Goal: Task Accomplishment & Management: Manage account settings

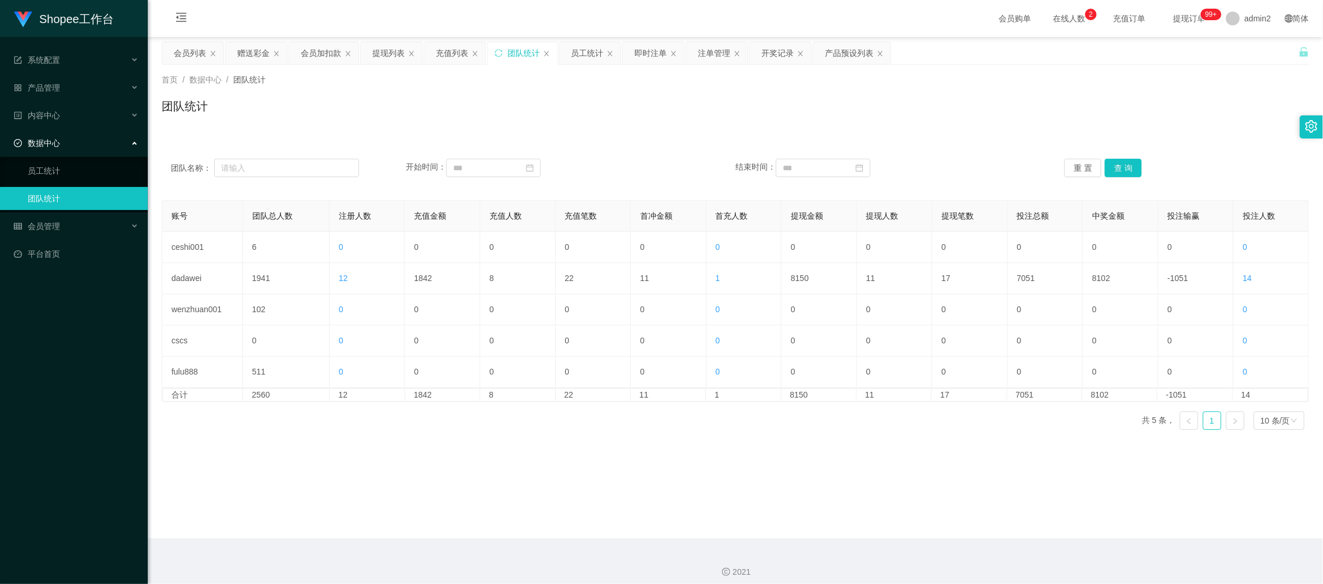
click at [318, 52] on div "会员加扣款" at bounding box center [321, 53] width 40 height 22
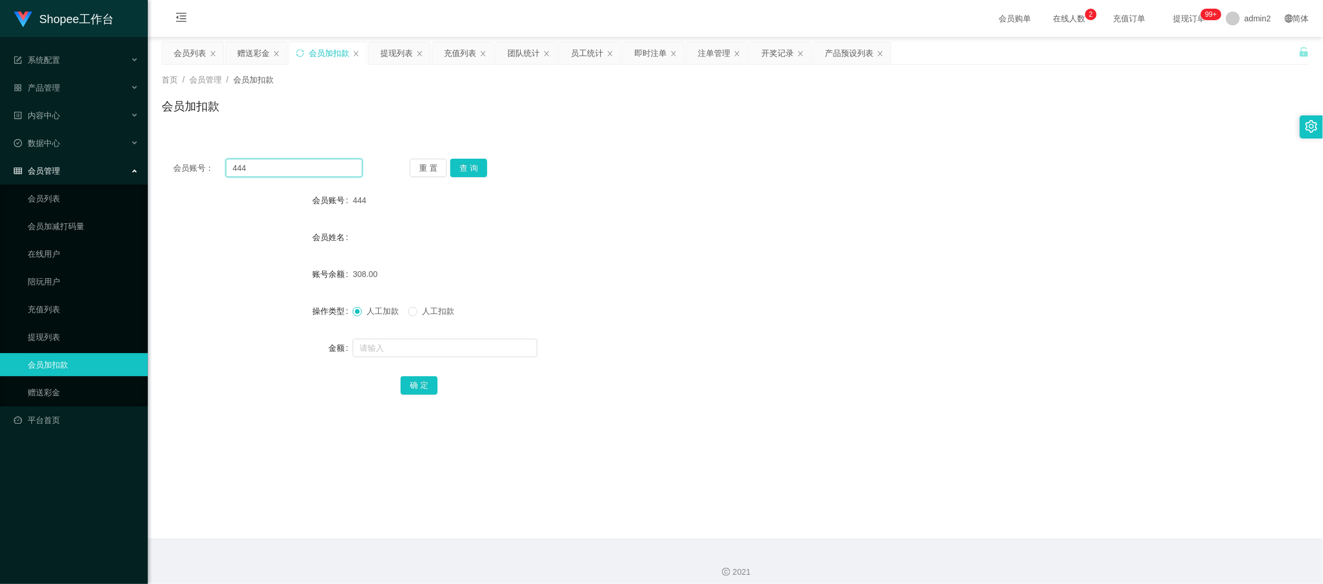
click at [307, 172] on input "444" at bounding box center [294, 168] width 137 height 18
paste input "68"
type input "68"
click at [480, 170] on button "查 询" at bounding box center [468, 168] width 37 height 18
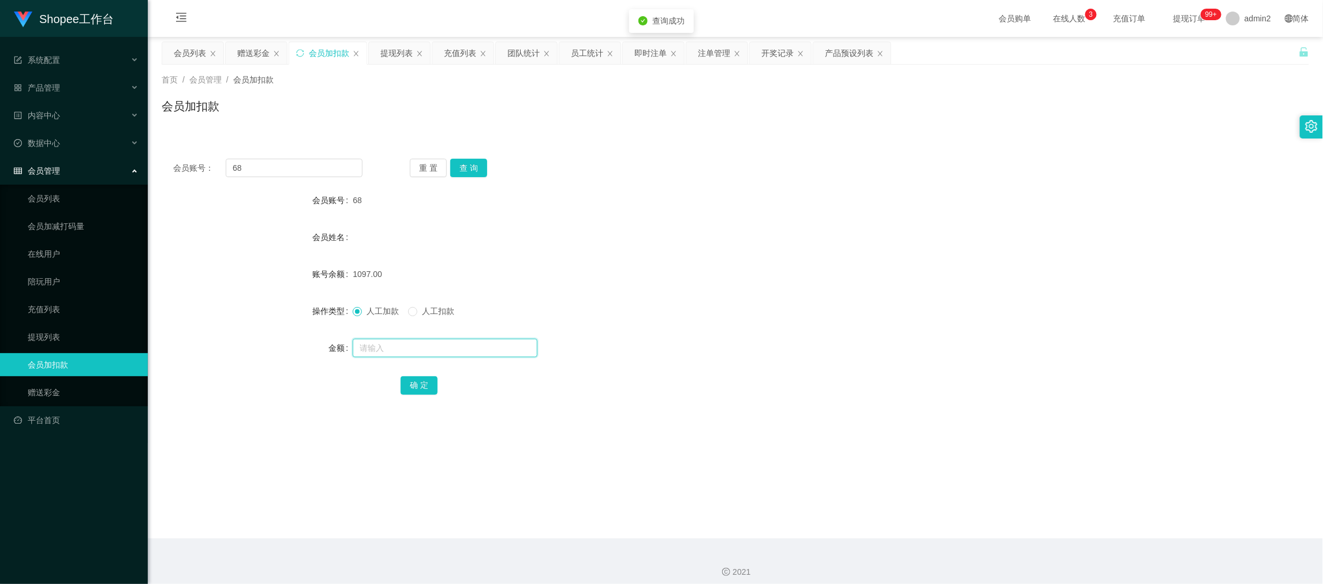
click at [507, 349] on input "text" at bounding box center [445, 348] width 185 height 18
type input "203"
drag, startPoint x: 417, startPoint y: 391, endPoint x: 462, endPoint y: 385, distance: 46.0
click at [417, 391] on button "确 定" at bounding box center [419, 385] width 37 height 18
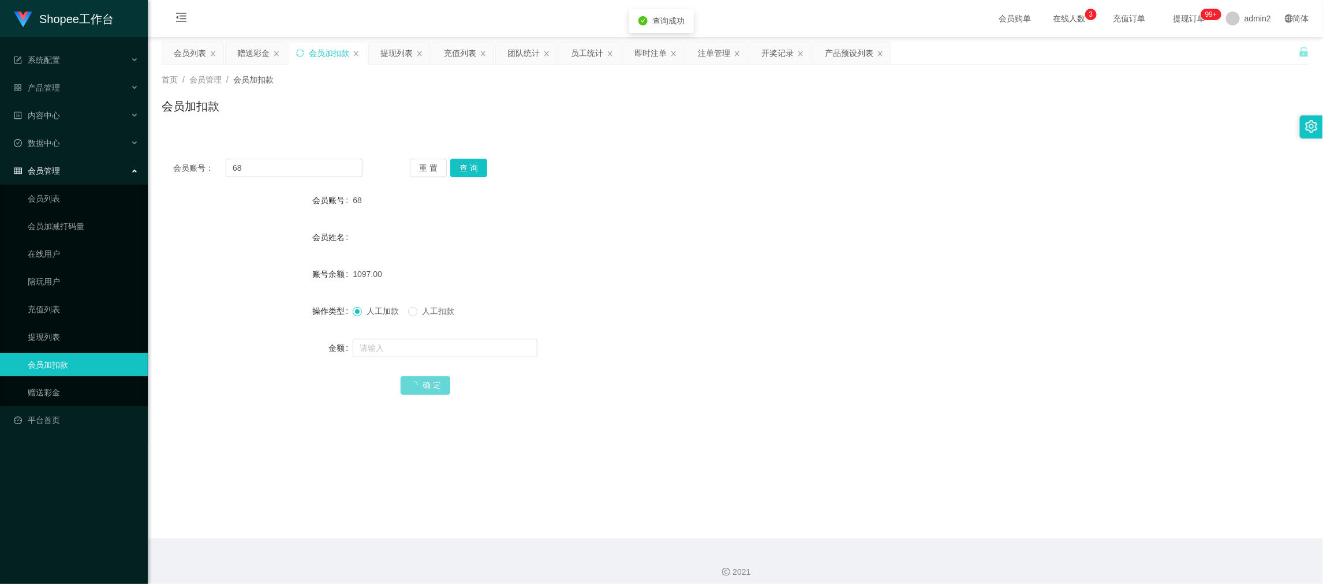
click at [728, 328] on form "会员账号 68 会员姓名 账号余额 1097.00 操作类型 人工加款 人工扣款 金额 确 定" at bounding box center [735, 293] width 1147 height 208
drag, startPoint x: 1065, startPoint y: 541, endPoint x: 1060, endPoint y: 537, distance: 6.1
click at [1065, 541] on div "2021" at bounding box center [735, 565] width 1175 height 54
click at [259, 49] on div "赠送彩金" at bounding box center [253, 53] width 32 height 22
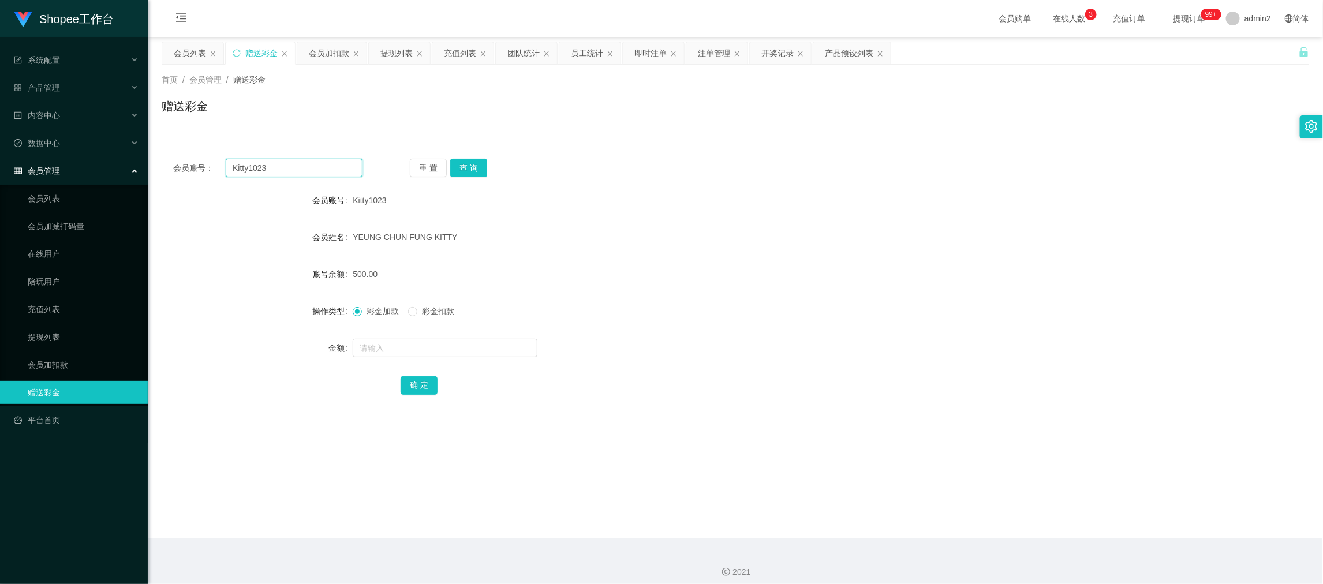
click at [338, 169] on input "Kitty1023" at bounding box center [294, 168] width 137 height 18
paste input "chailingkau"
type input "chailingkau"
drag, startPoint x: 471, startPoint y: 166, endPoint x: 471, endPoint y: 172, distance: 6.3
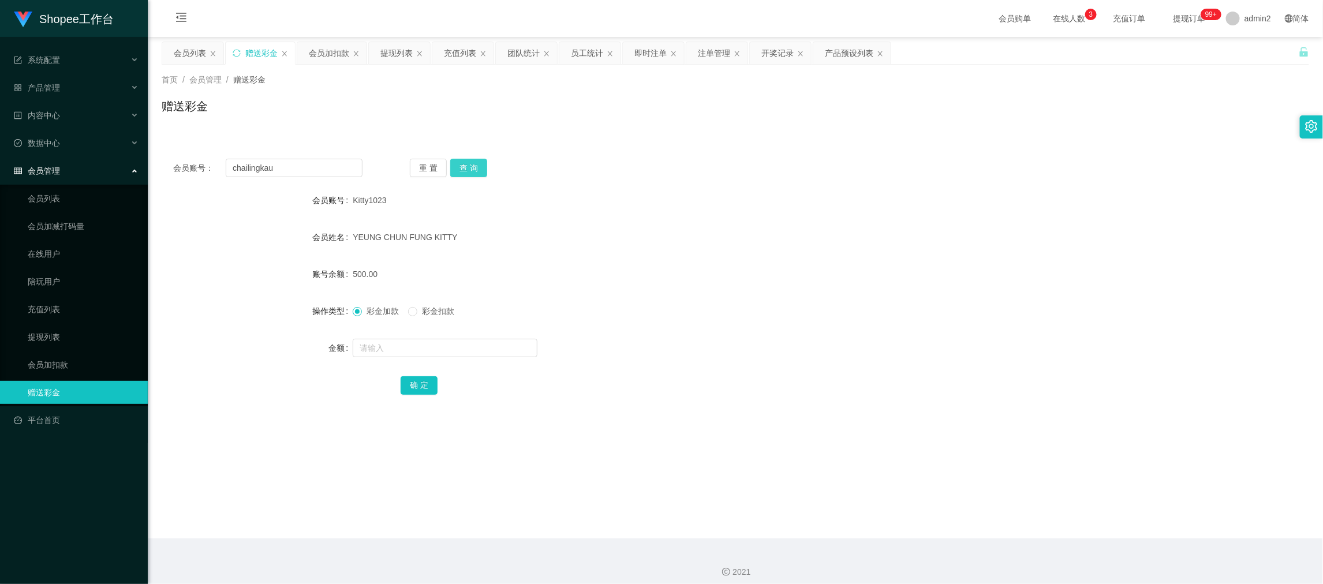
click at [471, 165] on button "查 询" at bounding box center [468, 168] width 37 height 18
click at [499, 347] on input "text" at bounding box center [445, 348] width 185 height 18
type input "1100"
drag, startPoint x: 420, startPoint y: 381, endPoint x: 484, endPoint y: 364, distance: 66.9
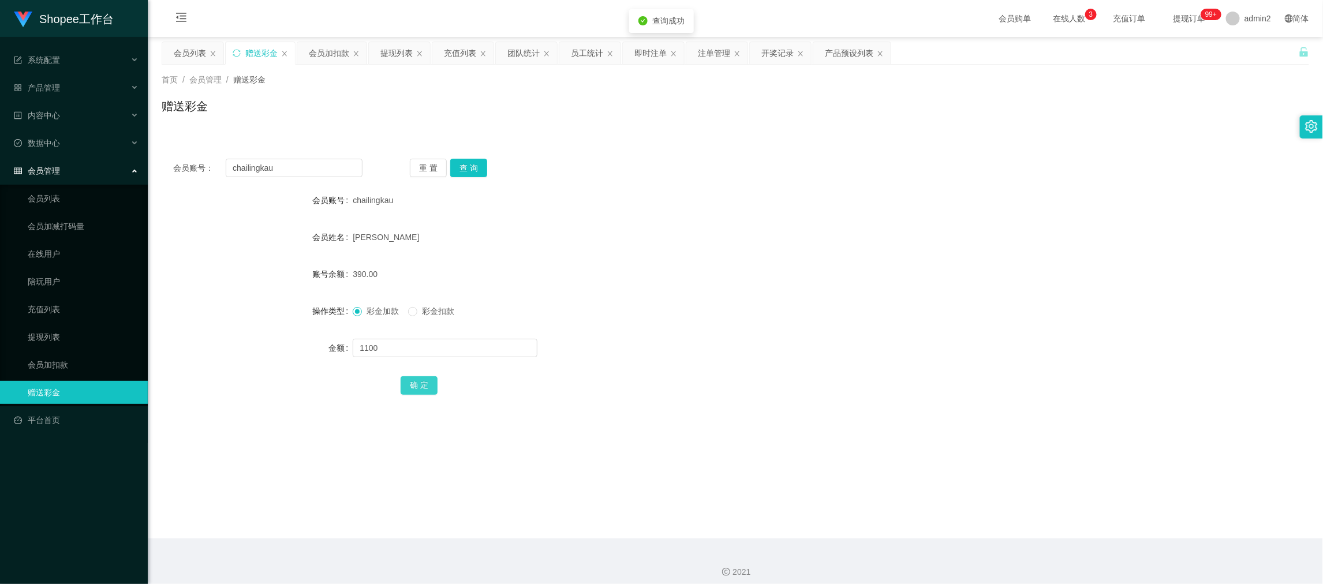
click at [420, 381] on button "确 定" at bounding box center [419, 385] width 37 height 18
click at [715, 301] on div "彩金加款 彩金扣款" at bounding box center [688, 311] width 670 height 23
click at [326, 44] on div "会员加扣款" at bounding box center [329, 53] width 40 height 22
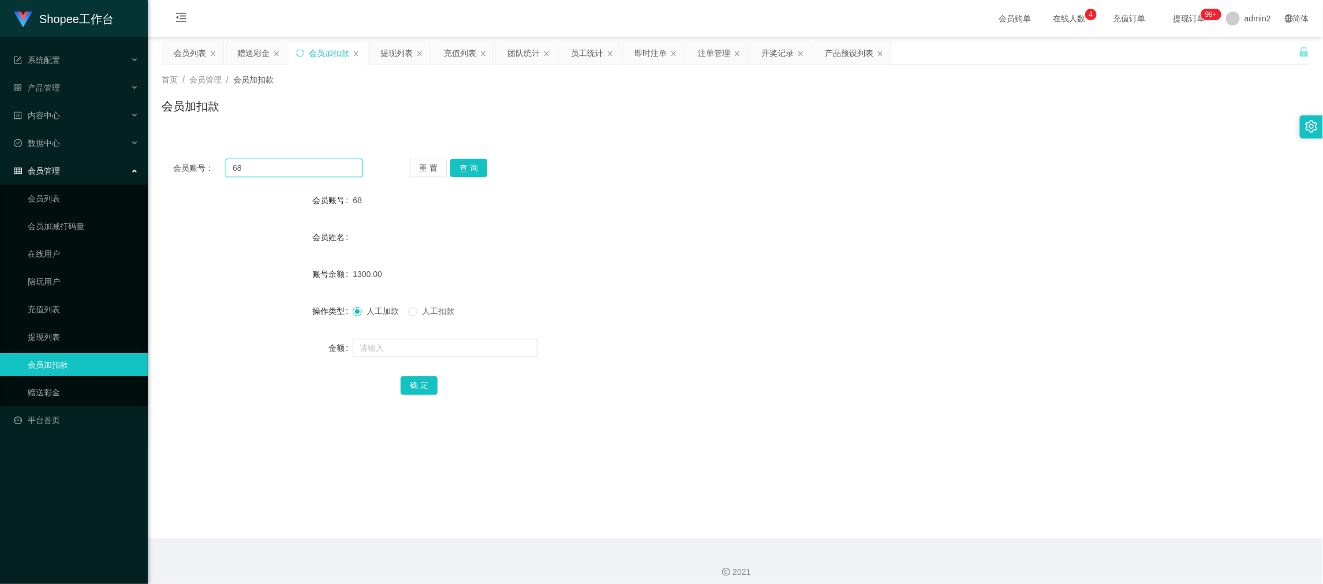
click at [313, 164] on input "68" at bounding box center [294, 168] width 137 height 18
paste input "444"
type input "444"
click at [476, 171] on button "查 询" at bounding box center [468, 168] width 37 height 18
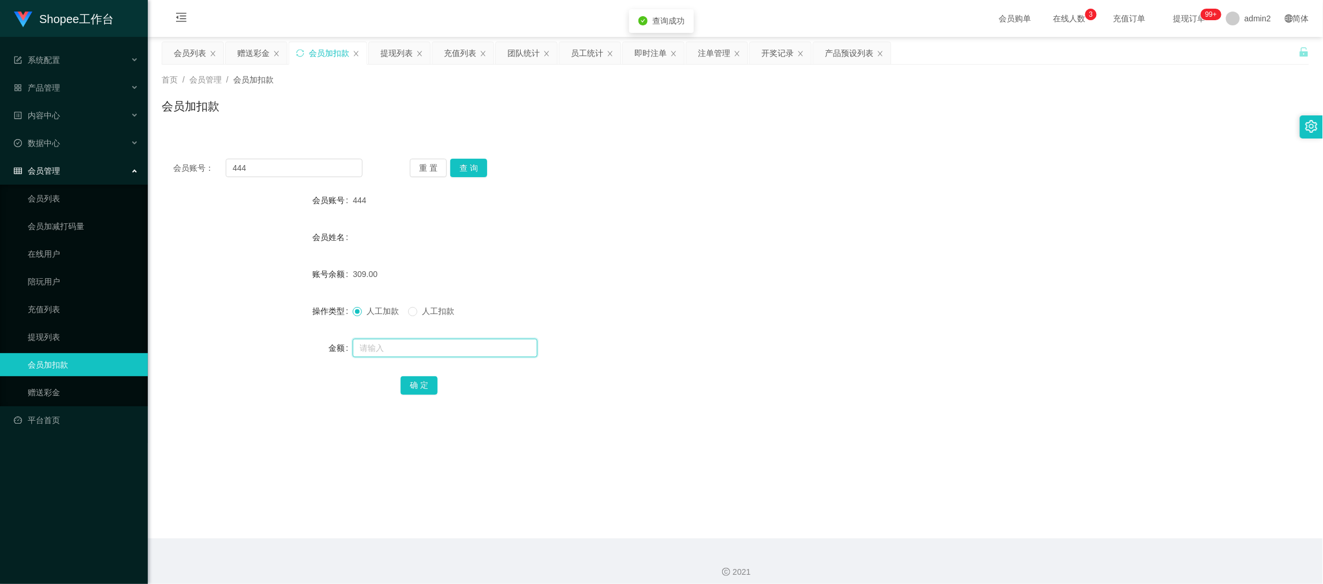
click at [502, 347] on input "text" at bounding box center [445, 348] width 185 height 18
type input "114"
click at [407, 388] on button "确 定" at bounding box center [419, 385] width 37 height 18
click at [679, 321] on div "人工加款 人工扣款" at bounding box center [688, 311] width 670 height 23
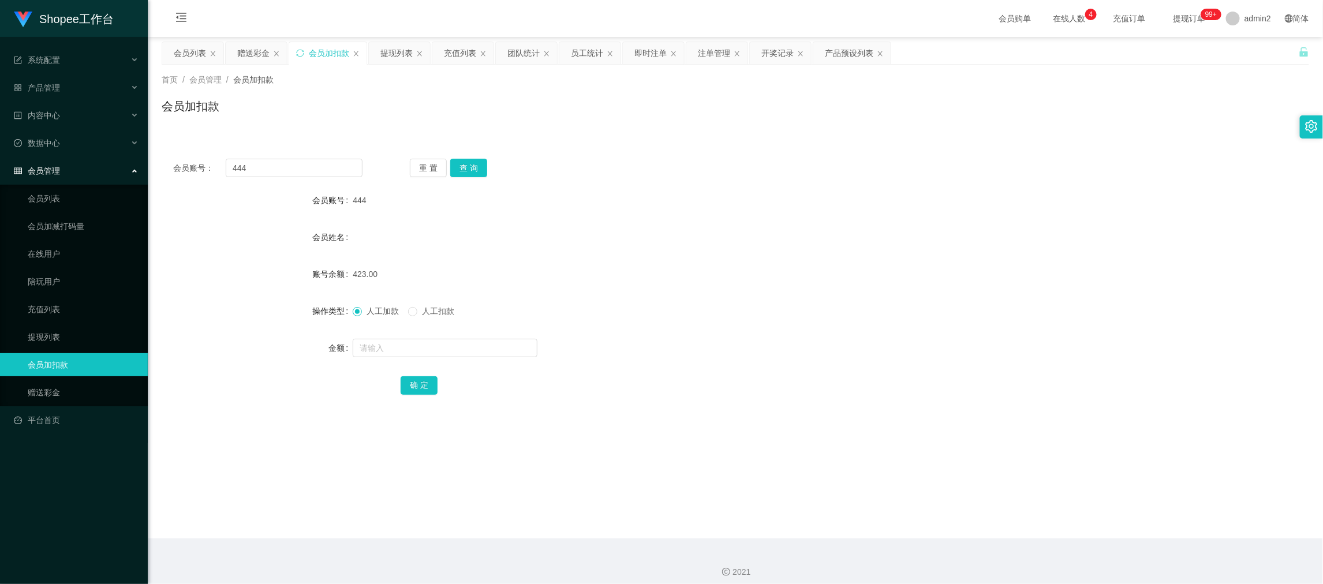
click at [1037, 478] on main "关闭左侧 关闭右侧 关闭其它 刷新页面 会员列表 赠送彩金 会员加扣款 提现列表 充值列表 团队统计 员工统计 即时注单 注单管理 开奖记录 产品预设列表 首…" at bounding box center [735, 288] width 1175 height 502
click at [257, 54] on div "赠送彩金" at bounding box center [253, 53] width 32 height 22
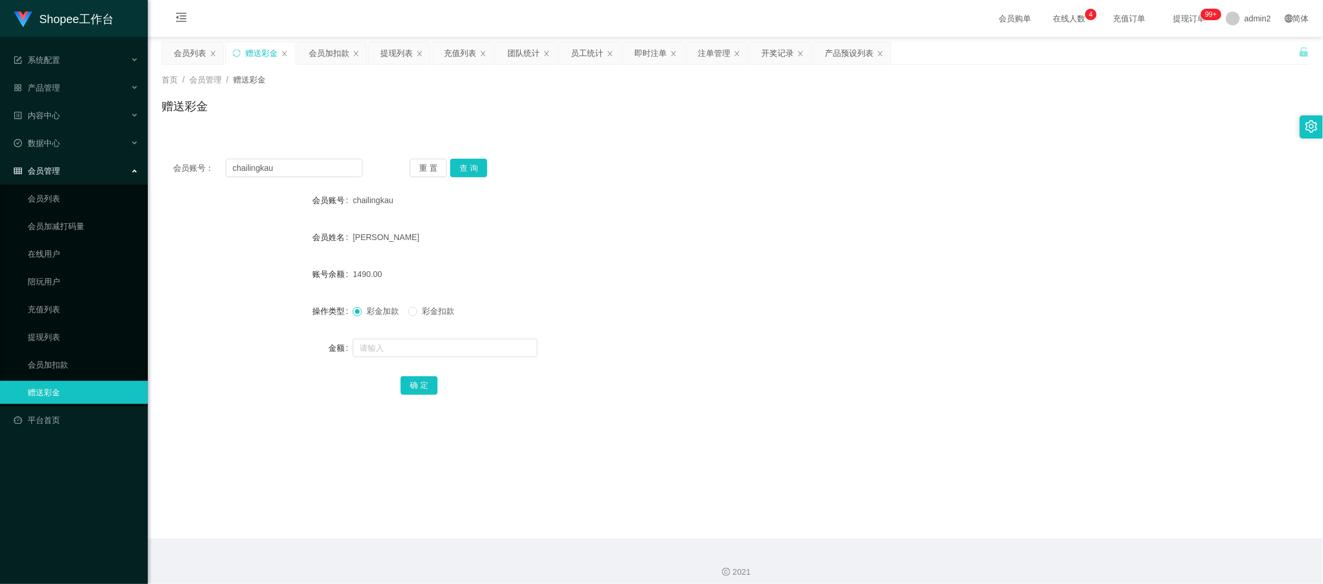
click at [323, 157] on div "会员账号： chailingkau 重 置 查 询 会员账号 chailingkau 会员姓名 [PERSON_NAME] 账号余额 1490.00 操作类型…" at bounding box center [735, 284] width 1147 height 275
click at [333, 160] on input "chailingkau" at bounding box center [294, 168] width 137 height 18
drag, startPoint x: 333, startPoint y: 160, endPoint x: 360, endPoint y: 162, distance: 27.2
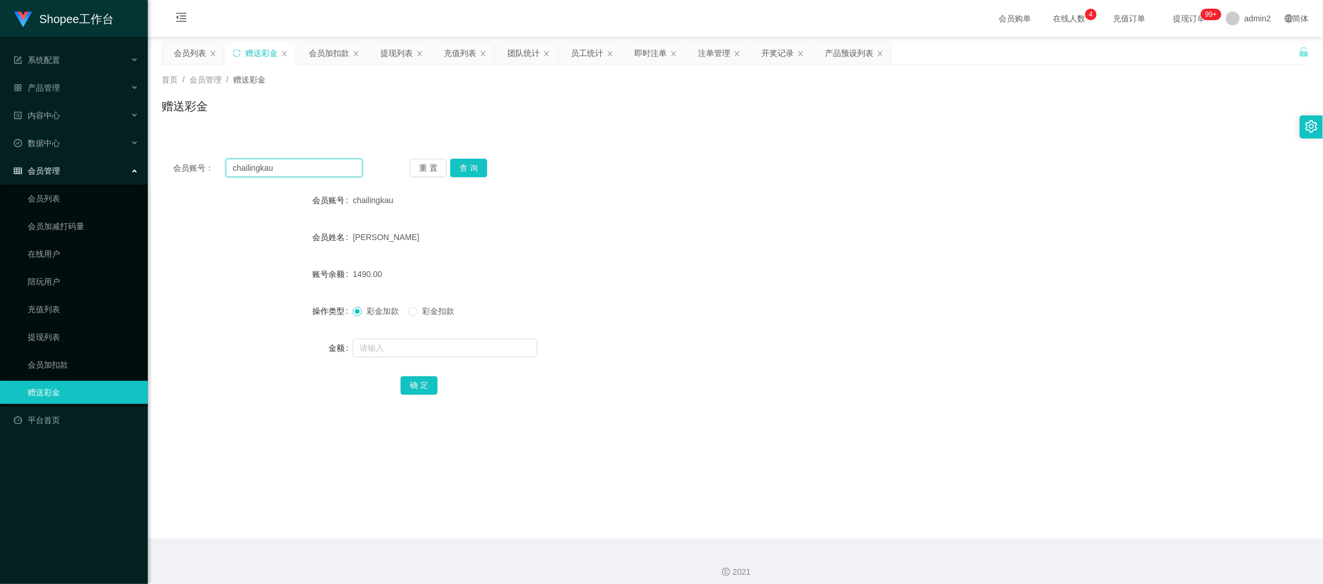
click at [333, 160] on input "chailingkau" at bounding box center [294, 168] width 137 height 18
paste input "Lawyan"
type input "Lawyan"
click at [456, 159] on button "查 询" at bounding box center [468, 168] width 37 height 18
click at [481, 345] on input "text" at bounding box center [445, 348] width 185 height 18
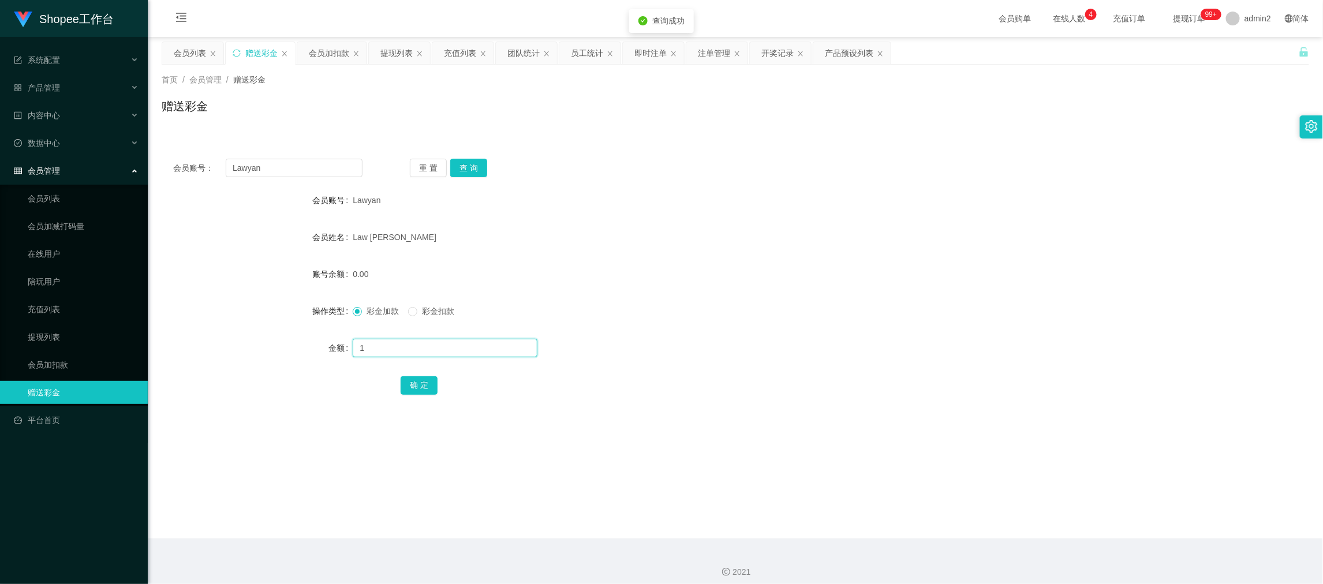
click at [481, 345] on input "1" at bounding box center [445, 348] width 185 height 18
type input "1000"
click at [428, 386] on button "确 定" at bounding box center [419, 385] width 37 height 18
click at [686, 333] on form "会员账号 Lawyan 会员姓名 Law chung yan 账号余额 0.00 操作类型 彩金加款 彩金扣款 金额 确 定" at bounding box center [735, 293] width 1147 height 208
drag, startPoint x: 1031, startPoint y: 483, endPoint x: 745, endPoint y: 331, distance: 324.8
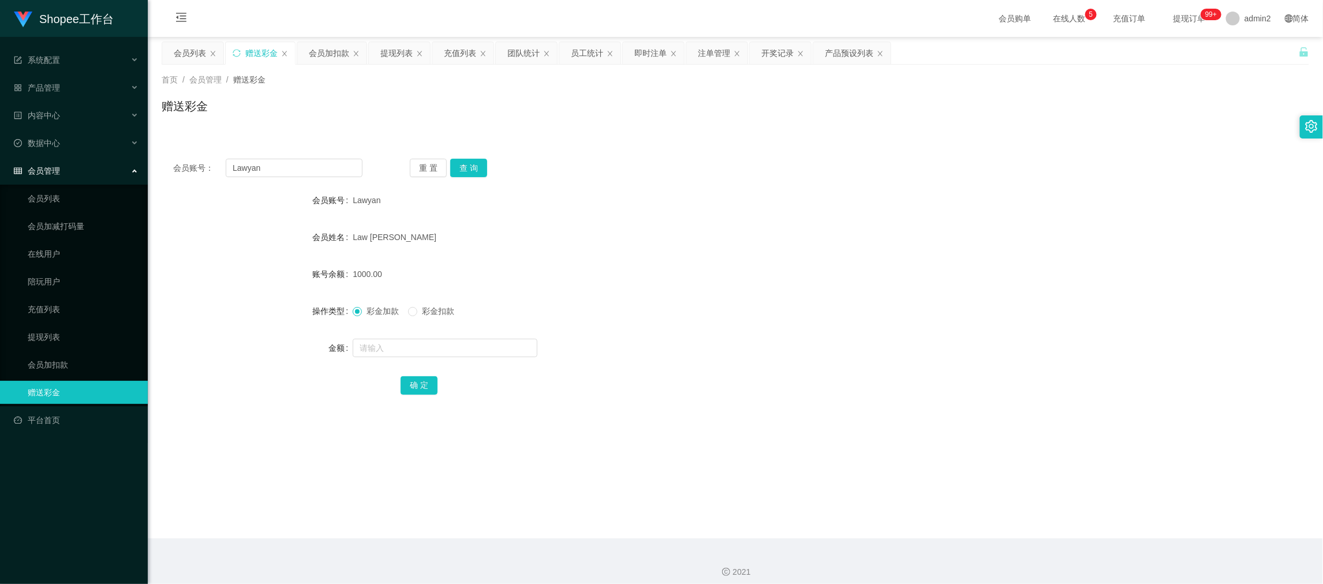
click at [1031, 483] on main "关闭左侧 关闭右侧 关闭其它 刷新页面 会员列表 赠送彩金 会员加扣款 提现列表 充值列表 团队统计 员工统计 即时注单 注单管理 开奖记录 产品预设列表 首…" at bounding box center [735, 288] width 1175 height 502
click at [330, 162] on input "Lawyan" at bounding box center [294, 168] width 137 height 18
paste input "Kitty1023"
type input "Kitty1023"
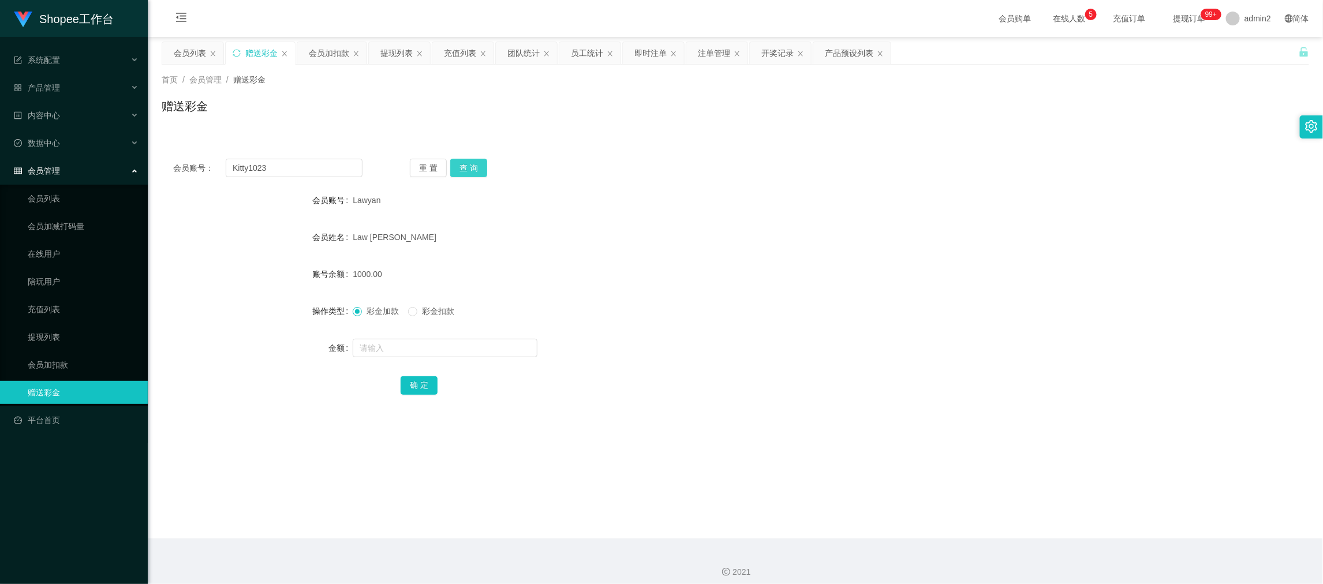
click at [478, 171] on button "查 询" at bounding box center [468, 168] width 37 height 18
click at [464, 351] on input "text" at bounding box center [445, 348] width 185 height 18
type input "1000"
click at [432, 386] on button "确 定" at bounding box center [419, 385] width 37 height 18
click at [706, 324] on form "会员账号 Kitty1023 会员姓名 [PERSON_NAME] FUNG KITTY 账号余额 0.00 操作类型 彩金加款 彩金扣款 金额 确 定" at bounding box center [735, 293] width 1147 height 208
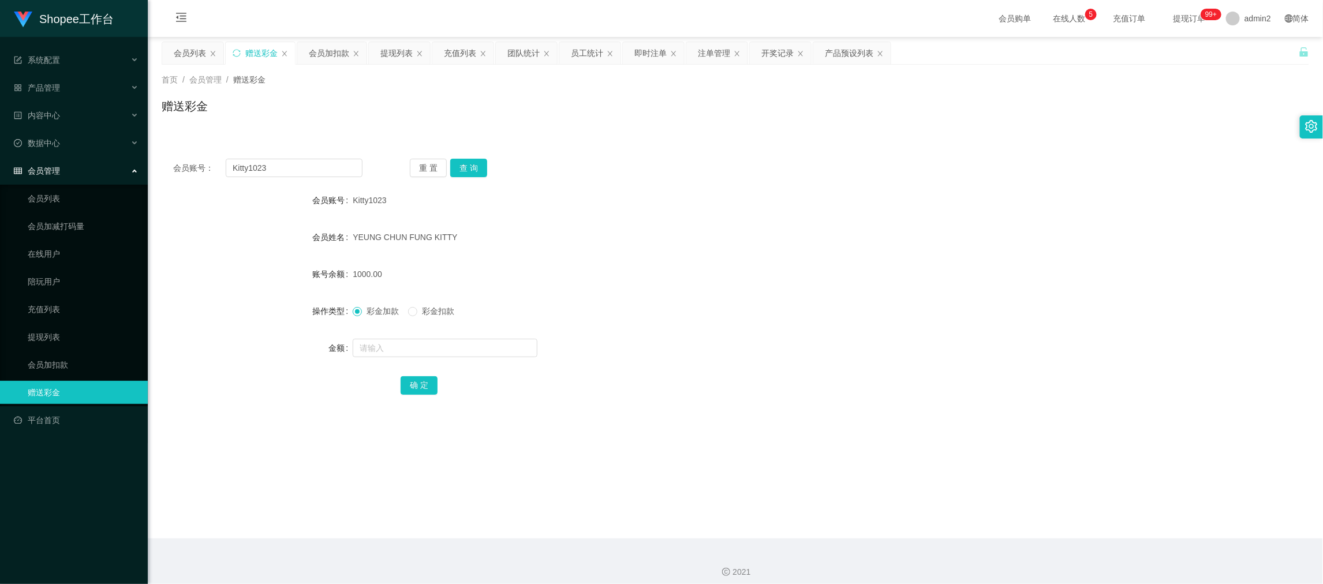
drag, startPoint x: 1016, startPoint y: 506, endPoint x: 797, endPoint y: 393, distance: 246.0
click at [1011, 503] on main "关闭左侧 关闭右侧 关闭其它 刷新页面 会员列表 赠送彩金 会员加扣款 提现列表 充值列表 团队统计 员工统计 即时注单 注单管理 开奖记录 产品预设列表 首…" at bounding box center [735, 288] width 1175 height 502
click at [327, 47] on div "会员加扣款" at bounding box center [329, 53] width 40 height 22
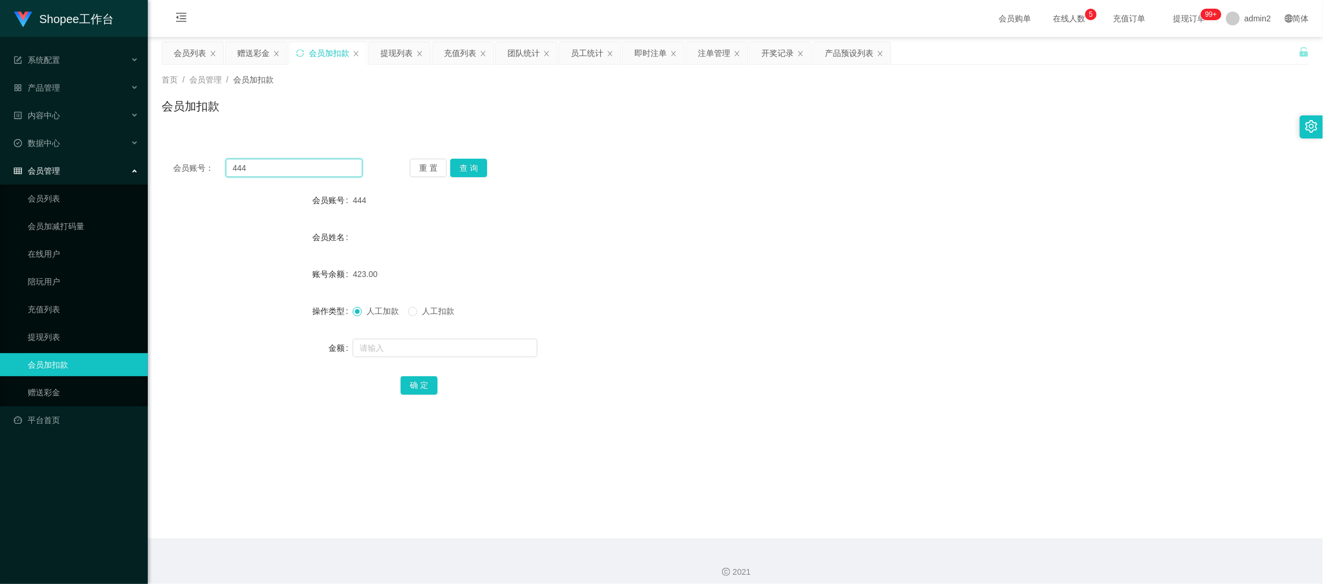
click at [328, 165] on input "444" at bounding box center [294, 168] width 137 height 18
paste input "7777"
type input "7777"
click at [470, 171] on button "查 询" at bounding box center [468, 168] width 37 height 18
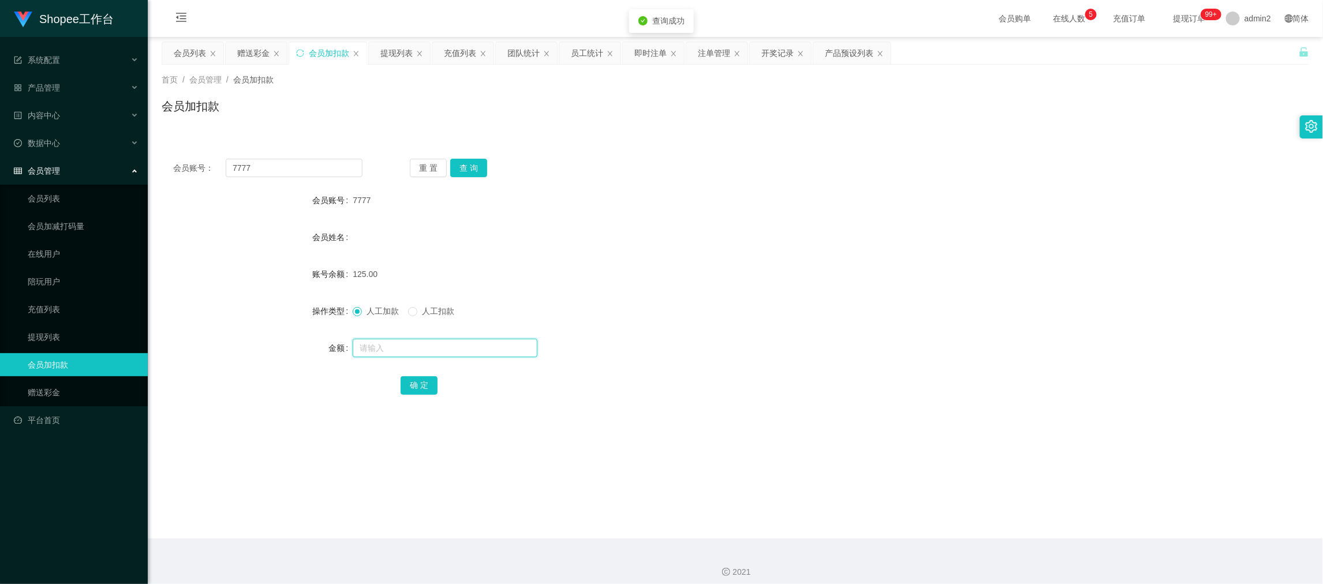
click at [489, 349] on input "text" at bounding box center [445, 348] width 185 height 18
type input "11"
click at [403, 384] on button "确 定" at bounding box center [419, 385] width 37 height 18
click at [709, 319] on div "人工加款 人工扣款" at bounding box center [688, 311] width 670 height 23
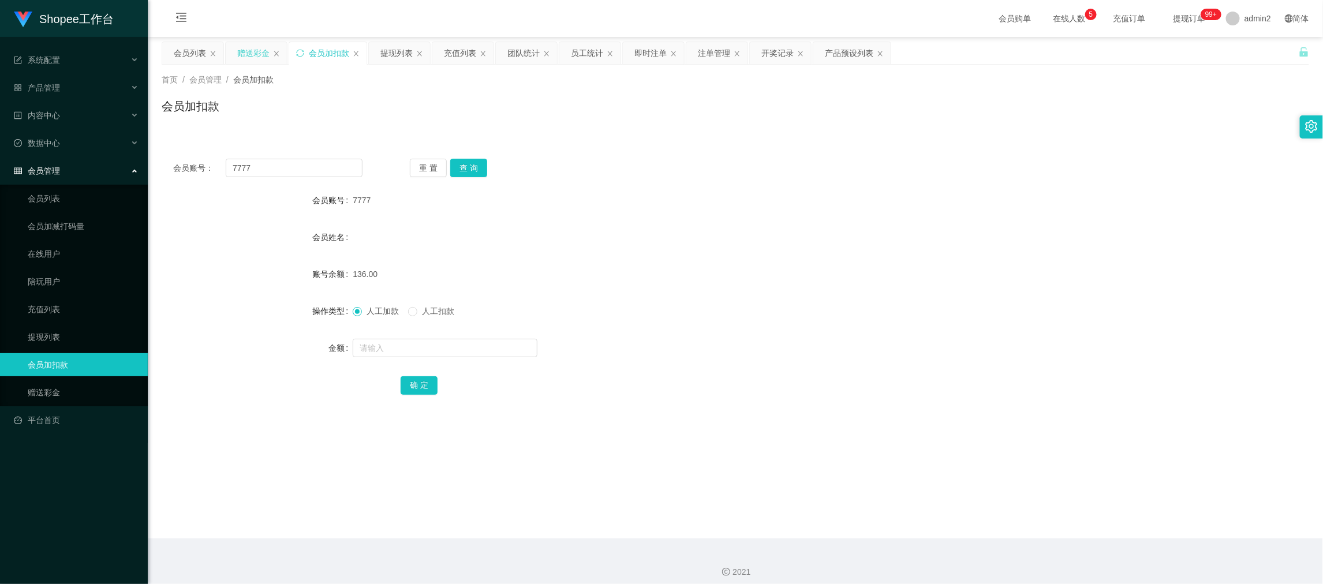
click at [253, 54] on div "赠送彩金" at bounding box center [253, 53] width 32 height 22
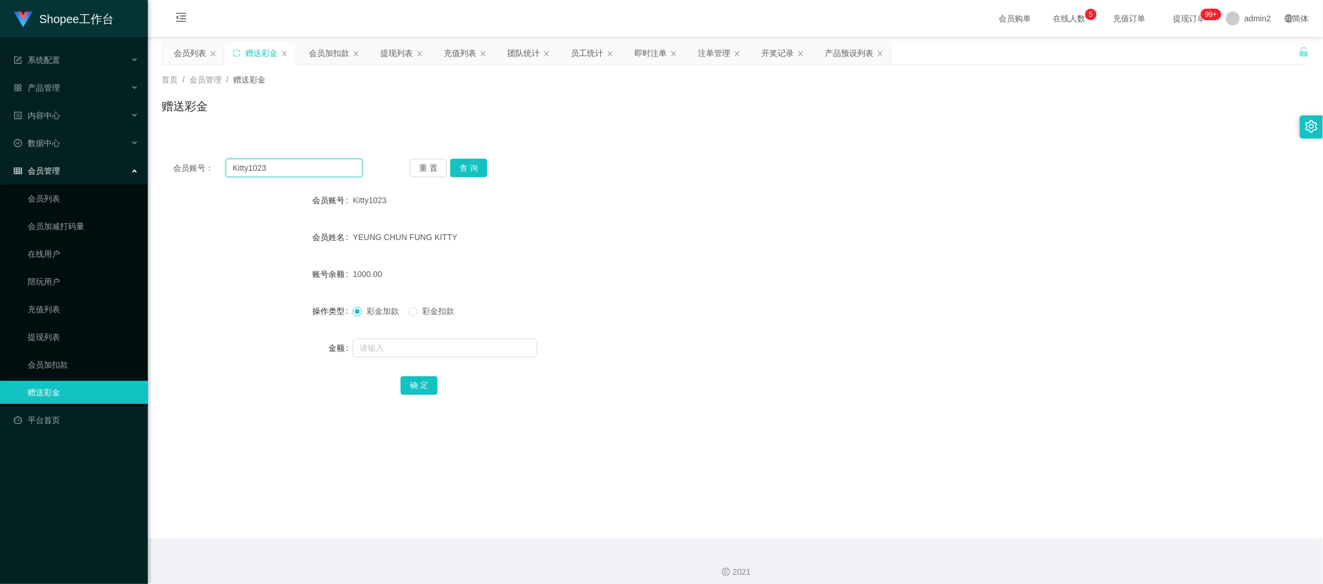
click at [320, 167] on input "Kitty1023" at bounding box center [294, 168] width 137 height 18
paste input "a97633344"
type input "a97633344"
click at [463, 165] on button "查 询" at bounding box center [468, 168] width 37 height 18
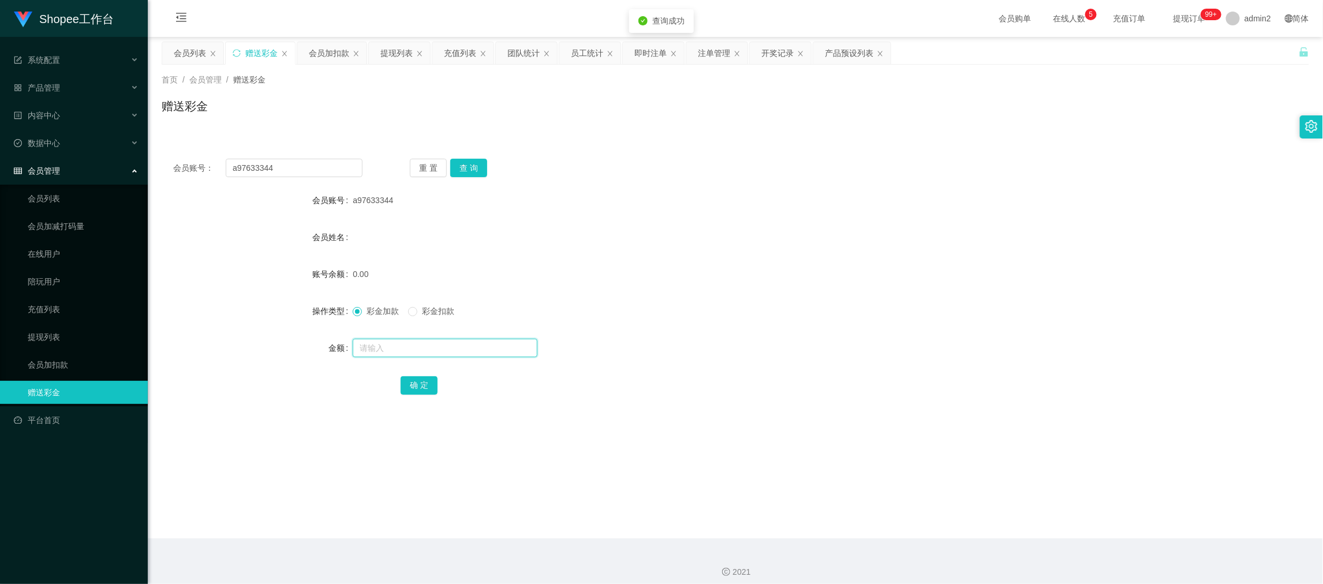
click at [486, 349] on input "text" at bounding box center [445, 348] width 185 height 18
type input "100"
drag, startPoint x: 418, startPoint y: 387, endPoint x: 488, endPoint y: 364, distance: 73.7
click at [418, 387] on button "确 定" at bounding box center [419, 385] width 37 height 18
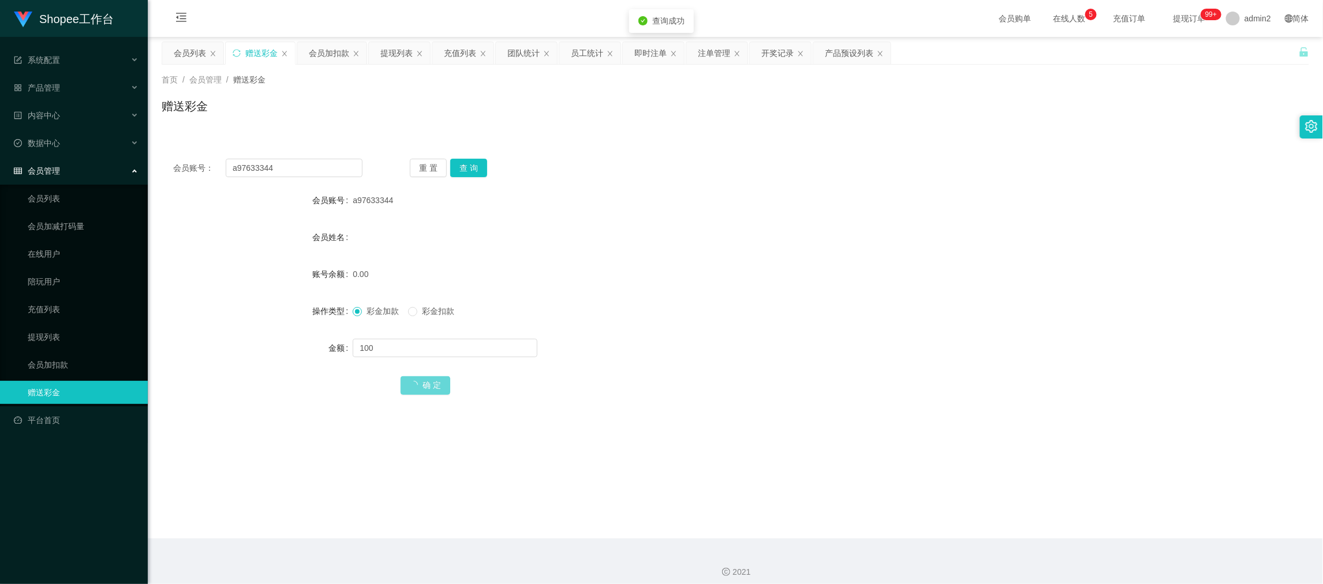
click at [701, 336] on div "100" at bounding box center [688, 347] width 670 height 23
drag, startPoint x: 1027, startPoint y: 485, endPoint x: 985, endPoint y: 466, distance: 46.2
click at [1024, 484] on main "关闭左侧 关闭右侧 关闭其它 刷新页面 会员列表 赠送彩金 会员加扣款 提现列表 充值列表 团队统计 员工统计 即时注单 注单管理 开奖记录 产品预设列表 首…" at bounding box center [735, 288] width 1175 height 502
click at [327, 51] on div "会员加扣款" at bounding box center [329, 53] width 40 height 22
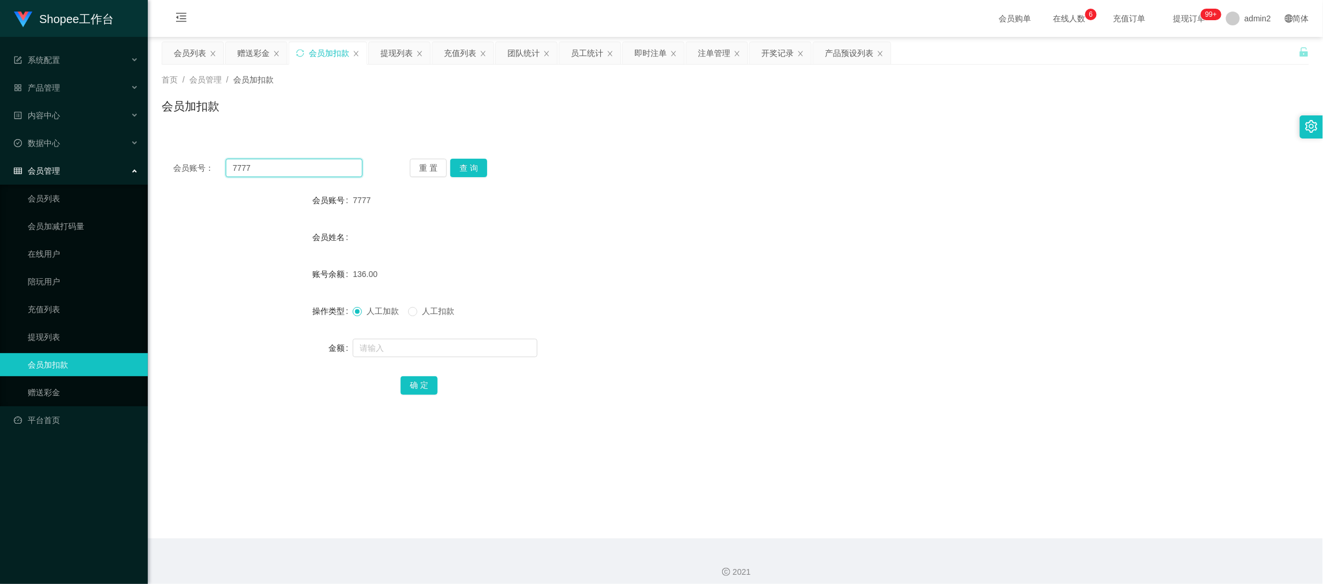
click at [331, 164] on input "7777" at bounding box center [294, 168] width 137 height 18
paste input "444"
type input "444"
click at [478, 164] on button "查 询" at bounding box center [468, 168] width 37 height 18
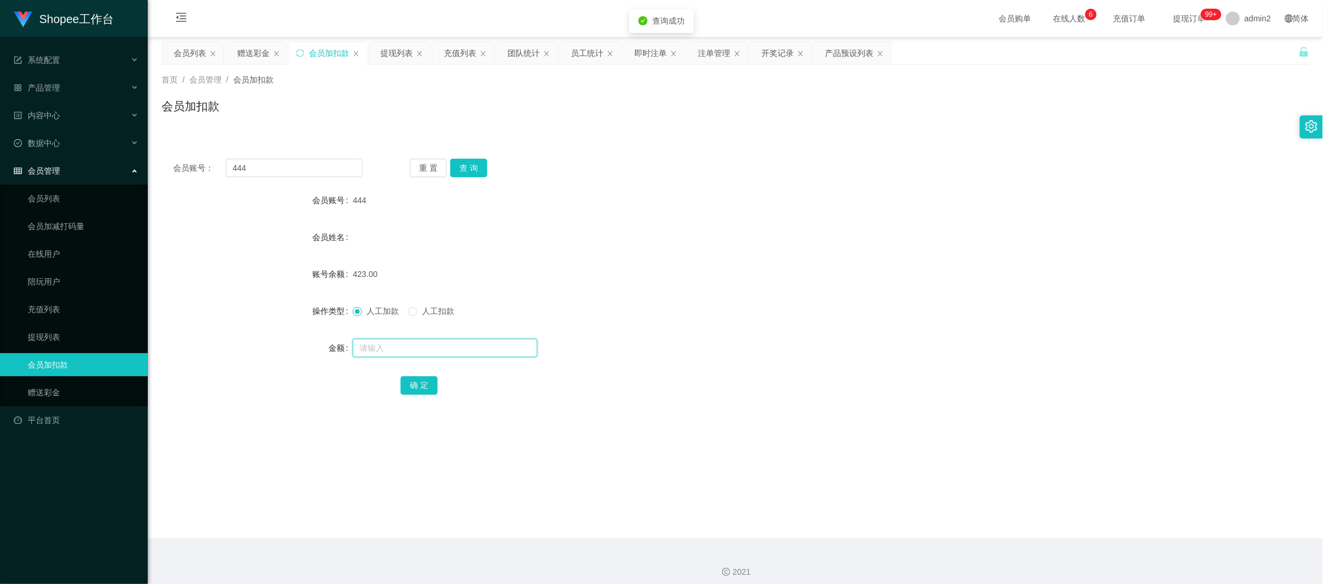
click at [492, 350] on input "text" at bounding box center [445, 348] width 185 height 18
type input "12"
drag, startPoint x: 410, startPoint y: 378, endPoint x: 427, endPoint y: 375, distance: 16.4
click at [410, 378] on button "确 定" at bounding box center [419, 385] width 37 height 18
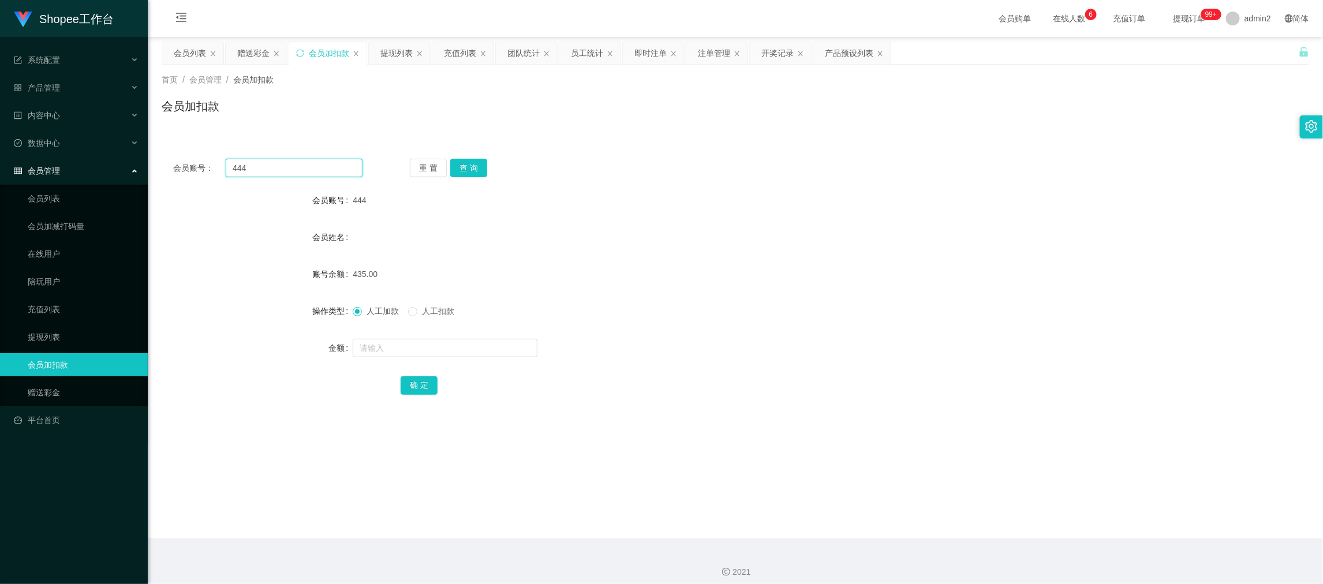
click at [318, 170] on input "444" at bounding box center [294, 168] width 137 height 18
paste input "68"
type input "68"
click at [472, 172] on button "查 询" at bounding box center [468, 168] width 37 height 18
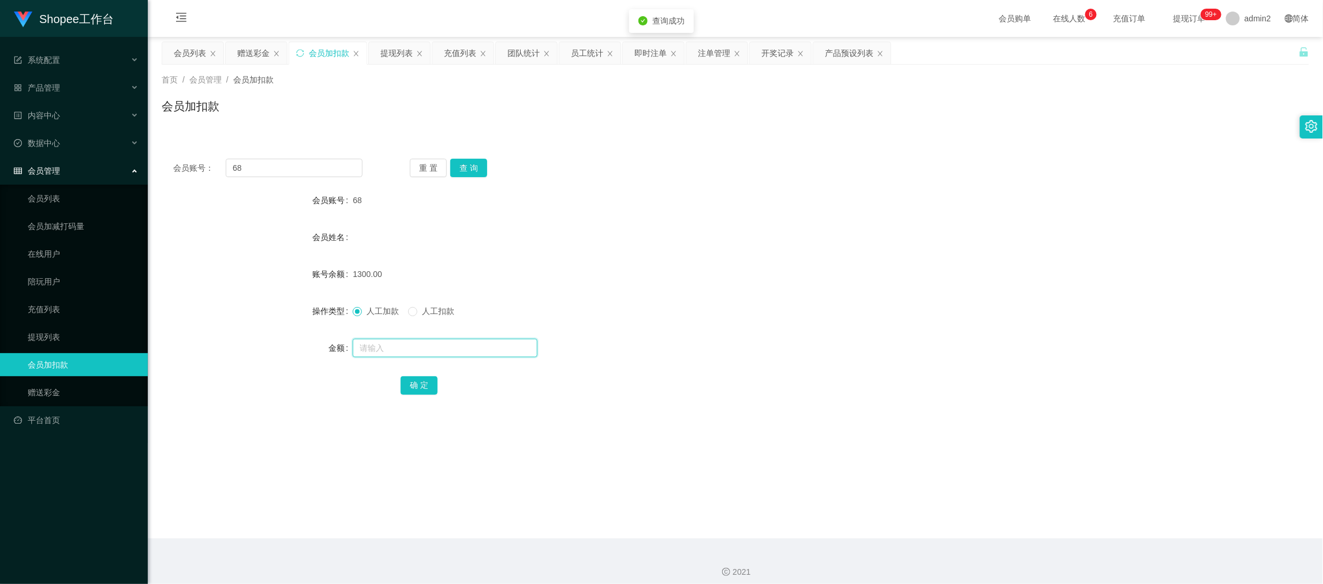
click at [498, 352] on input "text" at bounding box center [445, 348] width 185 height 18
type input "114"
click at [417, 384] on button "确 定" at bounding box center [419, 385] width 37 height 18
click at [751, 312] on div "人工加款 人工扣款" at bounding box center [688, 311] width 670 height 23
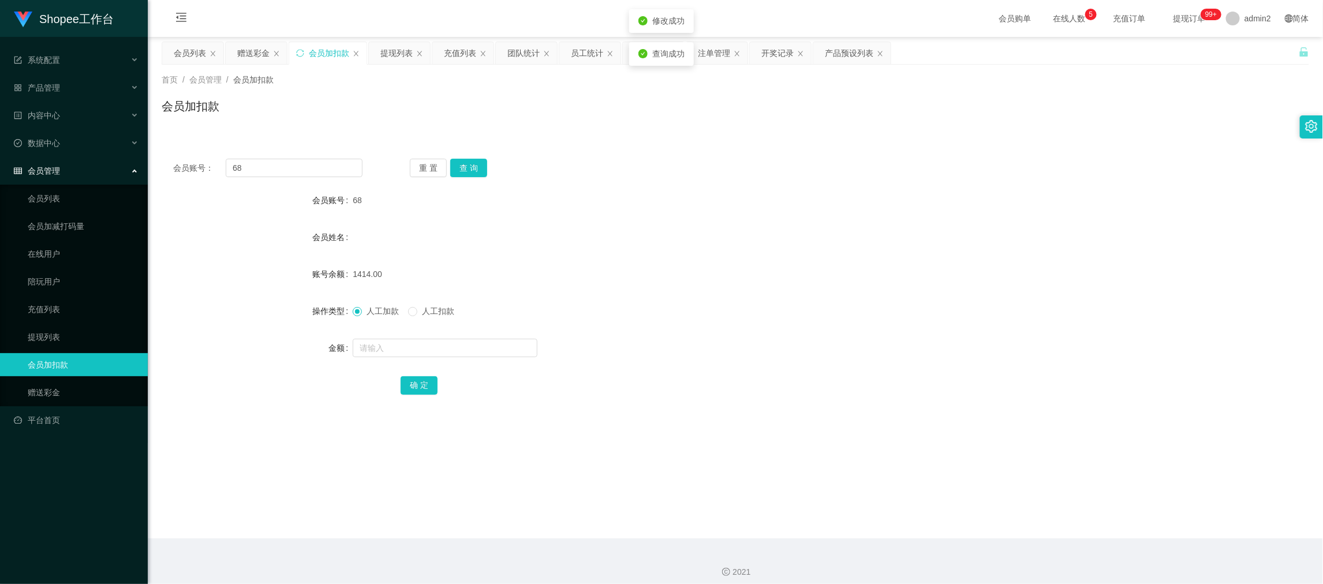
click at [885, 495] on main "关闭左侧 关闭右侧 关闭其它 刷新页面 会员列表 赠送彩金 会员加扣款 提现列表 充值列表 团队统计 员工统计 即时注单 注单管理 开奖记录 产品预设列表 首…" at bounding box center [735, 288] width 1175 height 502
click at [904, 519] on main "关闭左侧 关闭右侧 关闭其它 刷新页面 会员列表 赠送彩金 会员加扣款 提现列表 充值列表 团队统计 员工统计 即时注单 注单管理 开奖记录 产品预设列表 首…" at bounding box center [735, 288] width 1175 height 502
click at [462, 51] on div "充值列表" at bounding box center [460, 53] width 32 height 22
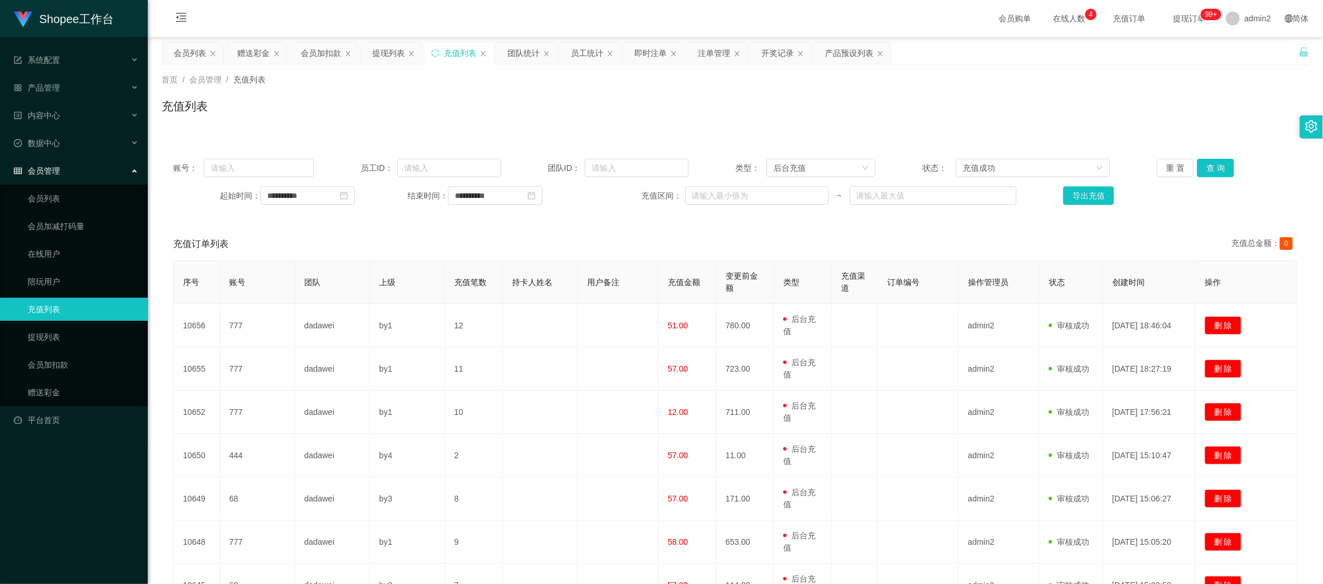
click at [251, 179] on div "**********" at bounding box center [735, 181] width 1147 height 69
click at [318, 193] on input "**********" at bounding box center [307, 195] width 95 height 18
click at [345, 370] on link "今天" at bounding box center [340, 370] width 16 height 22
type input "**********"
click at [491, 203] on input "**********" at bounding box center [495, 195] width 95 height 18
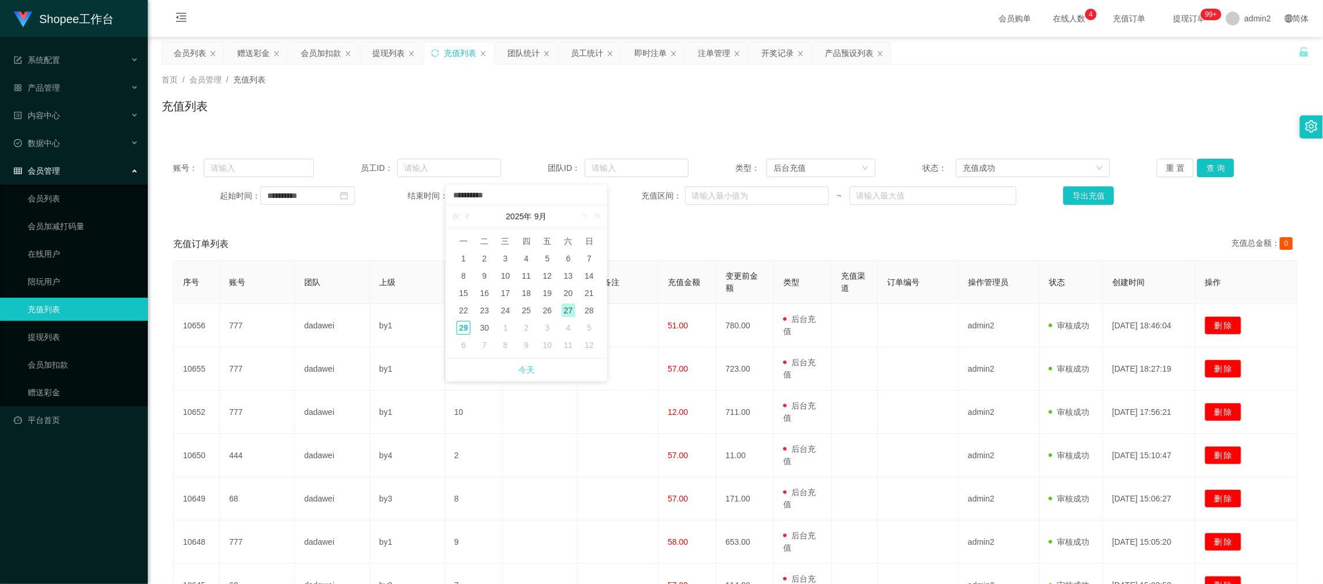
click at [523, 369] on link "今天" at bounding box center [526, 370] width 16 height 22
type input "**********"
click at [1198, 159] on button "查 询" at bounding box center [1215, 168] width 37 height 18
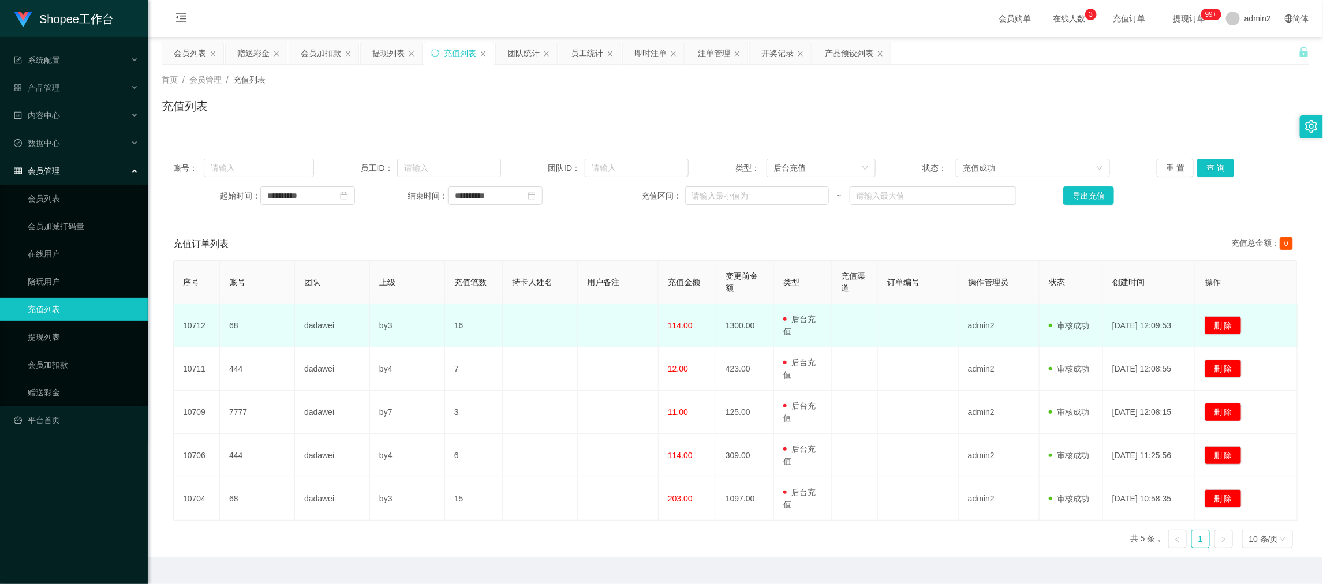
drag, startPoint x: 1000, startPoint y: 513, endPoint x: 678, endPoint y: 328, distance: 372.0
click at [1000, 514] on td "admin2" at bounding box center [999, 498] width 81 height 43
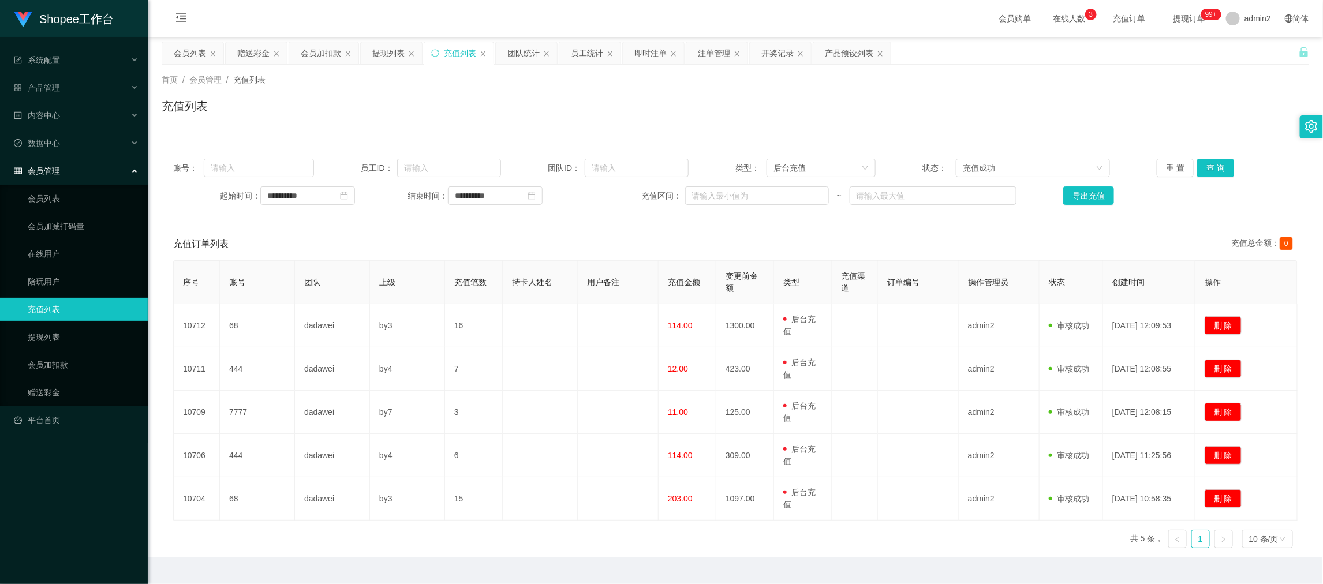
drag, startPoint x: 375, startPoint y: 48, endPoint x: 376, endPoint y: 127, distance: 78.5
click at [375, 48] on div "提现列表" at bounding box center [388, 53] width 32 height 22
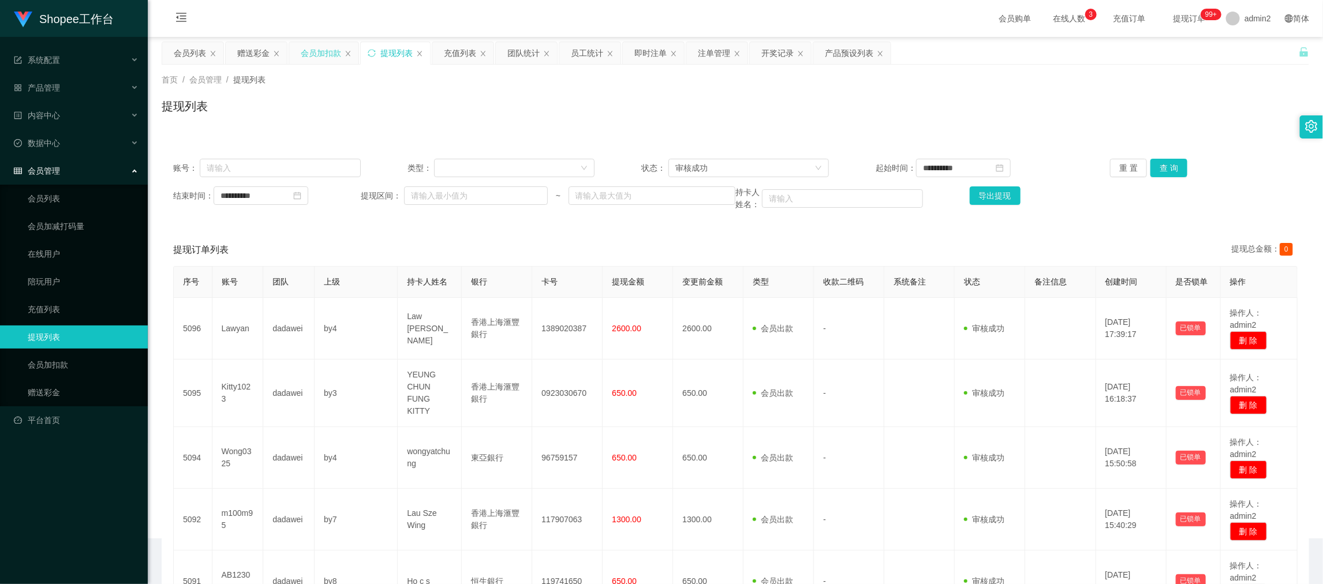
click at [317, 49] on div "会员加扣款" at bounding box center [321, 53] width 40 height 22
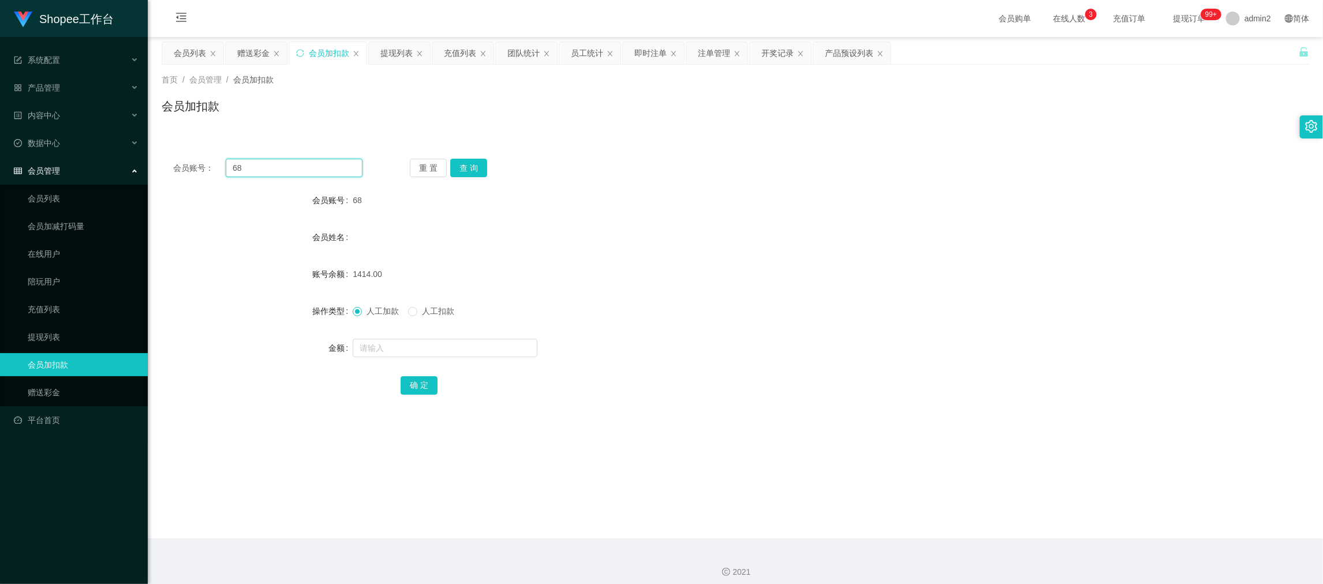
click at [320, 160] on input "68" at bounding box center [294, 168] width 137 height 18
click at [468, 166] on button "查 询" at bounding box center [468, 168] width 37 height 18
click at [480, 351] on input "text" at bounding box center [445, 348] width 185 height 18
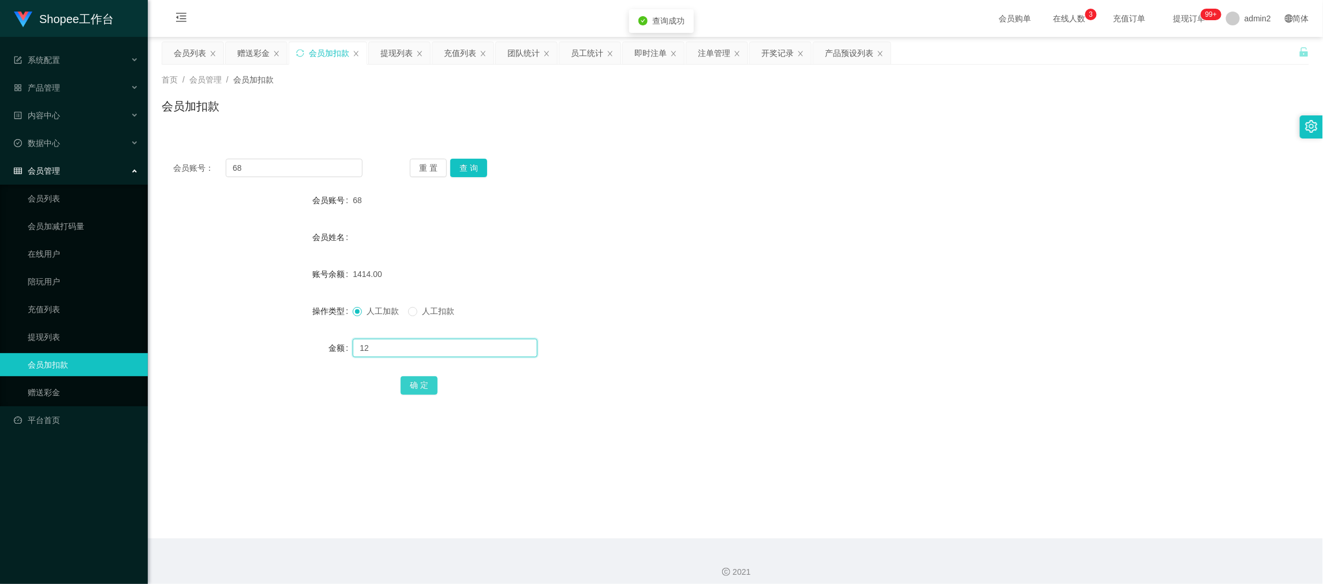
type input "12"
click at [421, 386] on button "确 定" at bounding box center [419, 385] width 37 height 18
click at [317, 178] on div "会员账号： 68 重 置 查 询 会员账号 68 会员姓名 账号余额 1426.00 操作类型 人工加款 人工扣款 金额 确 定" at bounding box center [735, 284] width 1147 height 275
click at [316, 169] on input "68" at bounding box center [294, 168] width 137 height 18
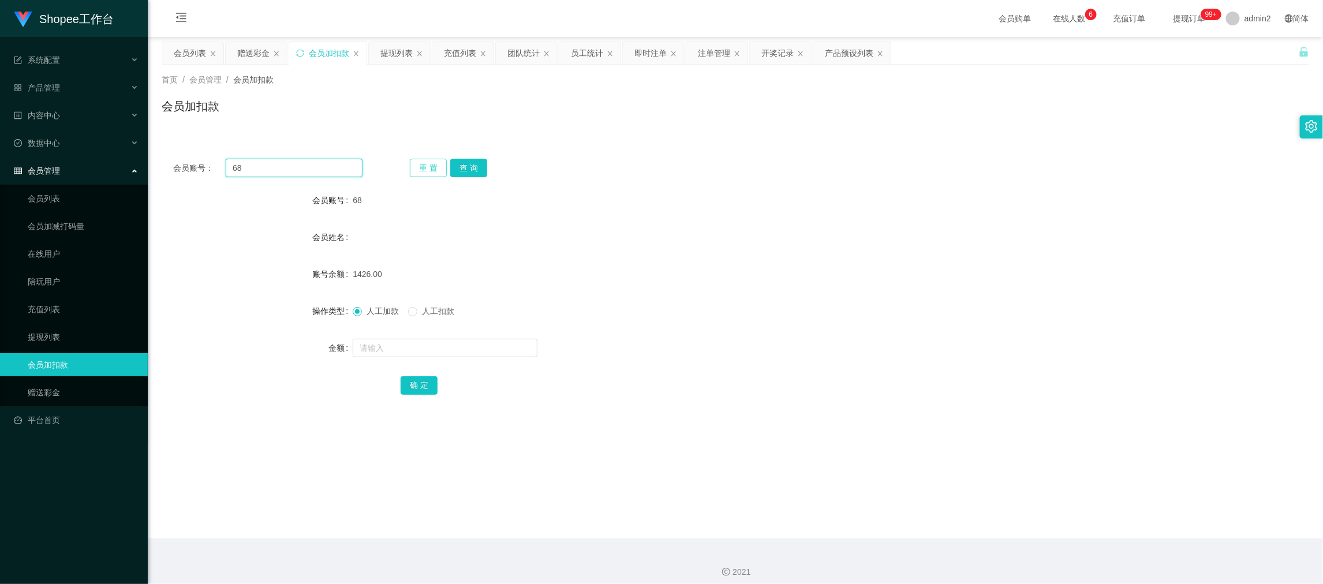
paste input "444"
type input "444"
click at [462, 161] on button "查 询" at bounding box center [468, 168] width 37 height 18
click at [521, 350] on input "text" at bounding box center [445, 348] width 185 height 18
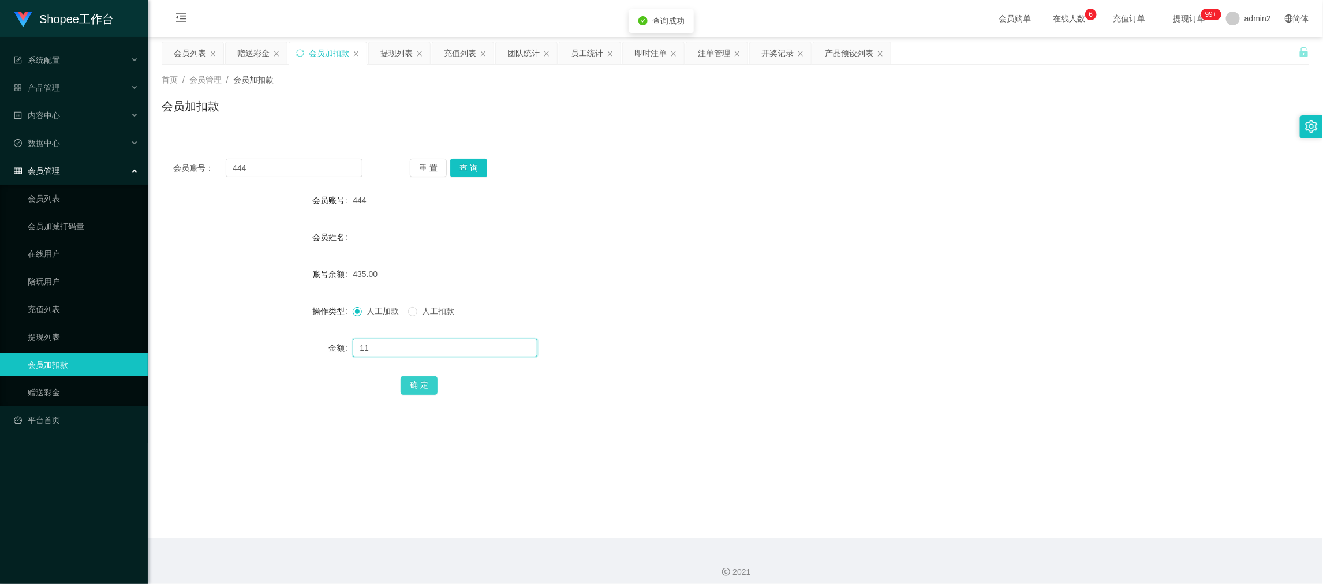
type input "11"
drag, startPoint x: 414, startPoint y: 383, endPoint x: 428, endPoint y: 383, distance: 13.9
click at [414, 383] on button "确 定" at bounding box center [419, 385] width 37 height 18
click at [782, 318] on div "人工加款 人工扣款" at bounding box center [688, 311] width 670 height 23
drag, startPoint x: 1017, startPoint y: 526, endPoint x: 627, endPoint y: 313, distance: 443.7
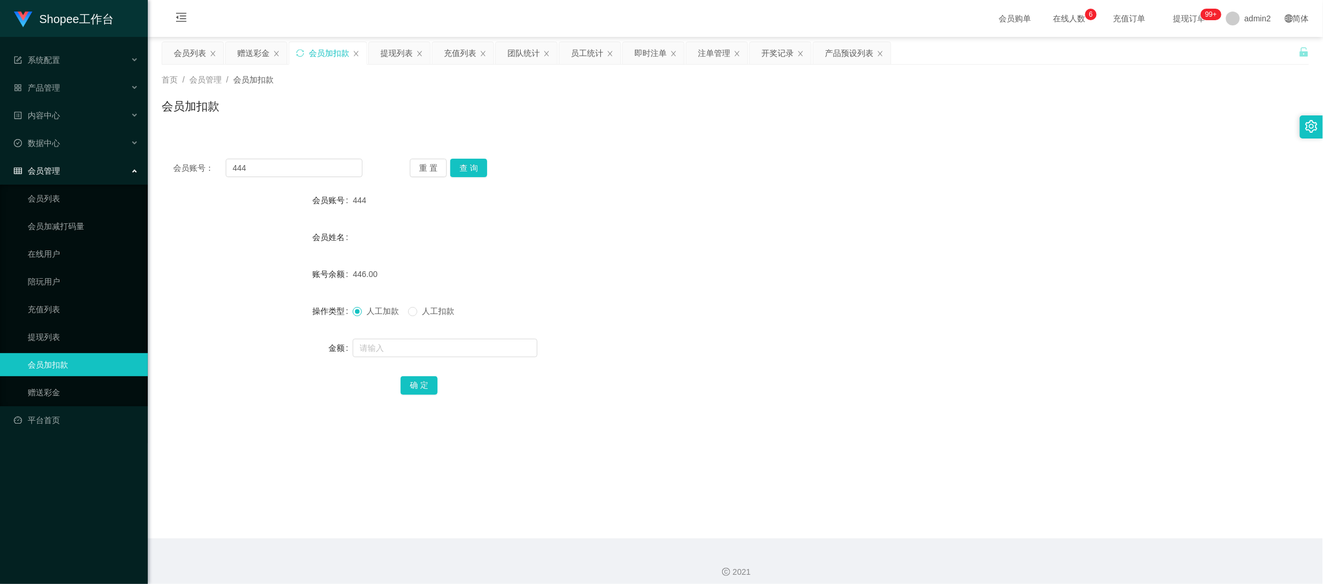
click at [1015, 519] on main "关闭左侧 关闭右侧 关闭其它 刷新页面 会员列表 赠送彩金 会员加扣款 提现列表 充值列表 团队统计 员工统计 即时注单 注单管理 开奖记录 产品预设列表 首…" at bounding box center [735, 288] width 1175 height 502
click at [308, 174] on input "444" at bounding box center [294, 168] width 137 height 18
paste input "68"
type input "68"
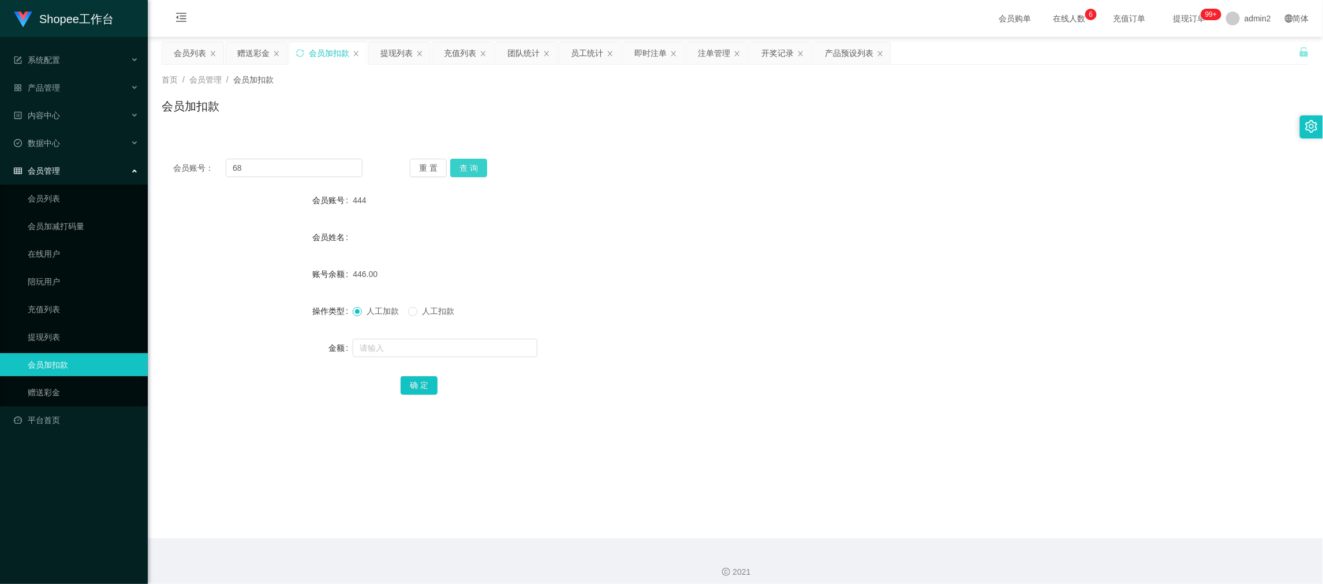
click at [457, 159] on button "查 询" at bounding box center [468, 168] width 37 height 18
click at [496, 350] on input "text" at bounding box center [445, 348] width 185 height 18
click at [496, 346] on input "text" at bounding box center [445, 348] width 185 height 18
type input "11"
drag, startPoint x: 407, startPoint y: 388, endPoint x: 514, endPoint y: 371, distance: 108.7
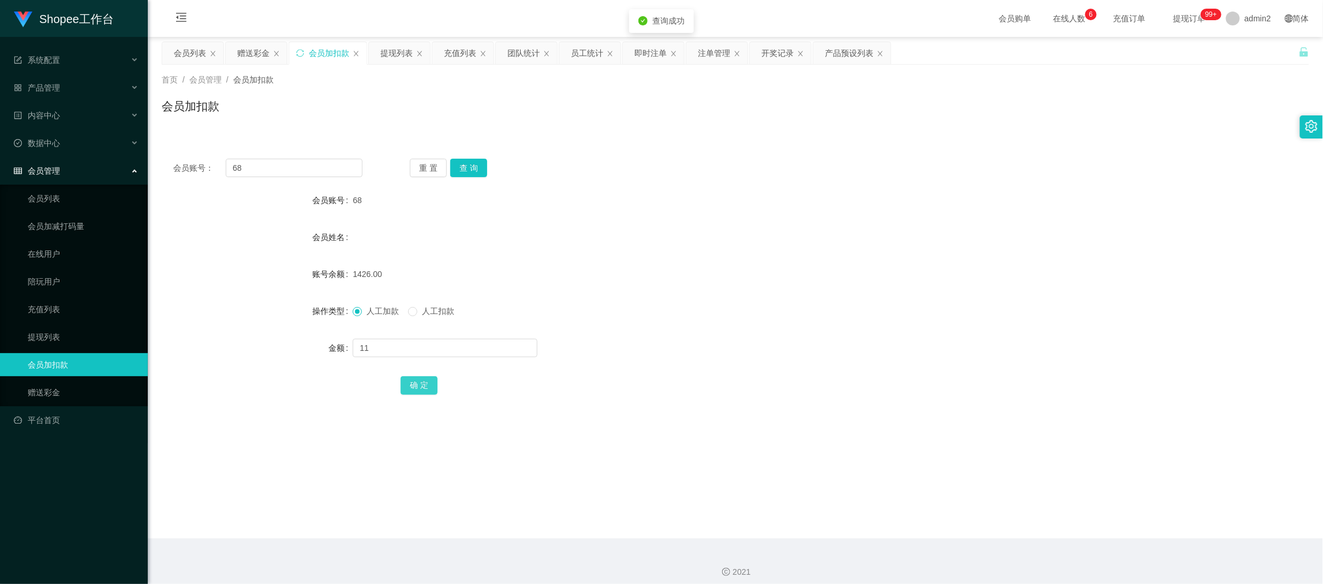
click at [407, 388] on button "确 定" at bounding box center [419, 385] width 37 height 18
click at [730, 326] on form "会员账号 68 会员姓名 账号余额 1426.00 操作类型 人工加款 人工扣款 金额 11 确 定" at bounding box center [735, 293] width 1147 height 208
click at [246, 47] on div "赠送彩金" at bounding box center [253, 53] width 32 height 22
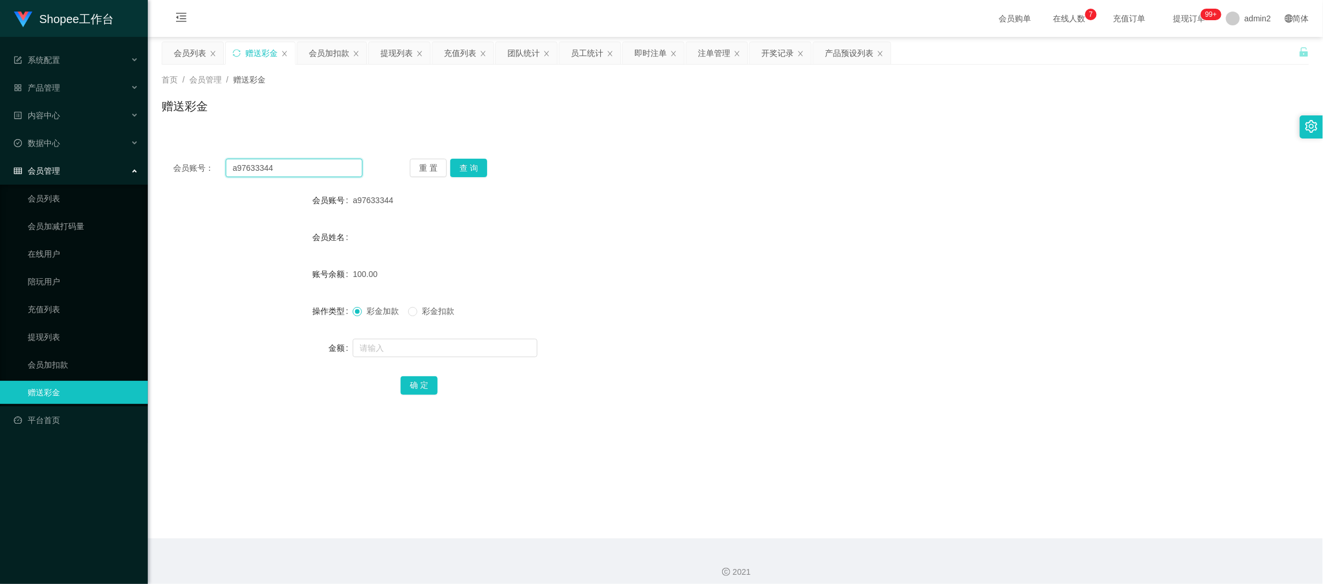
click at [302, 162] on input "a97633344" at bounding box center [294, 168] width 137 height 18
paste input "wwe456"
type input "wwe456"
click at [476, 162] on button "查 询" at bounding box center [468, 168] width 37 height 18
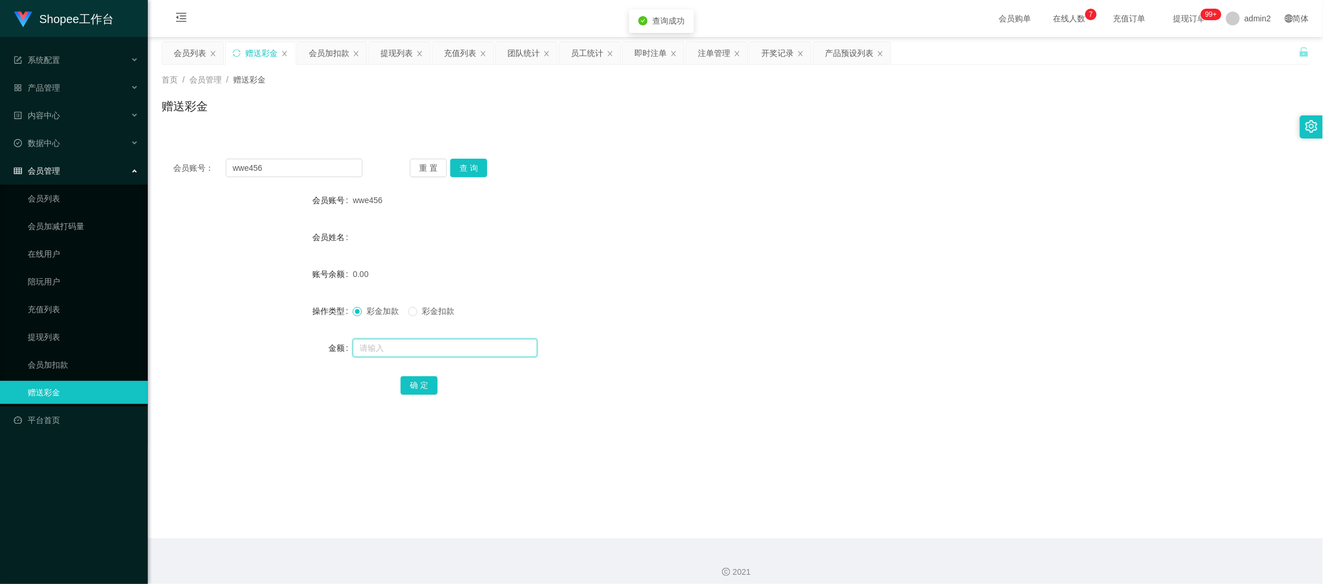
click at [485, 351] on input "text" at bounding box center [445, 348] width 185 height 18
type input "100"
drag, startPoint x: 410, startPoint y: 379, endPoint x: 492, endPoint y: 369, distance: 82.5
click at [410, 379] on button "确 定" at bounding box center [419, 385] width 37 height 18
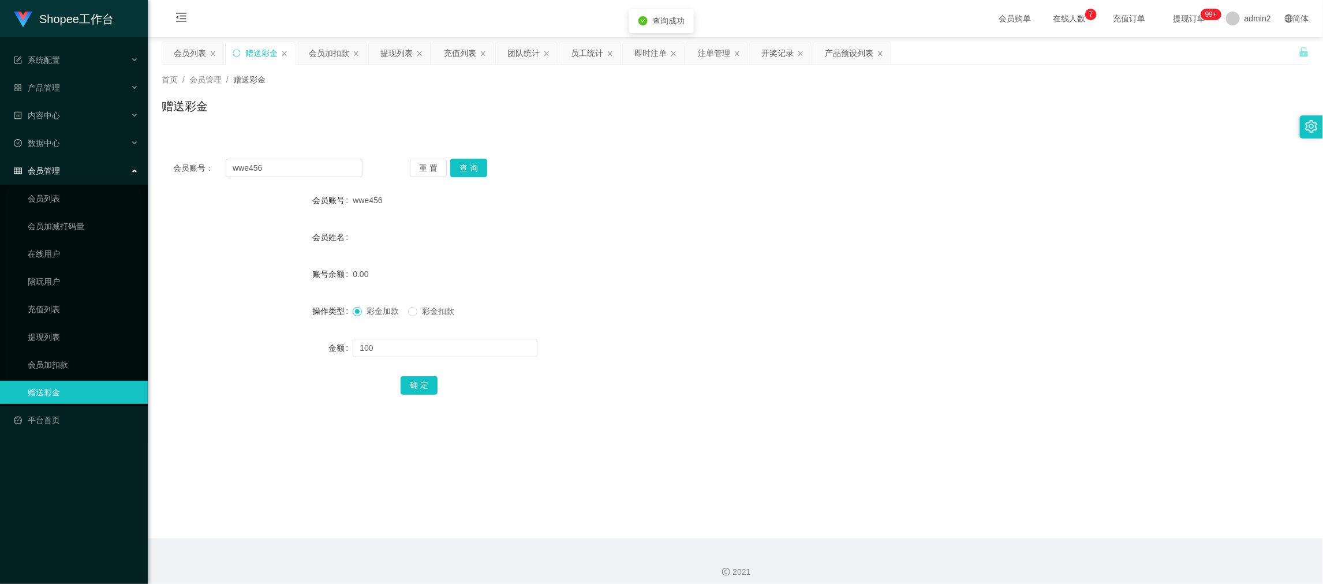
click at [758, 327] on form "会员账号 wwe456 会员姓名 账号余额 0.00 操作类型 彩金加款 彩金扣款 金额 100 确 定" at bounding box center [735, 293] width 1147 height 208
click at [293, 163] on input "wwe456" at bounding box center [294, 168] width 137 height 18
paste input "[PERSON_NAME]"
type input "[PERSON_NAME]"
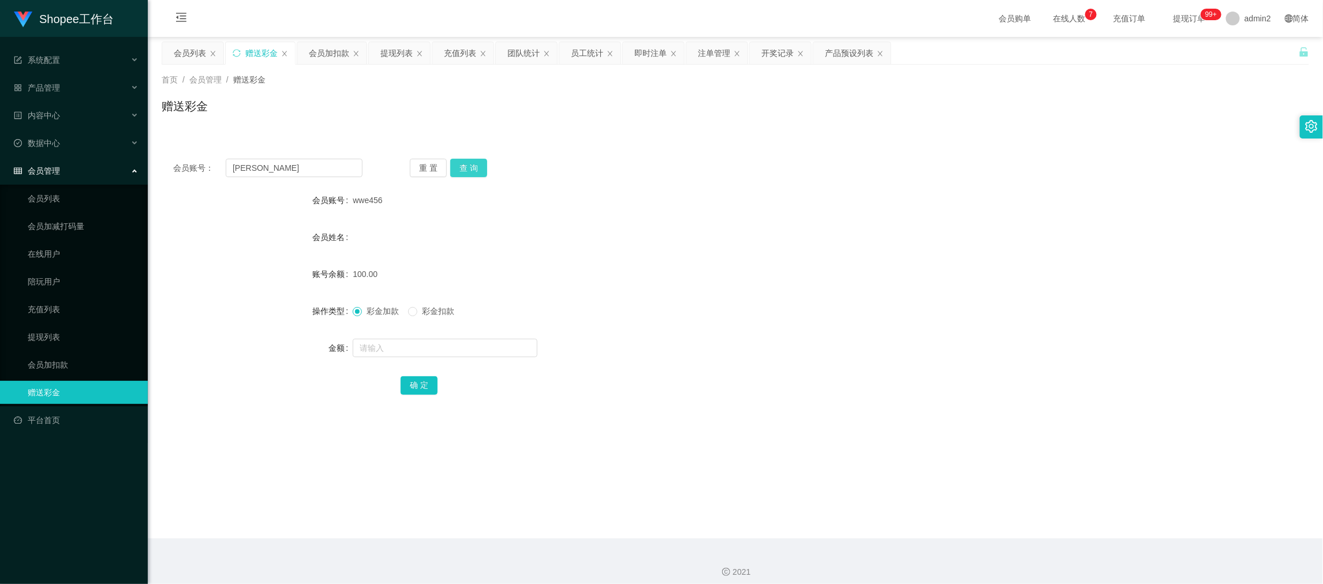
click at [456, 164] on button "查 询" at bounding box center [468, 168] width 37 height 18
click at [489, 345] on input "text" at bounding box center [445, 348] width 185 height 18
type input "100"
click at [420, 382] on button "确 定" at bounding box center [419, 385] width 37 height 18
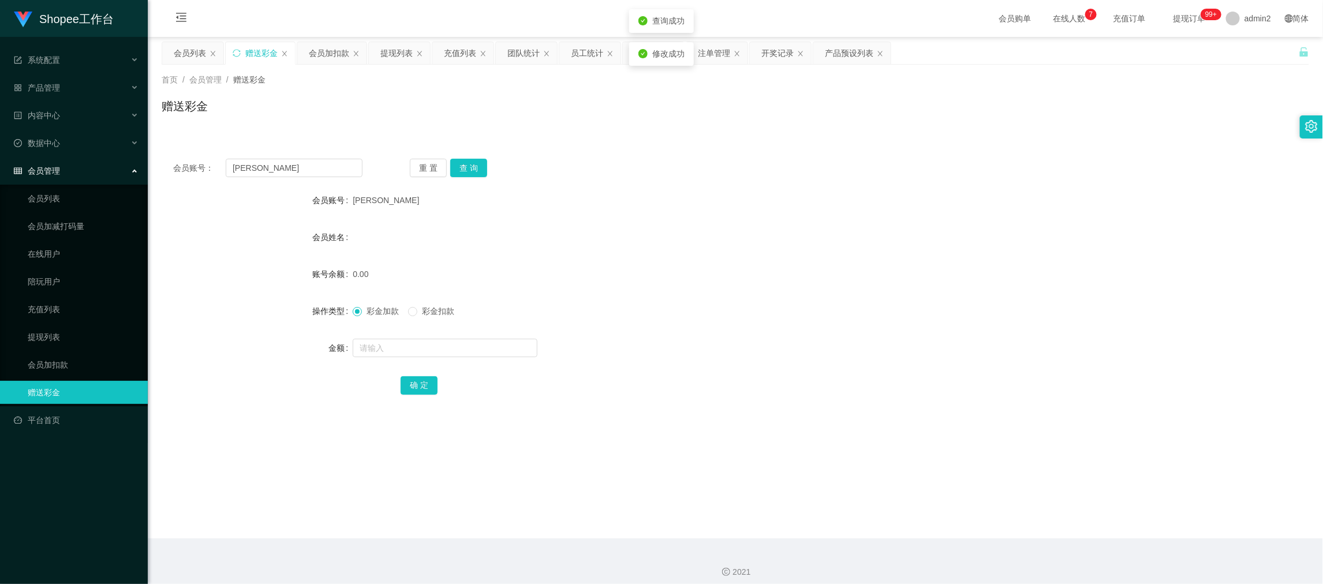
click at [705, 300] on div "彩金加款 彩金扣款" at bounding box center [688, 311] width 670 height 23
click at [326, 48] on div "会员加扣款" at bounding box center [329, 53] width 40 height 22
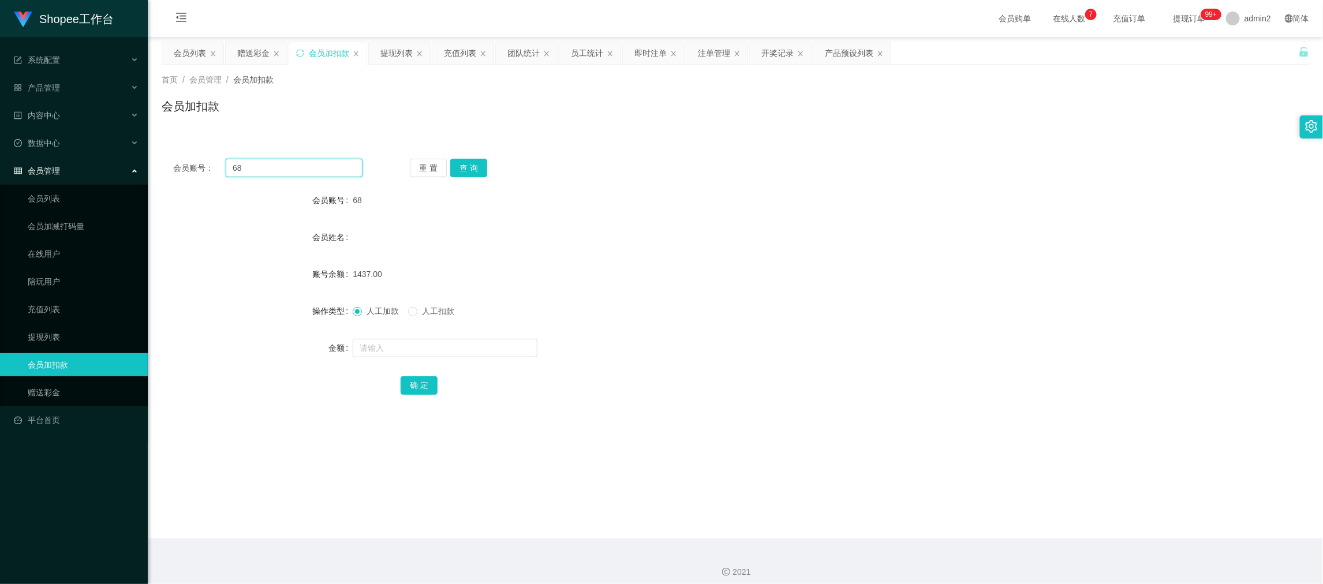
click at [309, 163] on input "68" at bounding box center [294, 168] width 137 height 18
paste input "444"
type input "444"
click at [474, 161] on button "查 询" at bounding box center [468, 168] width 37 height 18
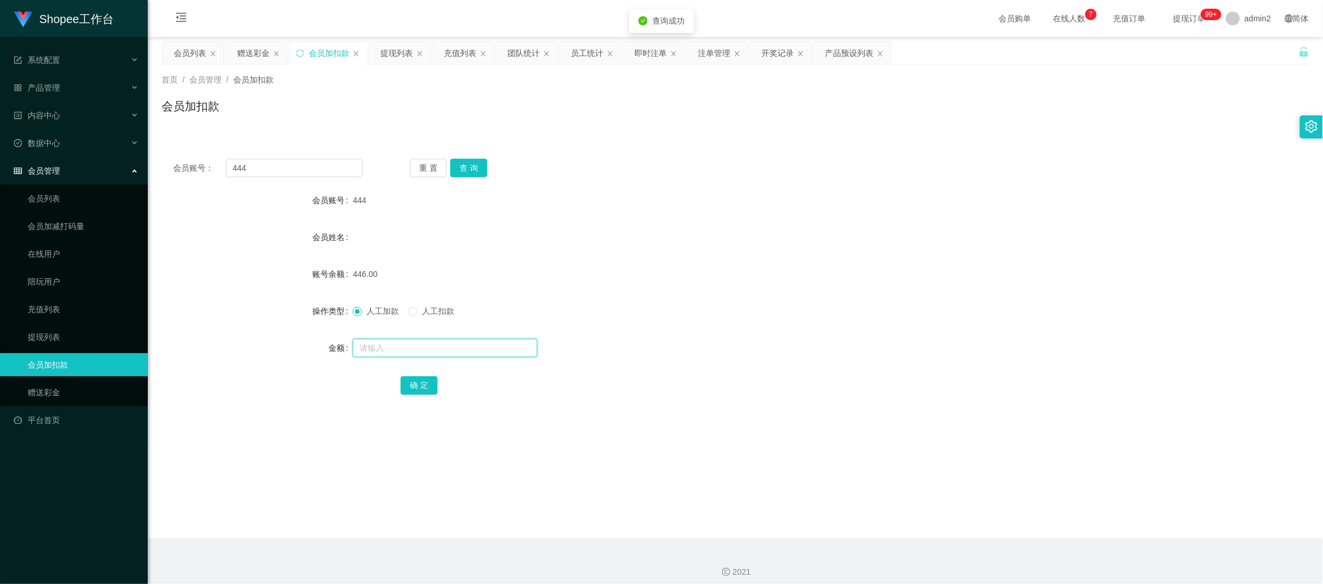
click at [505, 346] on input "text" at bounding box center [445, 348] width 185 height 18
type input "12"
drag, startPoint x: 413, startPoint y: 388, endPoint x: 440, endPoint y: 357, distance: 40.9
click at [413, 388] on button "确 定" at bounding box center [419, 385] width 37 height 18
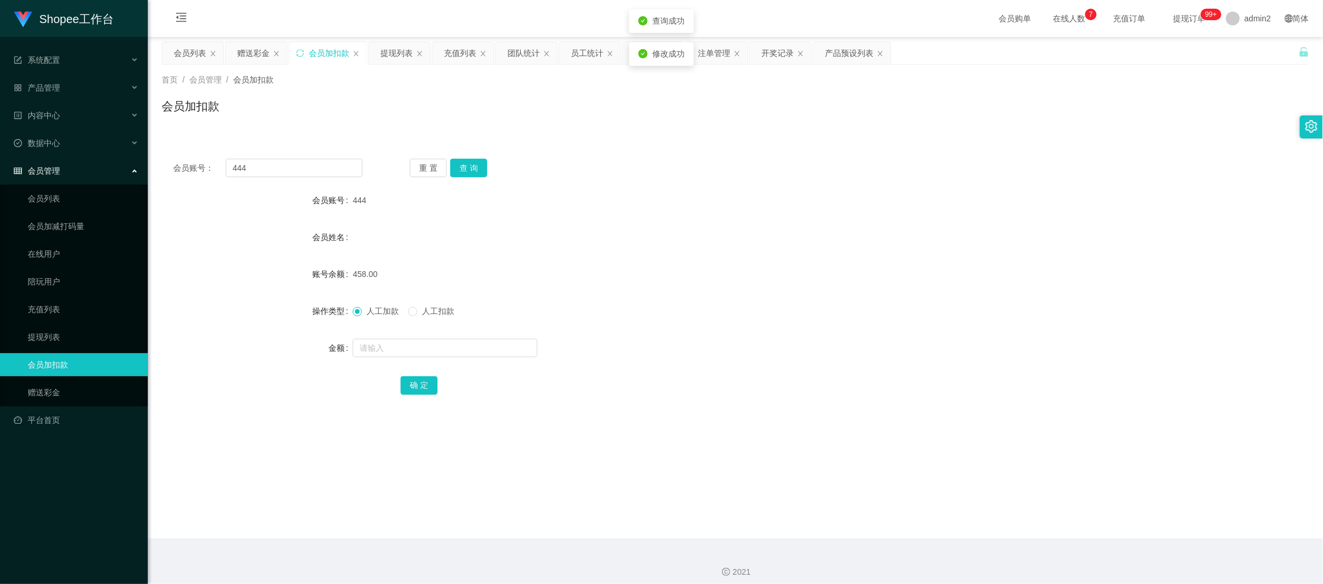
click at [620, 197] on div "444" at bounding box center [688, 200] width 670 height 23
click at [750, 91] on div "首页 / 会员管理 / 会员加扣款 / 会员加扣款" at bounding box center [735, 99] width 1147 height 50
click at [528, 46] on div "团队统计" at bounding box center [523, 53] width 32 height 22
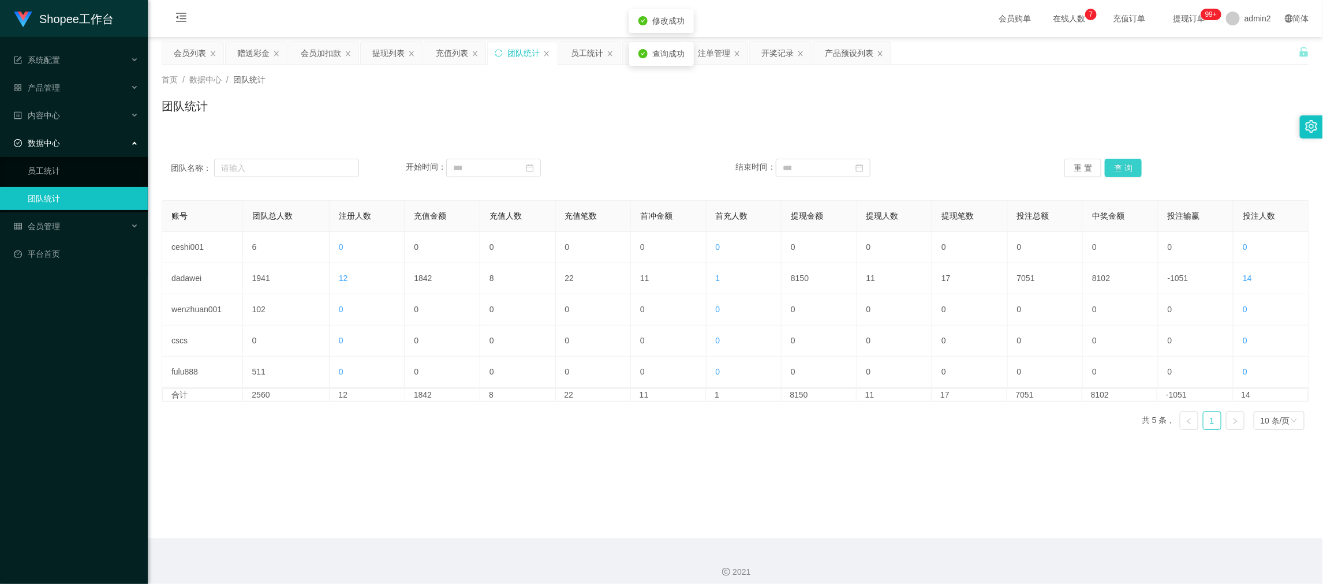
click at [1112, 162] on button "查 询" at bounding box center [1123, 168] width 37 height 18
click at [570, 116] on div "团队统计" at bounding box center [735, 111] width 1147 height 27
click at [246, 53] on div "赠送彩金" at bounding box center [253, 53] width 32 height 22
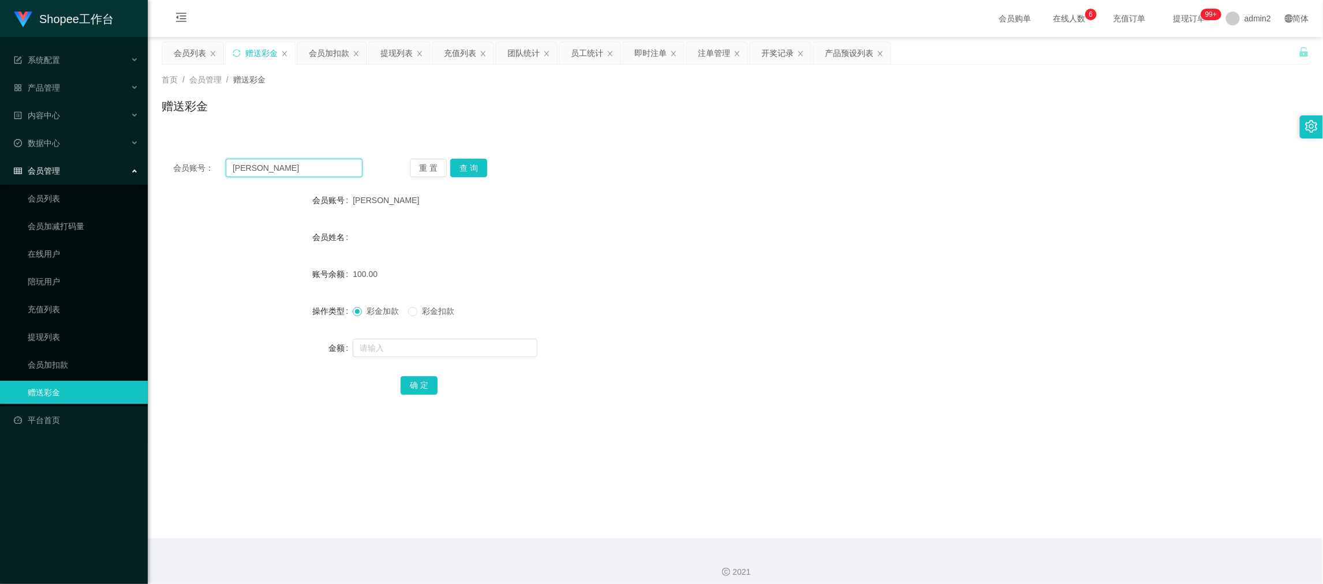
click at [291, 166] on input "[PERSON_NAME]" at bounding box center [294, 168] width 137 height 18
drag, startPoint x: 291, startPoint y: 166, endPoint x: 429, endPoint y: 174, distance: 137.6
click at [292, 166] on input "[PERSON_NAME]" at bounding box center [294, 168] width 137 height 18
paste input "Tt"
type input "Tt"
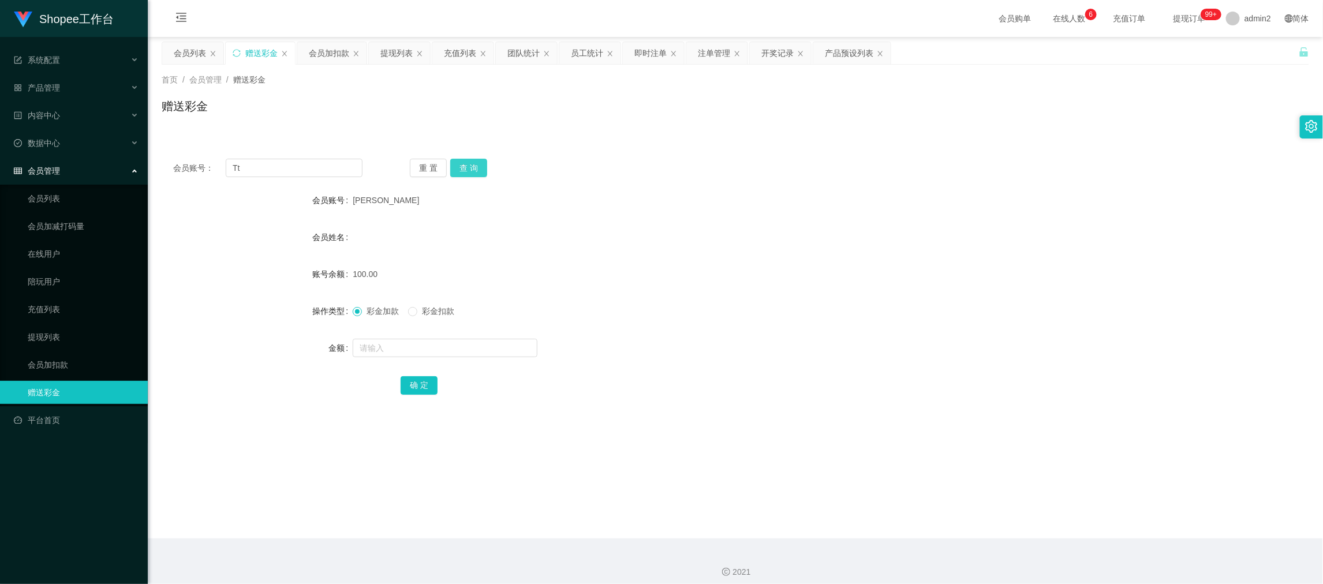
click at [484, 160] on button "查 询" at bounding box center [468, 168] width 37 height 18
click at [470, 166] on div "重 置 查 询" at bounding box center [504, 168] width 189 height 18
click at [502, 345] on input "text" at bounding box center [445, 348] width 185 height 18
type input "100"
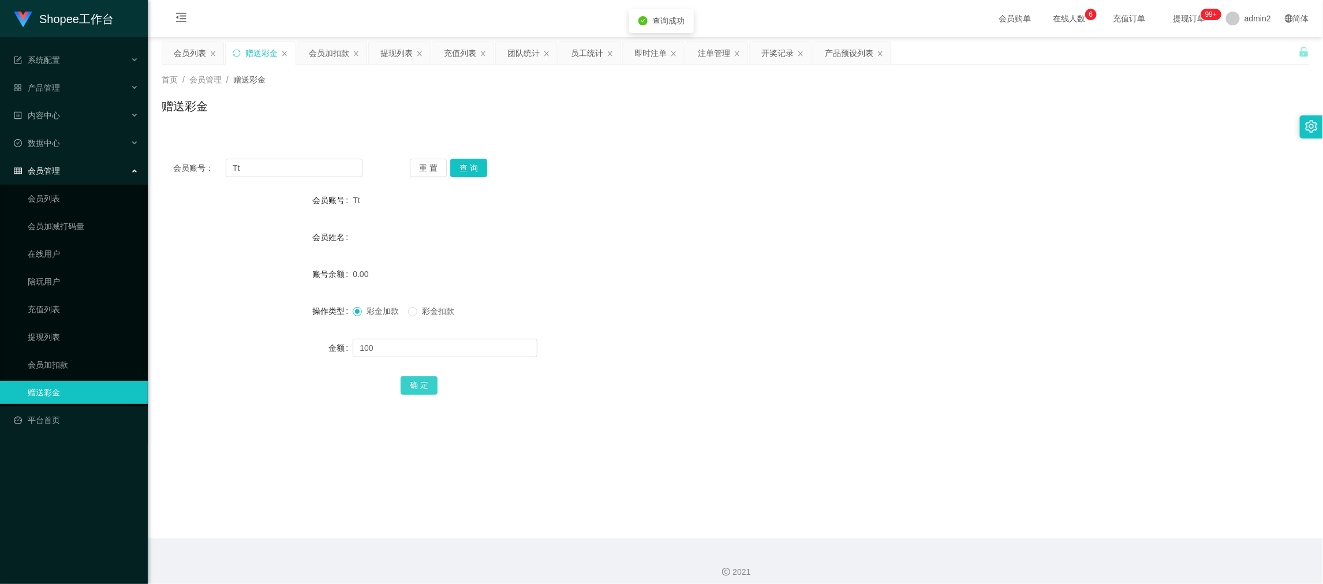
drag, startPoint x: 424, startPoint y: 383, endPoint x: 498, endPoint y: 360, distance: 76.9
click at [424, 383] on button "确 定" at bounding box center [419, 385] width 37 height 18
click at [714, 311] on div "彩金加款 彩金扣款" at bounding box center [688, 311] width 670 height 23
click at [821, 489] on main "关闭左侧 关闭右侧 关闭其它 刷新页面 会员列表 赠送彩金 会员加扣款 提现列表 充值列表 团队统计 员工统计 即时注单 注单管理 开奖记录 产品预设列表 首…" at bounding box center [735, 288] width 1175 height 502
drag, startPoint x: 1057, startPoint y: 530, endPoint x: 594, endPoint y: 294, distance: 519.9
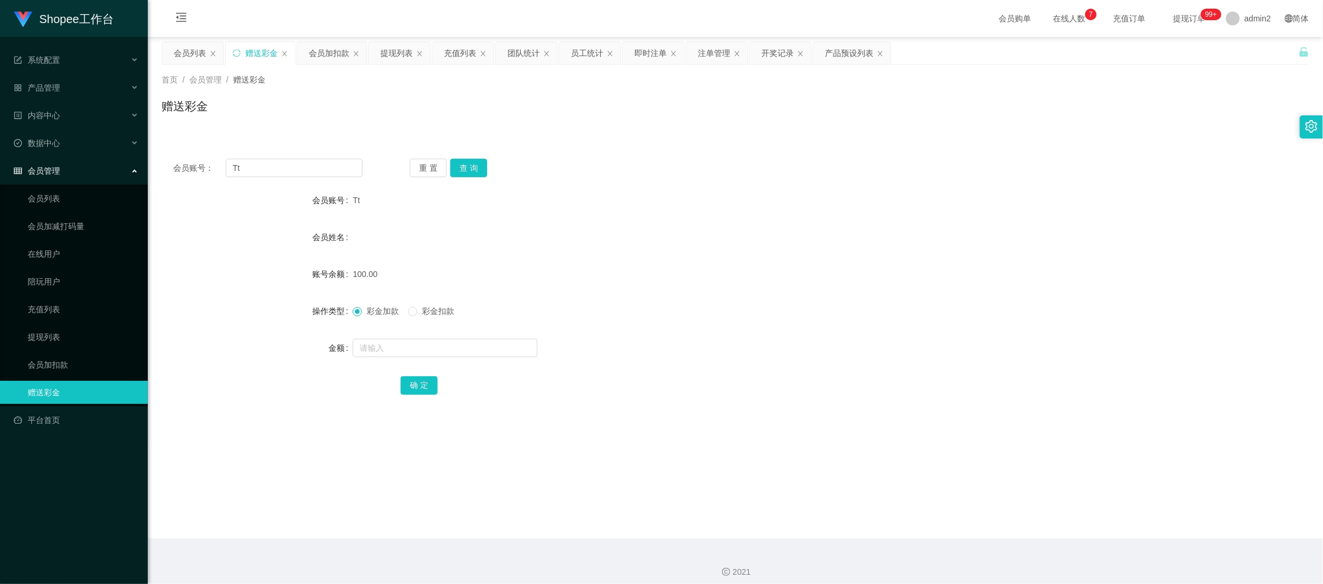
click at [1057, 530] on main "关闭左侧 关闭右侧 关闭其它 刷新页面 会员列表 赠送彩金 会员加扣款 提现列表 充值列表 团队统计 员工统计 即时注单 注单管理 开奖记录 产品预设列表 首…" at bounding box center [735, 288] width 1175 height 502
click at [286, 171] on input "Tt" at bounding box center [294, 168] width 137 height 18
drag, startPoint x: 286, startPoint y: 171, endPoint x: 364, endPoint y: 173, distance: 77.3
click at [291, 172] on input "Tt" at bounding box center [294, 168] width 137 height 18
paste input "65074360"
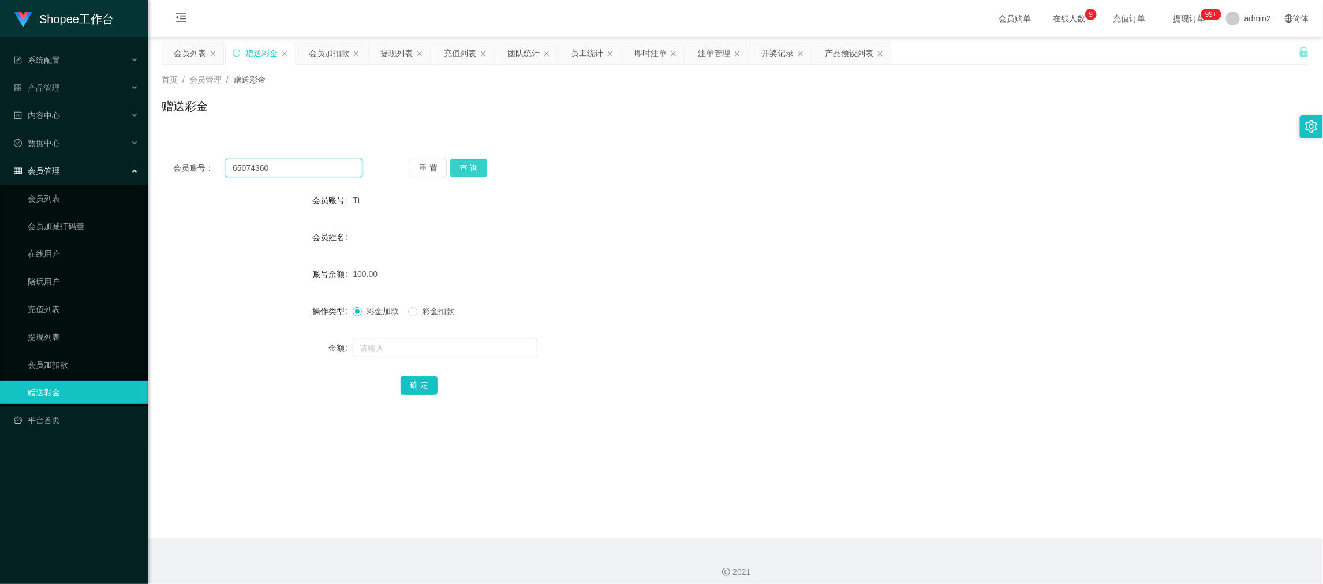
type input "65074360"
click at [457, 161] on button "查 询" at bounding box center [468, 168] width 37 height 18
click at [485, 353] on input "text" at bounding box center [445, 348] width 185 height 18
click at [485, 352] on input "text" at bounding box center [445, 348] width 185 height 18
type input "100"
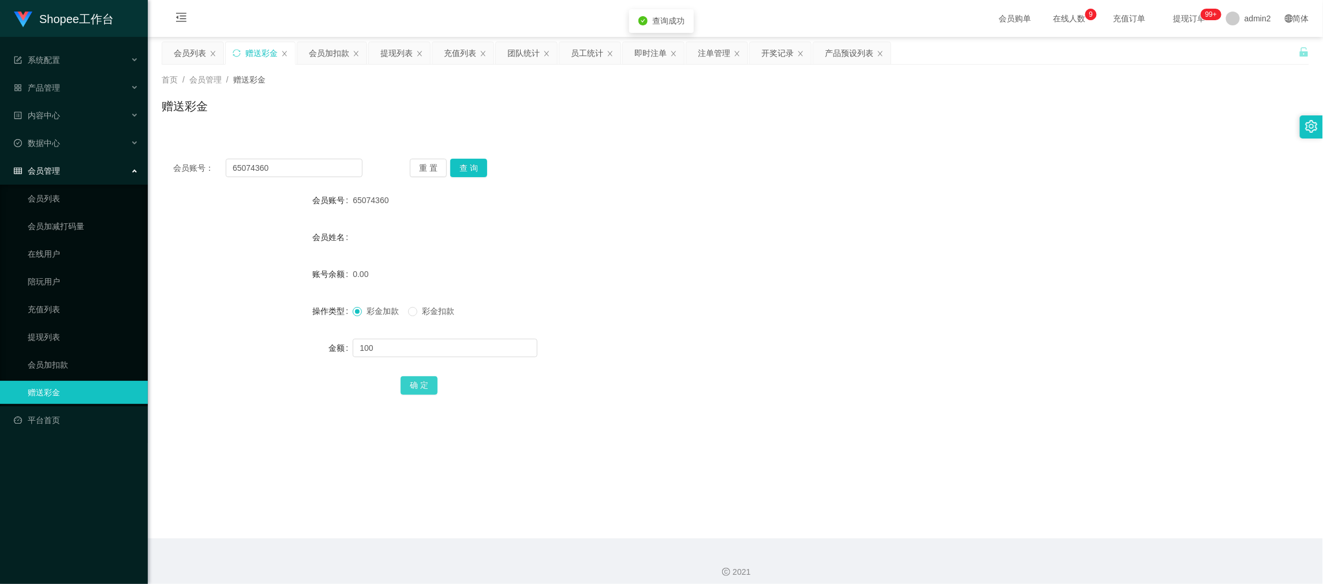
click at [423, 388] on button "确 定" at bounding box center [419, 385] width 37 height 18
click at [769, 304] on div "彩金加款 彩金扣款" at bounding box center [688, 311] width 670 height 23
drag, startPoint x: 876, startPoint y: 507, endPoint x: 880, endPoint y: 436, distance: 71.1
click at [876, 507] on main "关闭左侧 关闭右侧 关闭其它 刷新页面 会员列表 赠送彩金 会员加扣款 提现列表 充值列表 团队统计 员工统计 即时注单 注单管理 开奖记录 产品预设列表 首…" at bounding box center [735, 288] width 1175 height 502
click at [307, 47] on div "会员加扣款" at bounding box center [331, 53] width 69 height 22
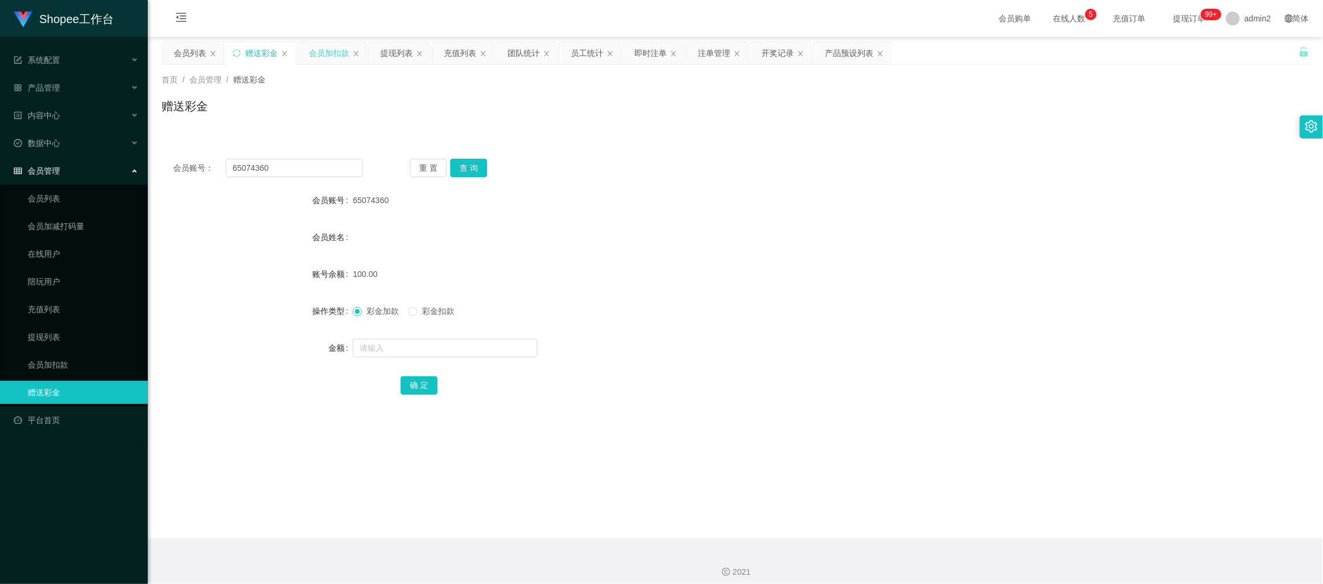
click at [330, 50] on div "会员加扣款" at bounding box center [329, 53] width 40 height 22
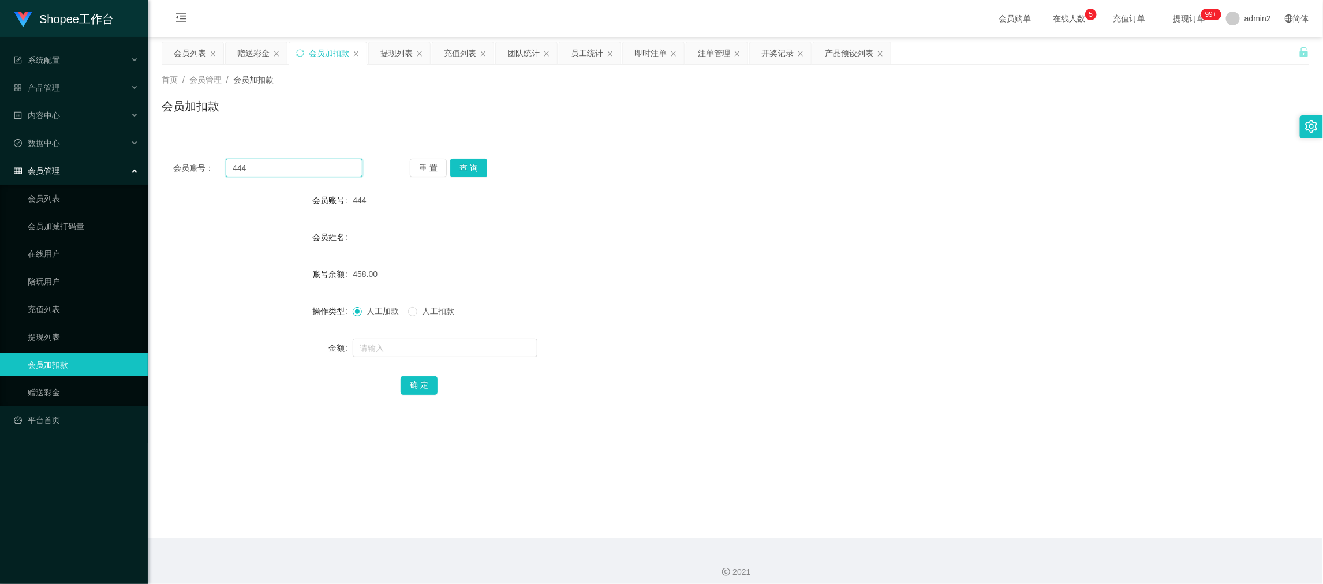
click at [325, 170] on input "444" at bounding box center [294, 168] width 137 height 18
paste input "22"
type input "22"
drag, startPoint x: 467, startPoint y: 173, endPoint x: 467, endPoint y: 182, distance: 8.7
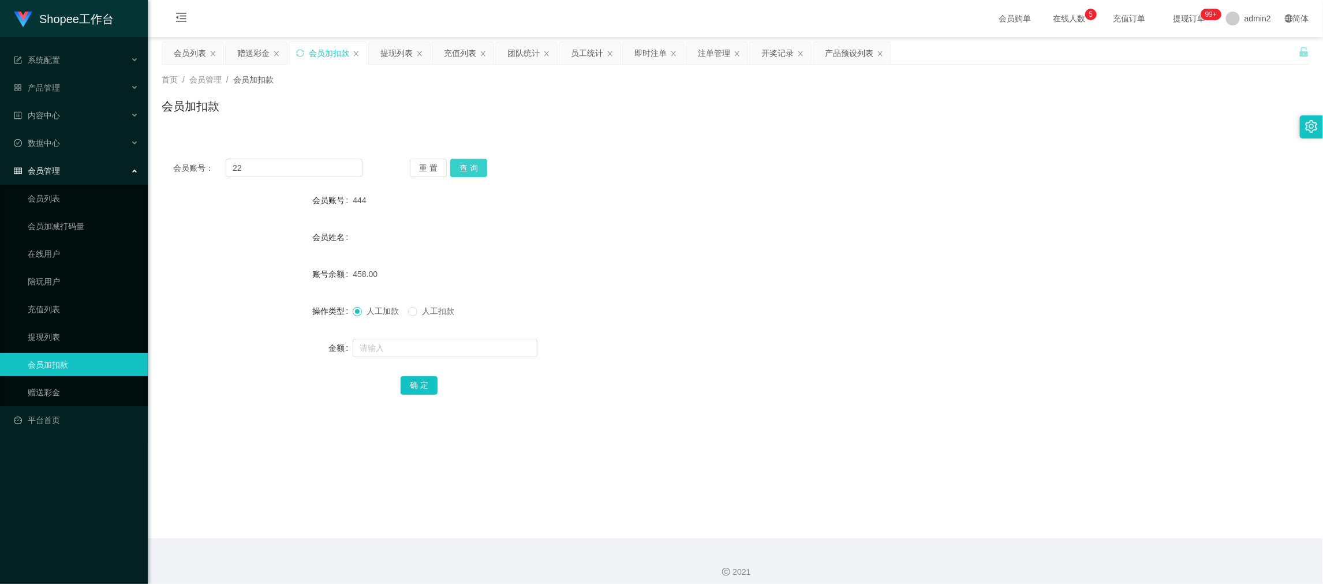
click at [467, 173] on button "查 询" at bounding box center [468, 168] width 37 height 18
click at [494, 353] on input "text" at bounding box center [445, 348] width 185 height 18
type input "12"
drag, startPoint x: 417, startPoint y: 386, endPoint x: 484, endPoint y: 368, distance: 68.9
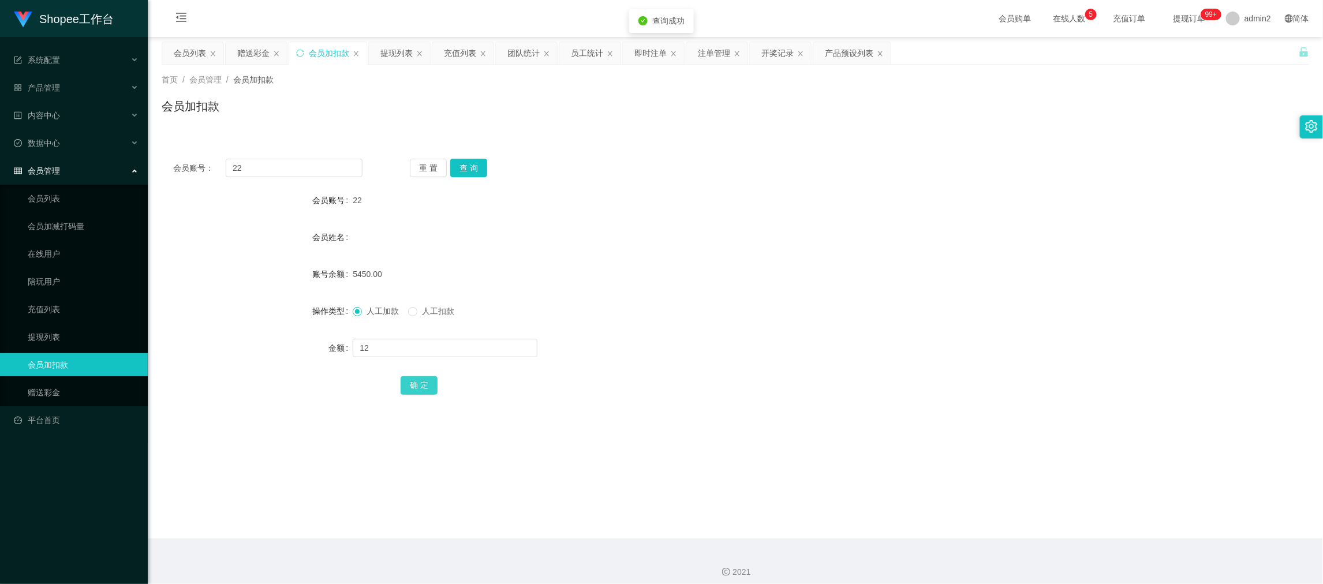
click at [417, 386] on button "确 定" at bounding box center [419, 385] width 37 height 18
click at [257, 50] on div "赠送彩金" at bounding box center [253, 53] width 32 height 22
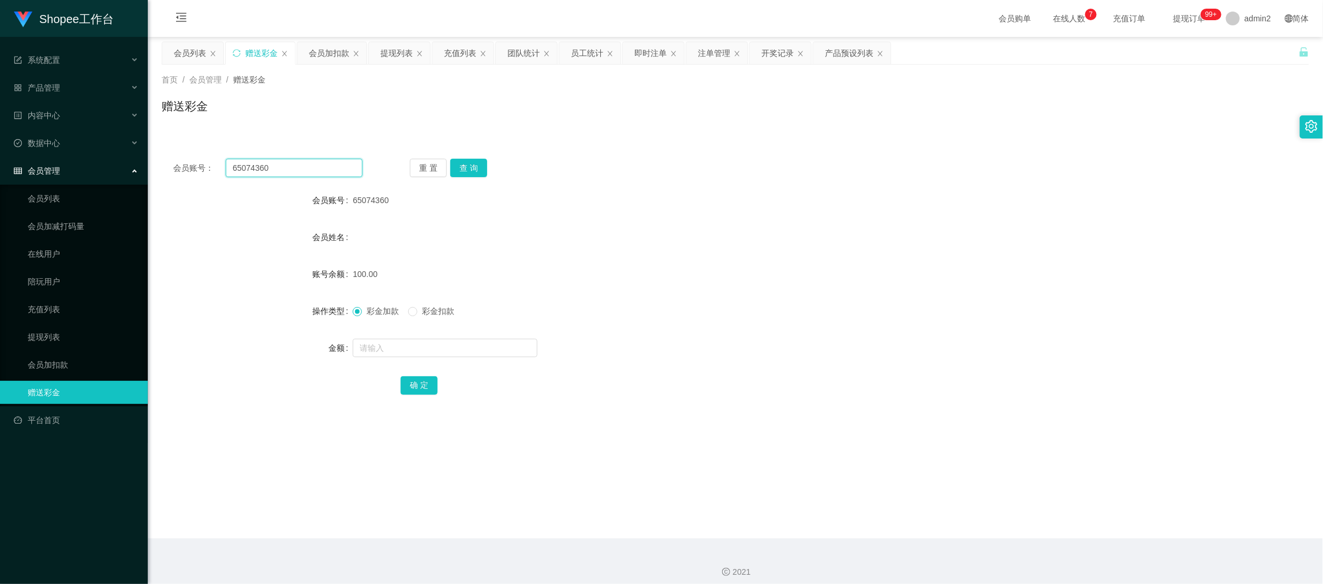
click at [315, 166] on input "65074360" at bounding box center [294, 168] width 137 height 18
paste input "91439811"
type input "91439811"
click at [468, 163] on button "查 询" at bounding box center [468, 168] width 37 height 18
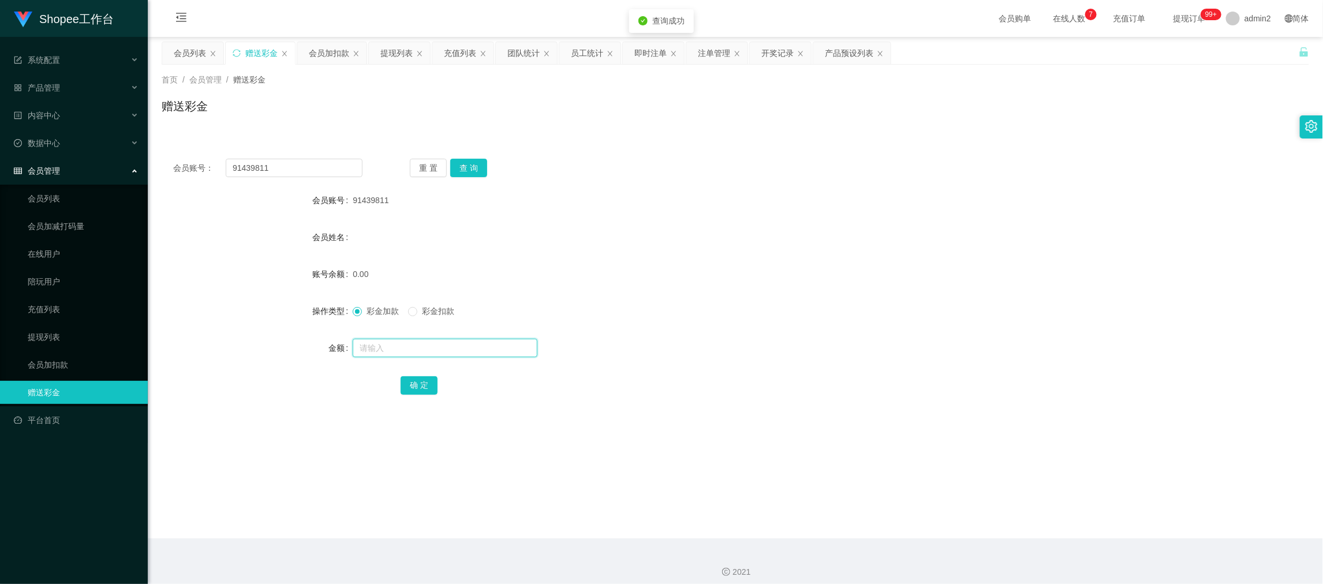
click at [510, 346] on input "text" at bounding box center [445, 348] width 185 height 18
type input "100"
drag, startPoint x: 421, startPoint y: 383, endPoint x: 480, endPoint y: 356, distance: 64.6
click at [421, 383] on button "确 定" at bounding box center [419, 385] width 37 height 18
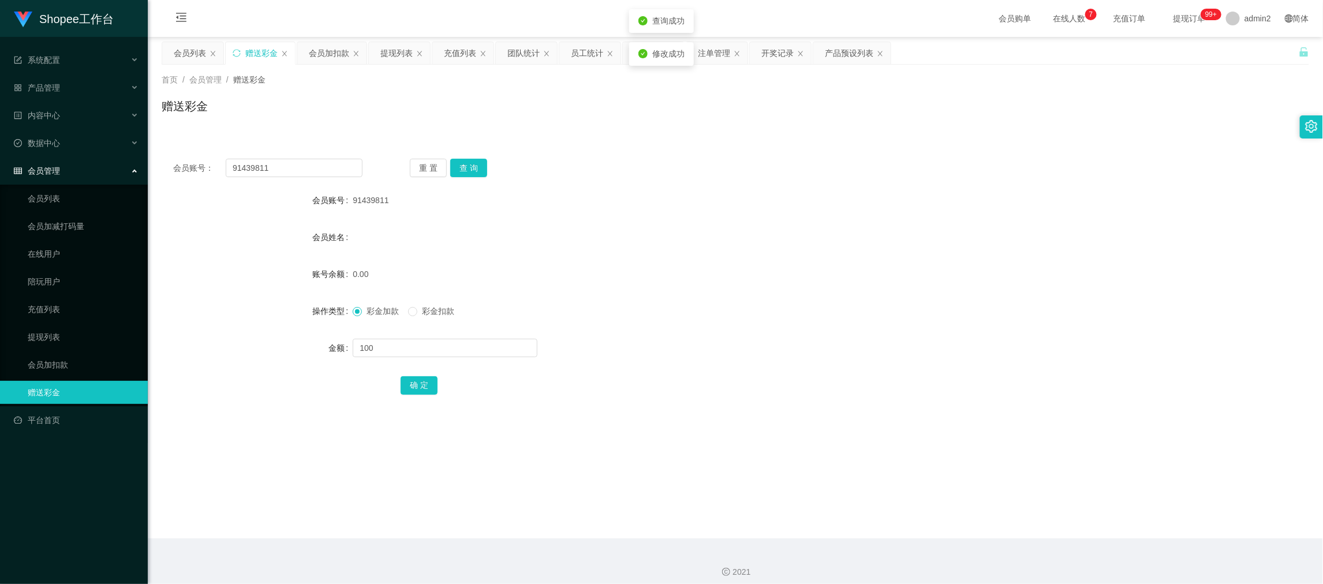
click at [735, 281] on div "0.00" at bounding box center [688, 274] width 670 height 23
drag, startPoint x: 1048, startPoint y: 504, endPoint x: 731, endPoint y: 243, distance: 411.3
click at [1046, 505] on main "关闭左侧 关闭右侧 关闭其它 刷新页面 会员列表 赠送彩金 会员加扣款 提现列表 充值列表 团队统计 员工统计 即时注单 注单管理 开奖记录 产品预设列表 首…" at bounding box center [735, 288] width 1175 height 502
click at [394, 55] on div "提现列表" at bounding box center [396, 53] width 32 height 22
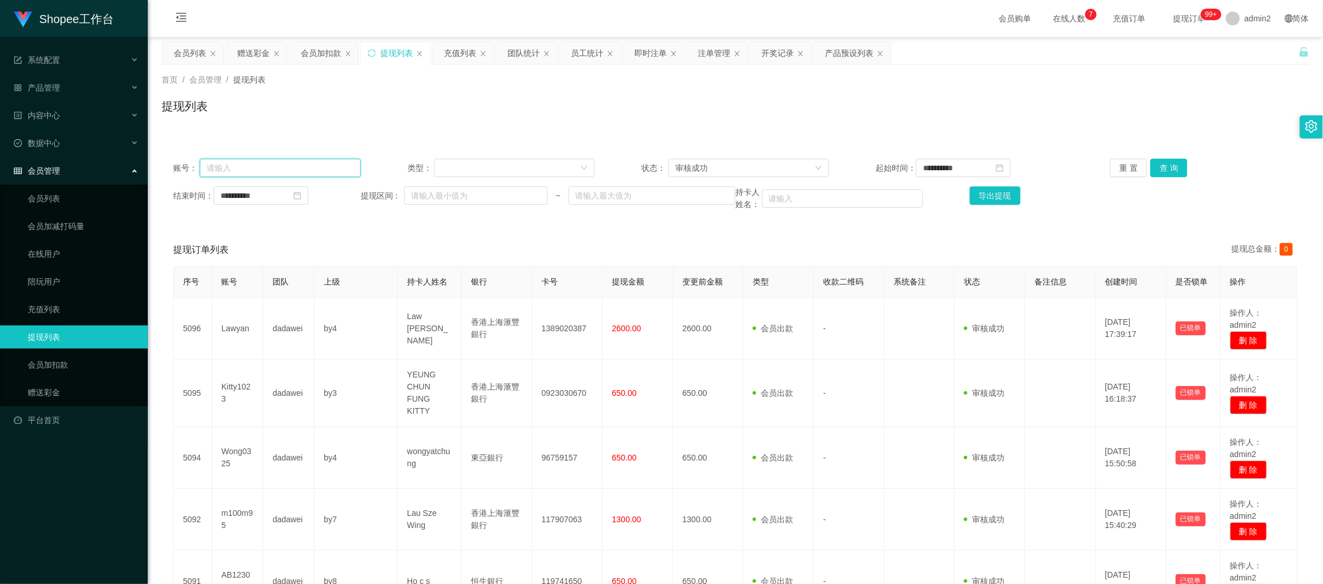
click at [314, 166] on input "text" at bounding box center [280, 168] width 161 height 18
paste input "a97633344"
type input "a97633344"
click at [281, 203] on input "**********" at bounding box center [261, 195] width 95 height 18
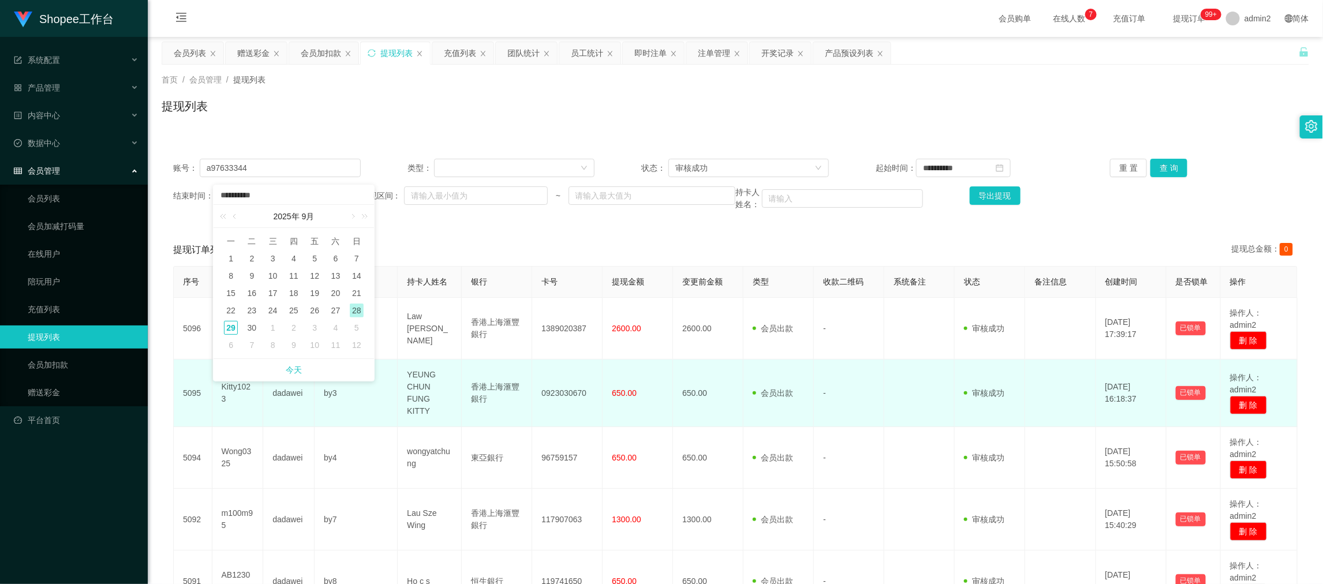
click at [296, 368] on link "今天" at bounding box center [294, 370] width 16 height 22
type input "**********"
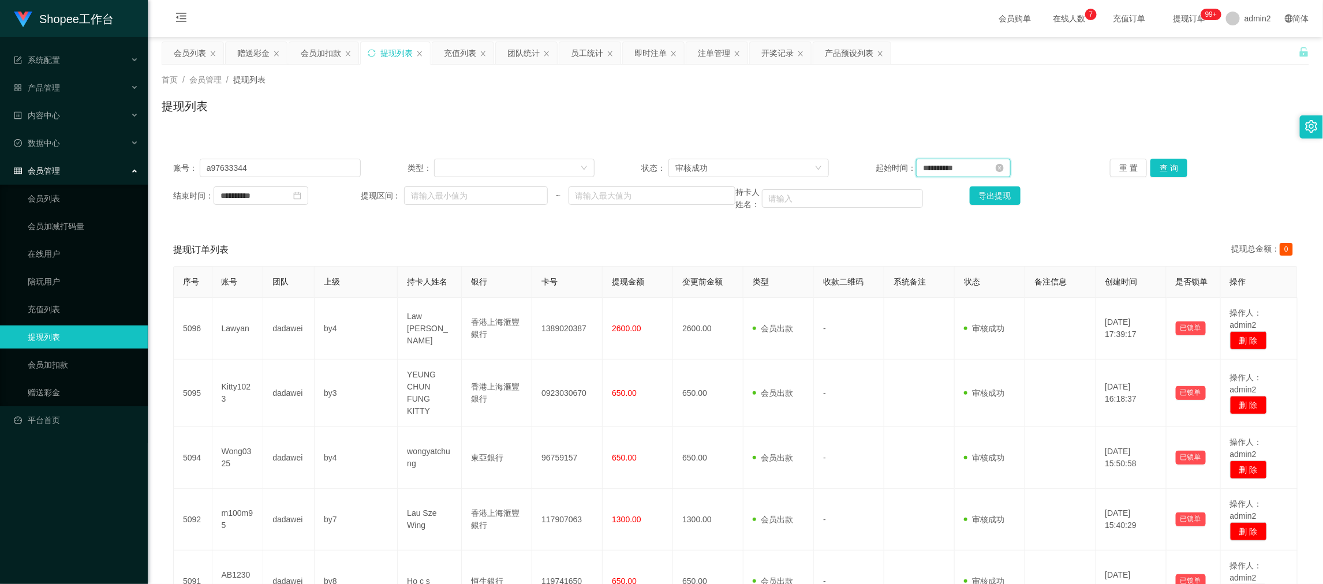
click at [972, 167] on input "**********" at bounding box center [963, 168] width 95 height 18
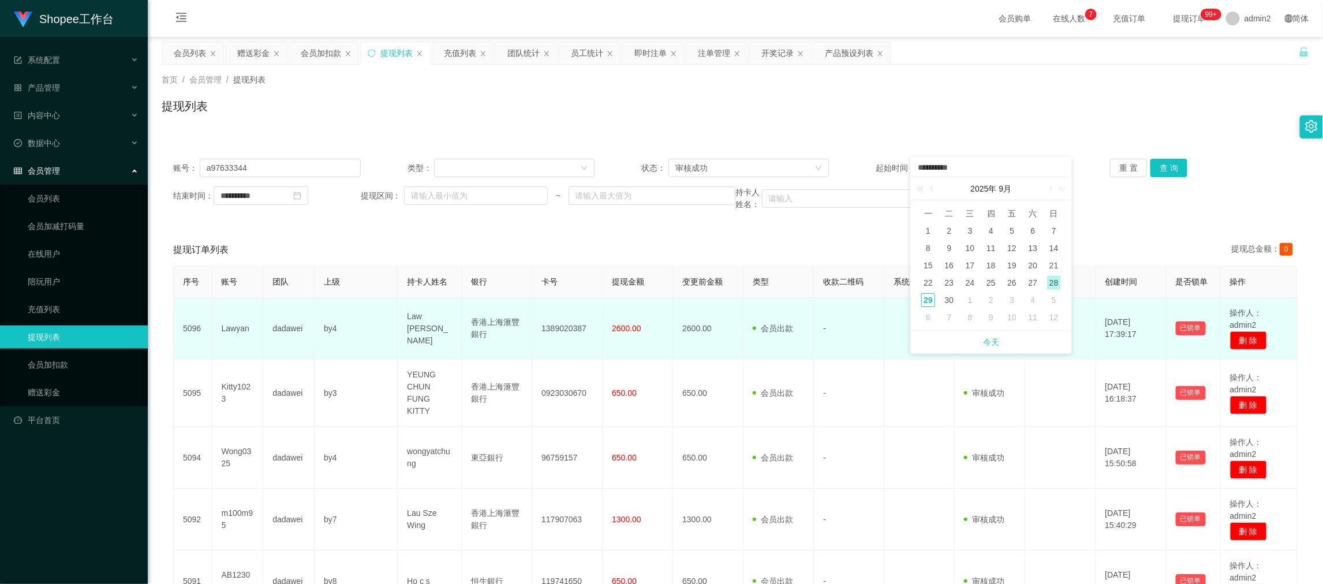
drag, startPoint x: 997, startPoint y: 345, endPoint x: 993, endPoint y: 339, distance: 7.5
click at [997, 345] on link "今天" at bounding box center [991, 342] width 16 height 22
type input "**********"
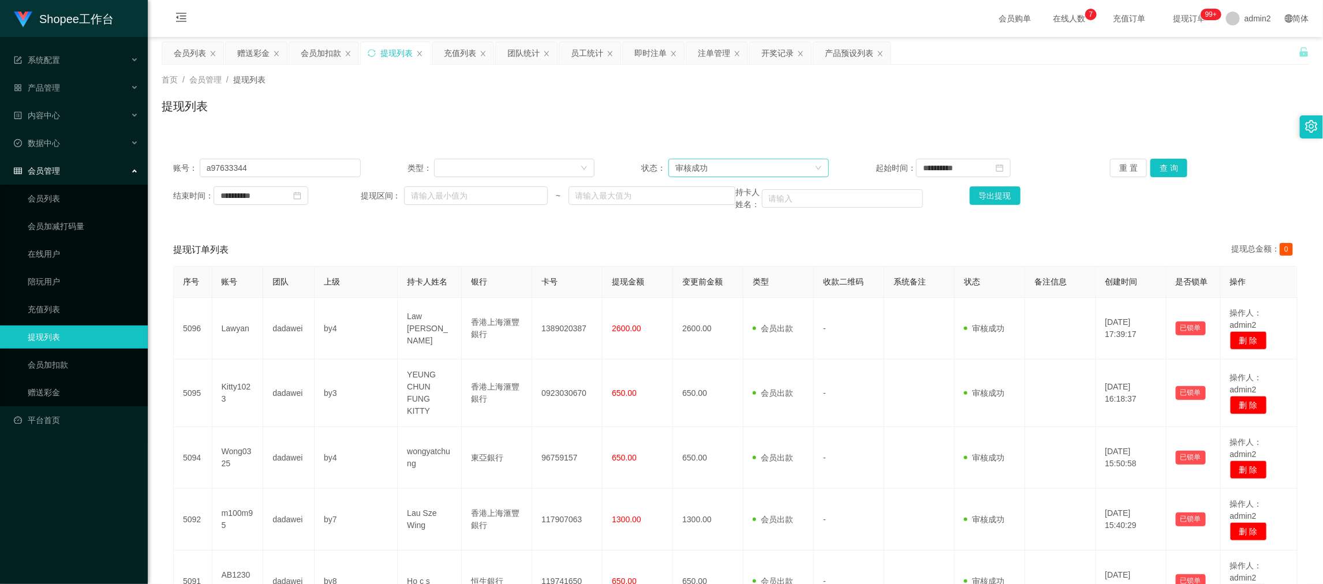
click at [748, 172] on div "审核成功" at bounding box center [744, 167] width 139 height 17
click at [724, 190] on li "等待审核" at bounding box center [743, 190] width 159 height 18
click at [1163, 167] on button "查 询" at bounding box center [1168, 168] width 37 height 18
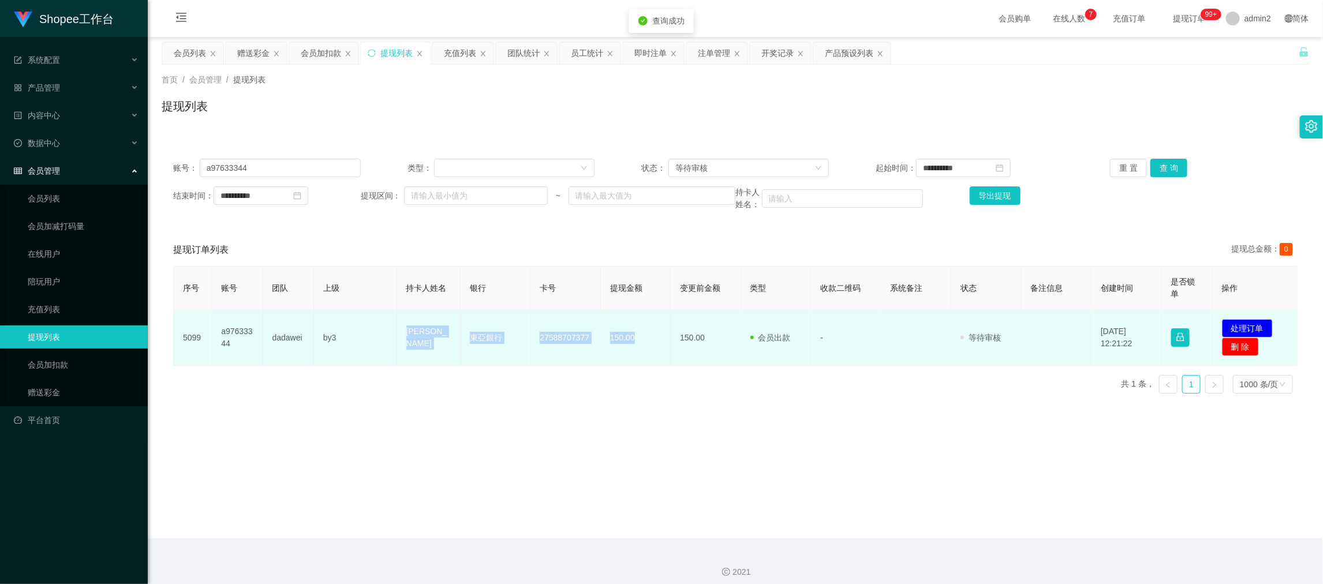
drag, startPoint x: 391, startPoint y: 338, endPoint x: 648, endPoint y: 350, distance: 257.7
click at [648, 350] on tr "5099 a97633344 dadawei by3 [PERSON_NAME] [PERSON_NAME]銀行 27588707377 150.00 150…" at bounding box center [736, 338] width 1124 height 56
copy tr "Lai Hei Nam [PERSON_NAME] 東亞銀行 27588707377 150.00"
click at [1247, 324] on button "处理订单" at bounding box center [1247, 328] width 51 height 18
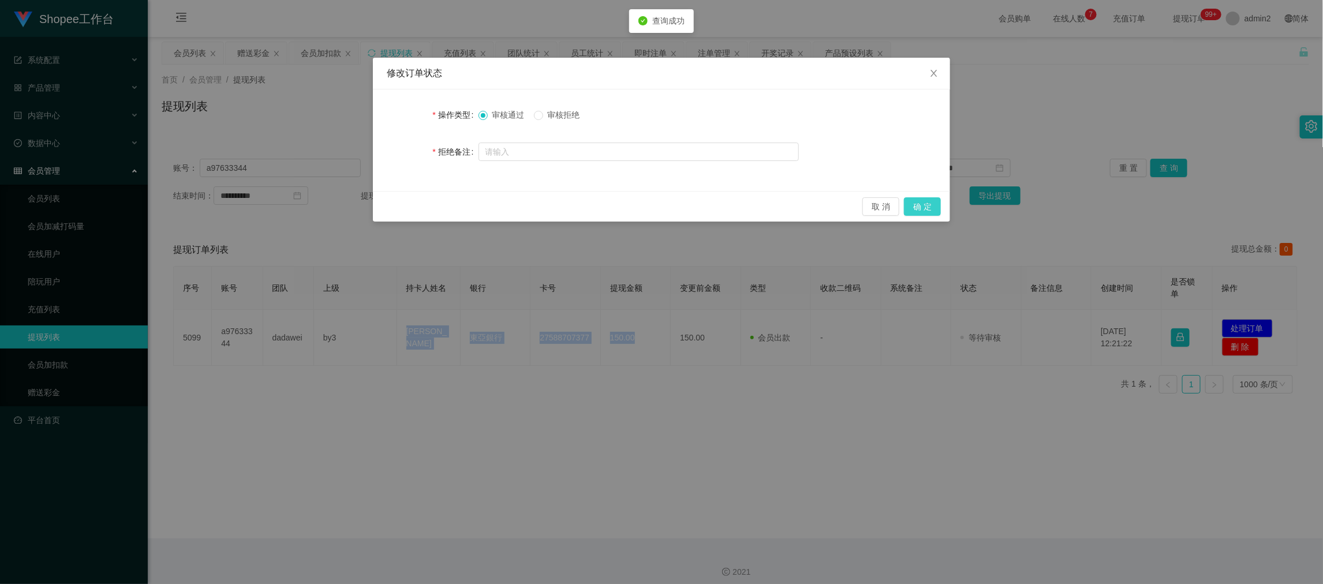
click at [921, 209] on button "确 定" at bounding box center [922, 206] width 37 height 18
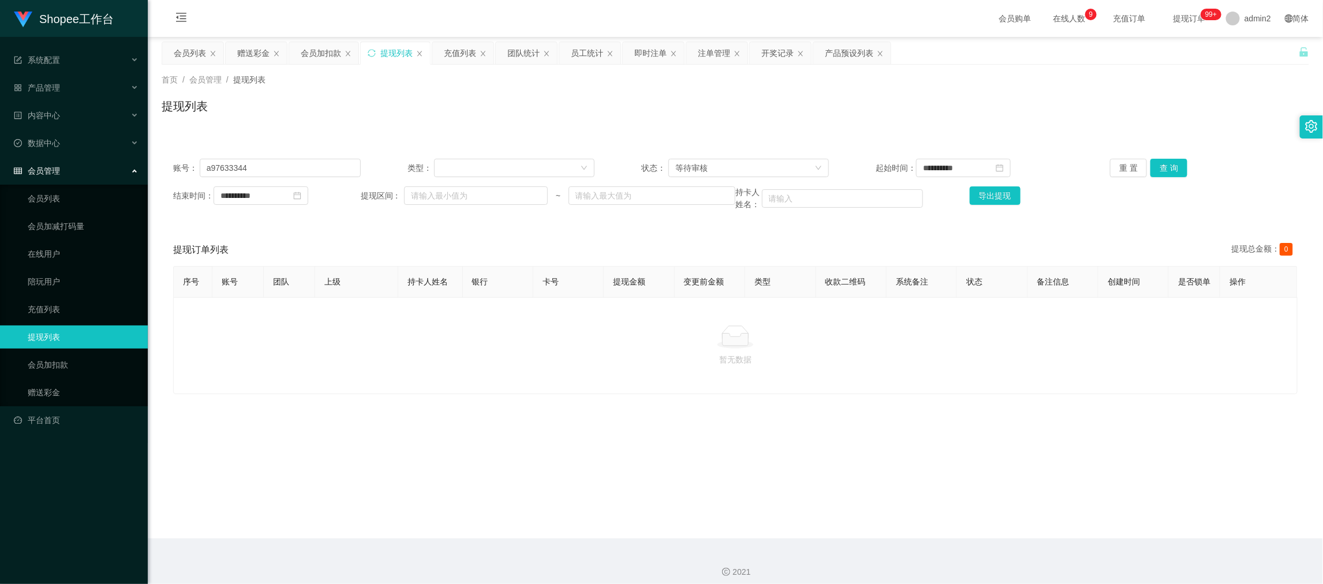
drag, startPoint x: 1040, startPoint y: 485, endPoint x: 809, endPoint y: 391, distance: 250.1
click at [1040, 483] on main "**********" at bounding box center [735, 288] width 1175 height 502
click at [271, 55] on div "赠送彩金" at bounding box center [256, 53] width 61 height 22
click at [257, 55] on div "赠送彩金" at bounding box center [253, 53] width 32 height 22
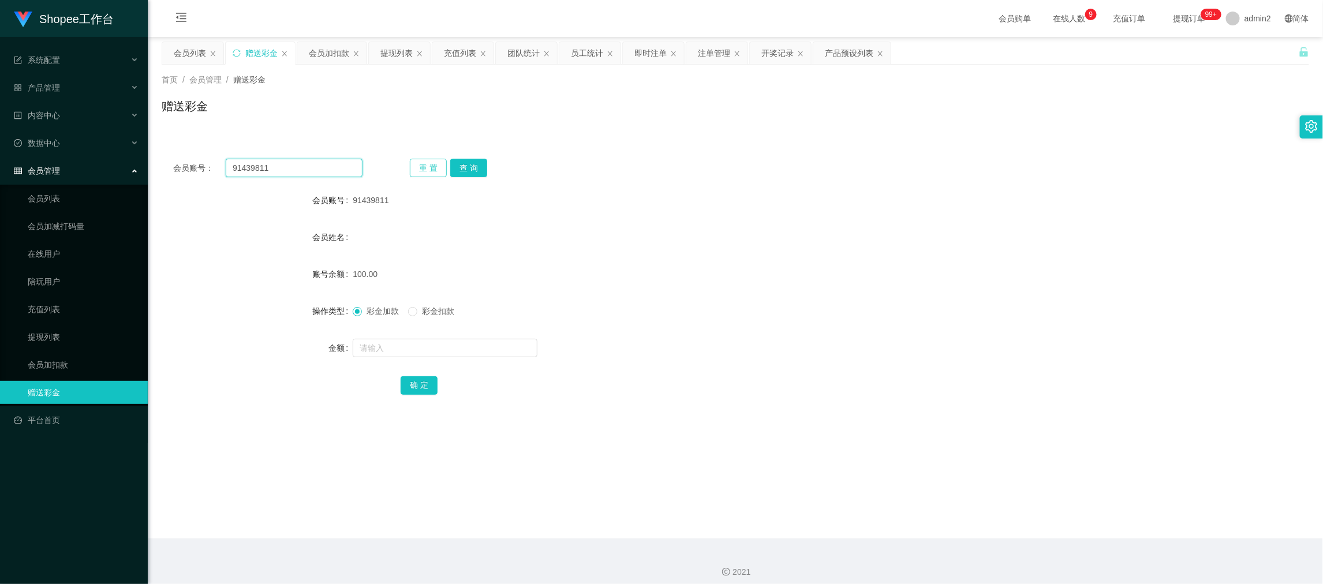
click at [298, 161] on input "91439811" at bounding box center [294, 168] width 137 height 18
paste input "Qwerasdf"
type input "Qwerasdf"
click at [466, 162] on button "查 询" at bounding box center [468, 168] width 37 height 18
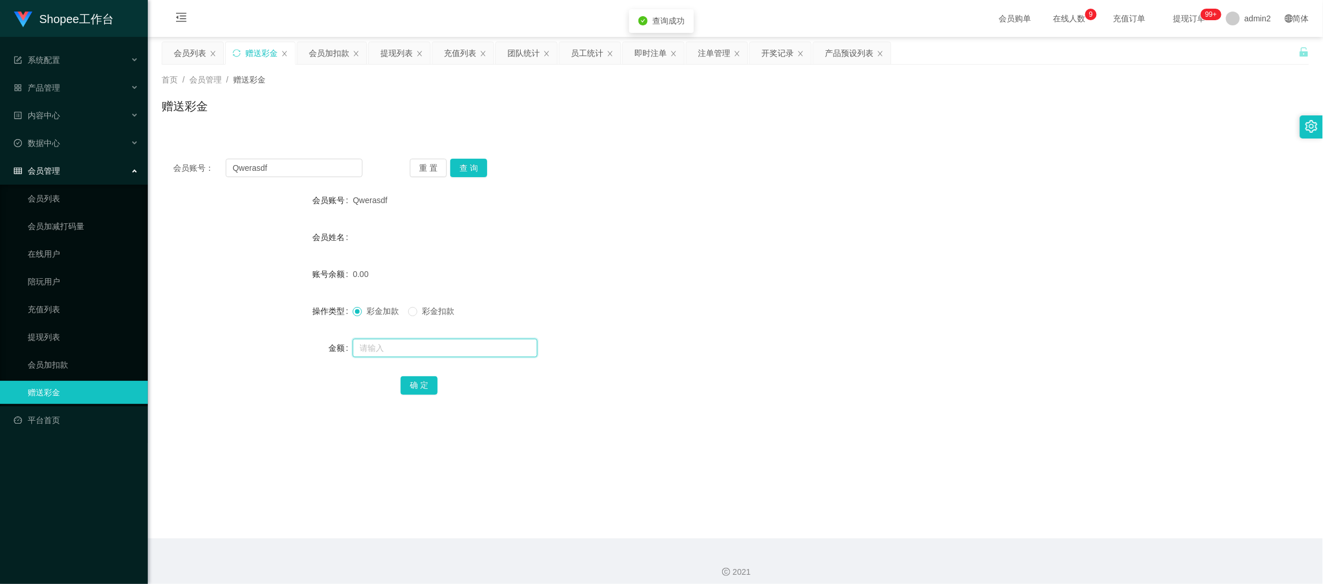
click at [489, 350] on input "text" at bounding box center [445, 348] width 185 height 18
type input "100"
click at [423, 378] on button "确 定" at bounding box center [419, 385] width 37 height 18
click at [675, 309] on div "彩金加款 彩金扣款" at bounding box center [688, 311] width 670 height 23
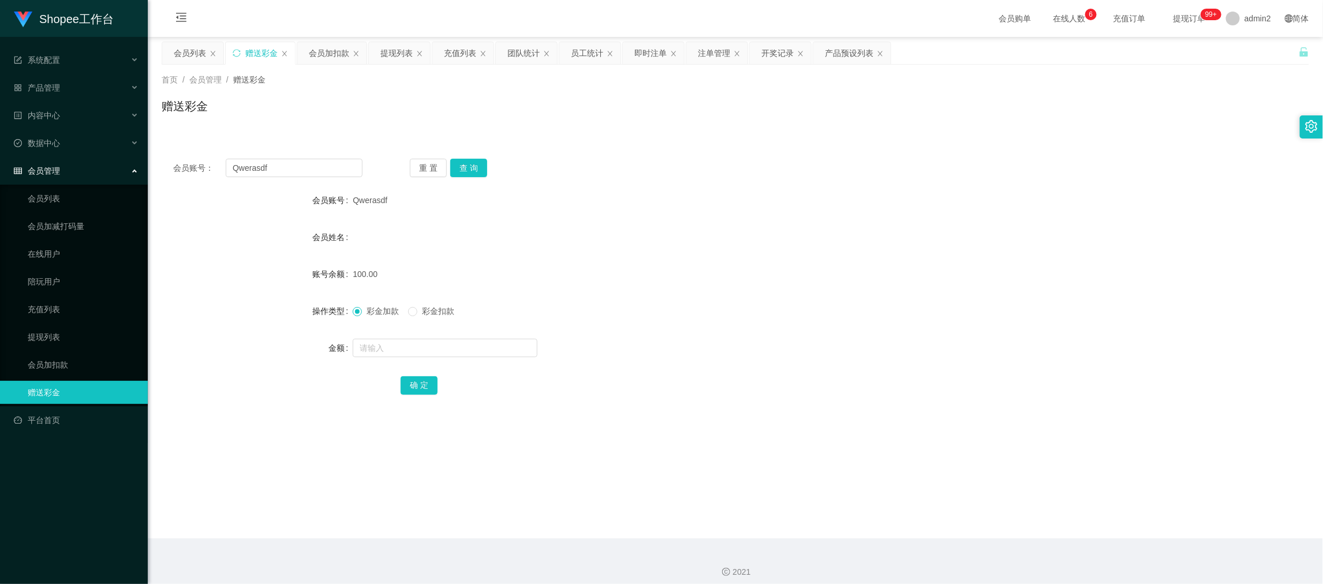
drag, startPoint x: 1056, startPoint y: 493, endPoint x: 560, endPoint y: 203, distance: 574.7
click at [1056, 493] on main "关闭左侧 关闭右侧 关闭其它 刷新页面 会员列表 赠送彩金 会员加扣款 提现列表 充值列表 团队统计 员工统计 即时注单 注单管理 开奖记录 产品预设列表 首…" at bounding box center [735, 288] width 1175 height 502
click at [392, 52] on div "提现列表" at bounding box center [396, 53] width 32 height 22
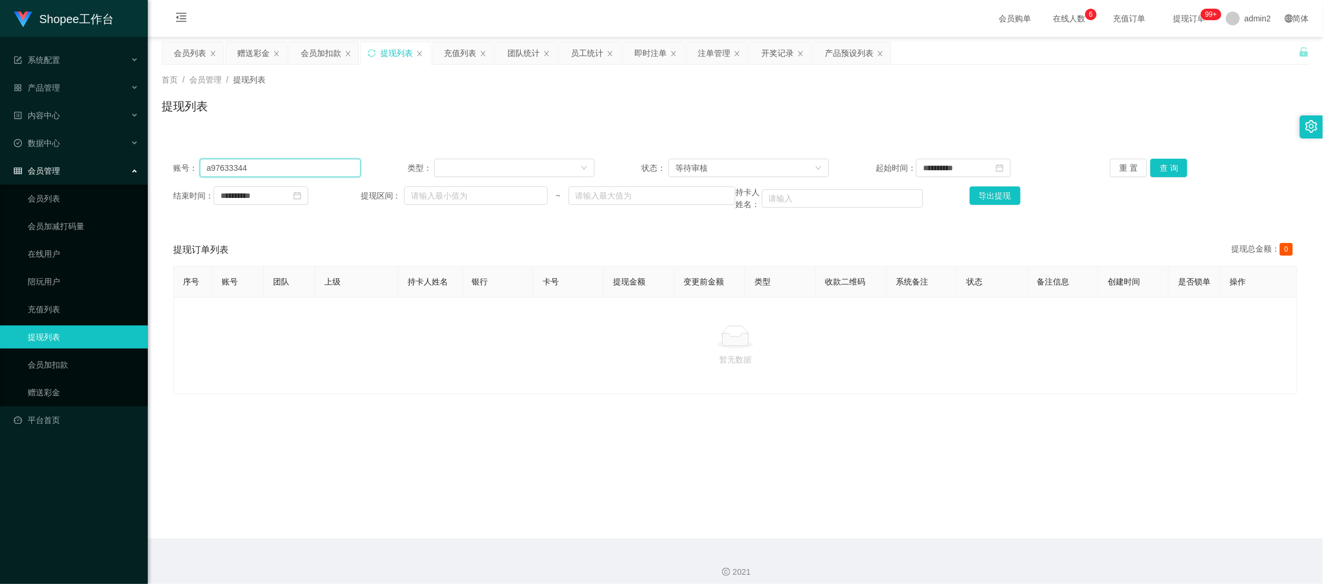
click at [318, 160] on input "a97633344" at bounding box center [280, 168] width 161 height 18
paste input "wwe456"
type input "wwe456"
click at [1162, 165] on button "查 询" at bounding box center [1168, 168] width 37 height 18
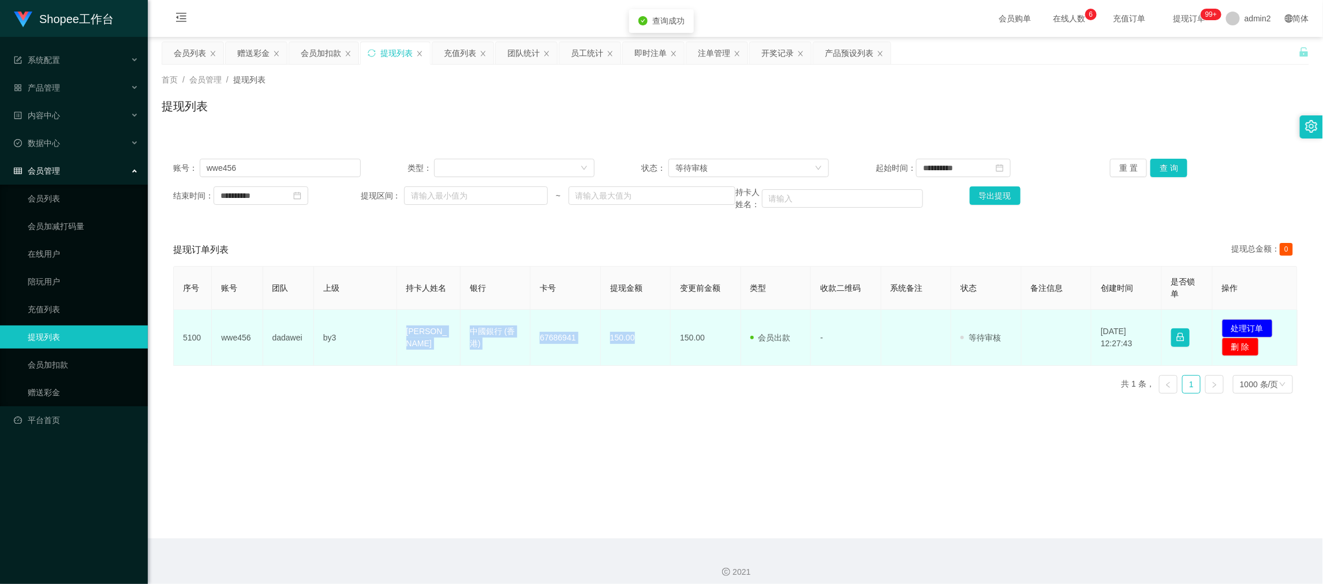
drag, startPoint x: 398, startPoint y: 331, endPoint x: 660, endPoint y: 343, distance: 261.8
click at [659, 343] on tr "5100 wwe456 dadawei by3 [PERSON_NAME]銀行 (香港) [FINANCIAL_ID] 150.00 150.00 会员出款 …" at bounding box center [736, 338] width 1124 height 56
copy tr "[PERSON_NAME] 中國銀行 (香港) [FINANCIAL_ID] 150.00"
click at [1244, 320] on button "处理订单" at bounding box center [1247, 328] width 51 height 18
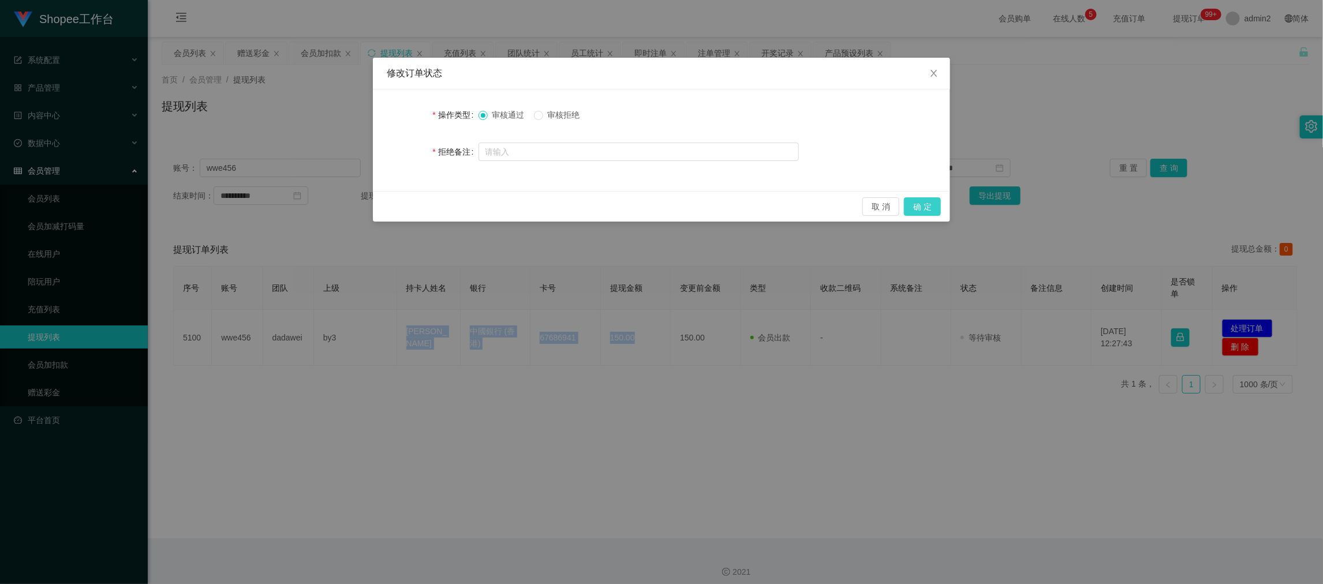
click at [926, 207] on button "确 定" at bounding box center [922, 206] width 37 height 18
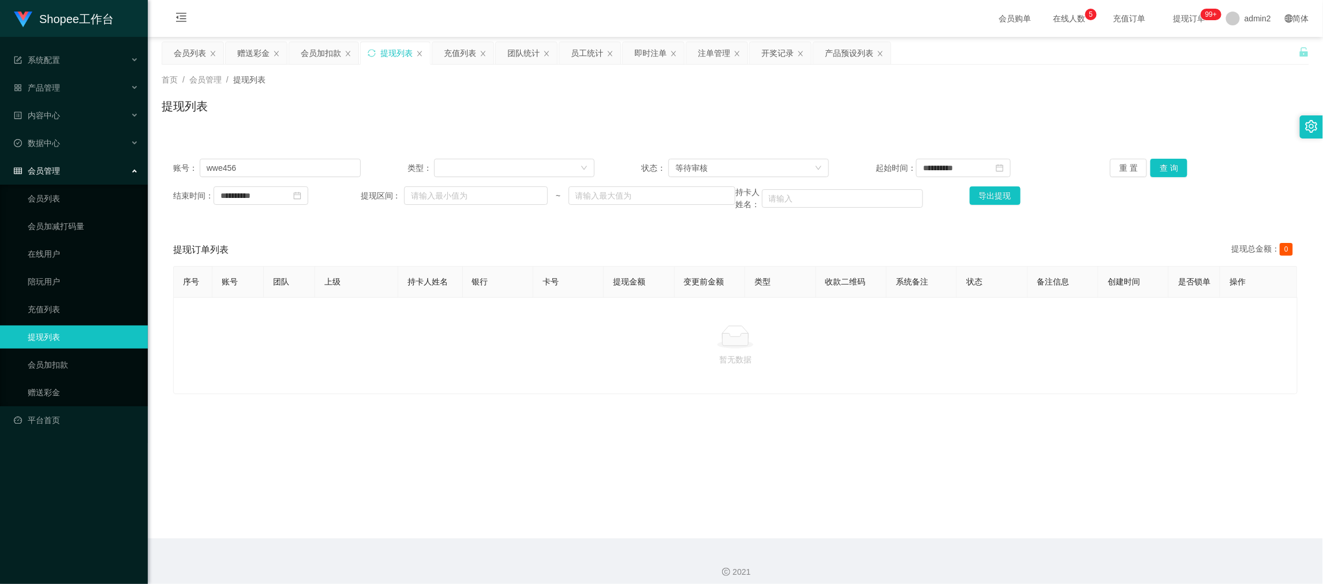
drag, startPoint x: 1028, startPoint y: 528, endPoint x: 668, endPoint y: 133, distance: 534.4
click at [1028, 528] on main "**********" at bounding box center [735, 288] width 1175 height 502
click at [648, 54] on div "即时注单" at bounding box center [650, 53] width 32 height 22
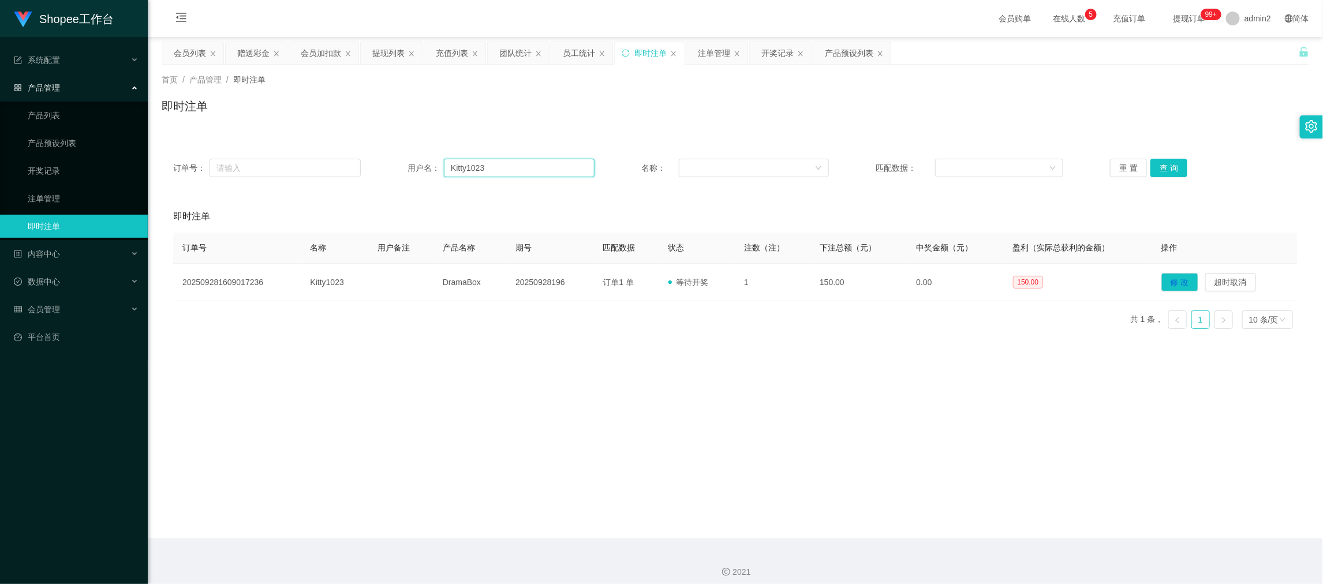
click at [510, 164] on input "Kitty1023" at bounding box center [519, 168] width 151 height 18
drag, startPoint x: 510, startPoint y: 164, endPoint x: 782, endPoint y: 155, distance: 272.0
click at [513, 164] on input "Kitty1023" at bounding box center [519, 168] width 151 height 18
paste input "65074360"
type input "65074360"
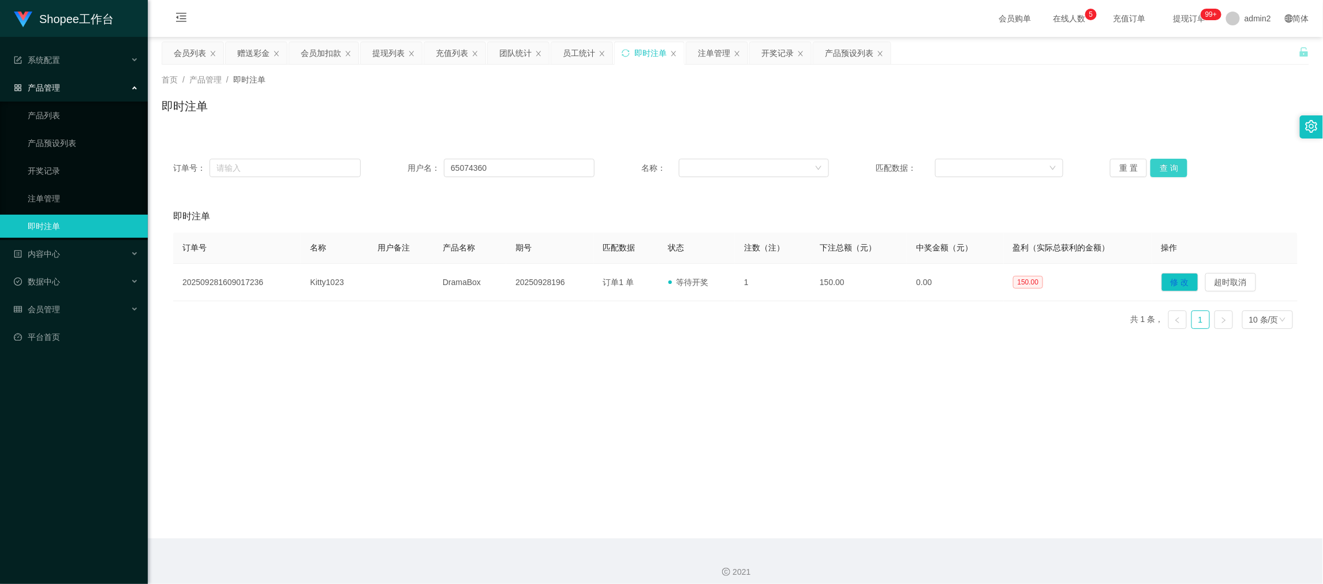
click at [1178, 161] on button "查 询" at bounding box center [1168, 168] width 37 height 18
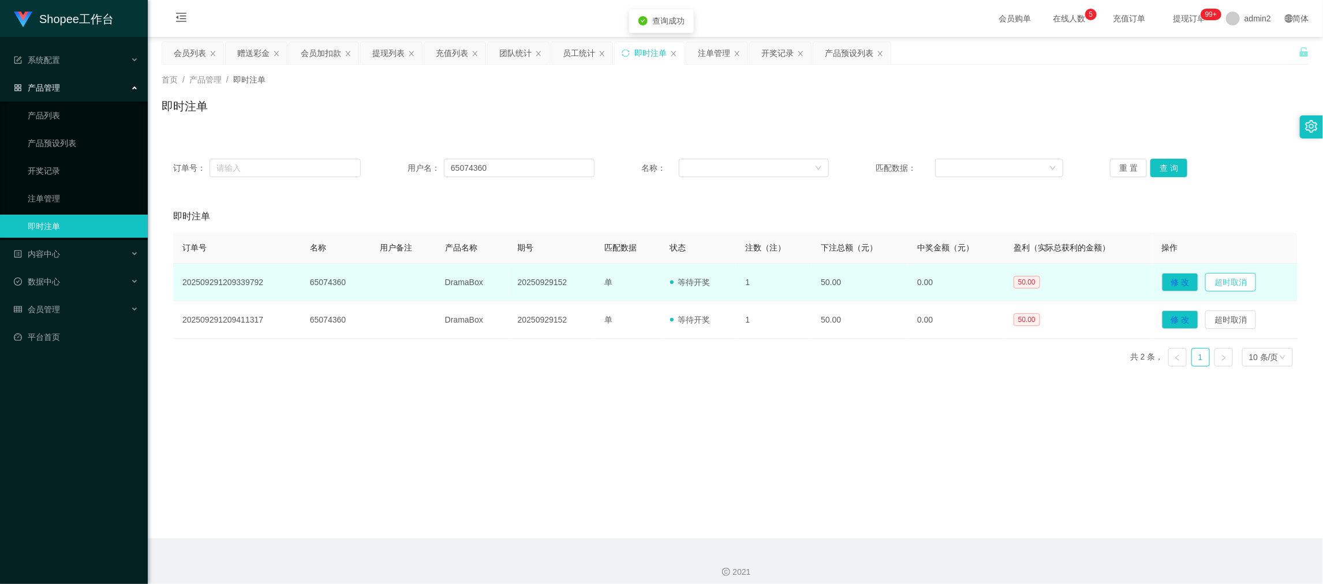
click at [1223, 282] on button "超时取消" at bounding box center [1230, 282] width 51 height 18
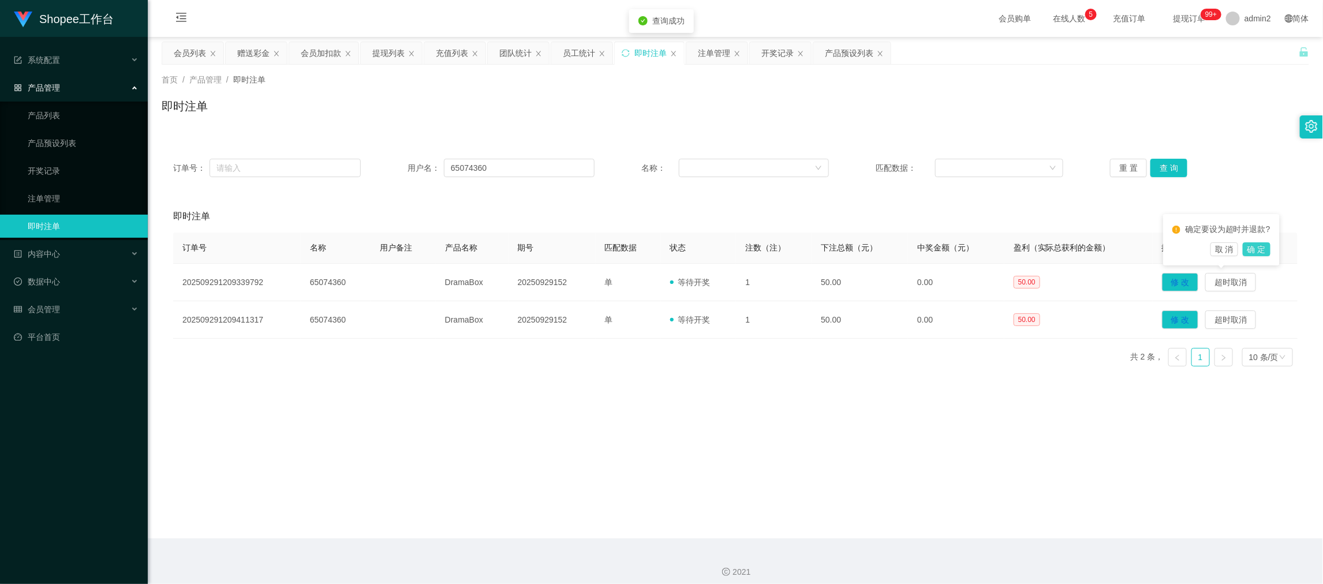
click at [1259, 250] on button "确 定" at bounding box center [1257, 249] width 28 height 14
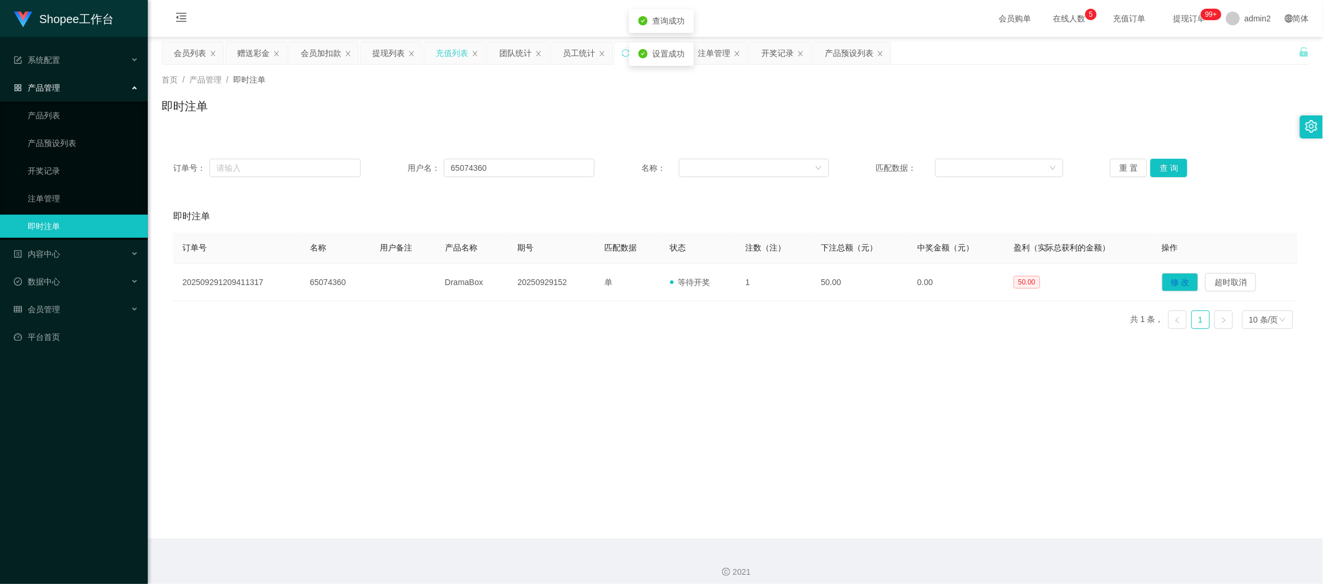
click at [454, 51] on div "充值列表" at bounding box center [452, 53] width 32 height 22
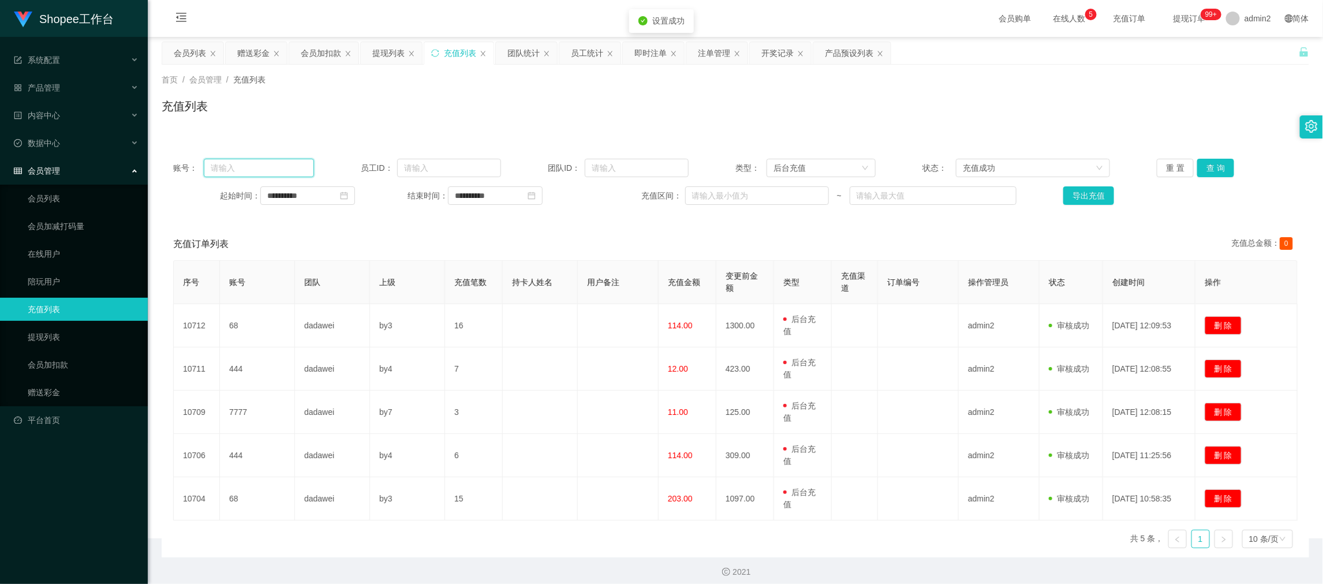
click at [278, 169] on input "text" at bounding box center [259, 168] width 110 height 18
paste input "65074360"
type input "65074360"
click at [1220, 160] on button "查 询" at bounding box center [1215, 168] width 37 height 18
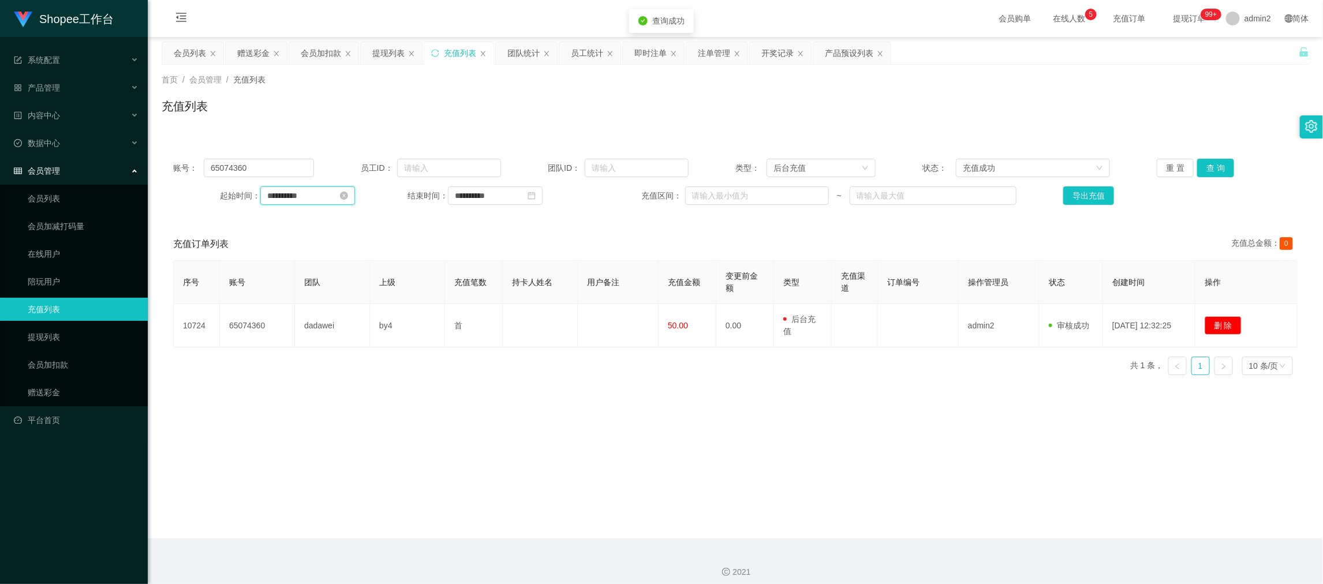
click at [314, 190] on input "**********" at bounding box center [307, 195] width 95 height 18
click at [842, 166] on div "后台充值" at bounding box center [817, 167] width 88 height 17
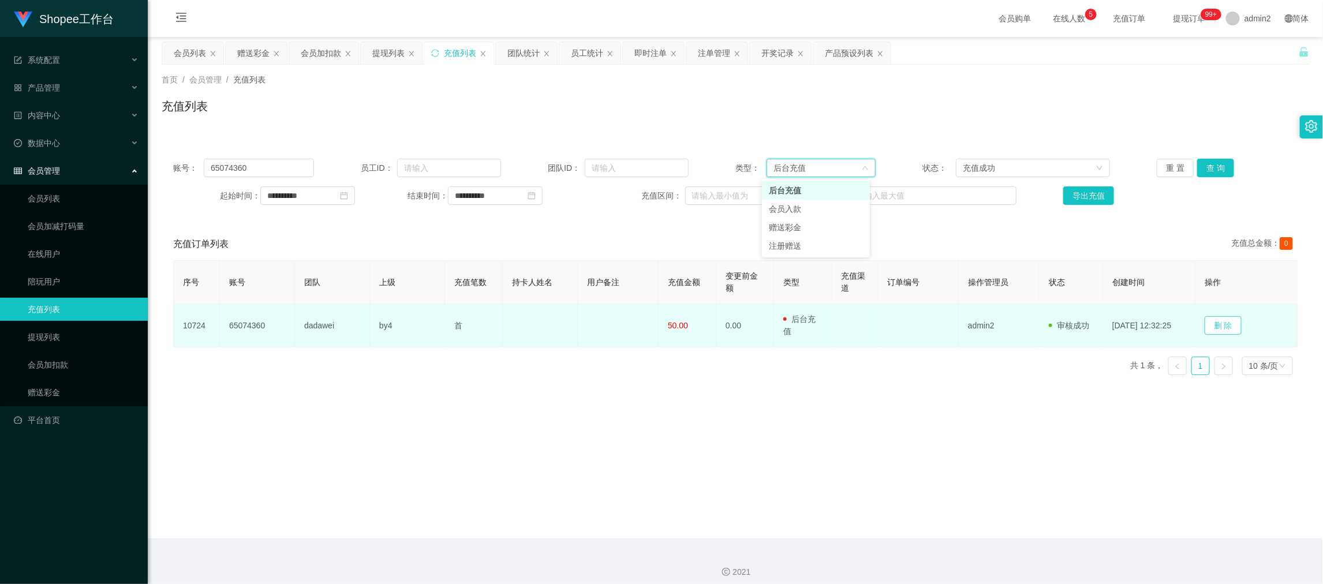
click at [1232, 326] on button "删 除" at bounding box center [1223, 325] width 37 height 18
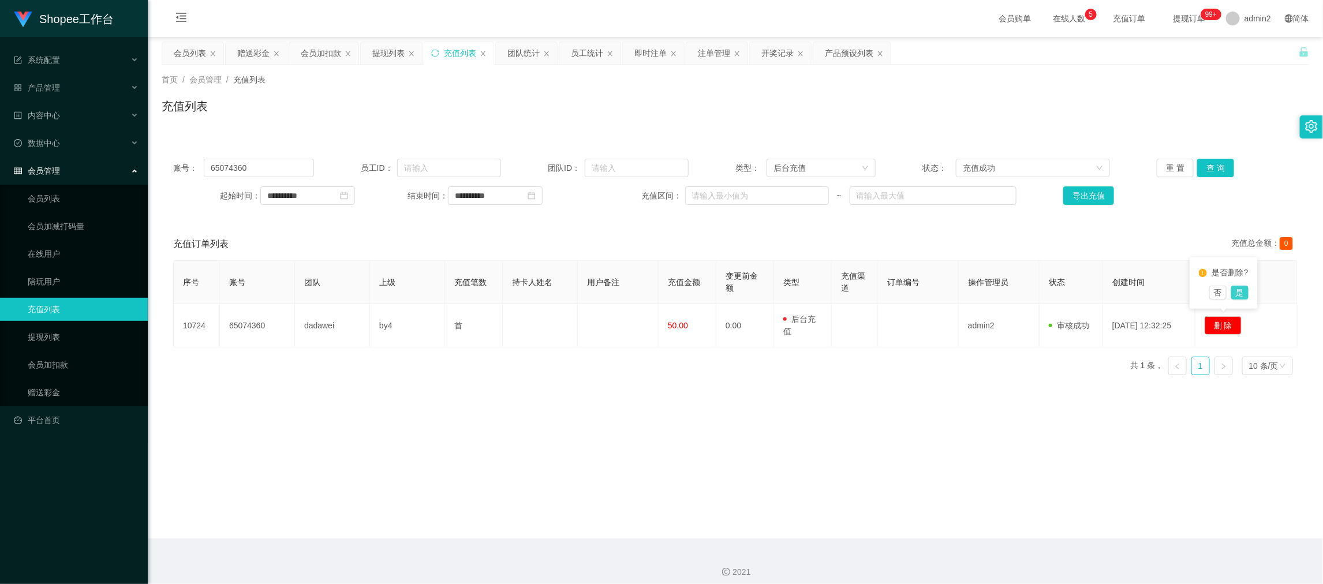
click at [1239, 292] on button "是" at bounding box center [1239, 293] width 17 height 14
click at [852, 431] on main "**********" at bounding box center [735, 288] width 1175 height 502
click at [379, 47] on div "提现列表" at bounding box center [388, 53] width 32 height 22
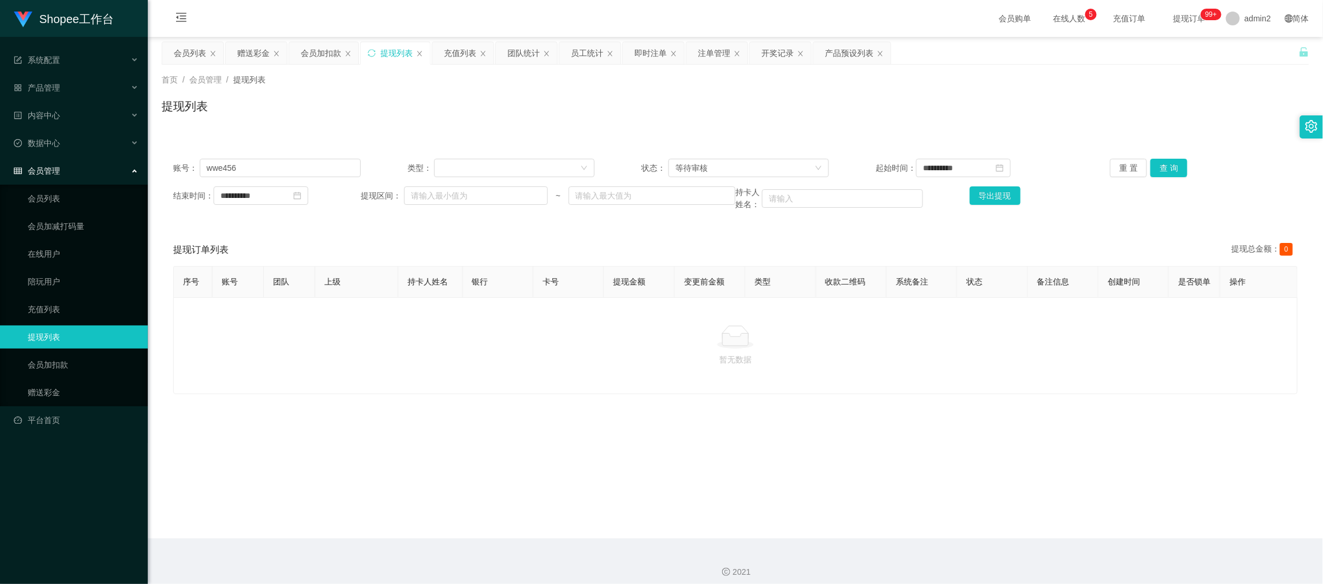
click at [318, 182] on div "**********" at bounding box center [735, 184] width 1147 height 75
click at [315, 169] on input "wwe456" at bounding box center [280, 168] width 161 height 18
paste input "Tt"
type input "Tt"
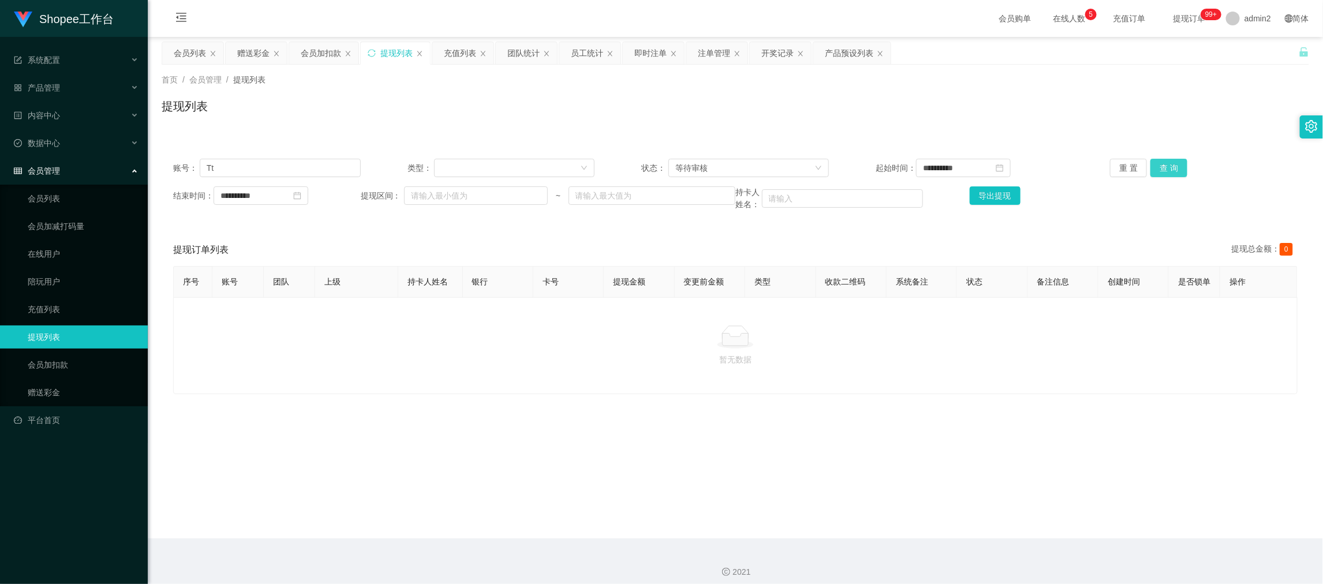
click at [1161, 169] on button "查 询" at bounding box center [1168, 168] width 37 height 18
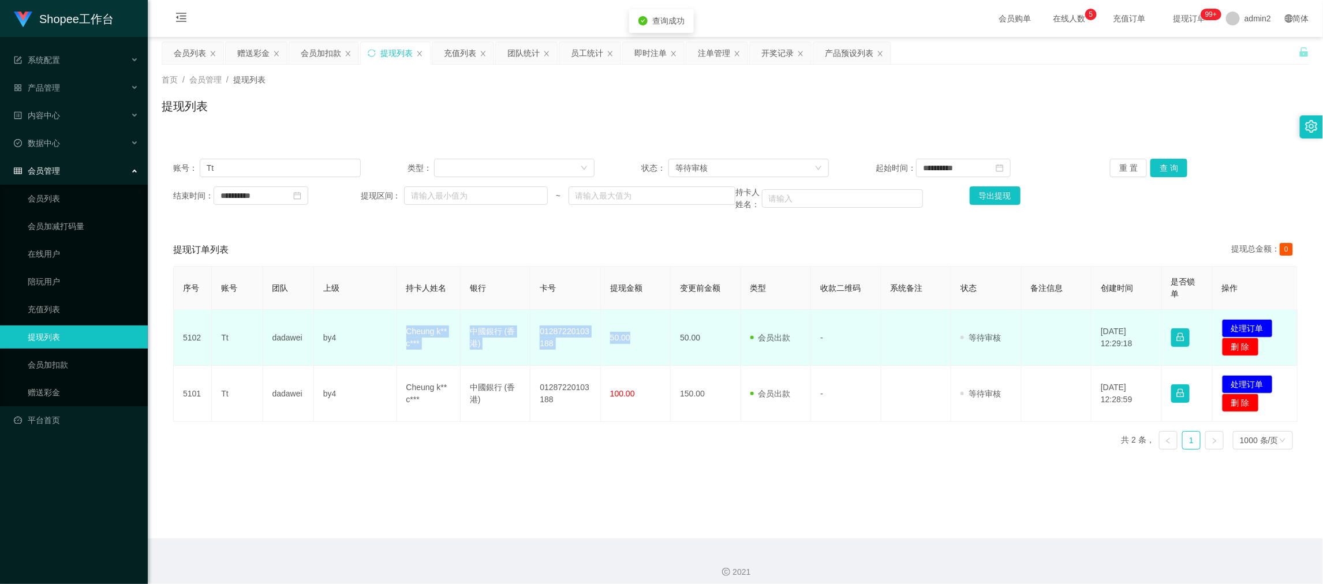
drag, startPoint x: 392, startPoint y: 328, endPoint x: 631, endPoint y: 342, distance: 238.8
click at [631, 342] on tr "5102 Tt dadawei by4 Cheung k** c*** 中國銀行 (香港) 01287220103188 50.00 50.00 会员出款 人…" at bounding box center [736, 338] width 1124 height 56
copy tr "Cheung k** c*** 中國銀行 (香港) 01287220103188 50.00"
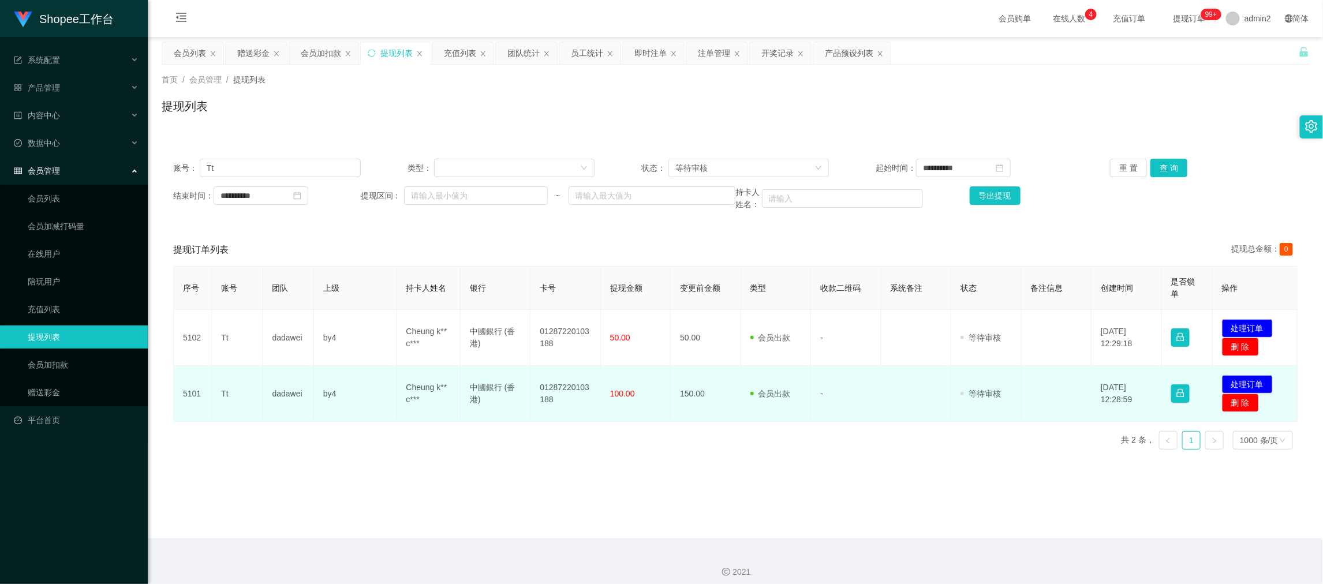
click at [537, 366] on td "01287220103188" at bounding box center [565, 394] width 70 height 56
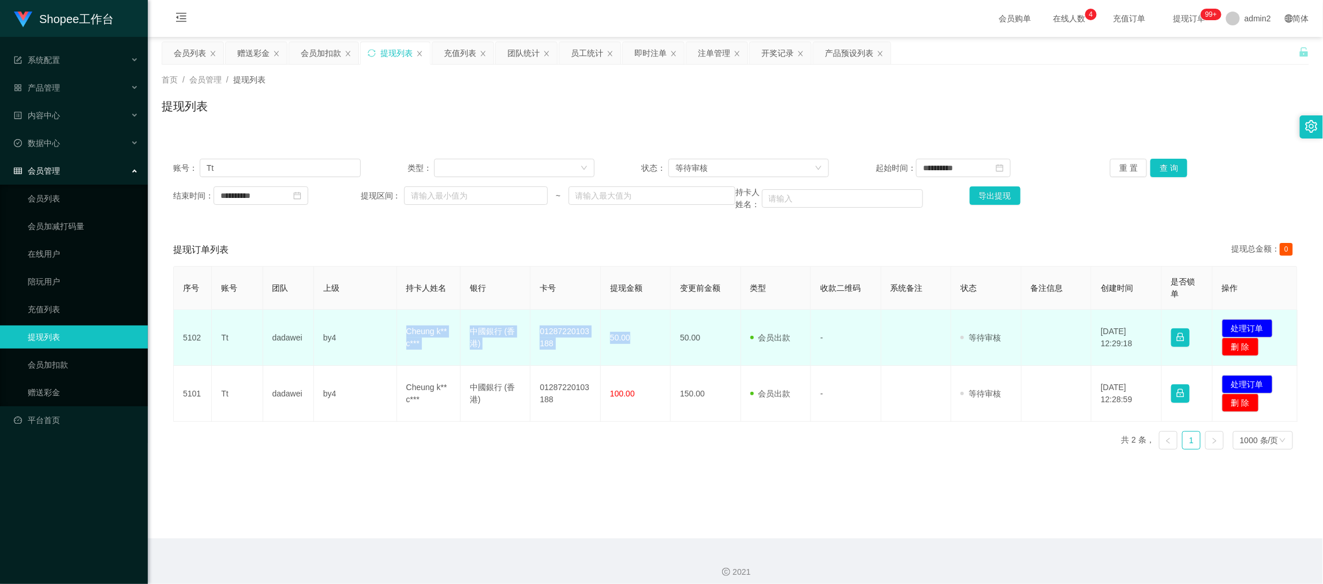
drag, startPoint x: 391, startPoint y: 328, endPoint x: 640, endPoint y: 351, distance: 249.3
click at [640, 351] on tr "5102 Tt dadawei by4 Cheung k** c*** 中國銀行 (香港) 01287220103188 50.00 50.00 会员出款 人…" at bounding box center [736, 338] width 1124 height 56
copy tr "Cheung k** c*** 中國銀行 (香港) 01287220103188 50.00"
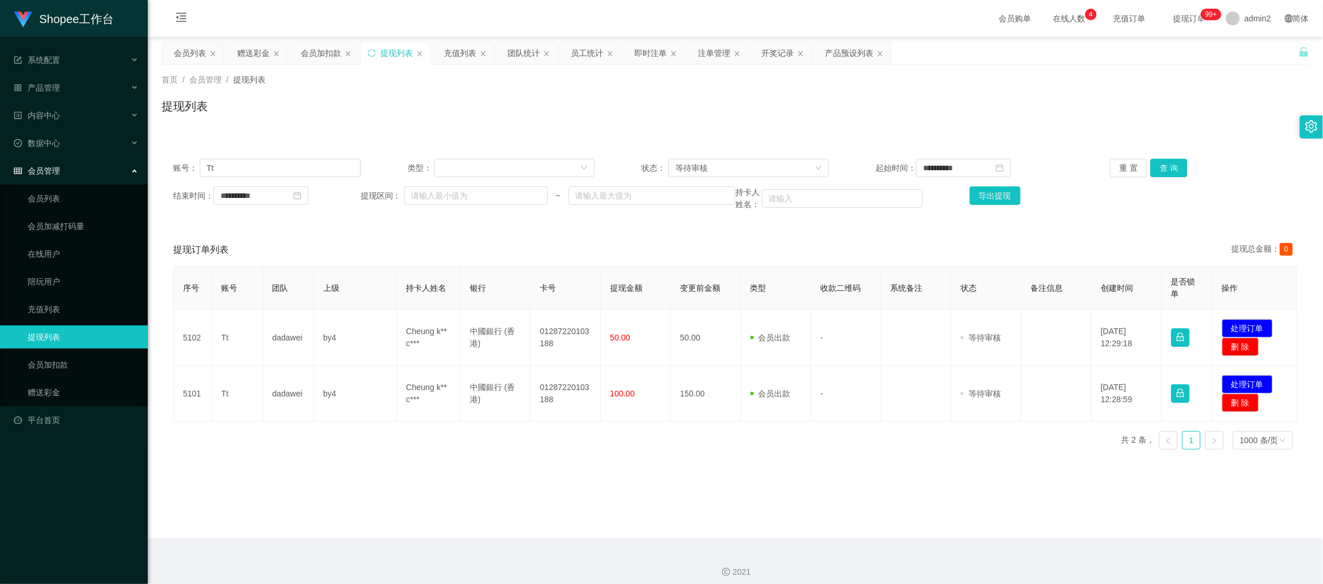
click at [440, 457] on div "序号 账号 团队 上级 持卡人姓名 银行 卡号 提现金额 变更前金额 类型 收款二维码 系统备注 状态 备注信息 创建时间 是否锁单 操作 5102 Tt d…" at bounding box center [735, 362] width 1124 height 193
click at [622, 237] on div "提现订单列表 提现总金额： 0" at bounding box center [735, 250] width 1124 height 32
click at [828, 243] on div "提现订单列表 提现总金额： 0" at bounding box center [735, 250] width 1124 height 32
click at [328, 58] on div "会员加扣款" at bounding box center [321, 53] width 40 height 22
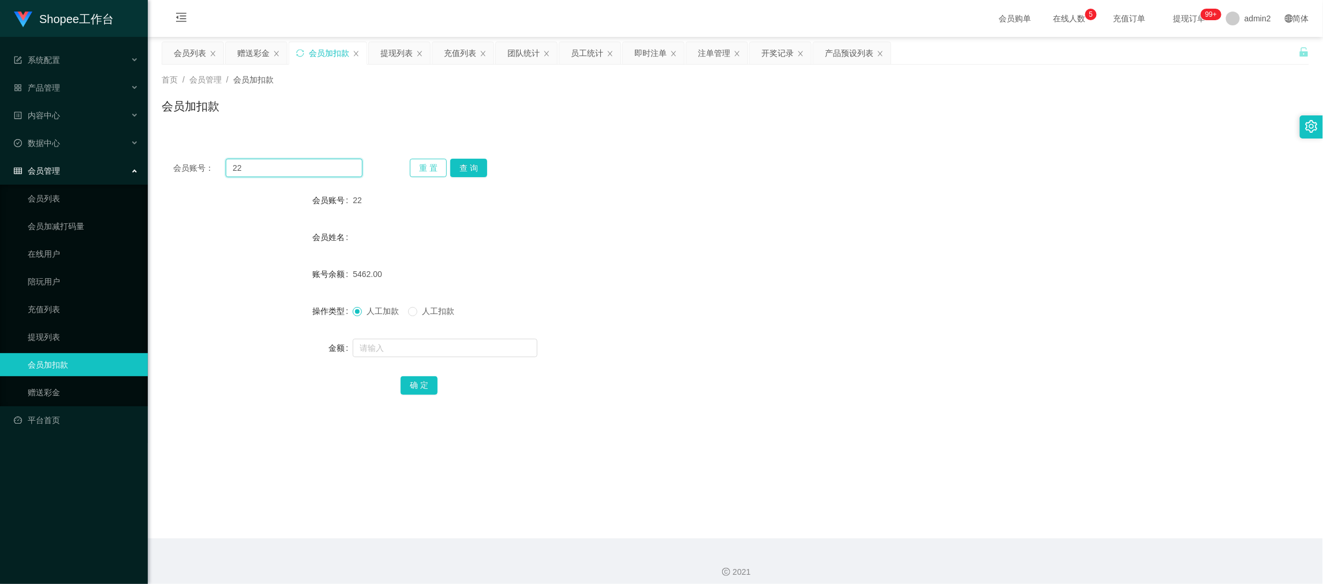
click at [340, 173] on input "22" at bounding box center [294, 168] width 137 height 18
paste input "777"
type input "777"
click at [469, 167] on button "查 询" at bounding box center [468, 168] width 37 height 18
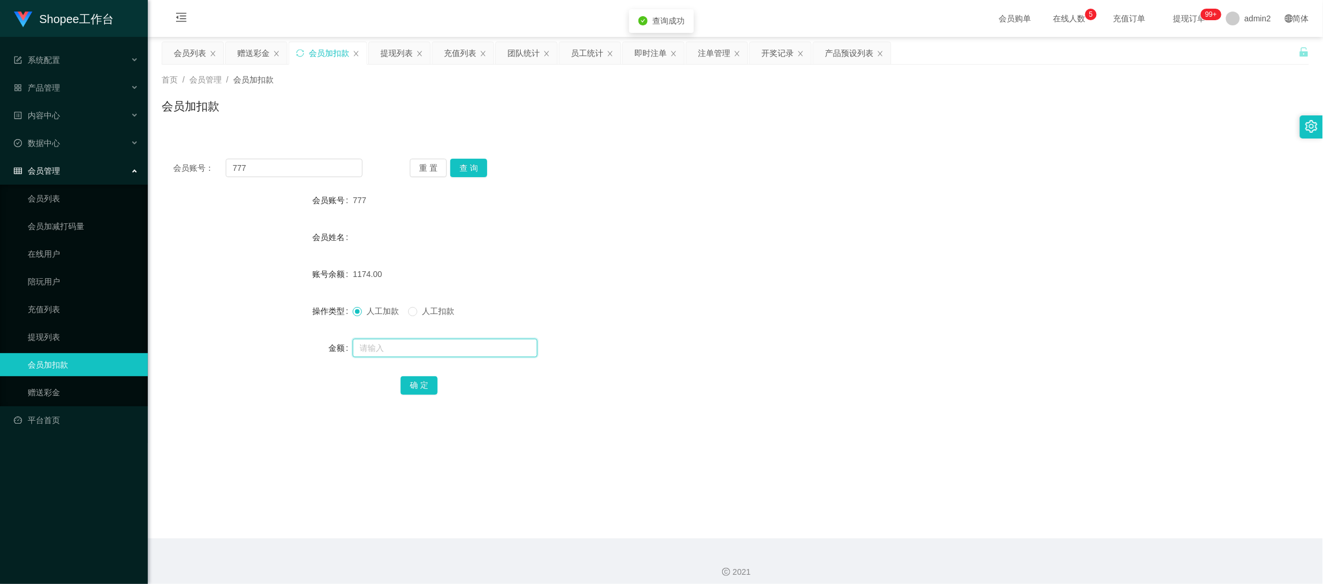
click at [487, 350] on input "text" at bounding box center [445, 348] width 185 height 18
click at [487, 350] on input "1" at bounding box center [445, 348] width 185 height 18
type input "11"
click at [414, 382] on button "确 定" at bounding box center [419, 385] width 37 height 18
click at [249, 58] on div "赠送彩金" at bounding box center [253, 53] width 32 height 22
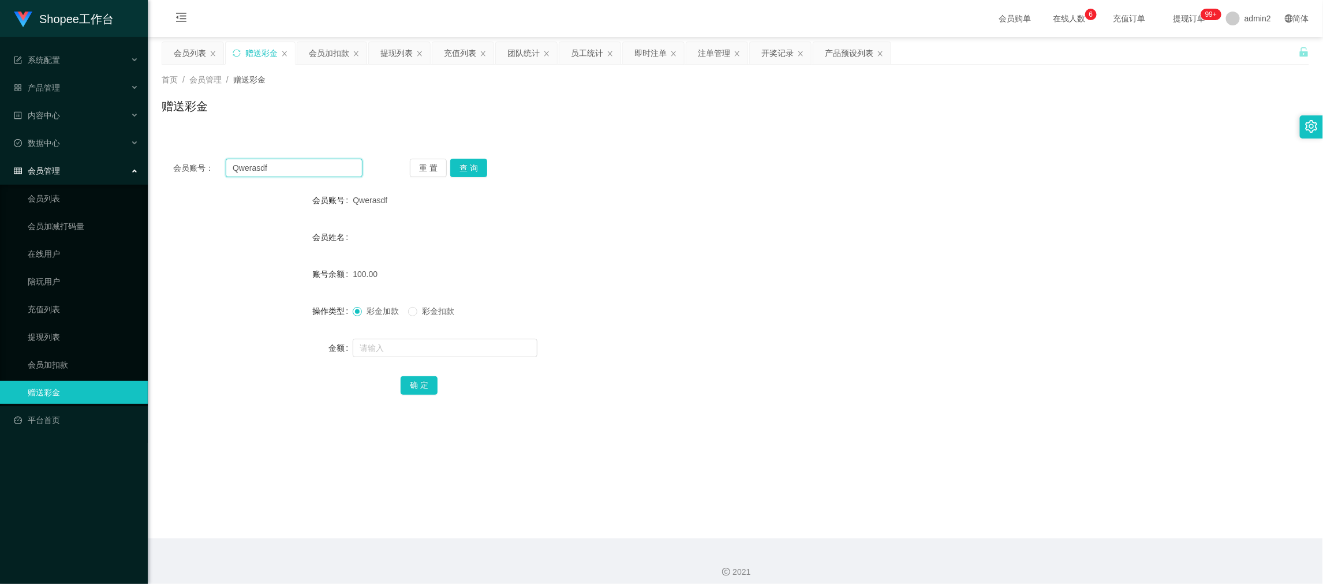
click at [313, 169] on input "Qwerasdf" at bounding box center [294, 168] width 137 height 18
drag, startPoint x: 313, startPoint y: 169, endPoint x: 367, endPoint y: 172, distance: 54.3
click at [313, 169] on input "Qwerasdf" at bounding box center [294, 168] width 137 height 18
paste input "Jskx333888"
type input "Jskx333888"
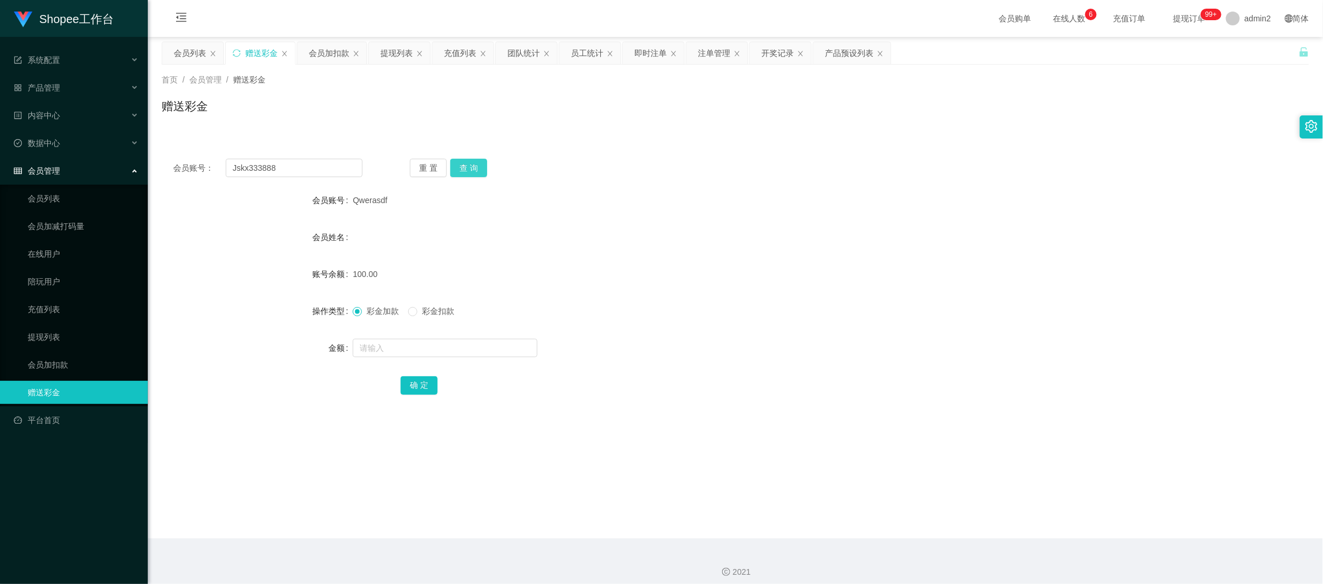
click at [478, 167] on button "查 询" at bounding box center [468, 168] width 37 height 18
click at [513, 345] on input "text" at bounding box center [445, 348] width 185 height 18
type input "100"
click at [418, 380] on button "确 定" at bounding box center [419, 385] width 37 height 18
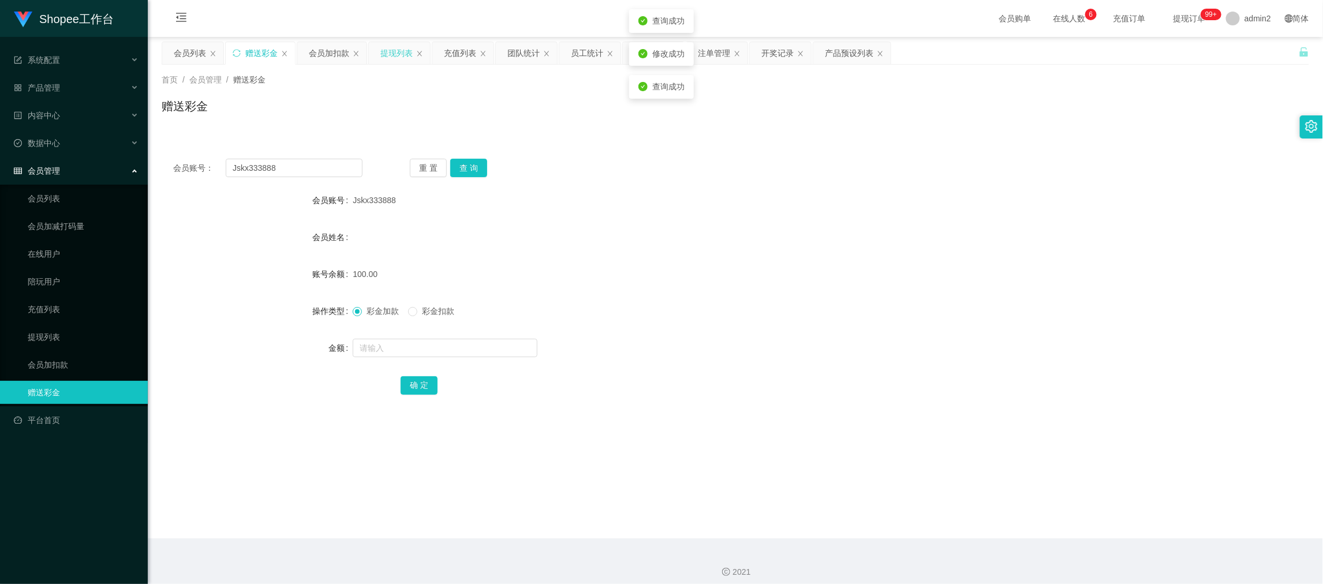
click at [397, 54] on div "提现列表" at bounding box center [396, 53] width 32 height 22
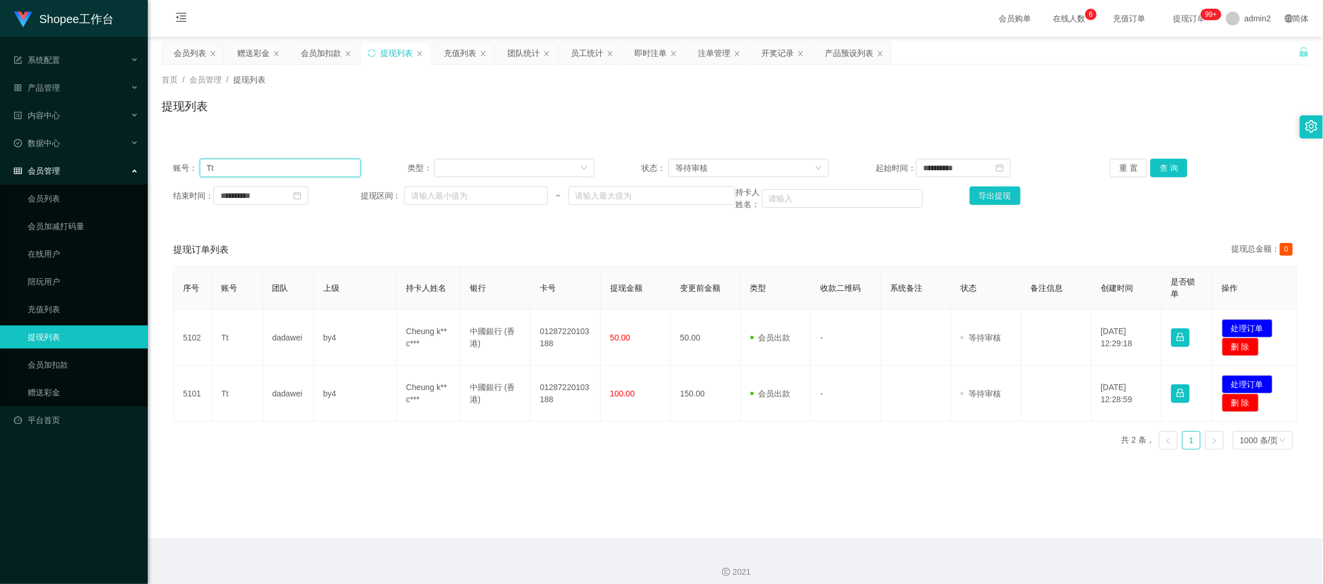
click at [326, 159] on input "Tt" at bounding box center [280, 168] width 161 height 18
paste input "[PERSON_NAME]"
type input "[PERSON_NAME]"
click at [1151, 173] on button "查 询" at bounding box center [1168, 168] width 37 height 18
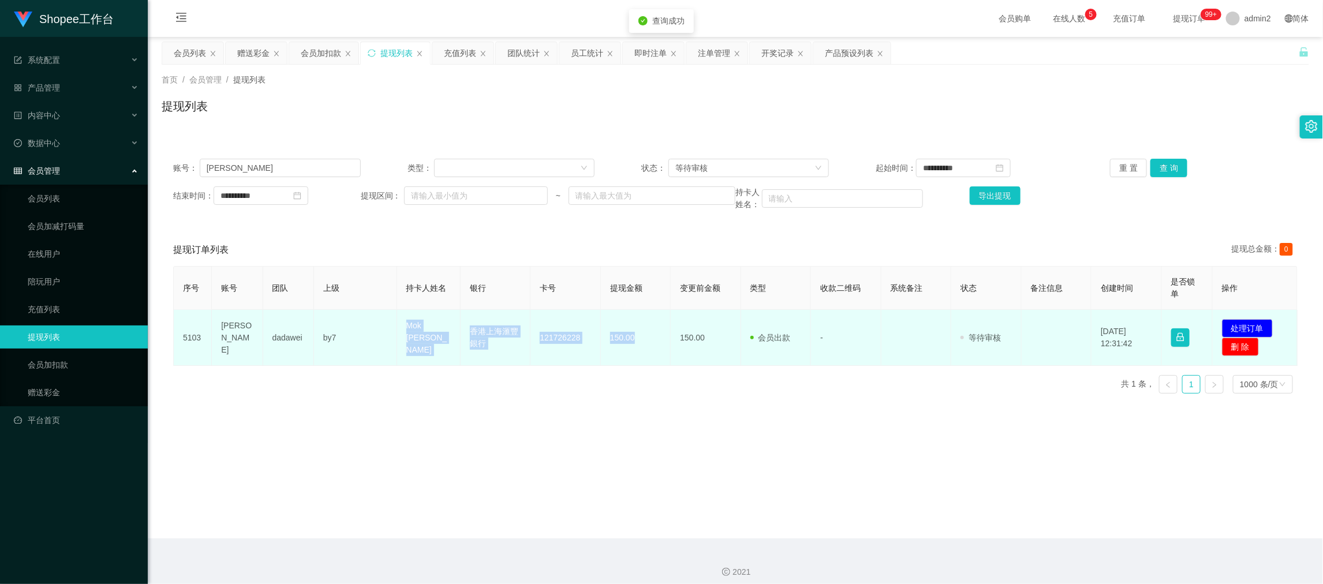
drag, startPoint x: 381, startPoint y: 328, endPoint x: 637, endPoint y: 343, distance: 256.1
click at [634, 341] on tr "5103 [PERSON_NAME] by7 Mok pang [PERSON_NAME] 香港上海滙豐銀行 121726228 150.00 150.00 …" at bounding box center [736, 338] width 1124 height 56
copy tr "Mok pang [PERSON_NAME] 香港上海滙豐銀行 121726228 150.00"
click at [1248, 327] on button "处理订单" at bounding box center [1247, 328] width 51 height 18
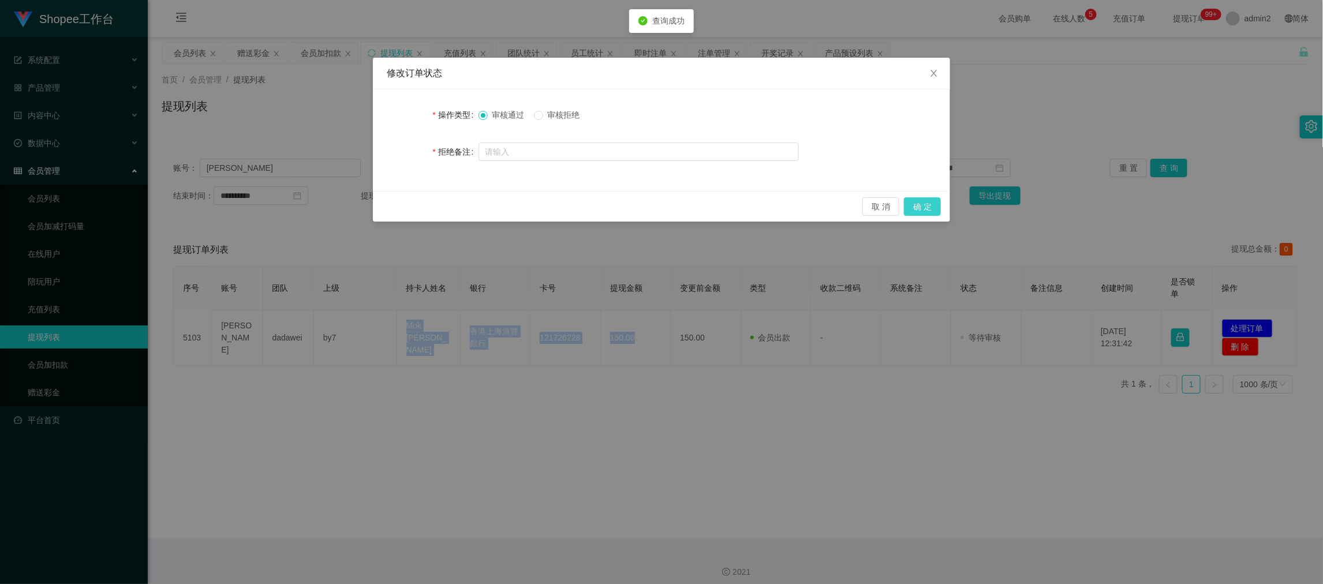
click at [925, 204] on button "确 定" at bounding box center [922, 206] width 37 height 18
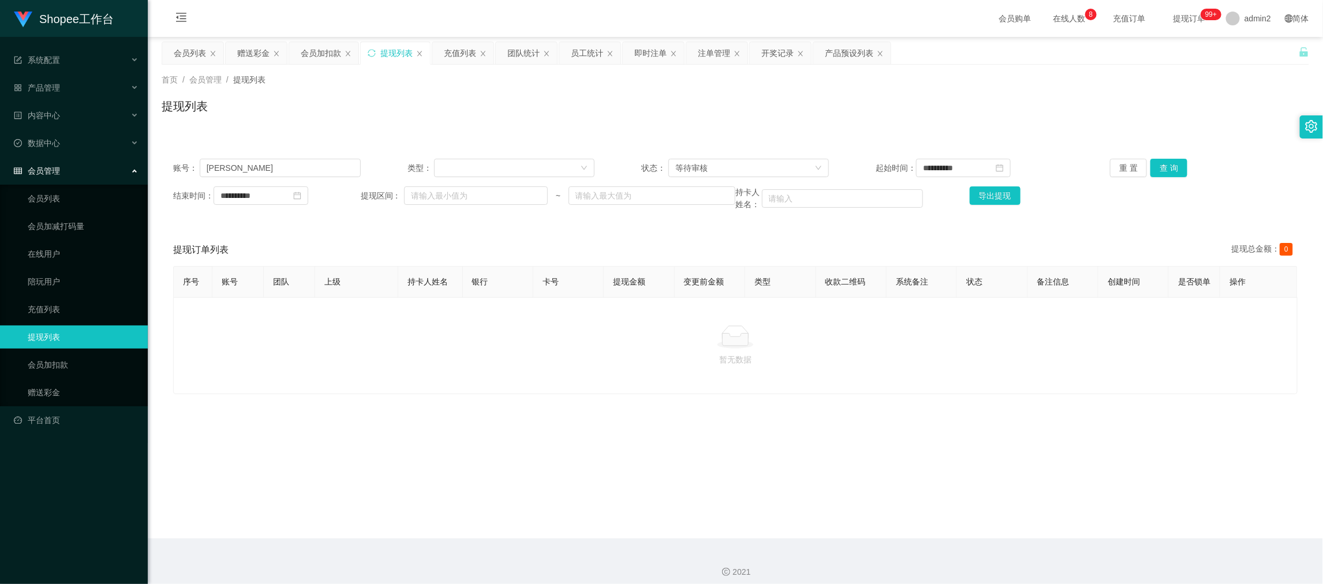
drag, startPoint x: 1031, startPoint y: 485, endPoint x: 985, endPoint y: 473, distance: 47.7
click at [1031, 487] on main "**********" at bounding box center [735, 288] width 1175 height 502
click at [188, 52] on div "会员列表" at bounding box center [190, 53] width 32 height 22
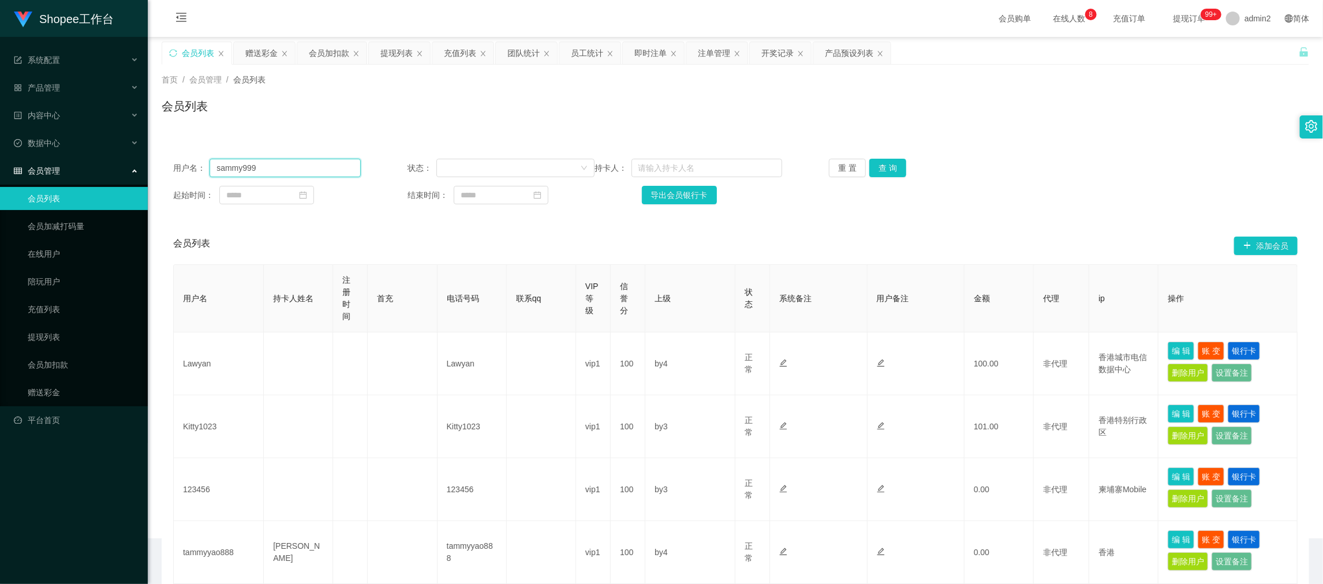
click at [323, 162] on input "sammy999" at bounding box center [285, 168] width 151 height 18
paste input "Tt"
type input "Tt"
click at [884, 166] on button "查 询" at bounding box center [887, 168] width 37 height 18
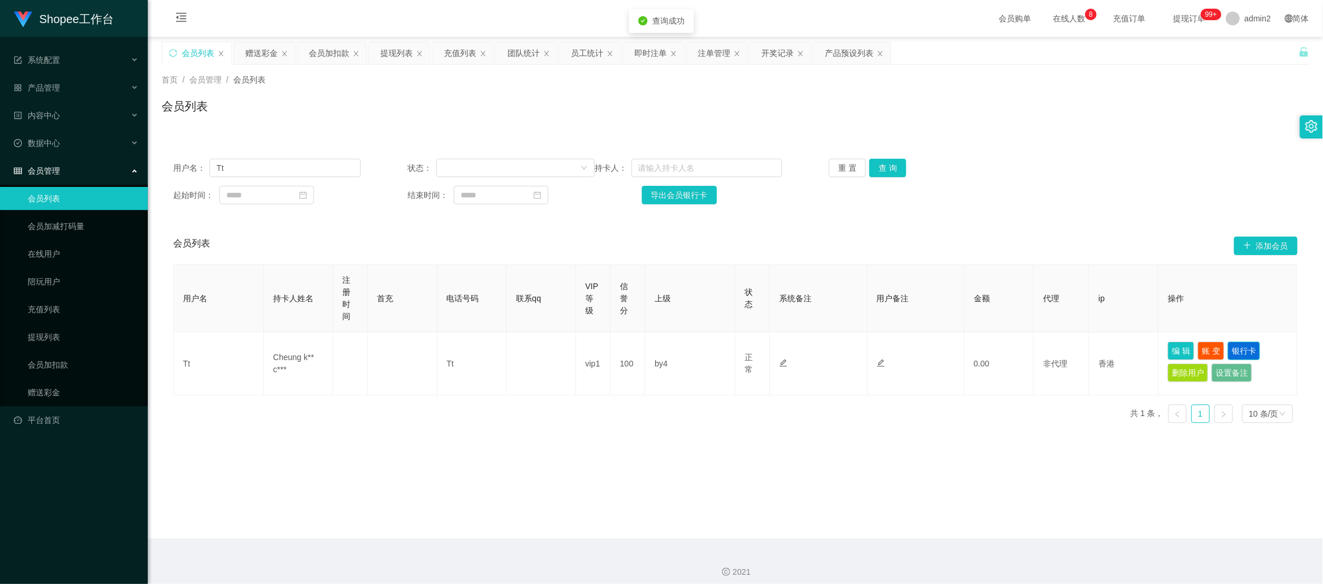
click at [1241, 346] on button "银行卡" at bounding box center [1244, 351] width 32 height 18
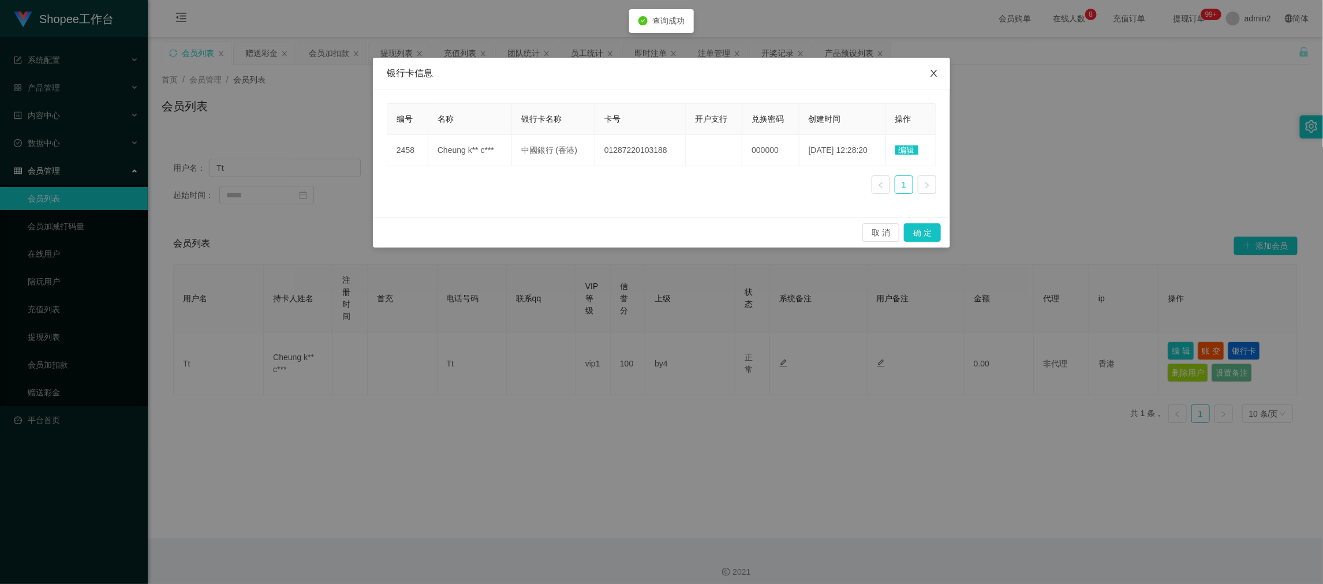
click at [931, 72] on icon "图标: close" at bounding box center [933, 73] width 9 height 9
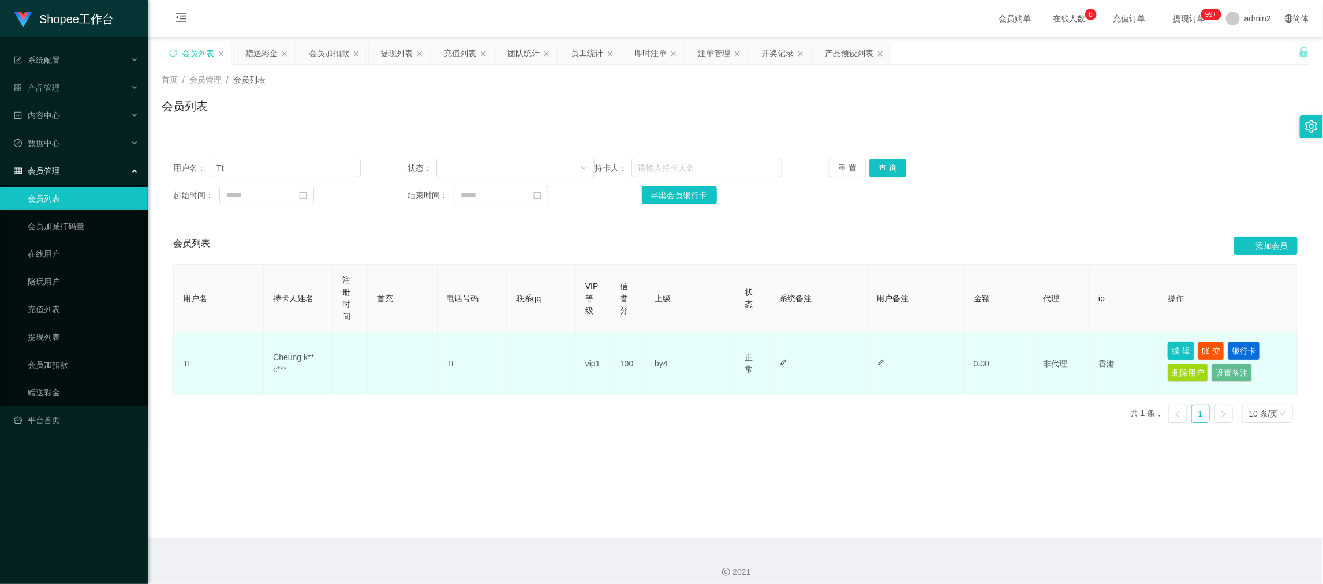
click at [1175, 346] on button "编 辑" at bounding box center [1181, 351] width 27 height 18
type input "Tt"
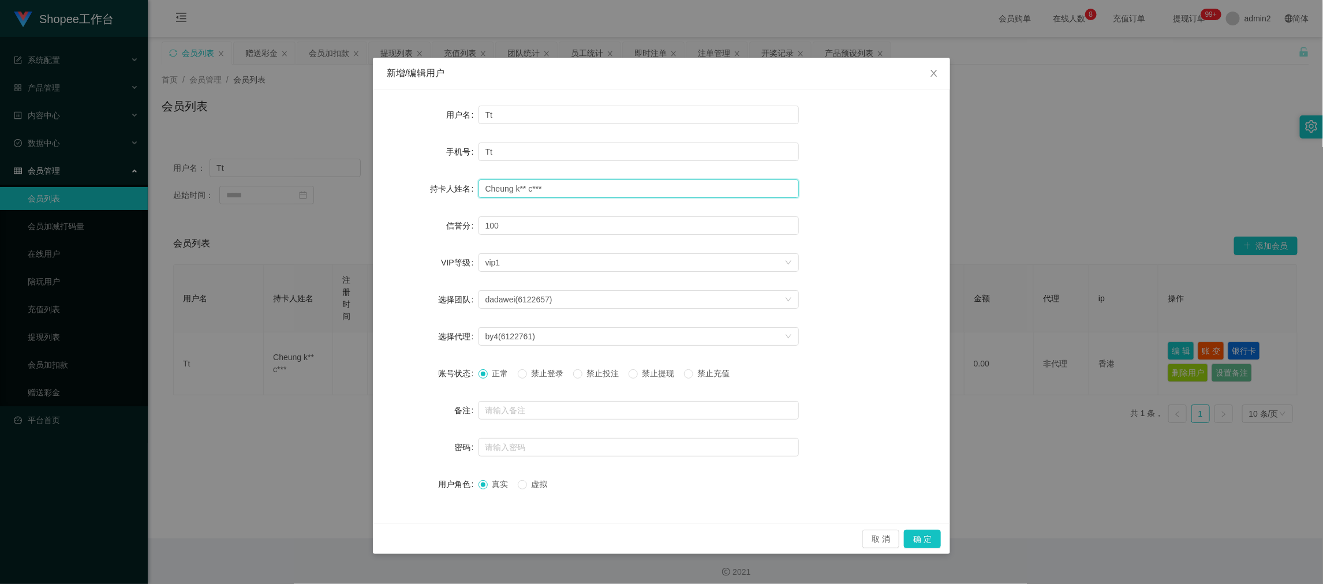
click at [560, 189] on input "Cheung k** c***" at bounding box center [638, 188] width 320 height 18
paste input "am chiu"
type input "Cheung kam chiu"
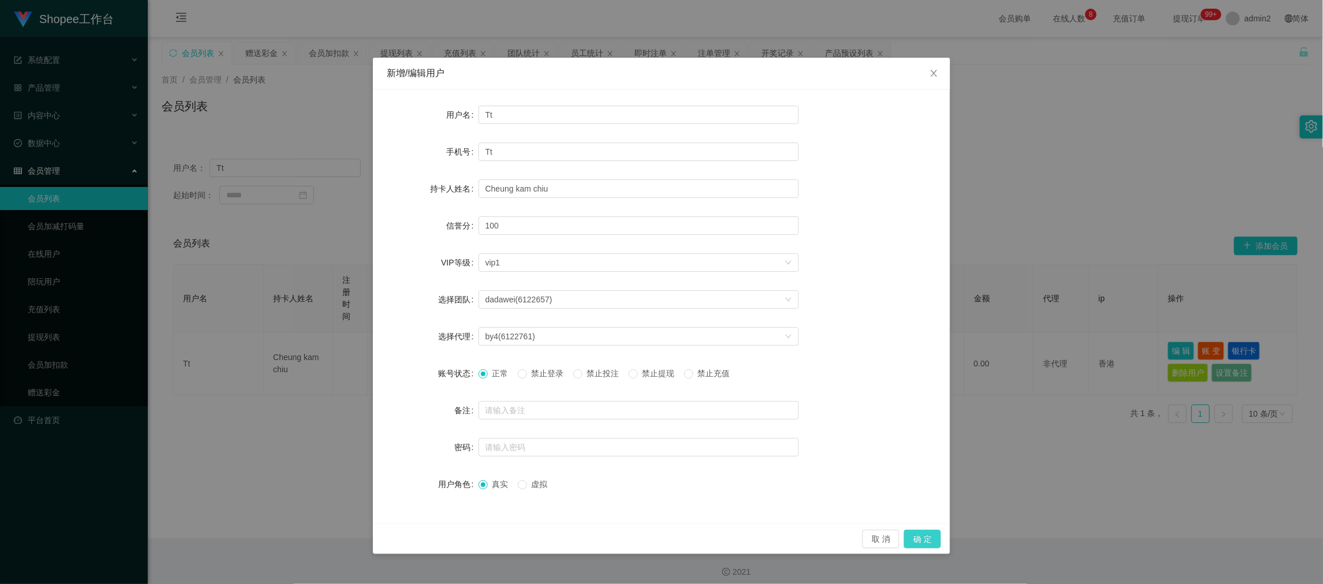
click at [925, 535] on button "确 定" at bounding box center [922, 539] width 37 height 18
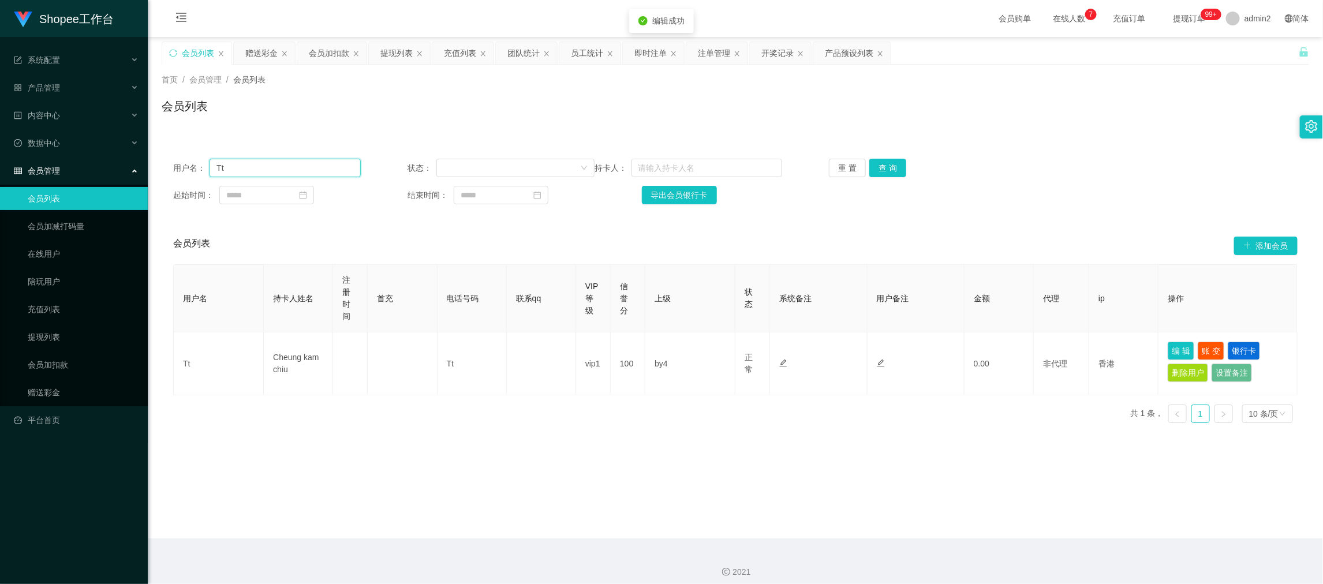
drag, startPoint x: 231, startPoint y: 166, endPoint x: 209, endPoint y: 167, distance: 22.5
click at [210, 167] on input "Tt" at bounding box center [285, 168] width 151 height 18
click at [398, 54] on div "提现列表" at bounding box center [396, 53] width 32 height 22
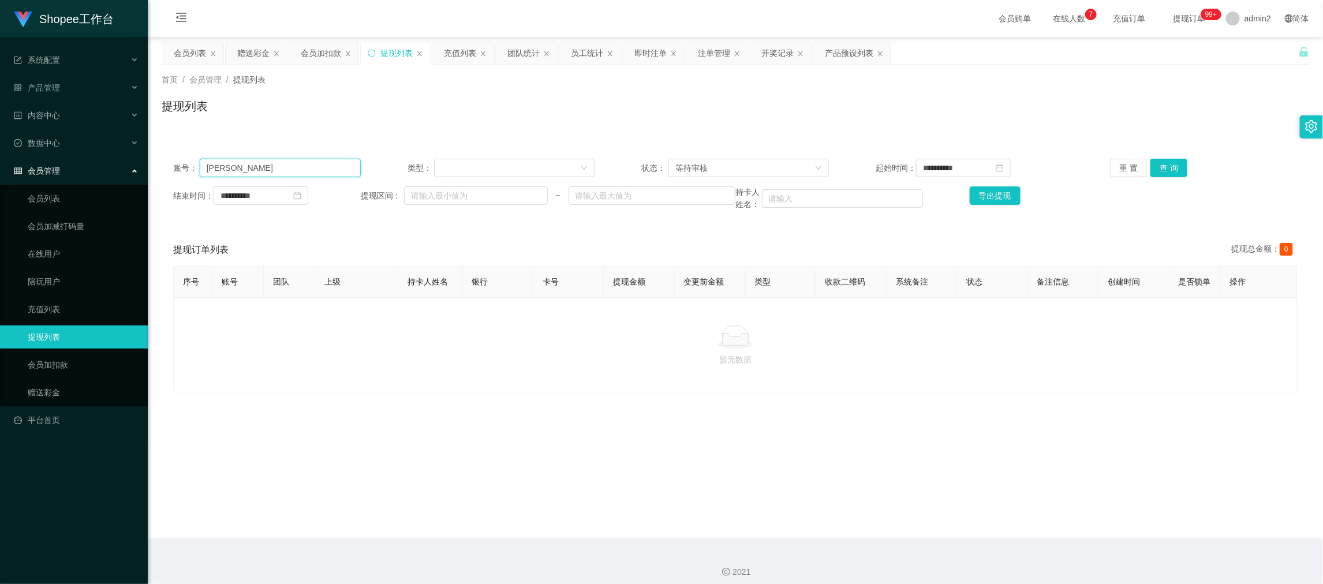
click at [278, 167] on input "[PERSON_NAME]" at bounding box center [280, 168] width 161 height 18
paste input "Tt"
type input "Tt"
click at [1157, 160] on button "查 询" at bounding box center [1168, 168] width 37 height 18
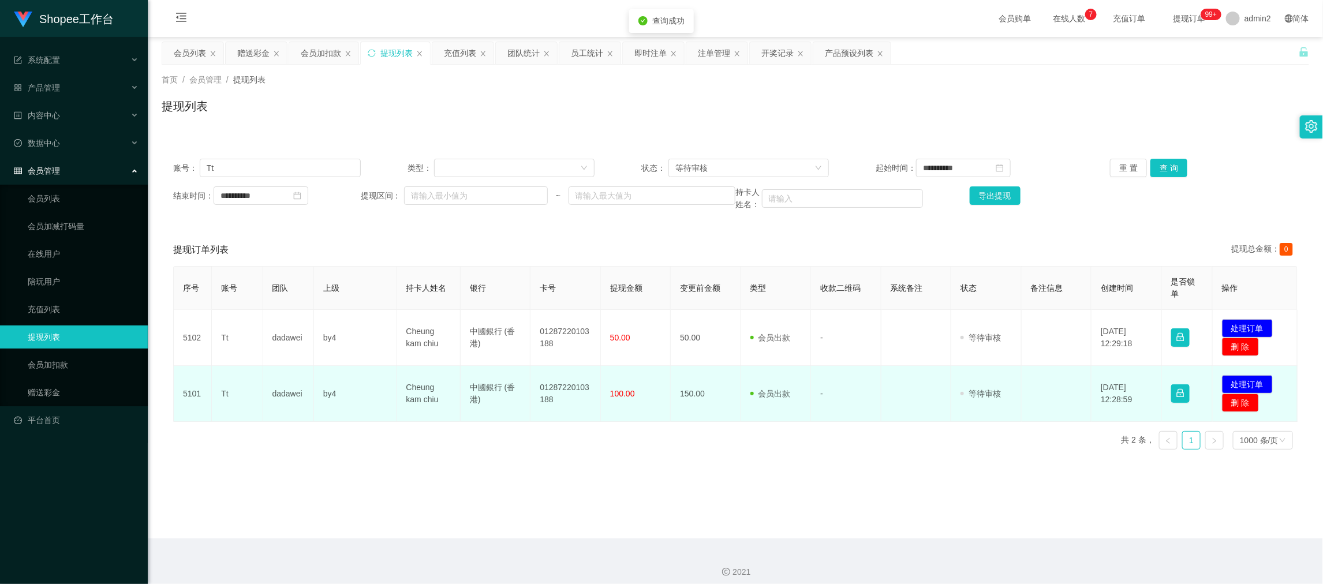
click at [506, 391] on td "中國銀行 (香港)" at bounding box center [496, 394] width 70 height 56
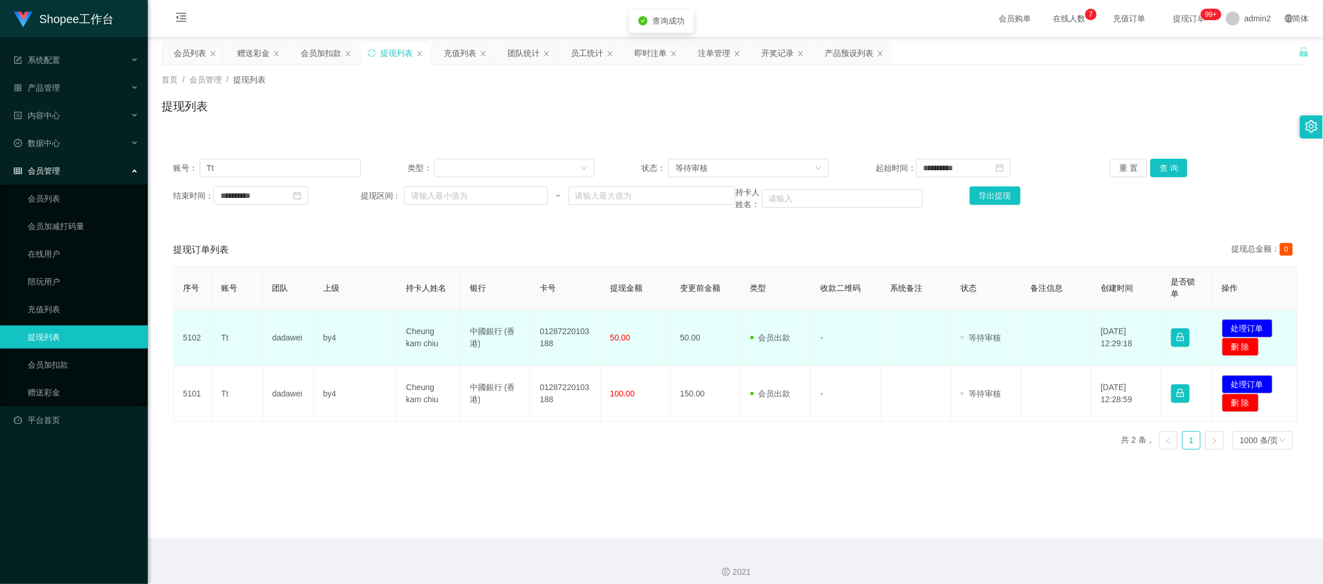
click at [394, 332] on td "by4" at bounding box center [355, 338] width 83 height 56
drag, startPoint x: 395, startPoint y: 327, endPoint x: 652, endPoint y: 347, distance: 257.6
click at [652, 347] on tr "5102 Tt dadawei by4 Cheung kam chiu 中國銀行 (香港) 01287220103188 50.00 50.00 会员出款 人…" at bounding box center [736, 338] width 1124 height 56
copy tr "Cheung kam chiu 中國銀行 (香港) 01287220103188 50.00"
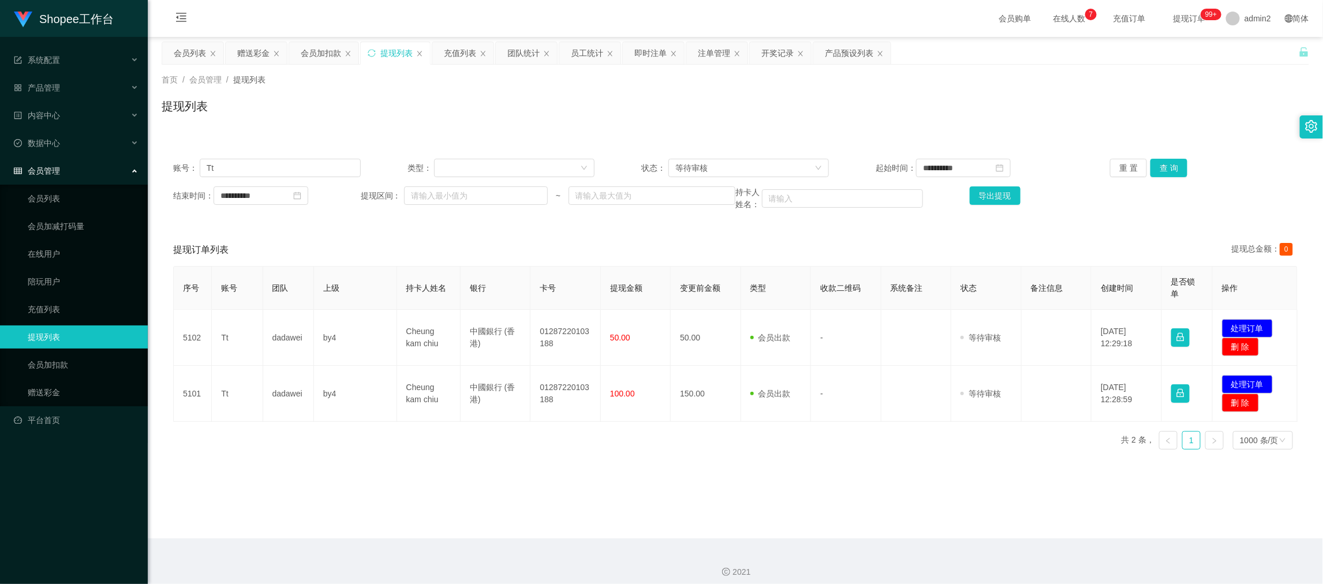
click at [428, 449] on div "序号 账号 团队 上级 持卡人姓名 银行 卡号 提现金额 变更前金额 类型 收款二维码 系统备注 状态 备注信息 创建时间 是否锁单 操作 5102 Tt d…" at bounding box center [735, 362] width 1124 height 193
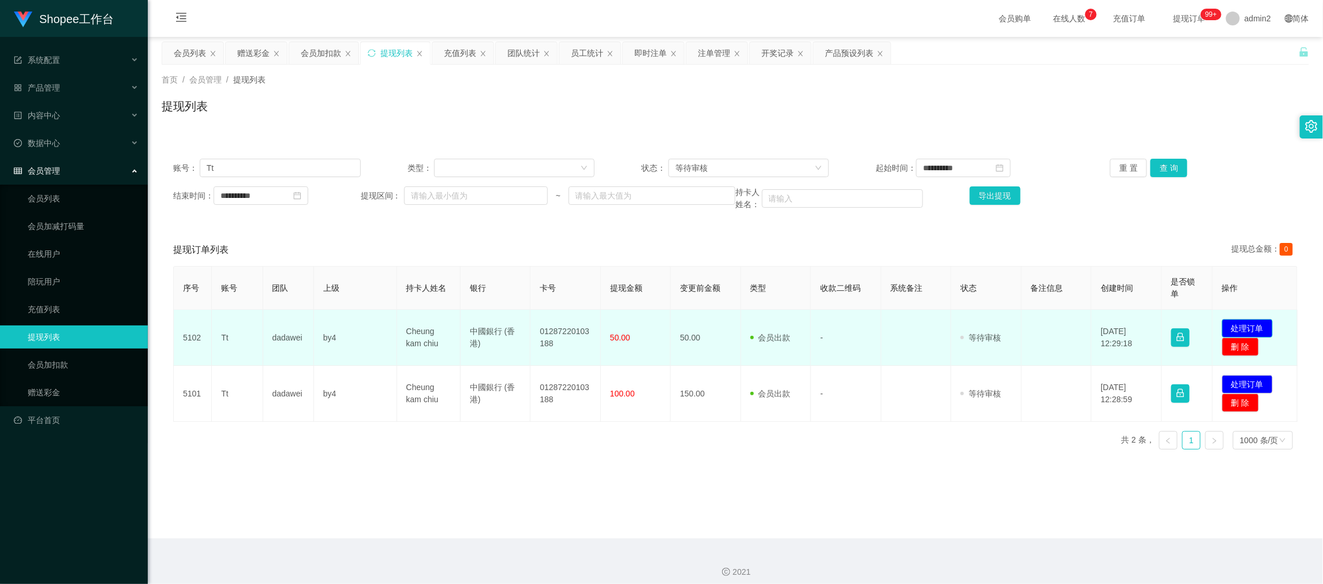
click at [1248, 324] on button "处理订单" at bounding box center [1247, 328] width 51 height 18
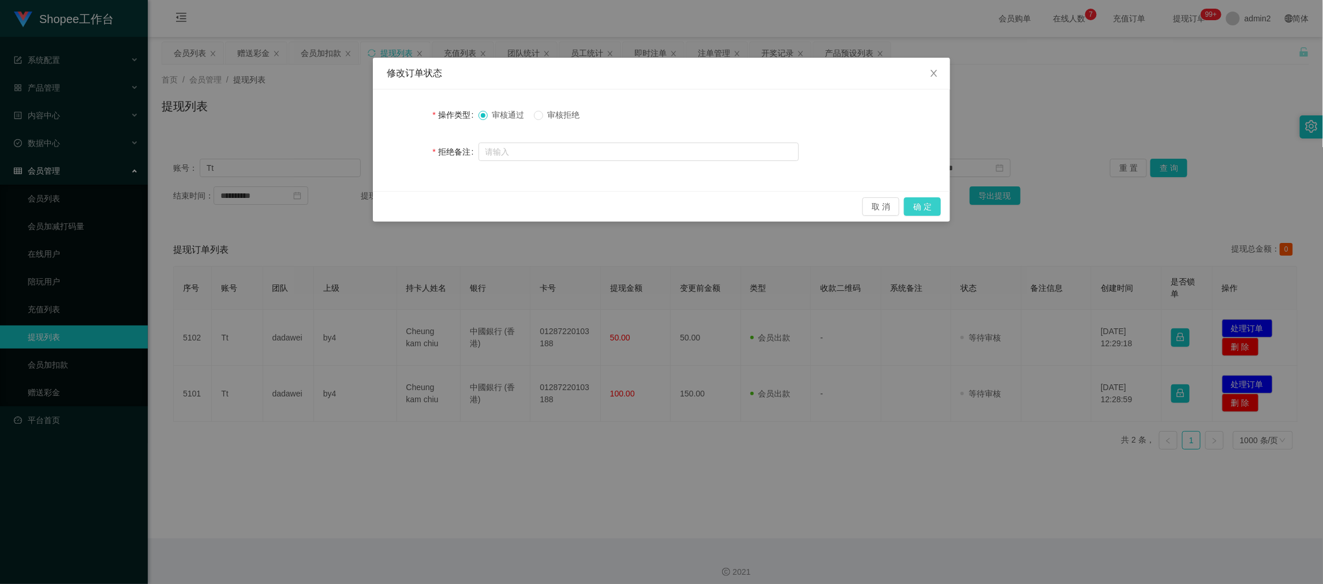
click at [925, 204] on button "确 定" at bounding box center [922, 206] width 37 height 18
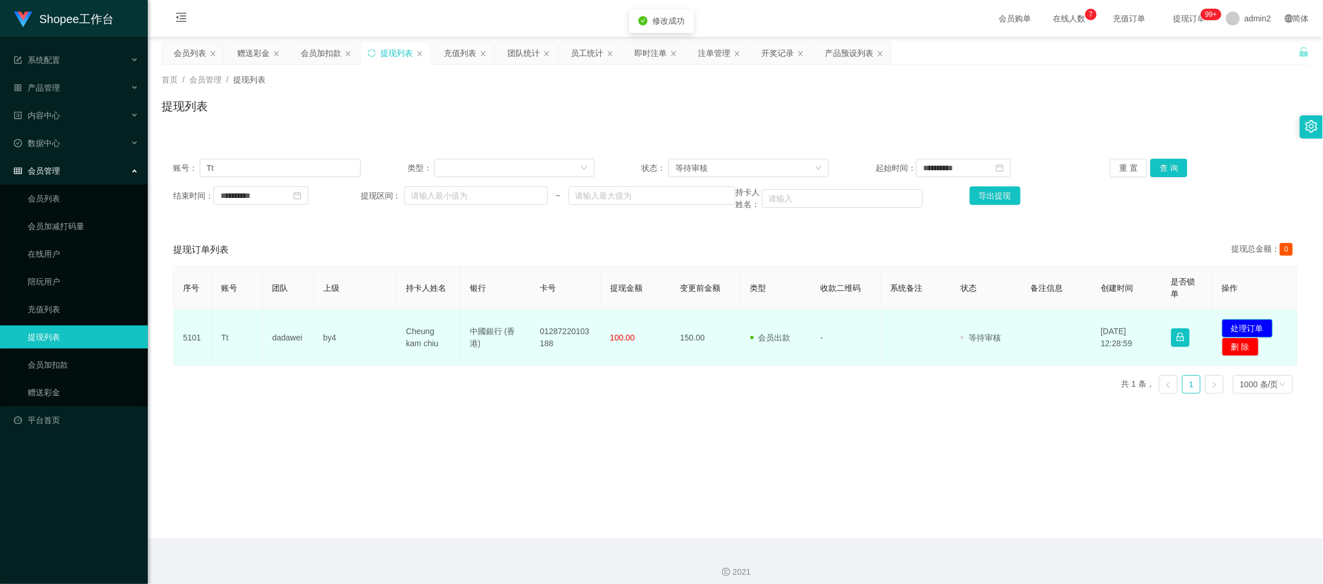
click at [1252, 321] on button "处理订单" at bounding box center [1247, 328] width 51 height 18
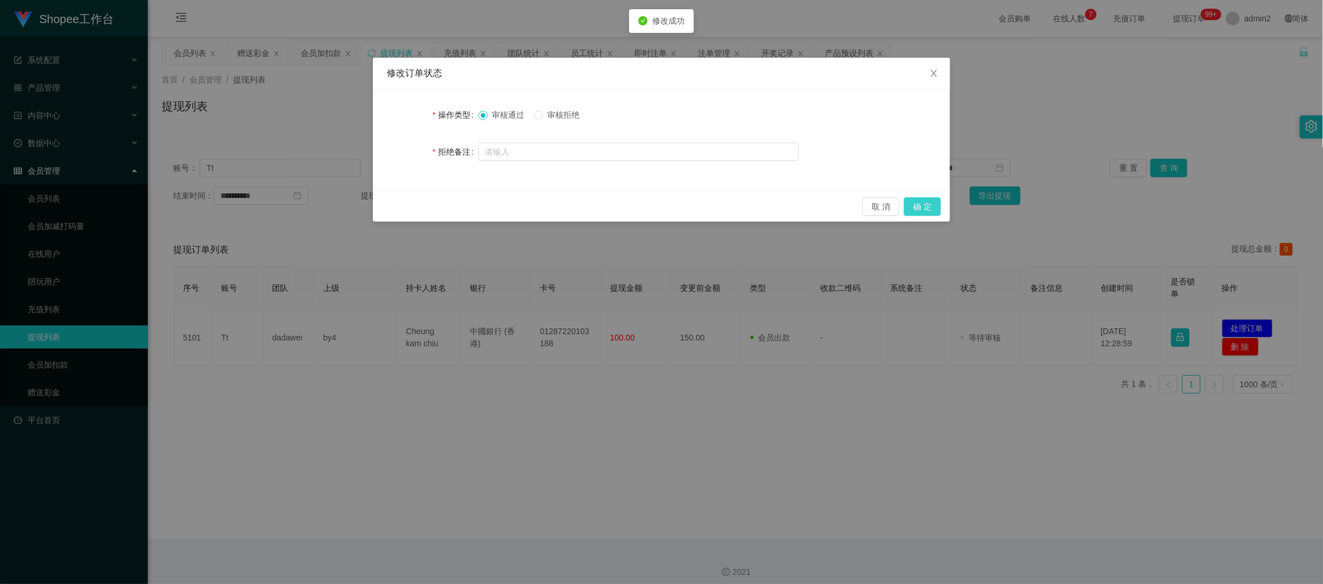
click at [931, 211] on button "确 定" at bounding box center [922, 206] width 37 height 18
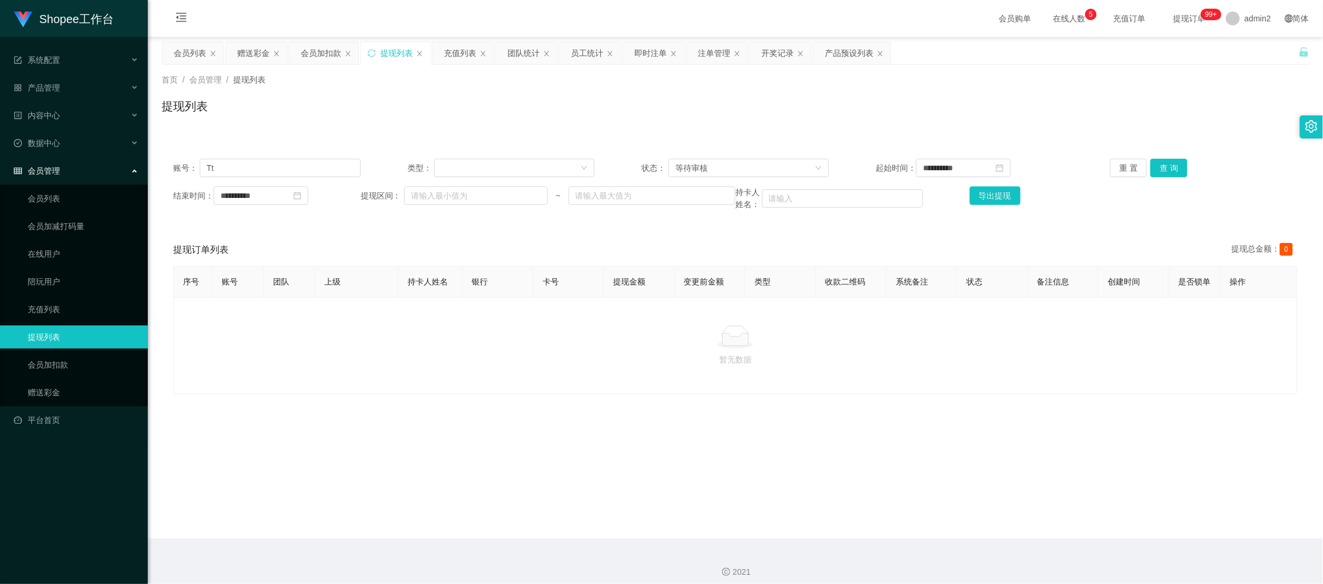
drag, startPoint x: 1055, startPoint y: 519, endPoint x: 863, endPoint y: 403, distance: 224.0
click at [1055, 521] on main "**********" at bounding box center [735, 288] width 1175 height 502
click at [326, 173] on input "Tt" at bounding box center [280, 168] width 161 height 18
paste input "Lawyan"
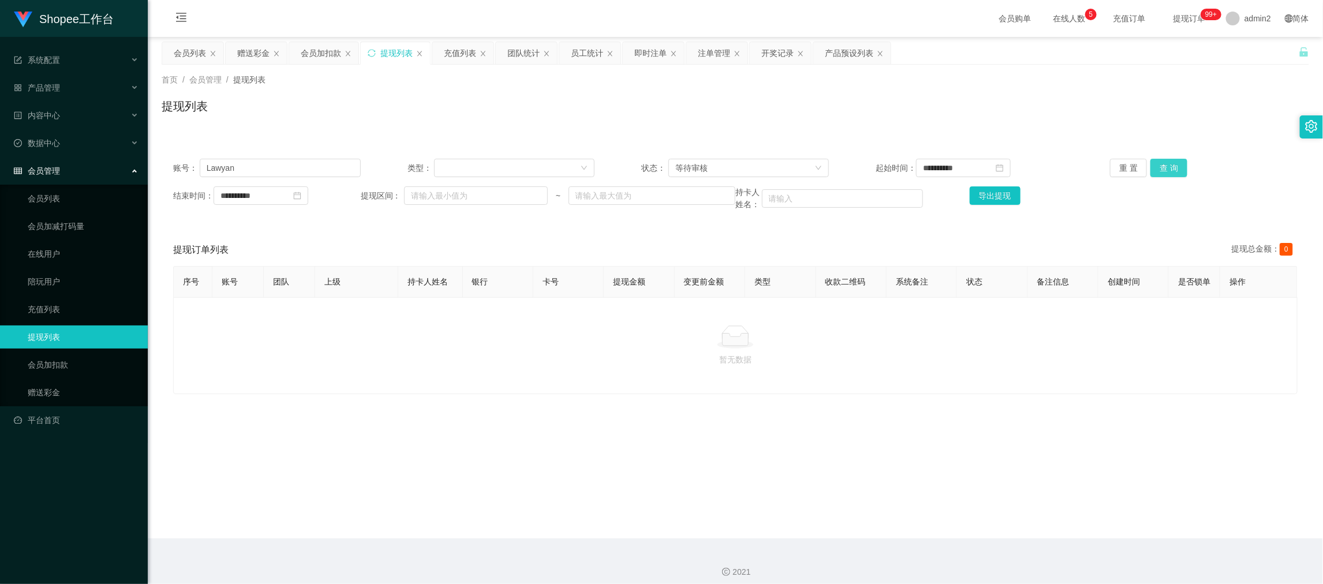
click at [1175, 164] on button "查 询" at bounding box center [1168, 168] width 37 height 18
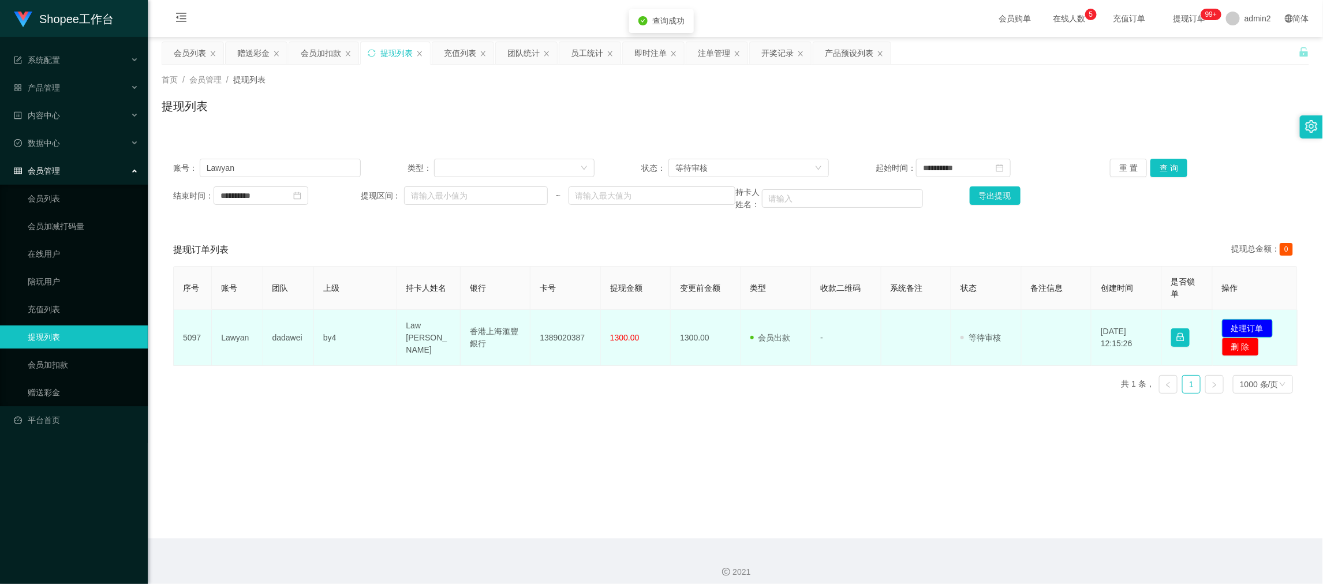
click at [1260, 323] on button "处理订单" at bounding box center [1247, 328] width 51 height 18
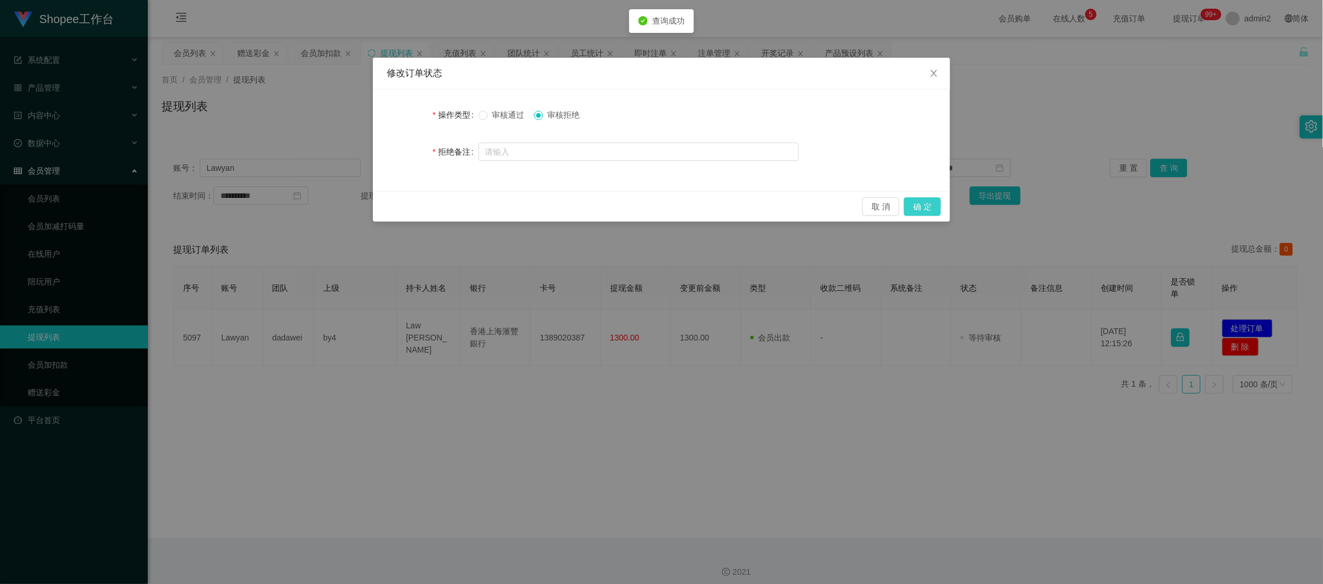
click at [922, 211] on button "确 定" at bounding box center [922, 206] width 37 height 18
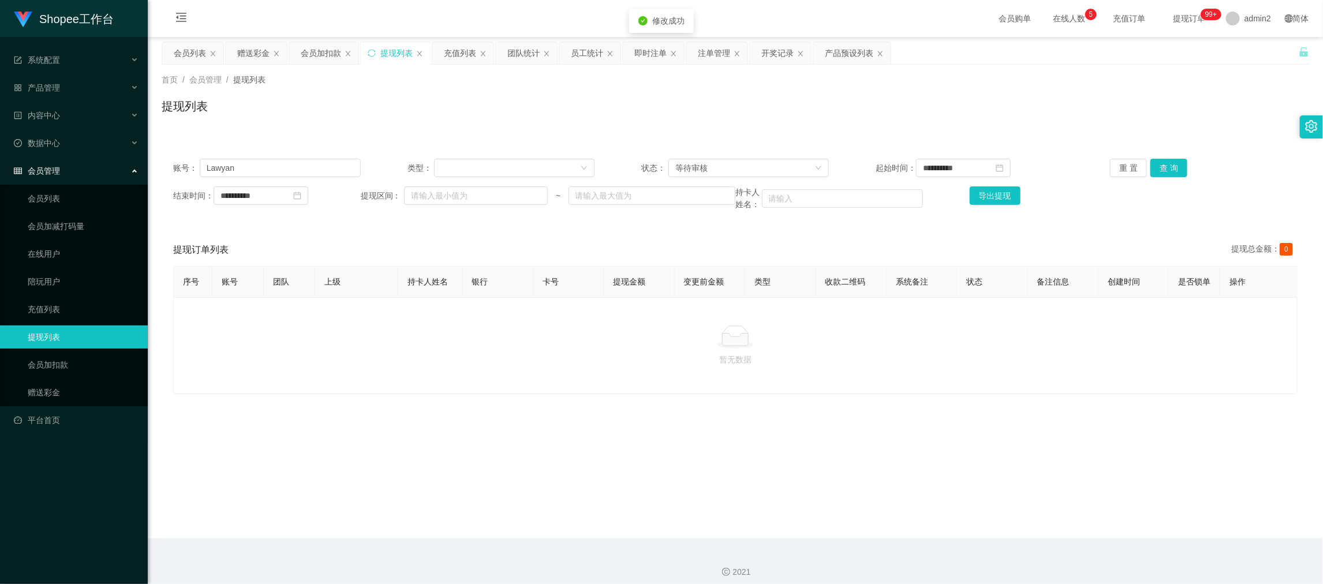
click at [869, 384] on div "暂无数据" at bounding box center [735, 345] width 1124 height 97
click at [1066, 501] on main "**********" at bounding box center [735, 288] width 1175 height 502
click at [326, 160] on input "Lawyan" at bounding box center [280, 168] width 161 height 18
paste input "91439811"
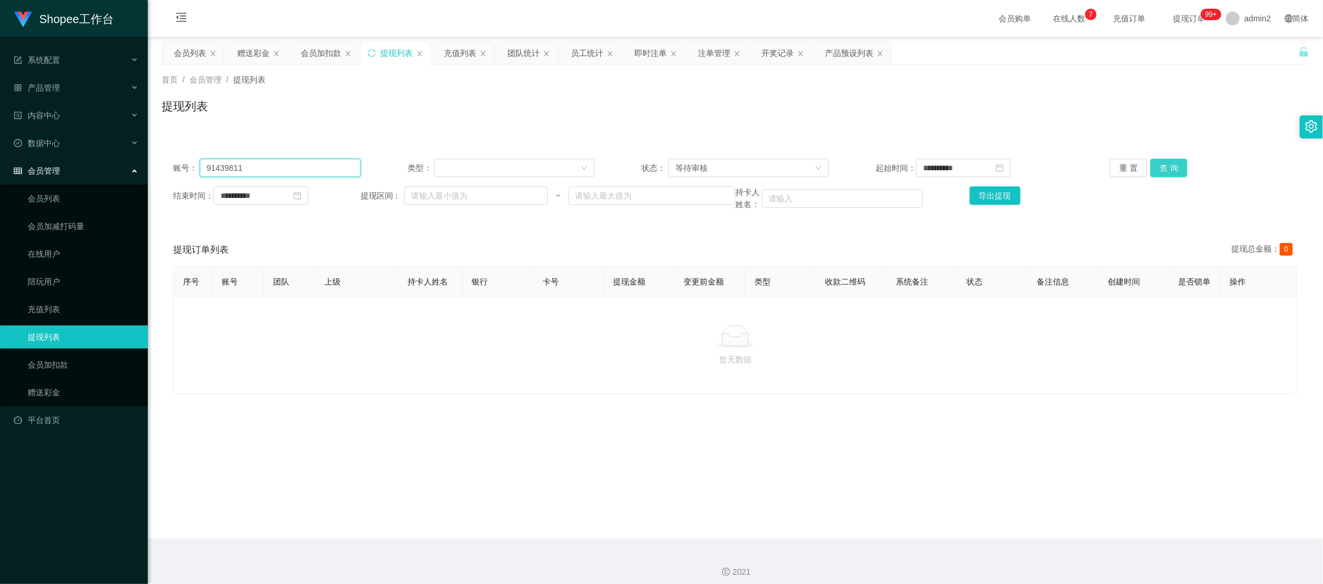
type input "91439811"
click at [1162, 169] on button "查 询" at bounding box center [1168, 168] width 37 height 18
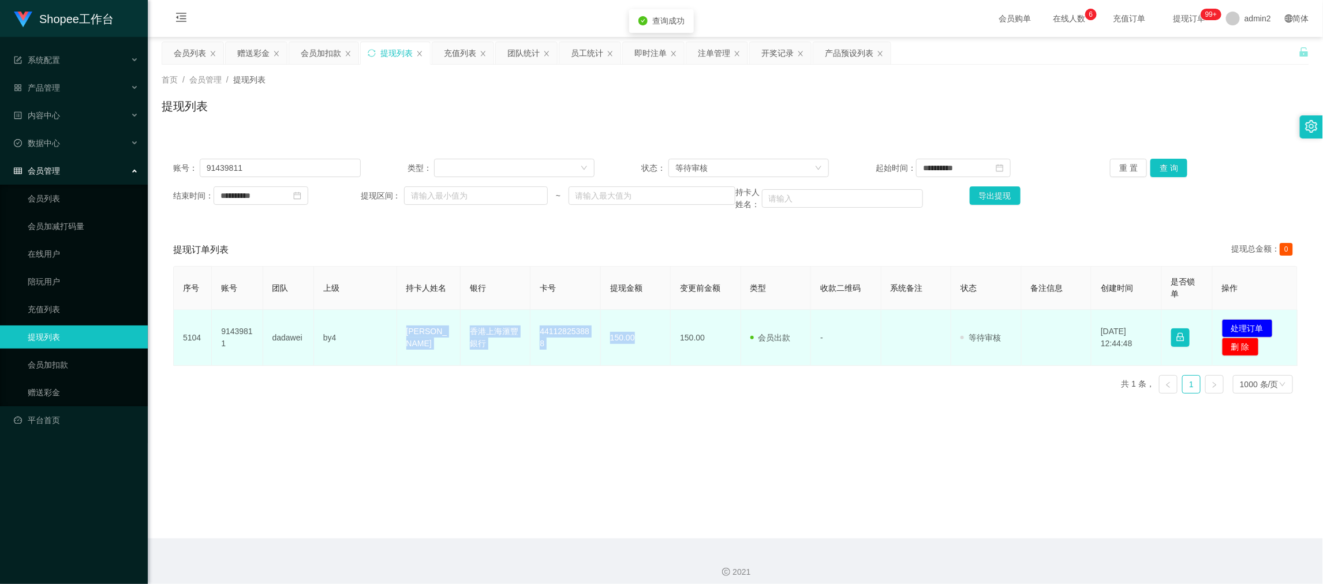
drag, startPoint x: 385, startPoint y: 316, endPoint x: 644, endPoint y: 346, distance: 260.3
click at [644, 346] on tr "5104 91439811 dadawei by4 [PERSON_NAME] 香港上海滙豐銀行 441128253888 150.00 150.00 会员出…" at bounding box center [736, 338] width 1124 height 56
copy tr "[PERSON_NAME] 香港上海滙豐銀行 441128253888 150.00"
click at [1237, 324] on button "处理订单" at bounding box center [1247, 328] width 51 height 18
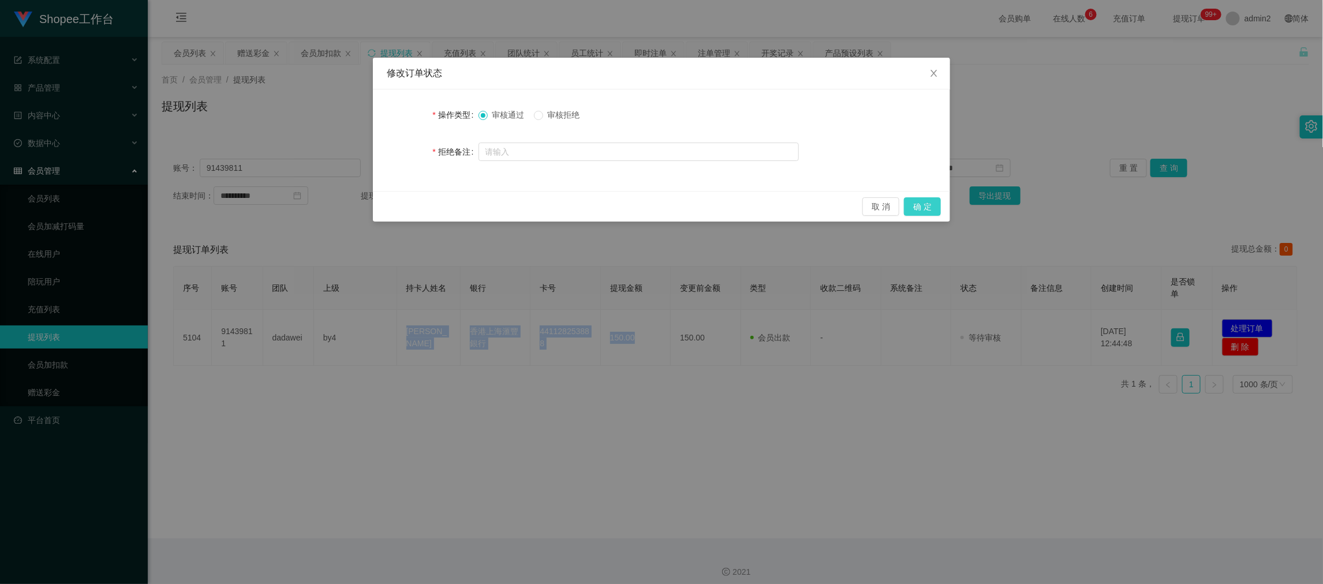
click at [914, 204] on button "确 定" at bounding box center [922, 206] width 37 height 18
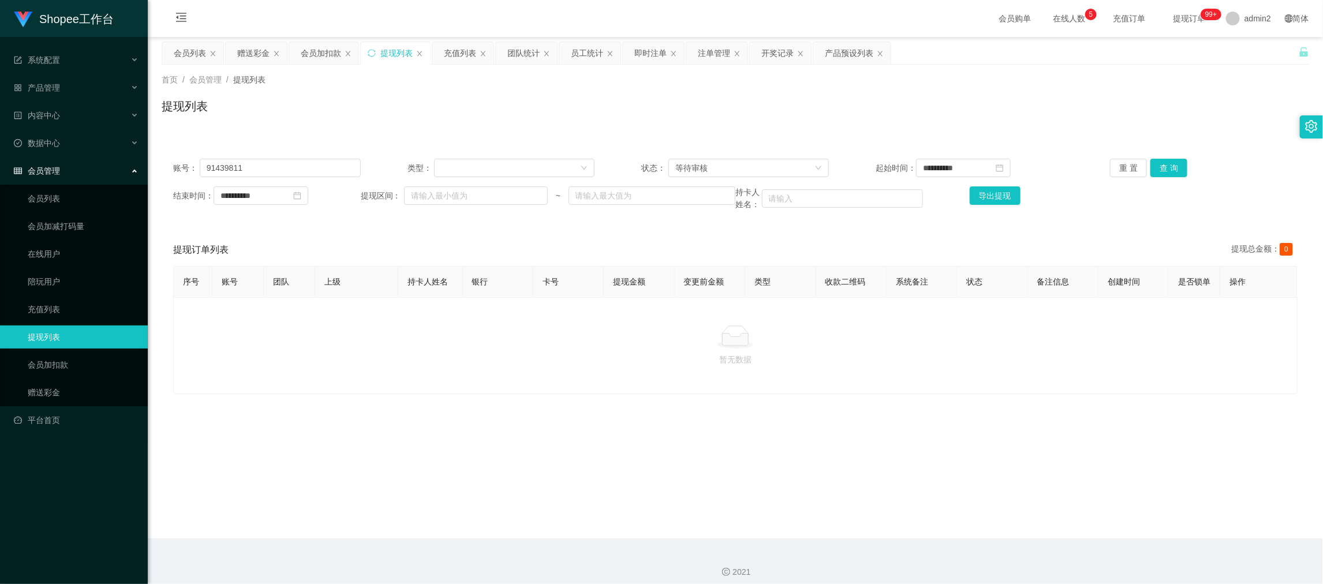
drag, startPoint x: 1073, startPoint y: 523, endPoint x: 1060, endPoint y: 517, distance: 13.9
click at [1073, 523] on main "**********" at bounding box center [735, 288] width 1175 height 502
click at [182, 57] on div "会员列表" at bounding box center [190, 53] width 32 height 22
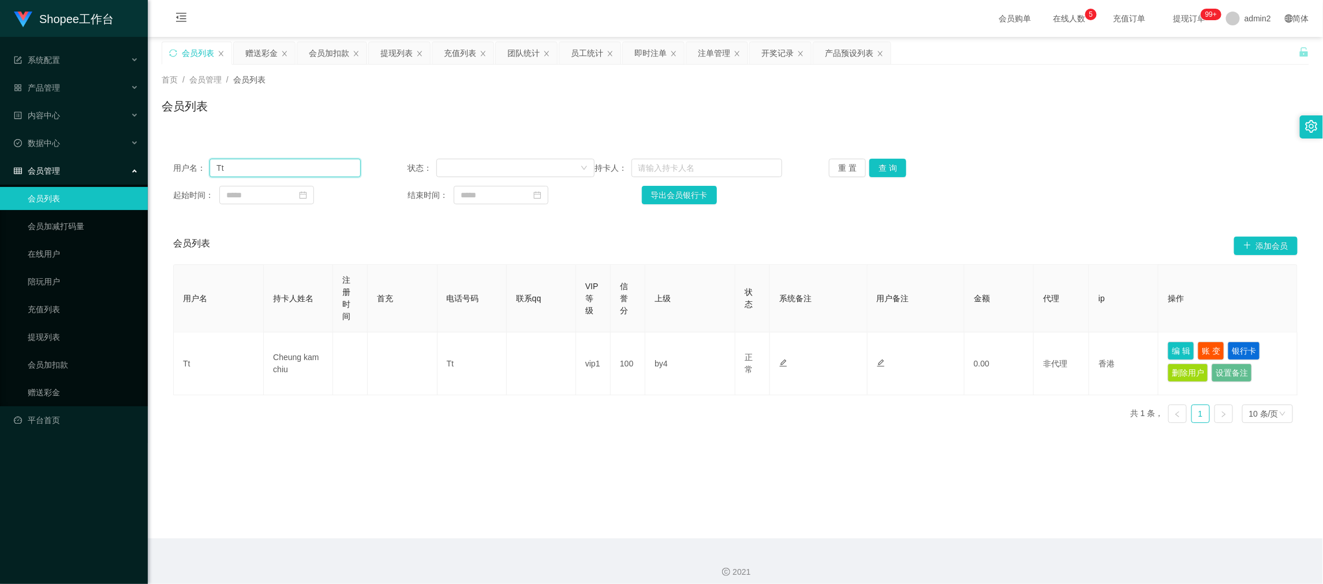
click at [302, 168] on input "Tt" at bounding box center [285, 168] width 151 height 18
paste input "Qwerasdf"
type input "Qwerasdf"
drag, startPoint x: 888, startPoint y: 166, endPoint x: 1016, endPoint y: 203, distance: 133.0
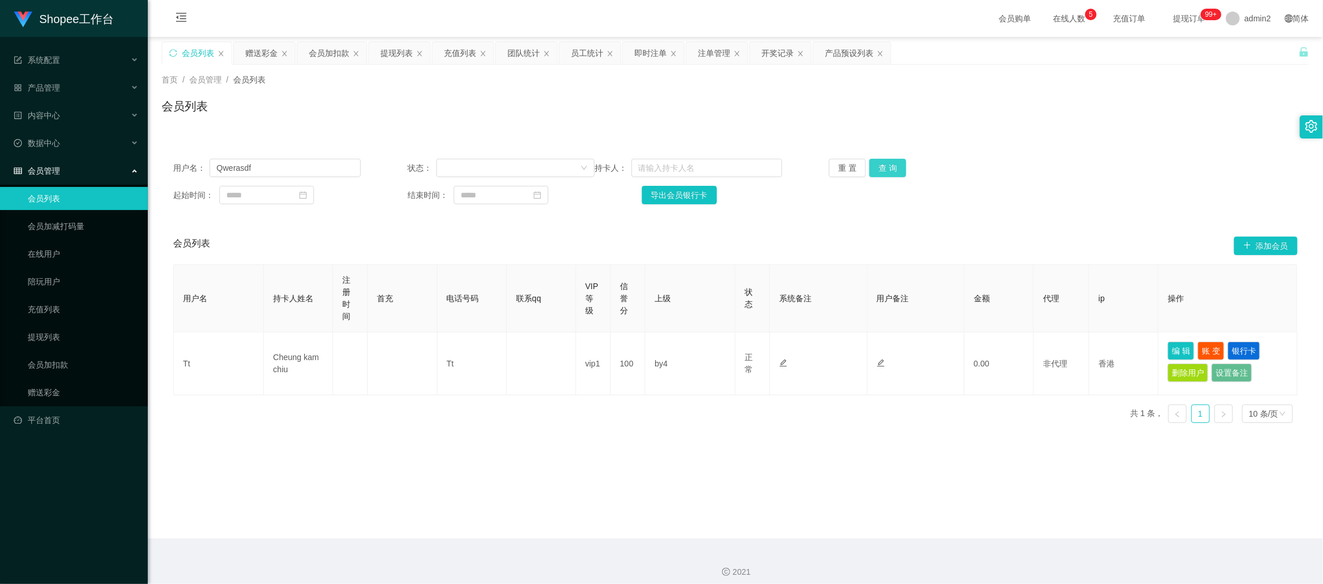
click at [888, 166] on button "查 询" at bounding box center [887, 168] width 37 height 18
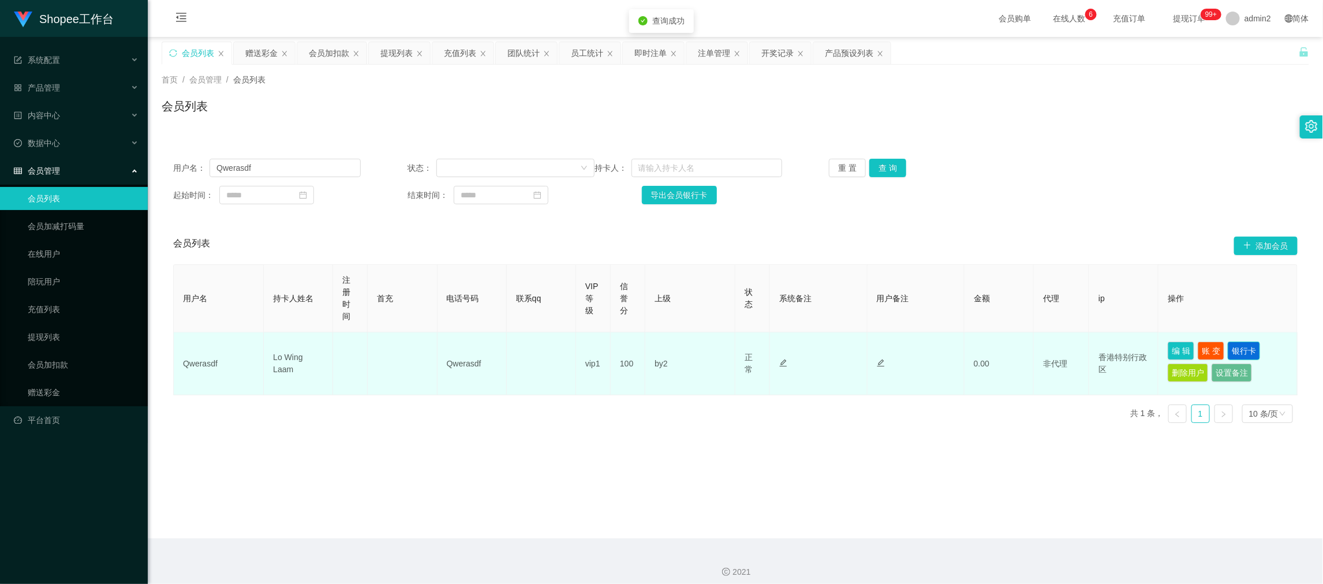
click at [1240, 350] on button "银行卡" at bounding box center [1244, 351] width 32 height 18
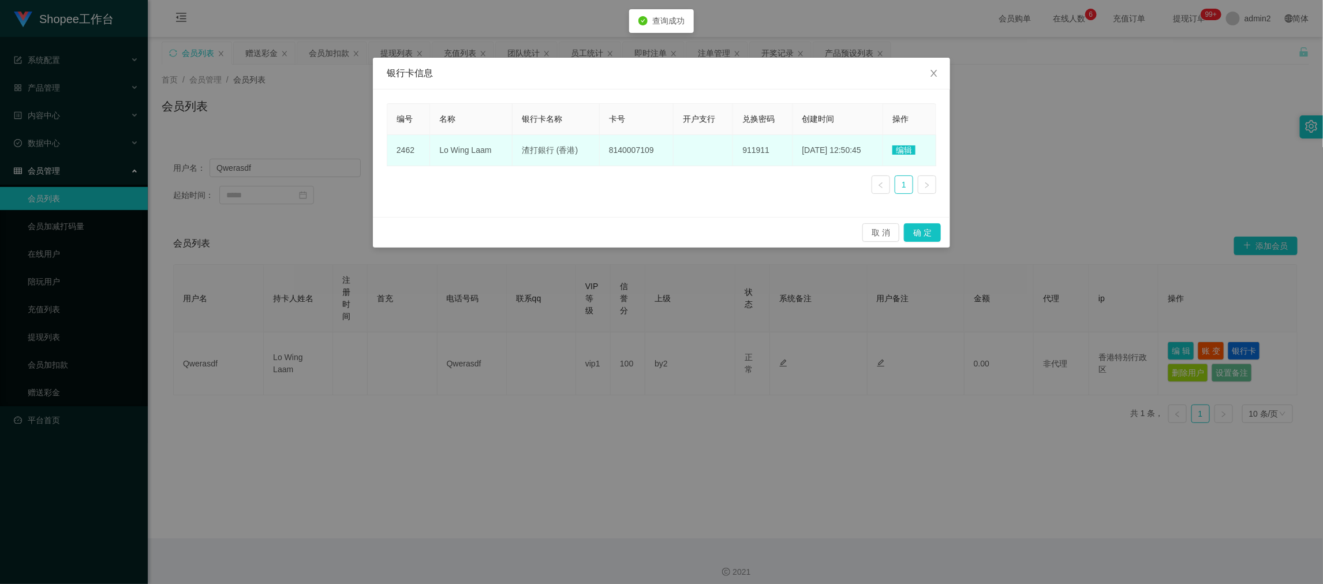
click at [901, 149] on span "编辑" at bounding box center [903, 149] width 23 height 9
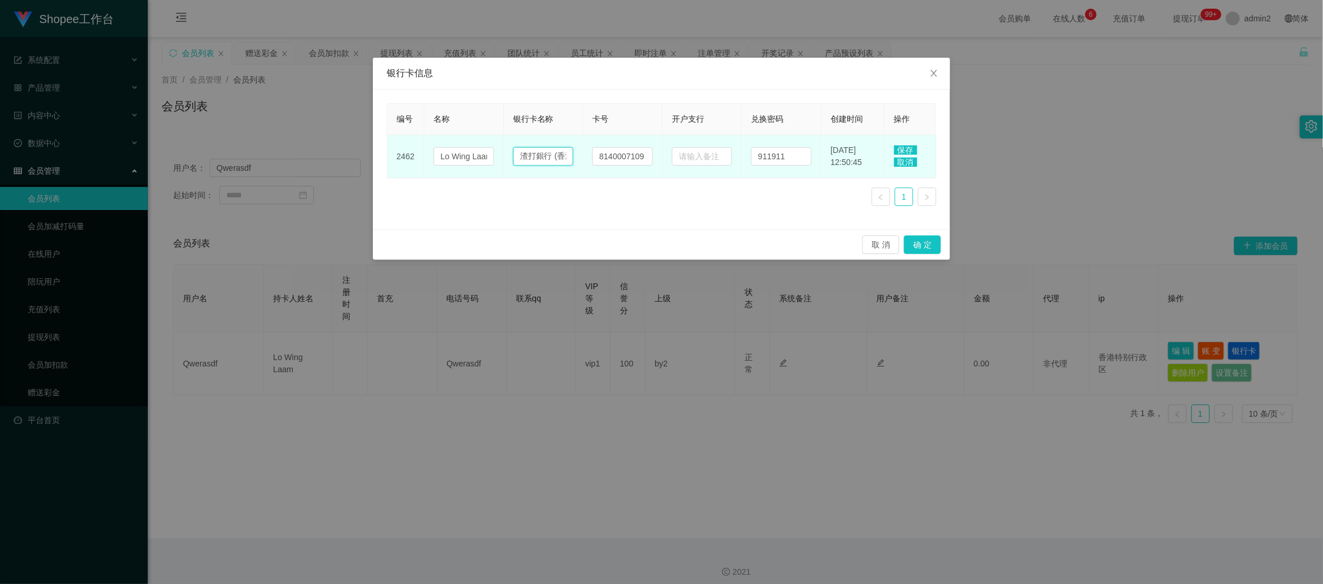
click at [556, 152] on input "渣打銀行 (香港)" at bounding box center [543, 156] width 61 height 18
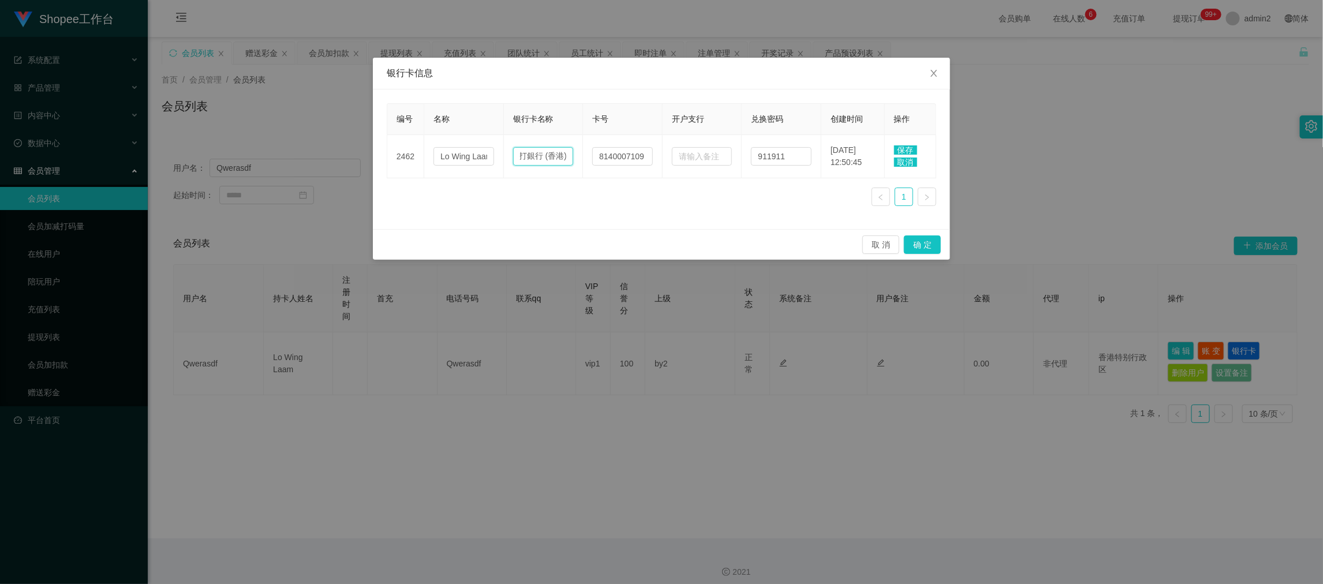
paste input "Fusion Bank"
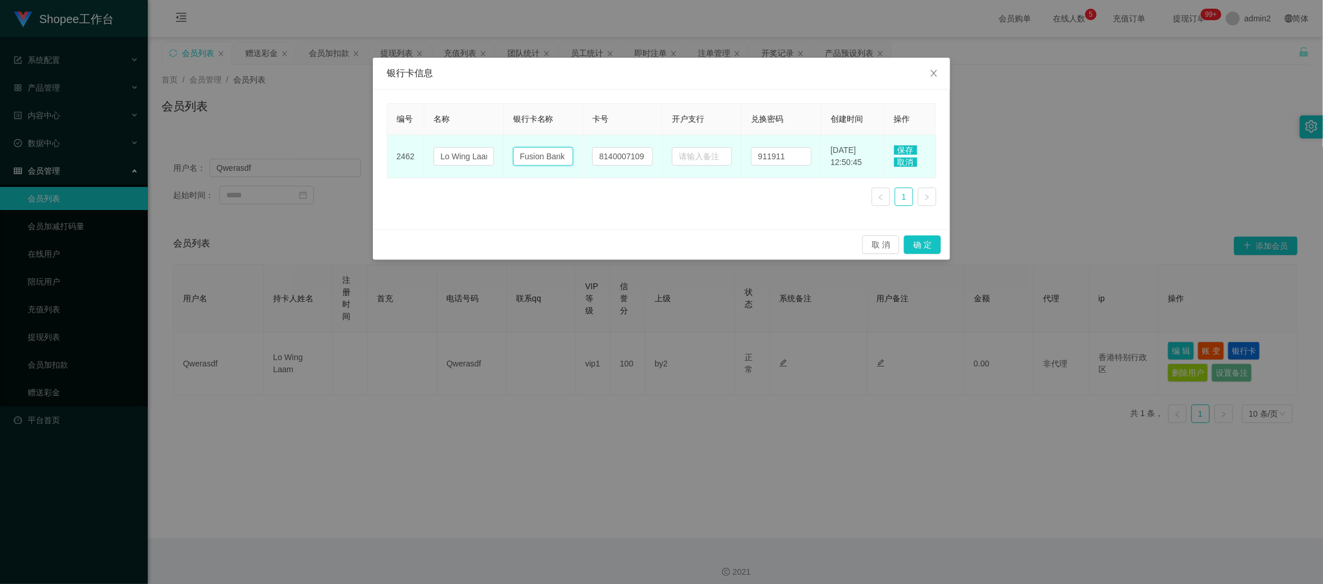
click at [552, 151] on input "Fusion Bank" at bounding box center [543, 156] width 61 height 18
paste input "（富融银行）"
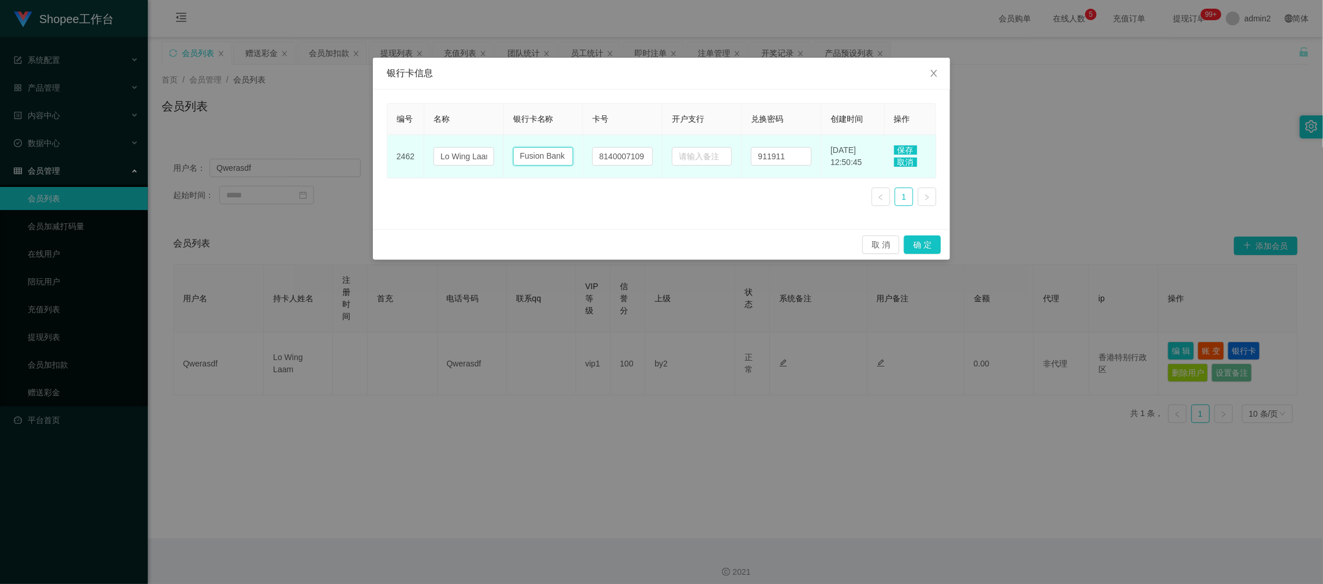
scroll to position [0, 46]
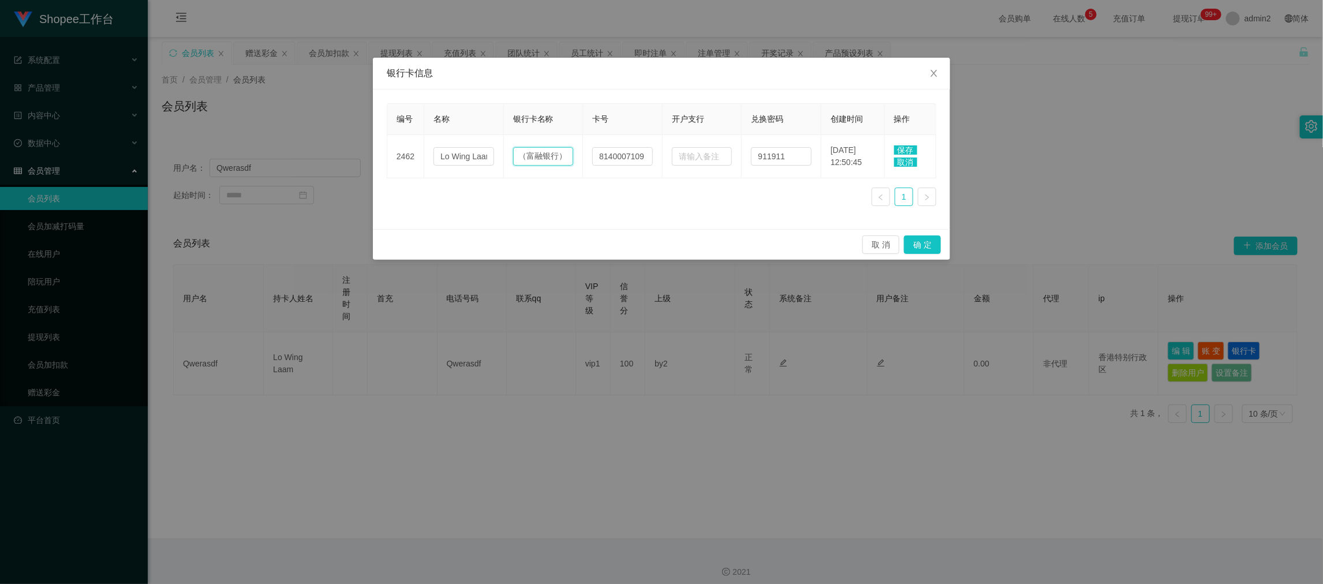
type input "Fusion Bank（富融银行）"
click at [904, 150] on span "保存" at bounding box center [905, 149] width 23 height 9
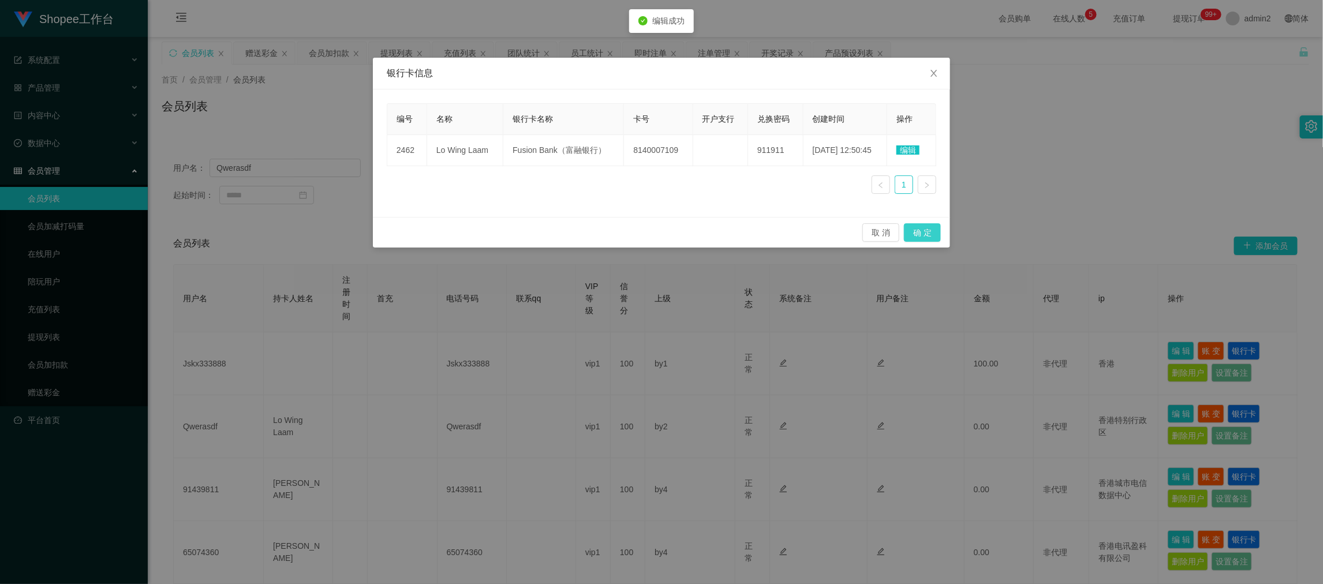
click at [928, 235] on button "确 定" at bounding box center [922, 232] width 37 height 18
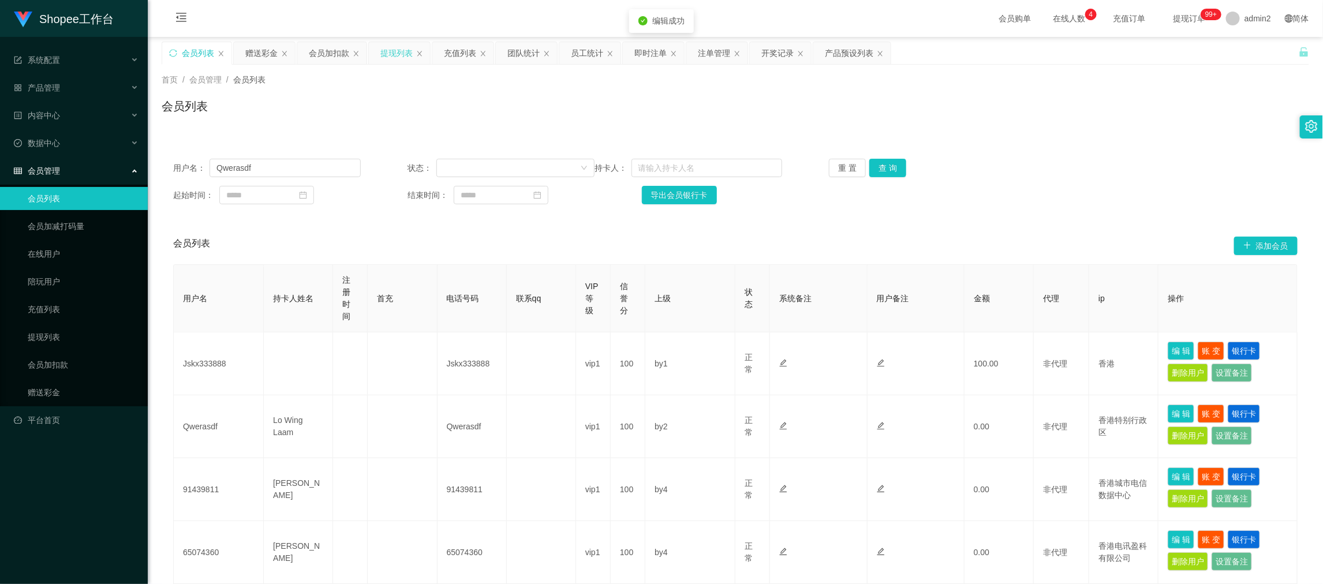
click at [395, 55] on div "提现列表" at bounding box center [396, 53] width 32 height 22
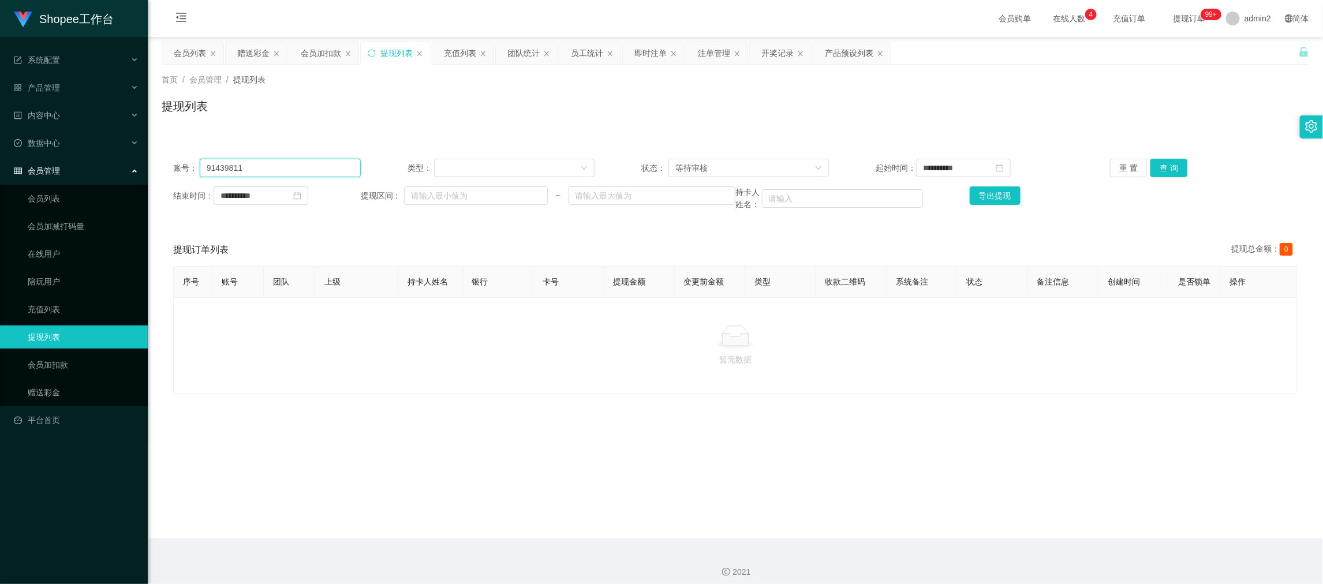
click at [315, 169] on input "91439811" at bounding box center [280, 168] width 161 height 18
drag, startPoint x: 315, startPoint y: 169, endPoint x: 796, endPoint y: 169, distance: 481.9
click at [315, 169] on input "91439811" at bounding box center [280, 168] width 161 height 18
paste input "Qwerasdf"
click at [1163, 161] on button "查 询" at bounding box center [1168, 168] width 37 height 18
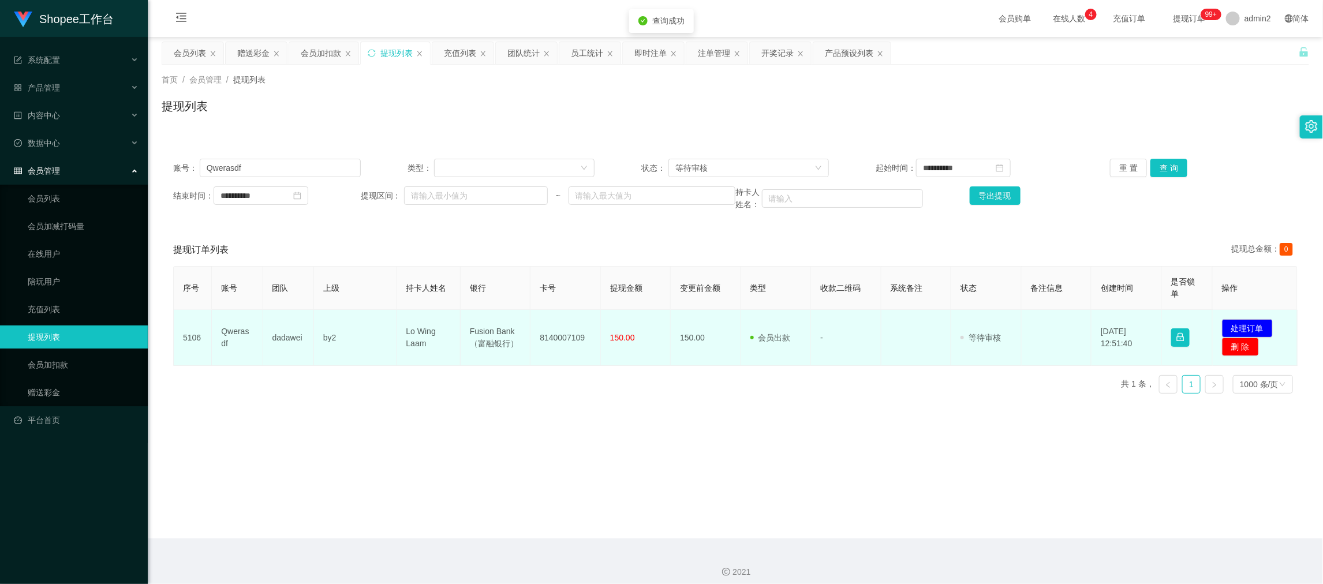
drag, startPoint x: 560, startPoint y: 409, endPoint x: 413, endPoint y: 366, distance: 153.8
click at [559, 407] on main "**********" at bounding box center [735, 288] width 1175 height 502
drag, startPoint x: 393, startPoint y: 328, endPoint x: 662, endPoint y: 350, distance: 269.9
click at [662, 350] on tr "5106 Qwerasdf dadawei by2 Lo Wing Laam Fusion Bank（富融银行） 8140007109 150.00 150.…" at bounding box center [736, 338] width 1124 height 56
copy tr "Lo Wing Laam Fusion Bank（富融银行） 8140007109 150.00"
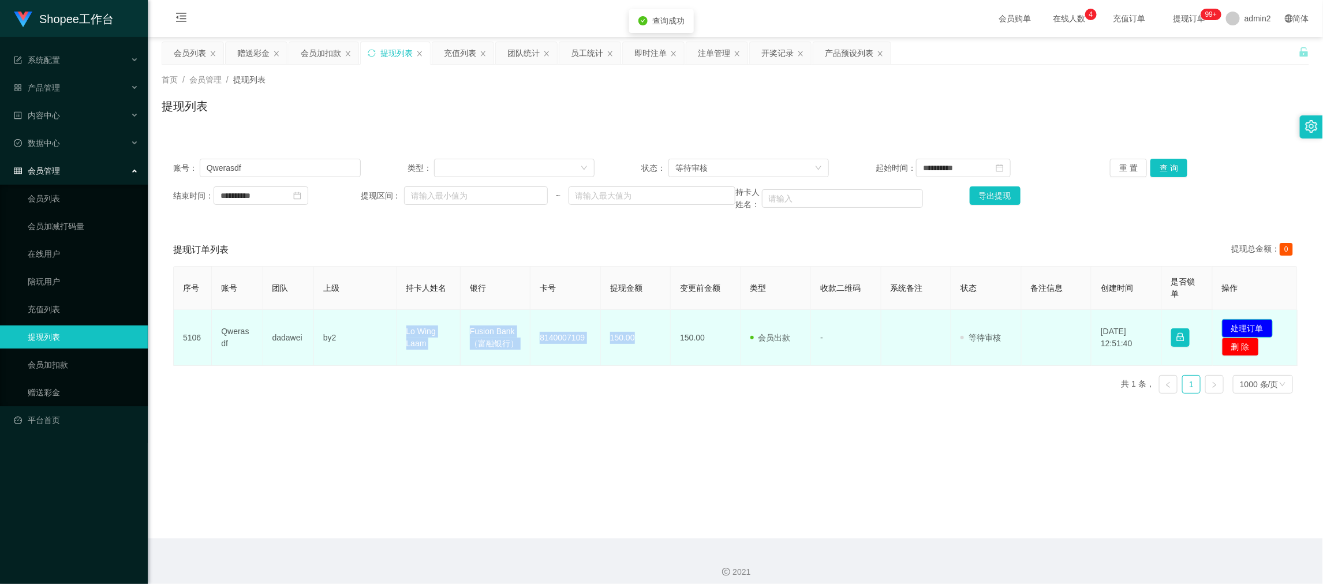
click at [1237, 324] on button "处理订单" at bounding box center [1247, 328] width 51 height 18
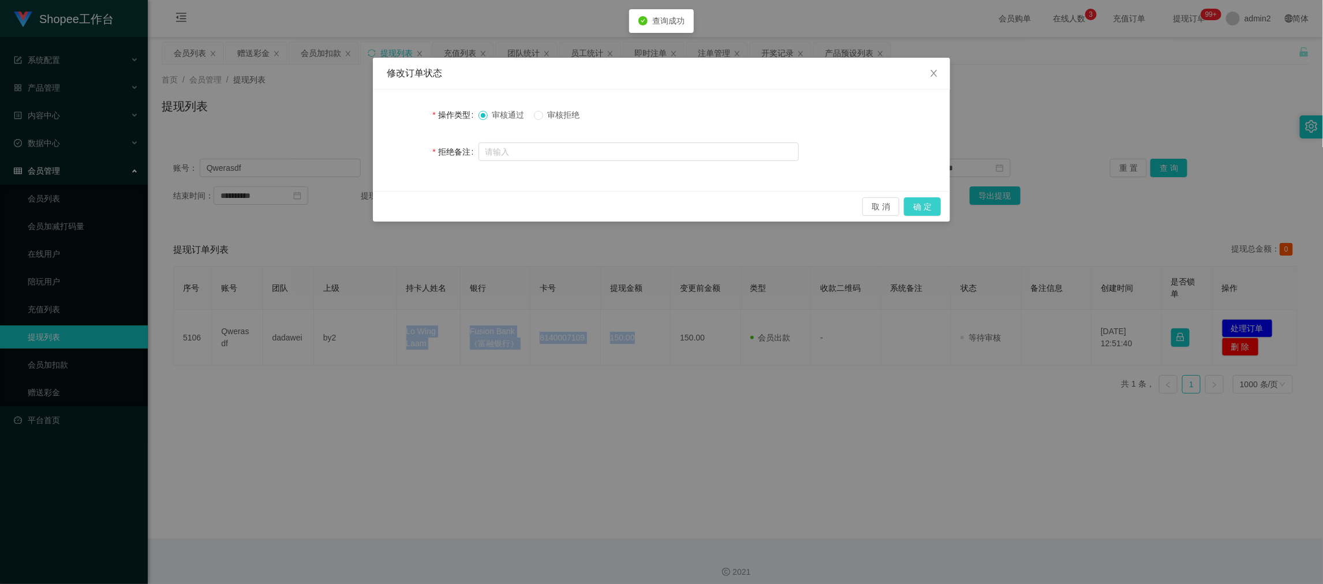
click at [926, 205] on button "确 定" at bounding box center [922, 206] width 37 height 18
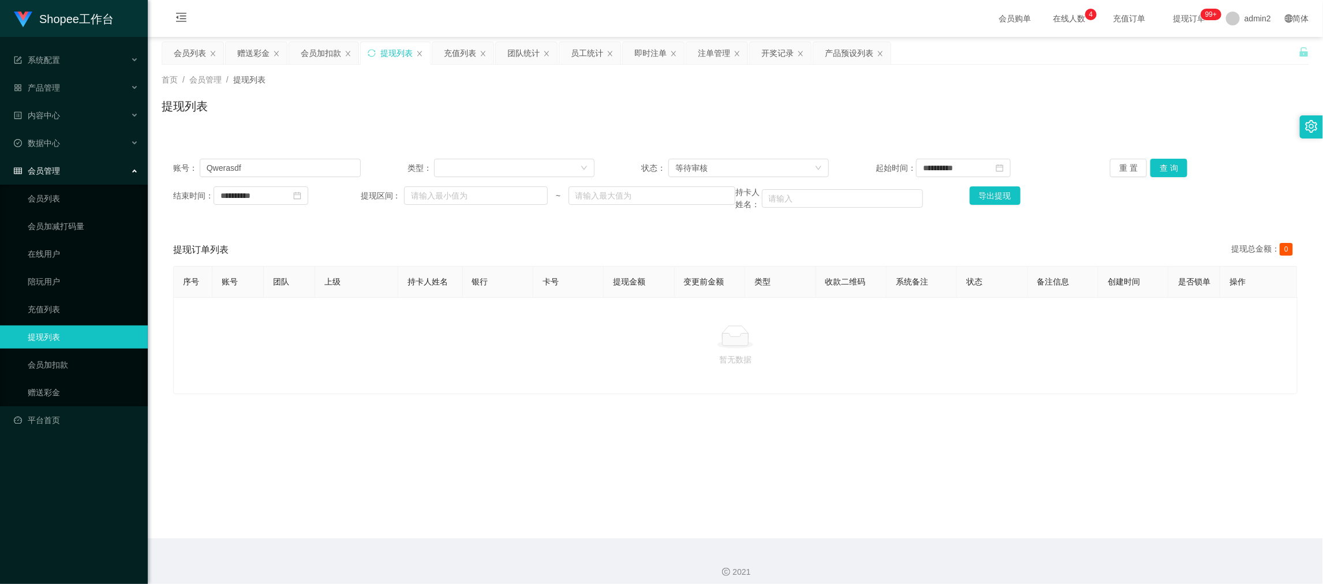
click at [1003, 520] on main "**********" at bounding box center [735, 288] width 1175 height 502
click at [341, 170] on input "Qwerasdf" at bounding box center [280, 168] width 161 height 18
paste input "65074360"
type input "65074360"
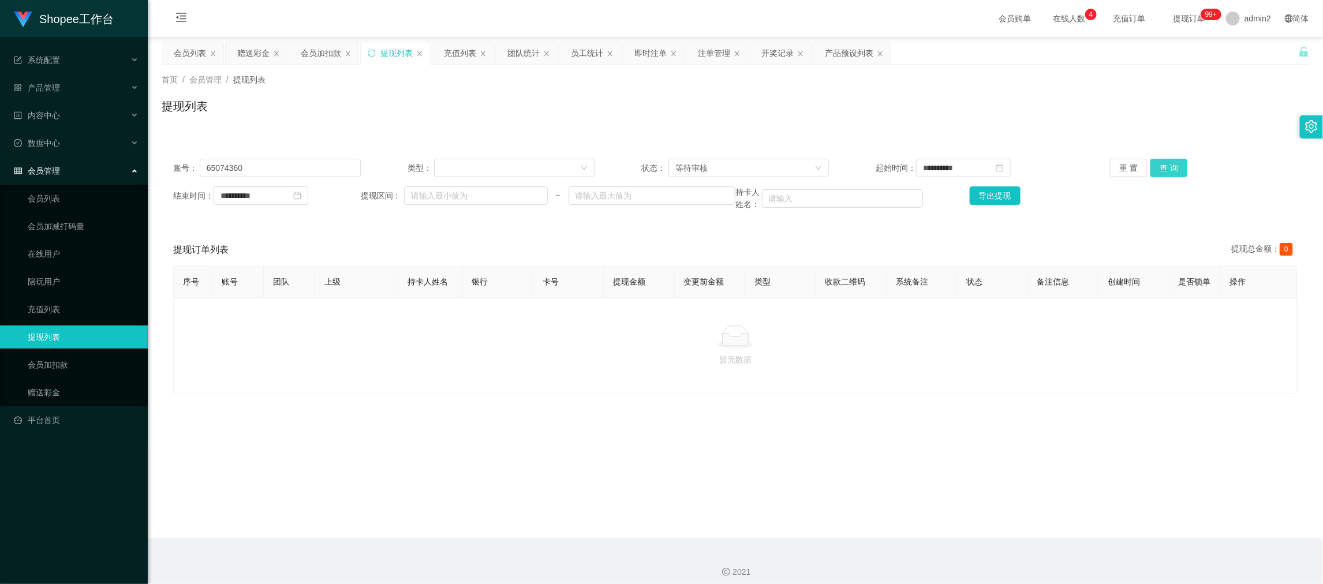
click at [1165, 166] on button "查 询" at bounding box center [1168, 168] width 37 height 18
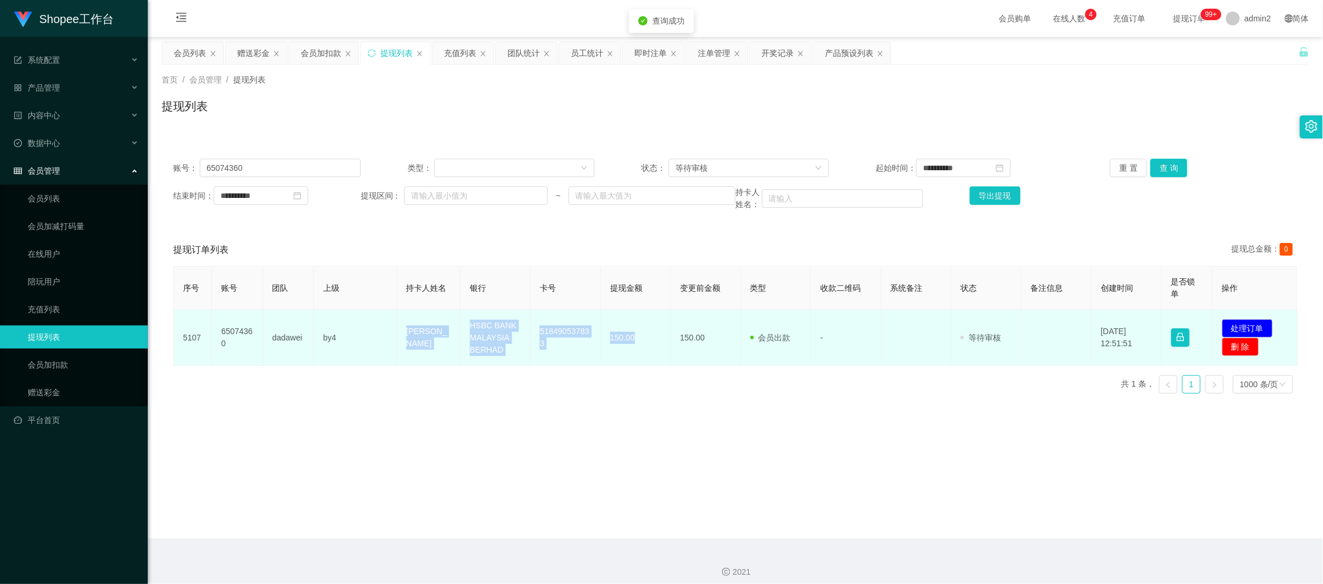
drag, startPoint x: 389, startPoint y: 331, endPoint x: 648, endPoint y: 349, distance: 259.2
click at [648, 349] on tr "5107 65074360 dadawei by4 April Joy Amar HSBC BANK [GEOGRAPHIC_DATA] BERHAD 518…" at bounding box center [736, 338] width 1124 height 56
copy tr "April Joy Amar HSBC BANK [GEOGRAPHIC_DATA] BERHAD 518490537833 150.00"
click at [1226, 323] on button "处理订单" at bounding box center [1247, 328] width 51 height 18
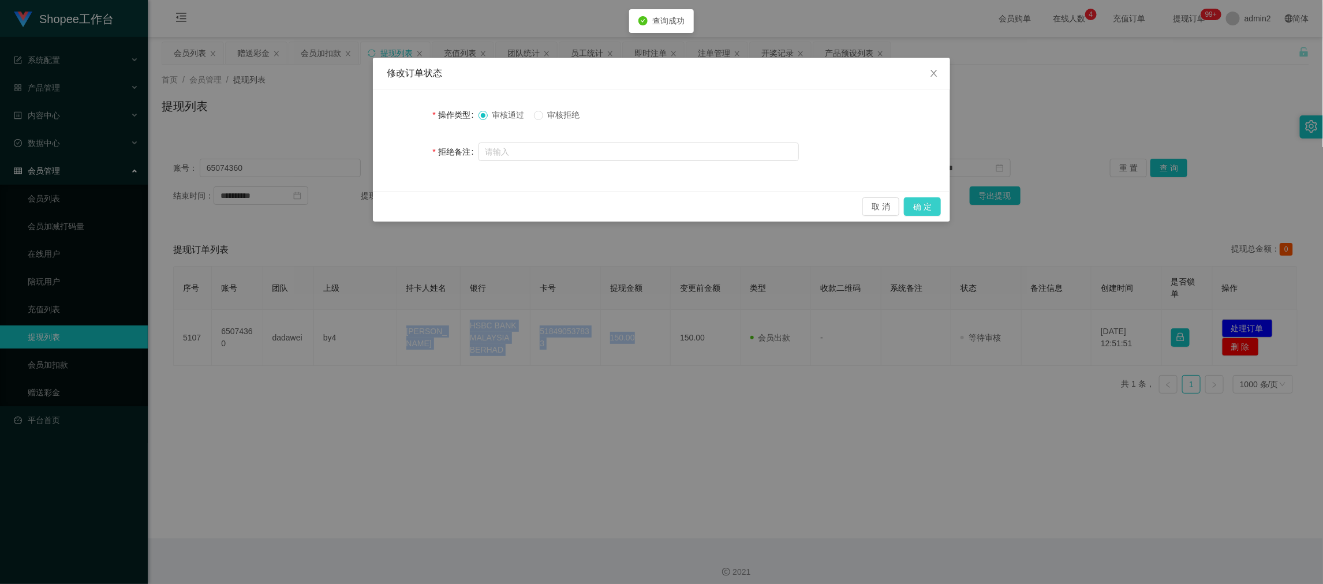
click at [929, 206] on button "确 定" at bounding box center [922, 206] width 37 height 18
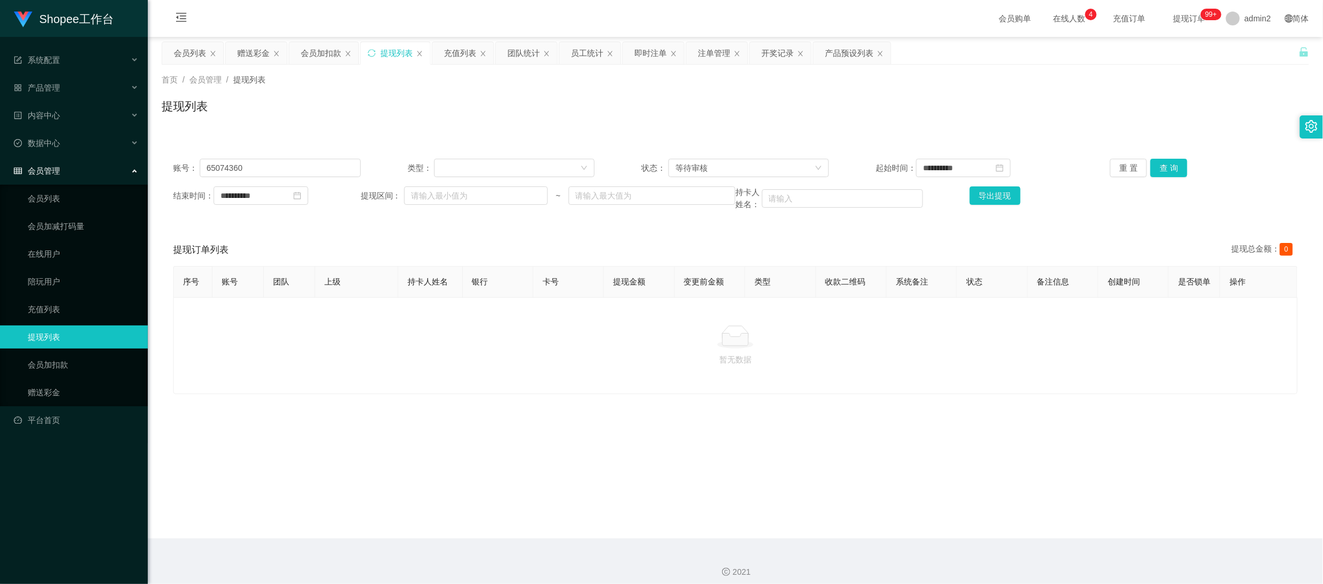
drag, startPoint x: 956, startPoint y: 519, endPoint x: 946, endPoint y: 508, distance: 14.7
click at [956, 519] on main "**********" at bounding box center [735, 288] width 1175 height 502
click at [315, 47] on div "会员加扣款" at bounding box center [321, 53] width 40 height 22
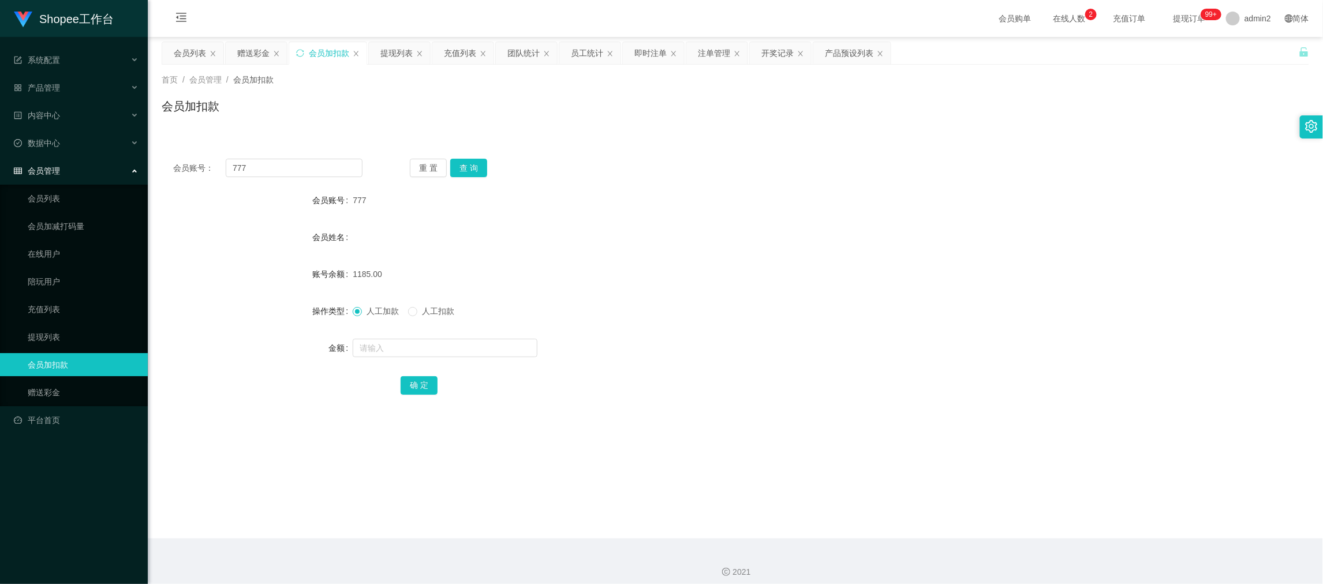
click at [332, 58] on div "会员加扣款" at bounding box center [329, 53] width 40 height 22
click at [317, 176] on input "777" at bounding box center [294, 168] width 137 height 18
paste input "68"
type input "68"
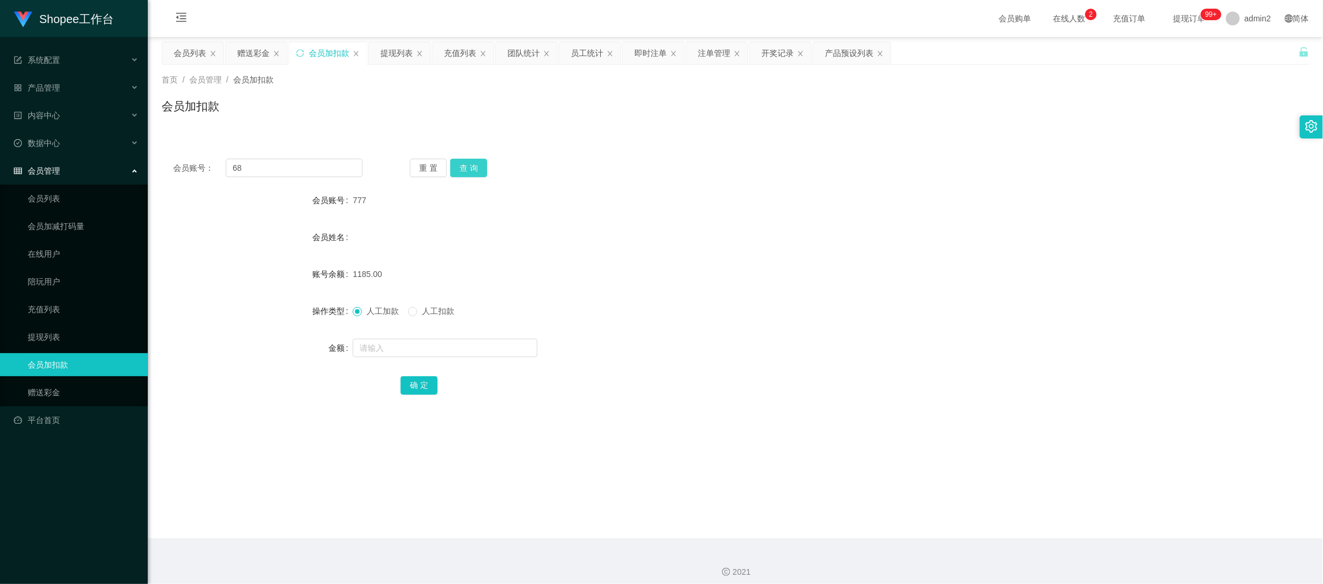
click at [467, 171] on button "查 询" at bounding box center [468, 168] width 37 height 18
click at [463, 343] on input "text" at bounding box center [445, 348] width 185 height 18
type input "343"
click at [409, 382] on button "确 定" at bounding box center [419, 385] width 37 height 18
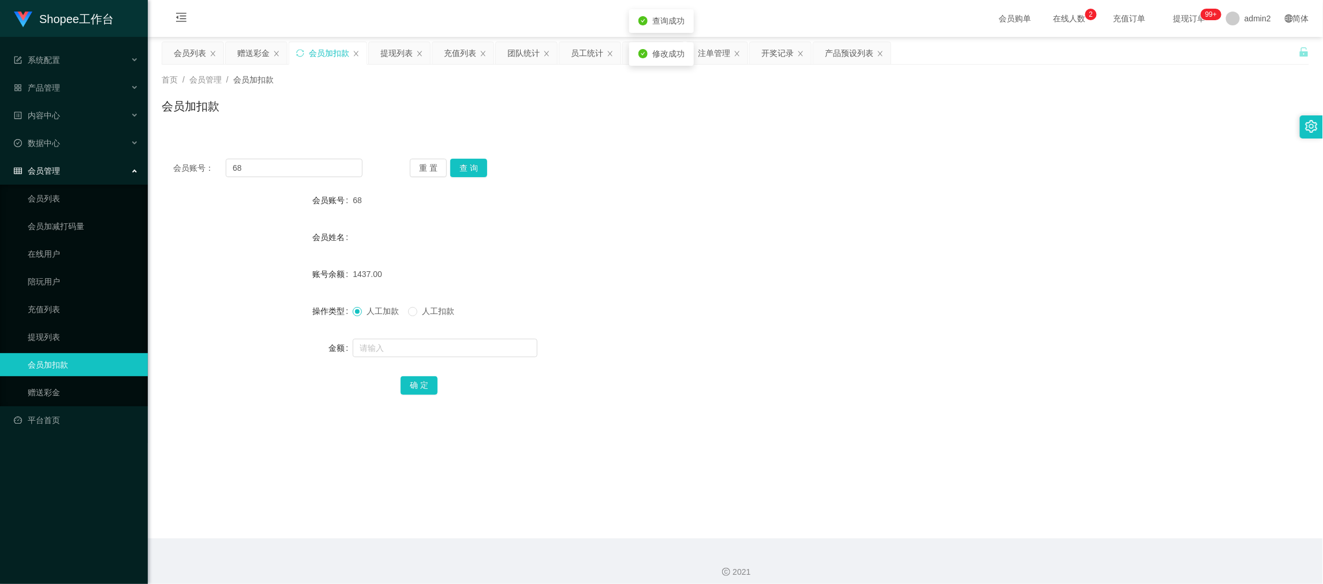
click at [771, 289] on form "会员账号 68 会员姓名 账号余额 1437.00 操作类型 人工加款 人工扣款 金额 确 定" at bounding box center [735, 293] width 1147 height 208
click at [328, 172] on input "68" at bounding box center [294, 168] width 137 height 18
drag, startPoint x: 328, startPoint y: 172, endPoint x: 453, endPoint y: 178, distance: 124.8
click at [333, 174] on input "68" at bounding box center [294, 168] width 137 height 18
paste input "444"
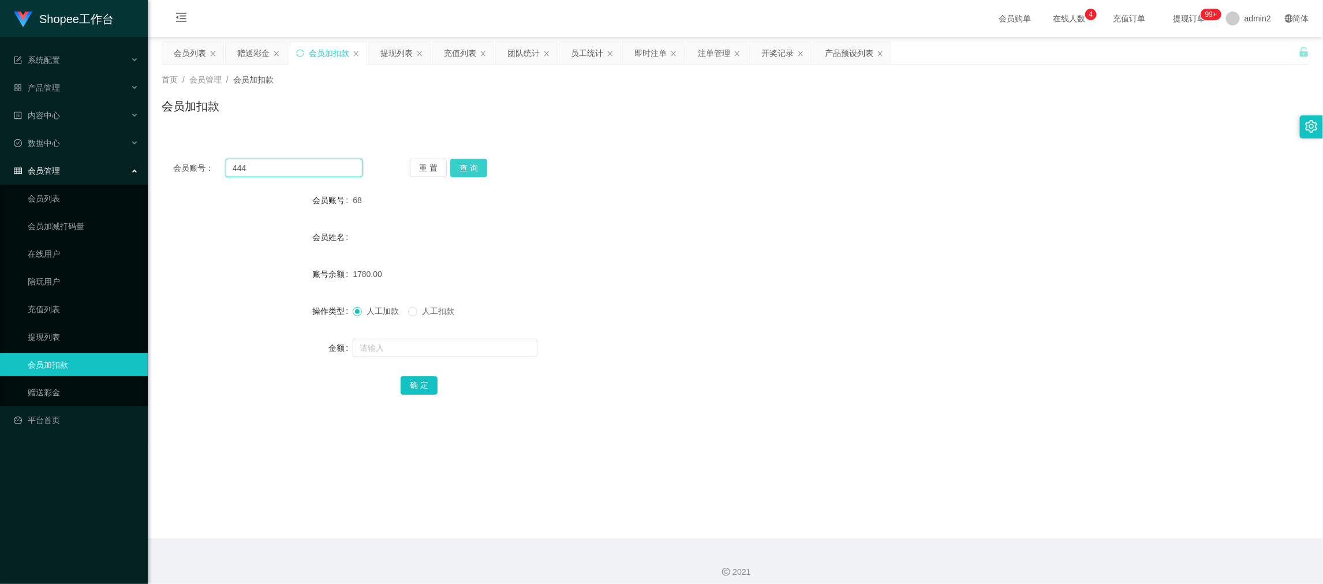
type input "444"
click at [464, 168] on button "查 询" at bounding box center [468, 168] width 37 height 18
click at [483, 343] on input "text" at bounding box center [445, 348] width 185 height 18
type input "229"
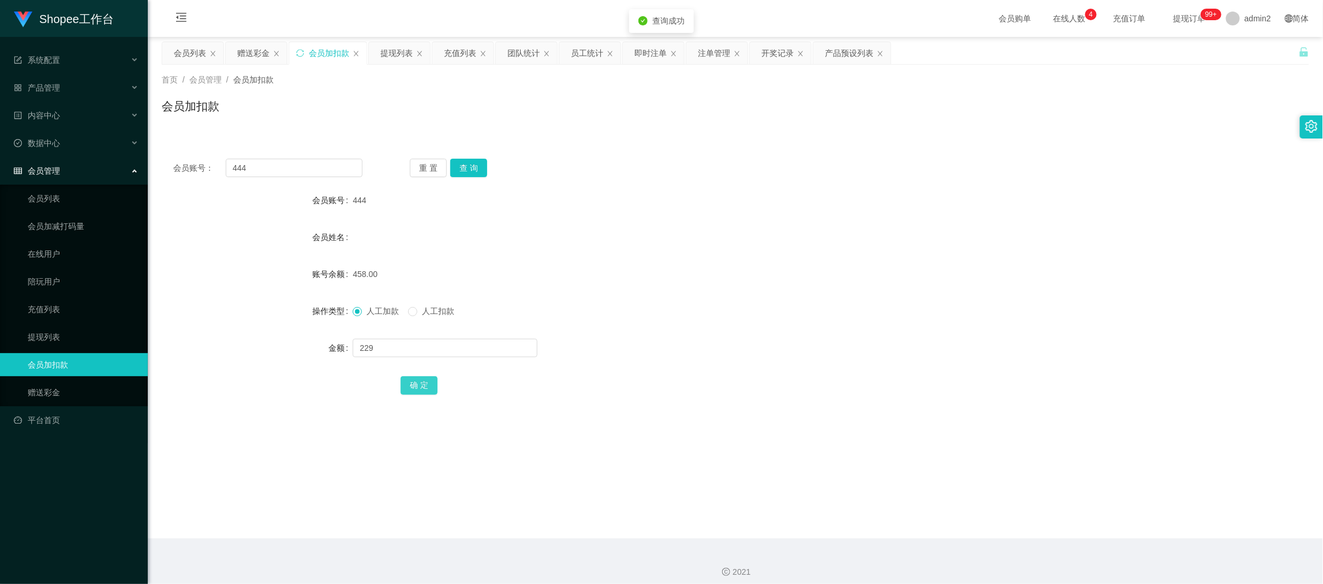
click at [421, 385] on button "确 定" at bounding box center [419, 385] width 37 height 18
click at [701, 320] on div "人工加款 人工扣款" at bounding box center [688, 311] width 670 height 23
click at [238, 47] on div "赠送彩金" at bounding box center [253, 53] width 32 height 22
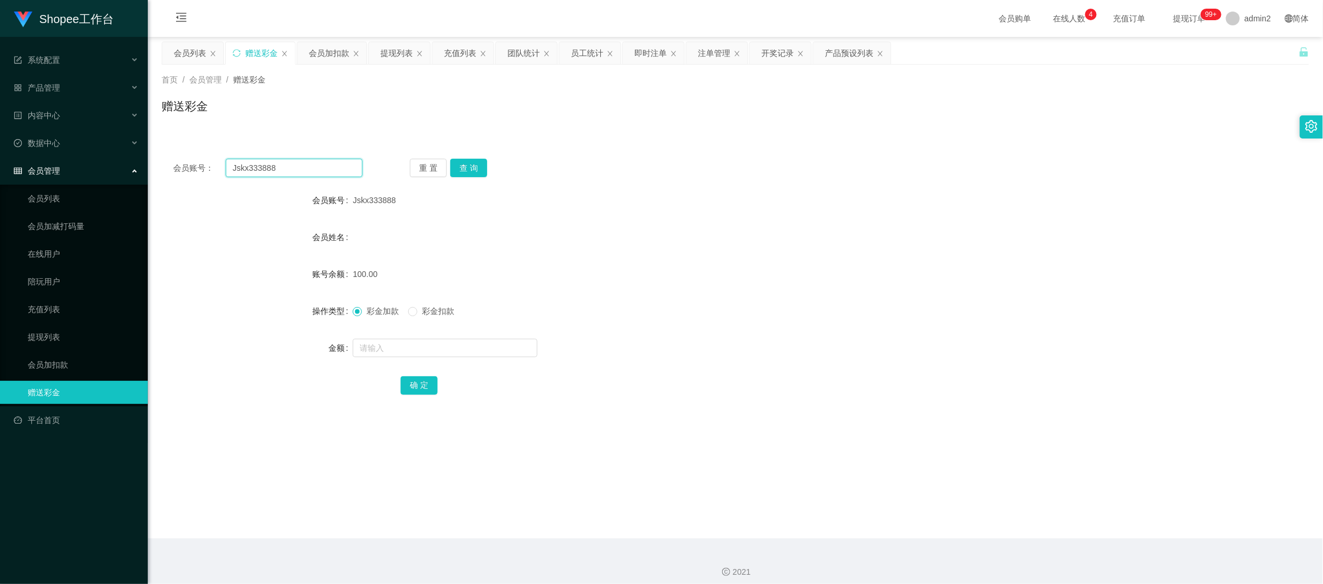
click at [320, 167] on input "Jskx333888" at bounding box center [294, 168] width 137 height 18
paste input "91439811"
type input "91439811"
click at [465, 165] on button "查 询" at bounding box center [468, 168] width 37 height 18
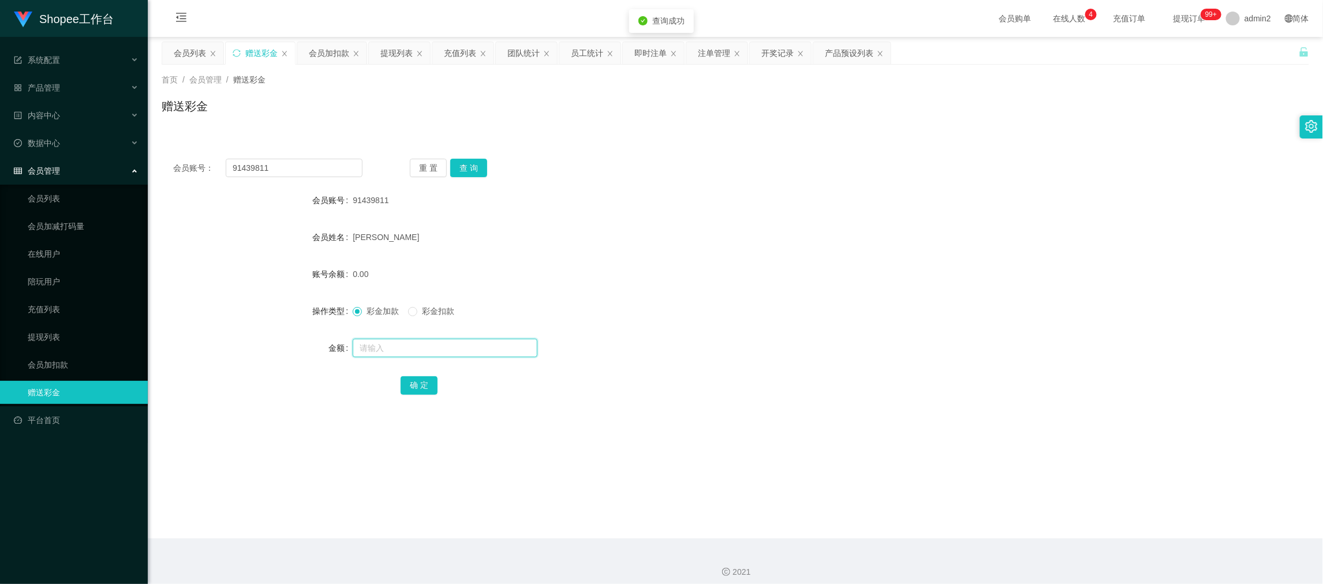
click at [473, 345] on input "text" at bounding box center [445, 348] width 185 height 18
type input "2000"
drag, startPoint x: 414, startPoint y: 382, endPoint x: 445, endPoint y: 377, distance: 31.5
click at [414, 382] on button "确 定" at bounding box center [419, 385] width 37 height 18
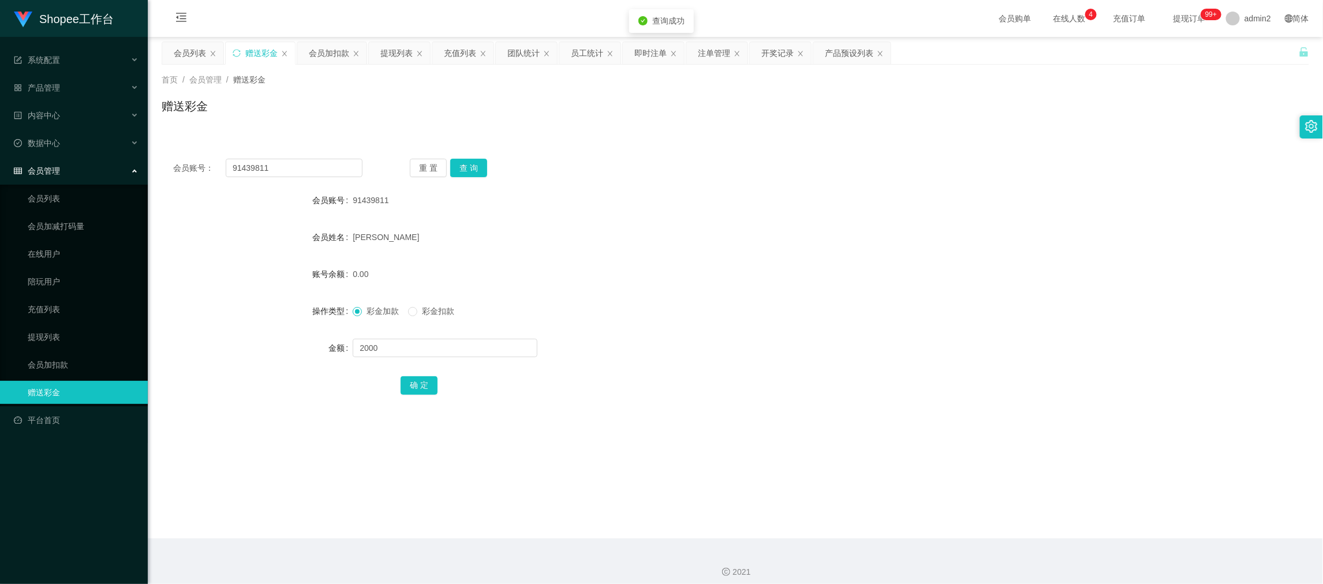
click at [655, 350] on div "2000" at bounding box center [688, 347] width 670 height 23
click at [331, 55] on div "会员加扣款" at bounding box center [329, 53] width 40 height 22
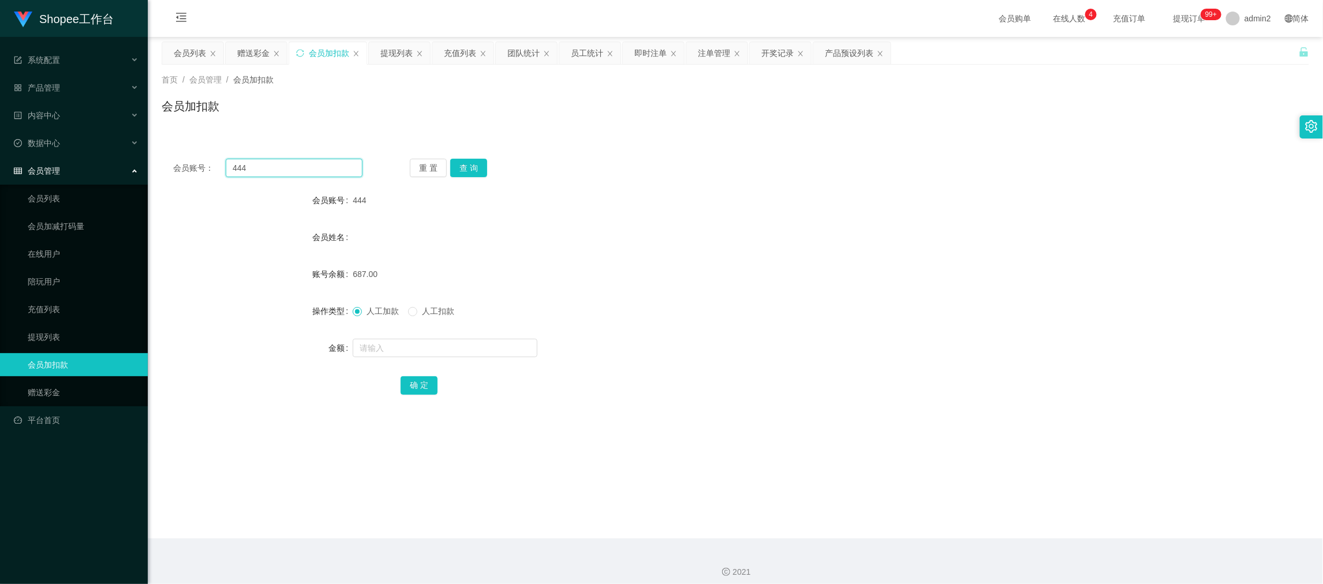
click at [327, 172] on input "444" at bounding box center [294, 168] width 137 height 18
paste input "68"
type input "68"
click at [473, 164] on button "查 询" at bounding box center [468, 168] width 37 height 18
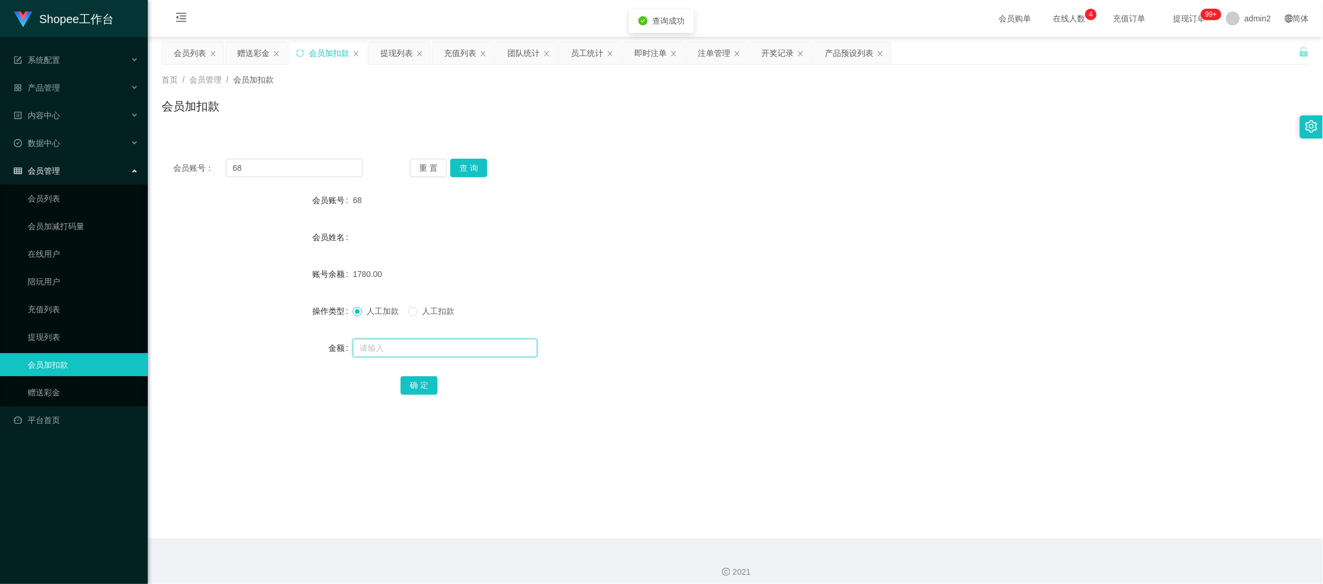
click at [480, 354] on input "text" at bounding box center [445, 348] width 185 height 18
type input "58"
click at [411, 382] on button "确 定" at bounding box center [419, 385] width 37 height 18
click at [253, 47] on div "赠送彩金" at bounding box center [253, 53] width 32 height 22
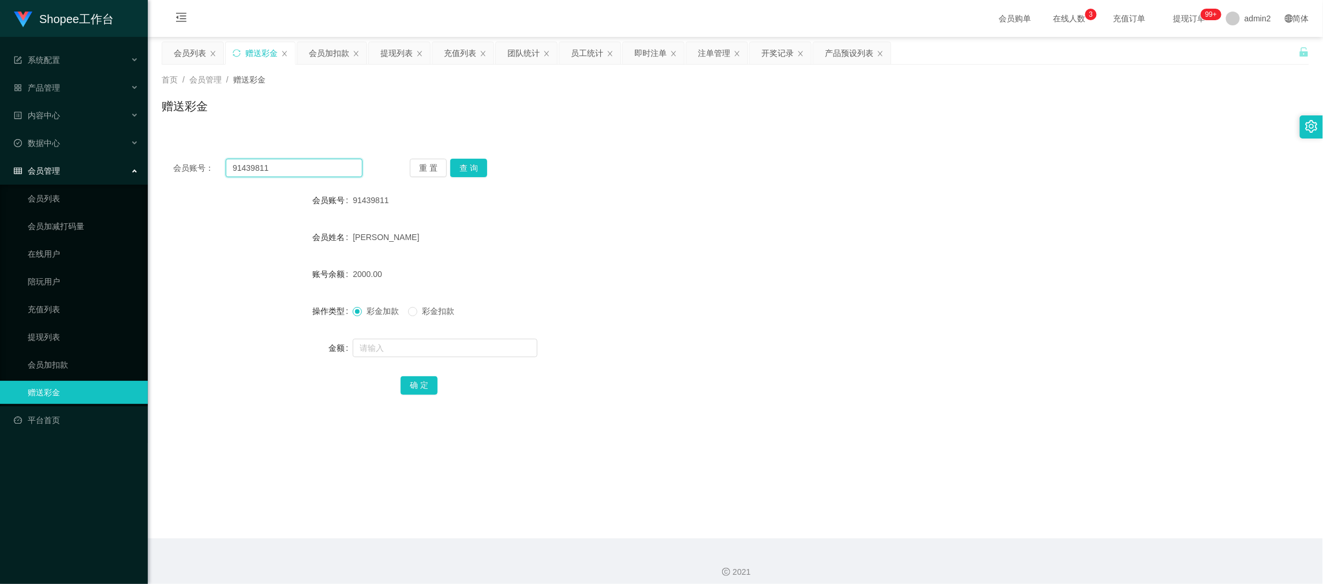
click at [324, 166] on input "91439811" at bounding box center [294, 168] width 137 height 18
paste input "a97633344"
type input "a97633344"
click at [470, 164] on button "查 询" at bounding box center [468, 168] width 37 height 18
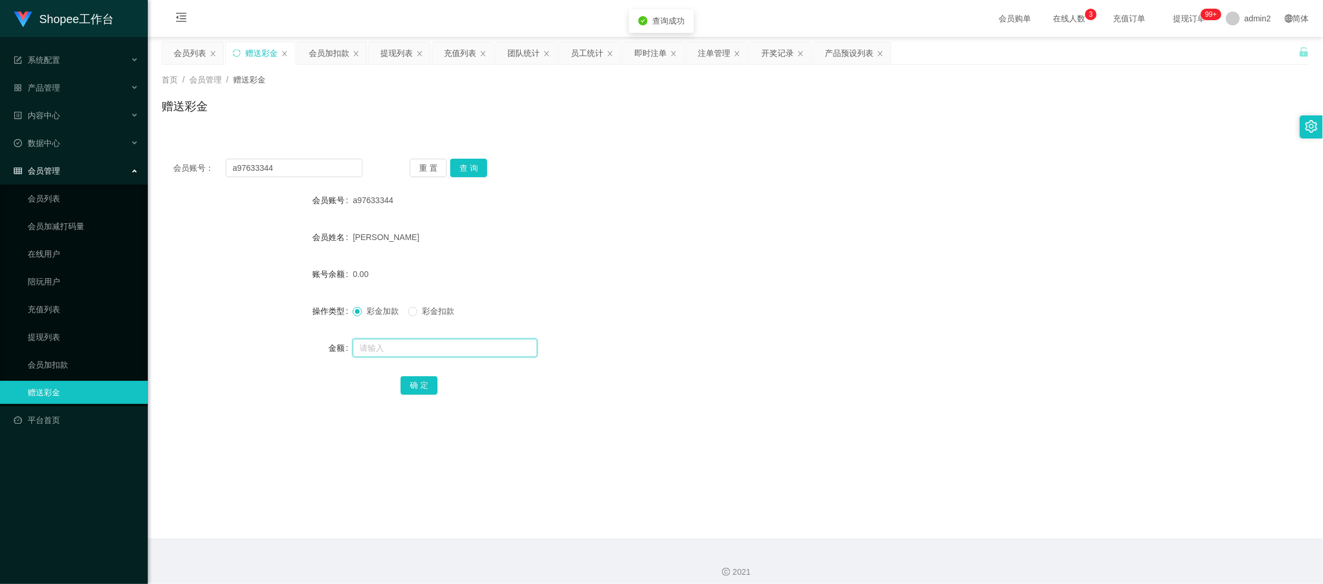
click at [498, 345] on input "text" at bounding box center [445, 348] width 185 height 18
type input "500"
click at [425, 379] on button "确 定" at bounding box center [419, 385] width 37 height 18
click at [714, 296] on form "会员账号 a97633344 会员姓名 [PERSON_NAME] [PERSON_NAME] 账号余额 500.00 操作类型 彩金加款 彩金扣款 金额 确…" at bounding box center [735, 293] width 1147 height 208
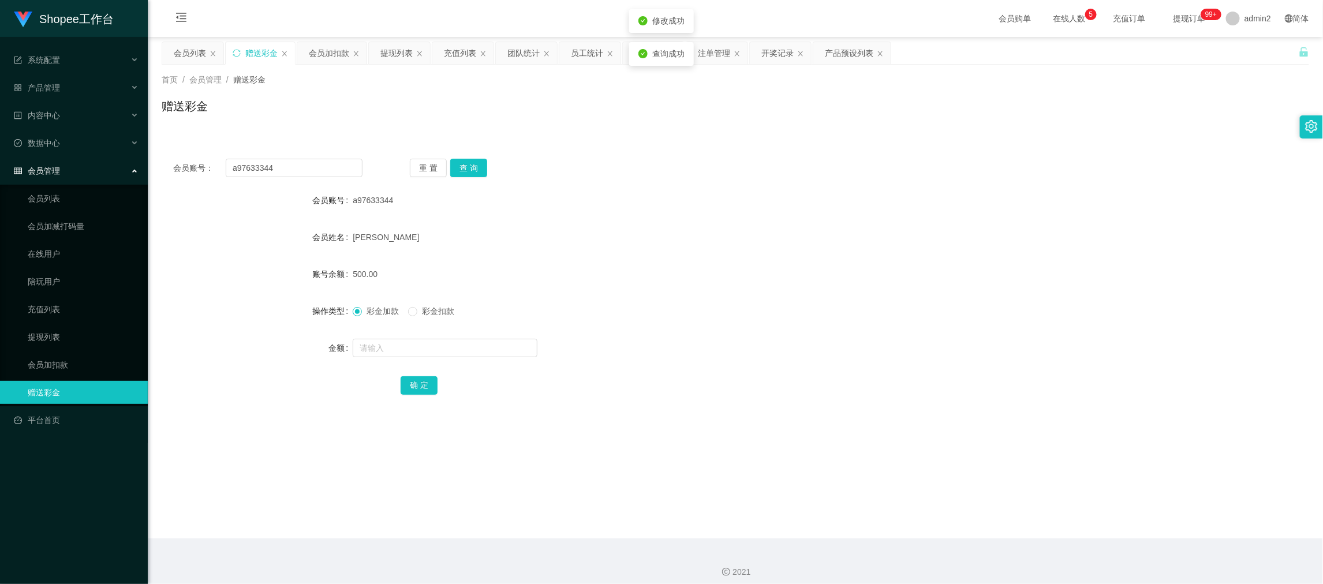
click at [431, 249] on div "[PERSON_NAME]" at bounding box center [688, 237] width 670 height 23
drag, startPoint x: 957, startPoint y: 522, endPoint x: 1006, endPoint y: 535, distance: 50.7
click at [957, 522] on main "关闭左侧 关闭右侧 关闭其它 刷新页面 会员列表 赠送彩金 会员加扣款 提现列表 充值列表 团队统计 员工统计 即时注单 注单管理 开奖记录 产品预设列表 首…" at bounding box center [735, 288] width 1175 height 502
click at [397, 58] on div "提现列表" at bounding box center [396, 53] width 32 height 22
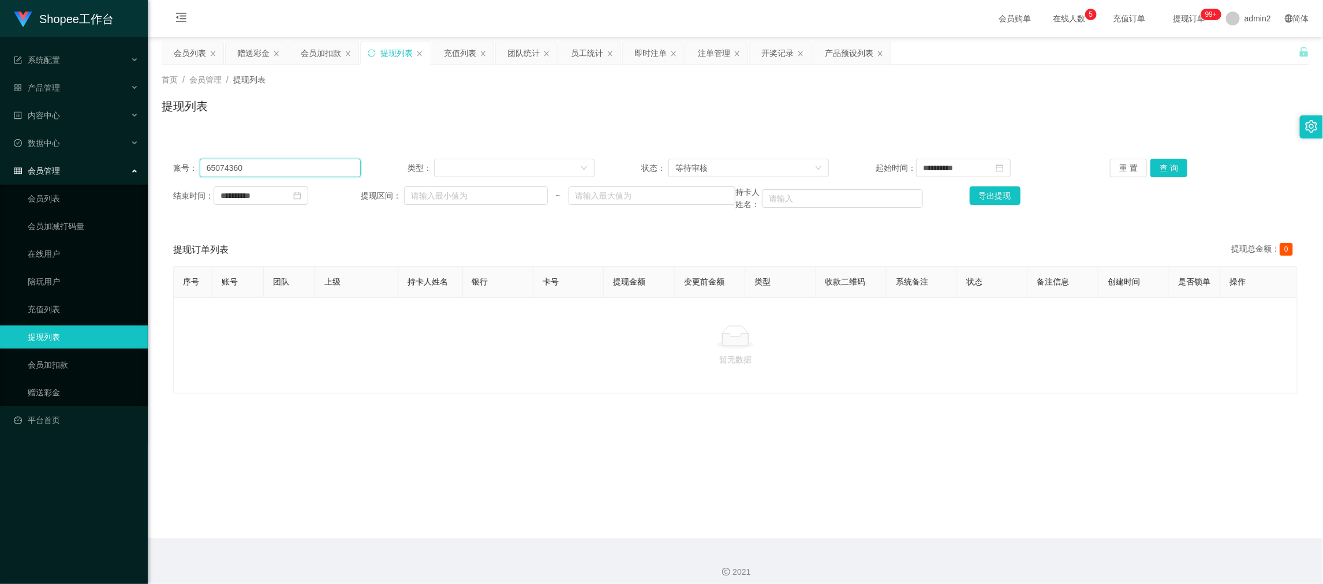
click at [321, 172] on input "65074360" at bounding box center [280, 168] width 161 height 18
paste input "a97633344"
type input "a97633344"
click at [1160, 166] on button "查 询" at bounding box center [1168, 168] width 37 height 18
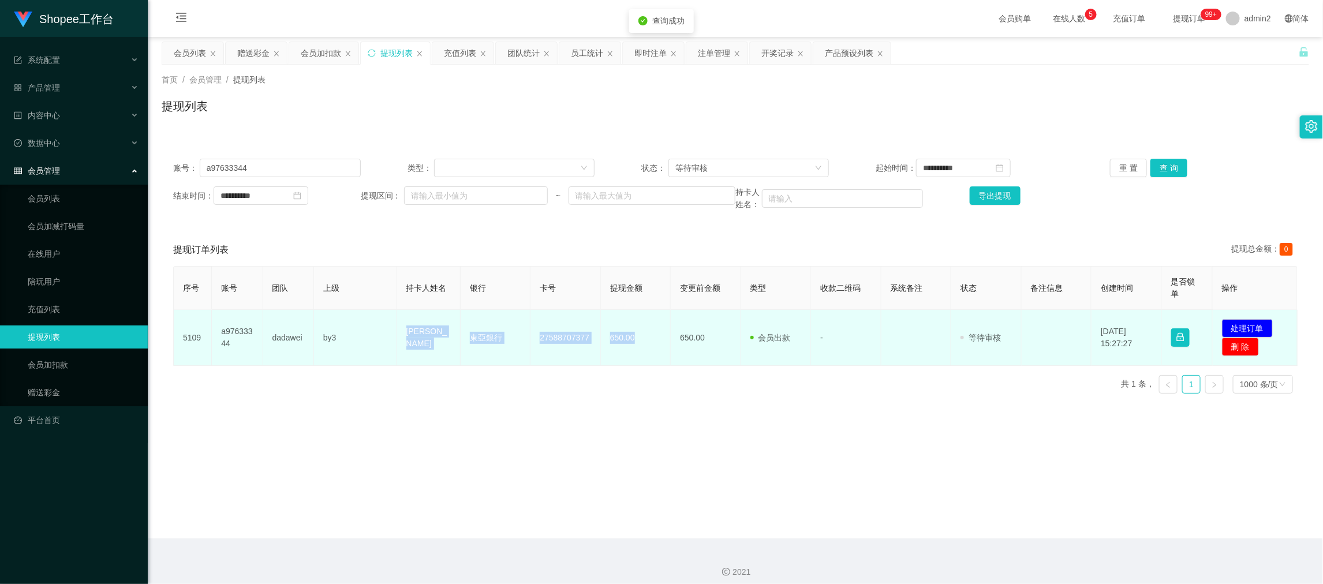
drag, startPoint x: 378, startPoint y: 335, endPoint x: 648, endPoint y: 342, distance: 270.2
click at [648, 342] on tr "5109 a97633344 dadawei by3 [PERSON_NAME] Nam [PERSON_NAME]銀行 27588707377 650.00…" at bounding box center [736, 338] width 1124 height 56
copy tr "Lai Hei Nam [PERSON_NAME]銀行 27588707377 650.00"
click at [1225, 321] on button "处理订单" at bounding box center [1247, 328] width 51 height 18
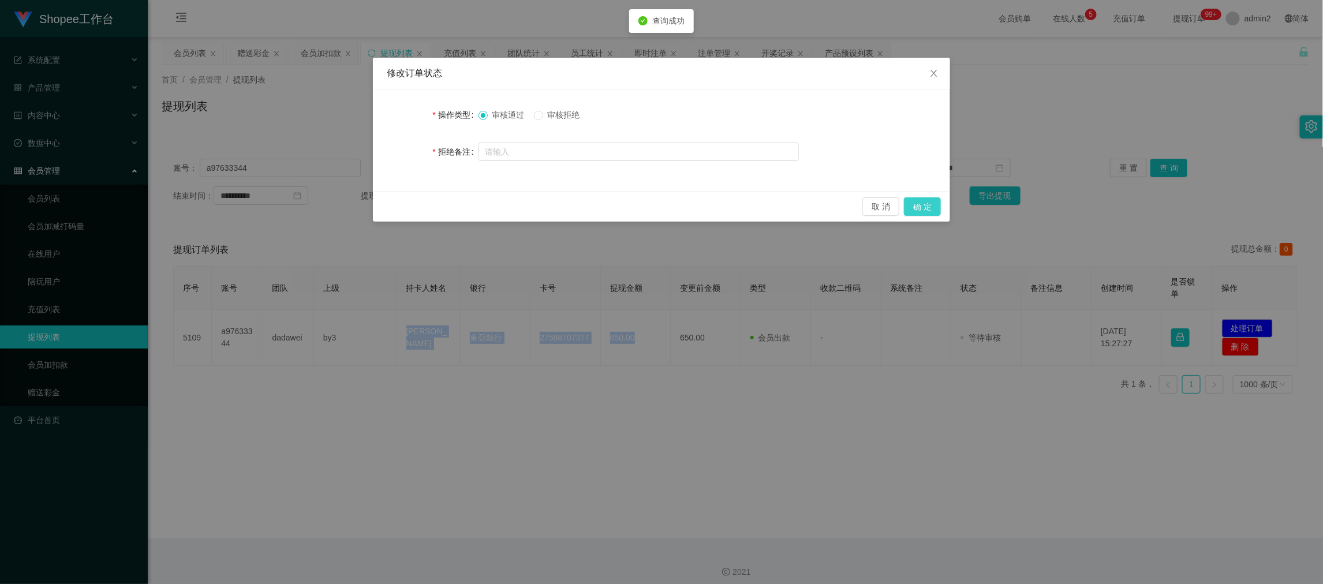
click at [921, 211] on button "确 定" at bounding box center [922, 206] width 37 height 18
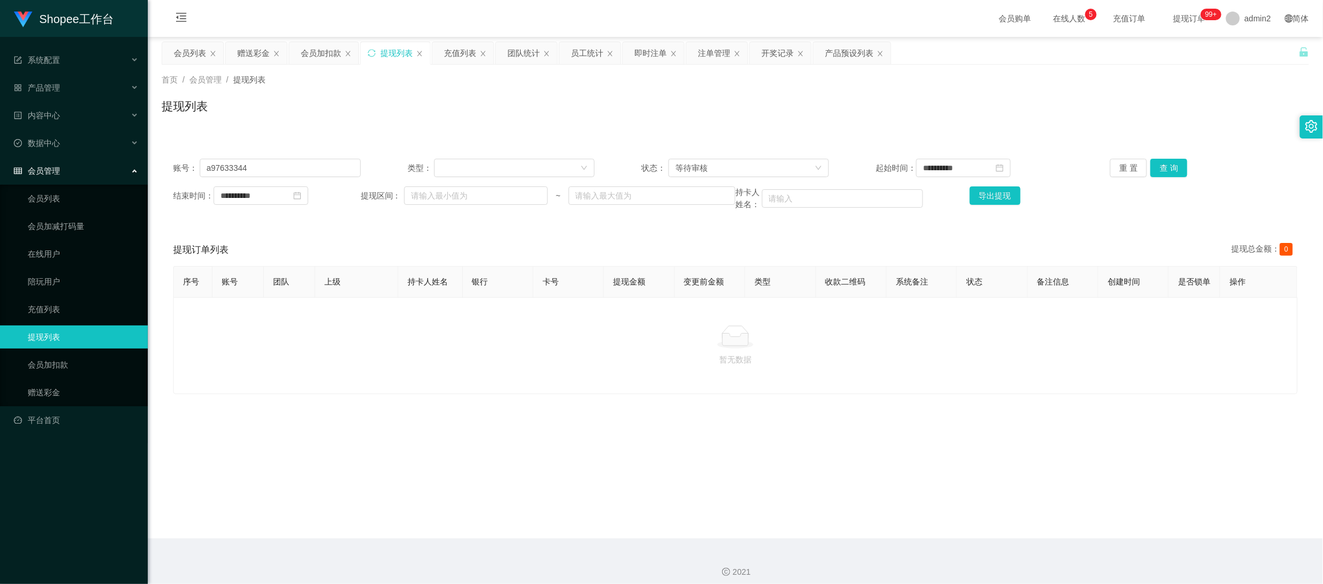
drag, startPoint x: 1072, startPoint y: 509, endPoint x: 1071, endPoint y: 503, distance: 5.8
click at [1071, 503] on main "**********" at bounding box center [735, 288] width 1175 height 502
click at [259, 55] on div "赠送彩金" at bounding box center [253, 53] width 32 height 22
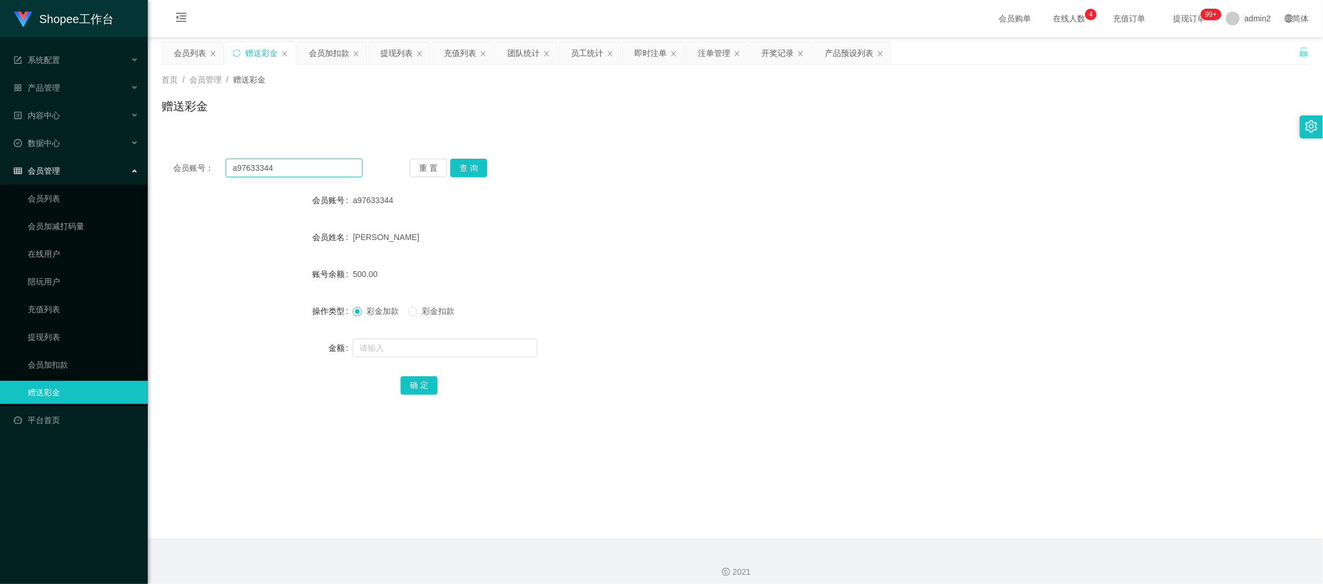
click at [296, 164] on input "a97633344" at bounding box center [294, 168] width 137 height 18
paste input "91439811"
type input "91439811"
click at [470, 160] on button "查 询" at bounding box center [468, 168] width 37 height 18
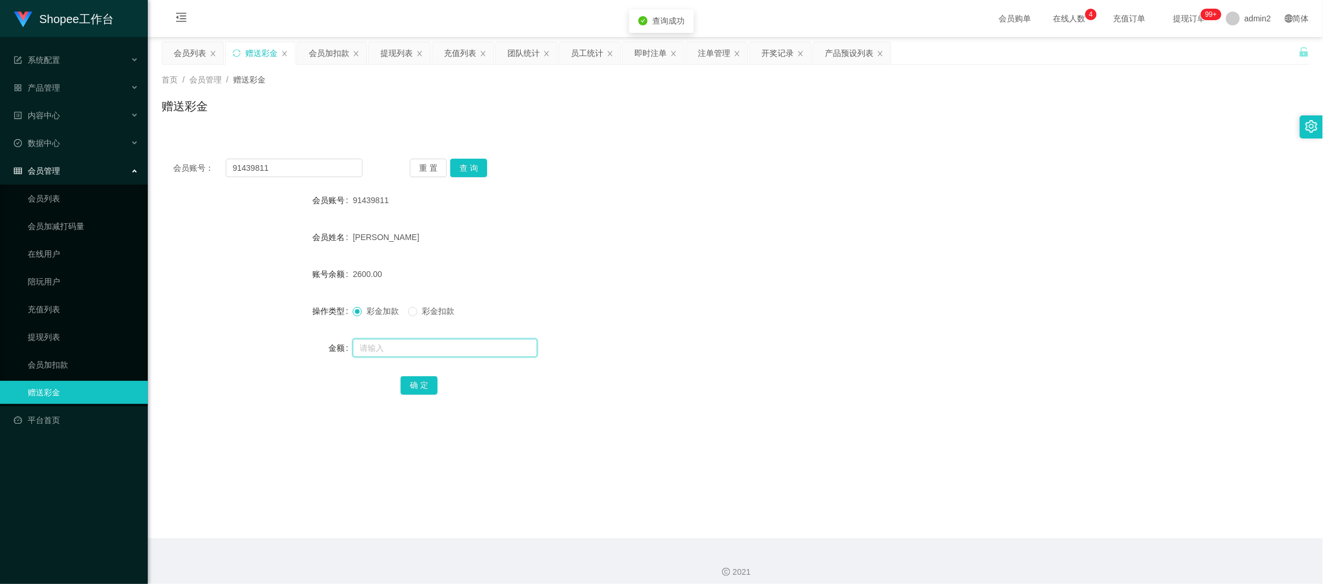
click at [498, 349] on input "text" at bounding box center [445, 348] width 185 height 18
type input "8000"
click at [417, 379] on button "确 定" at bounding box center [419, 385] width 37 height 18
click at [755, 328] on form "会员账号 91439811 会员姓名 [PERSON_NAME] 账号余额 2600.00 操作类型 彩金加款 彩金扣款 金额 确 定" at bounding box center [735, 293] width 1147 height 208
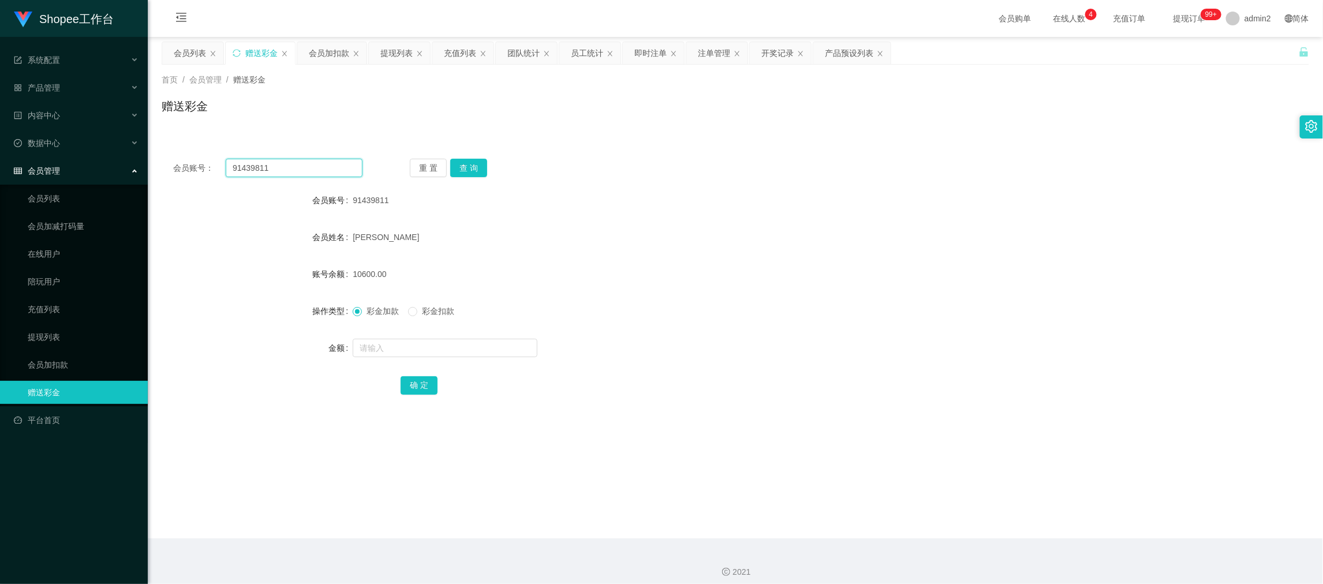
drag, startPoint x: 332, startPoint y: 168, endPoint x: 333, endPoint y: 151, distance: 16.8
click at [332, 168] on input "91439811" at bounding box center [294, 168] width 137 height 18
drag, startPoint x: 324, startPoint y: 53, endPoint x: 326, endPoint y: 68, distance: 15.1
click at [324, 53] on div "会员加扣款" at bounding box center [329, 53] width 40 height 22
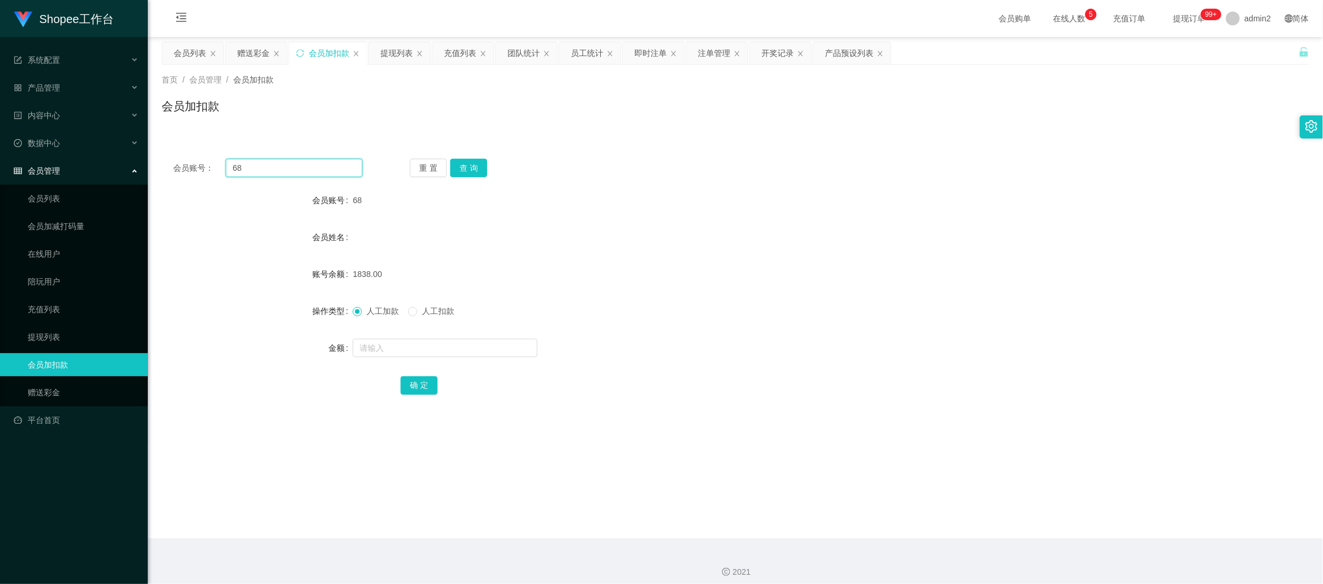
click at [323, 166] on input "68" at bounding box center [294, 168] width 137 height 18
paste input "444"
type input "444"
drag, startPoint x: 477, startPoint y: 161, endPoint x: 481, endPoint y: 216, distance: 55.0
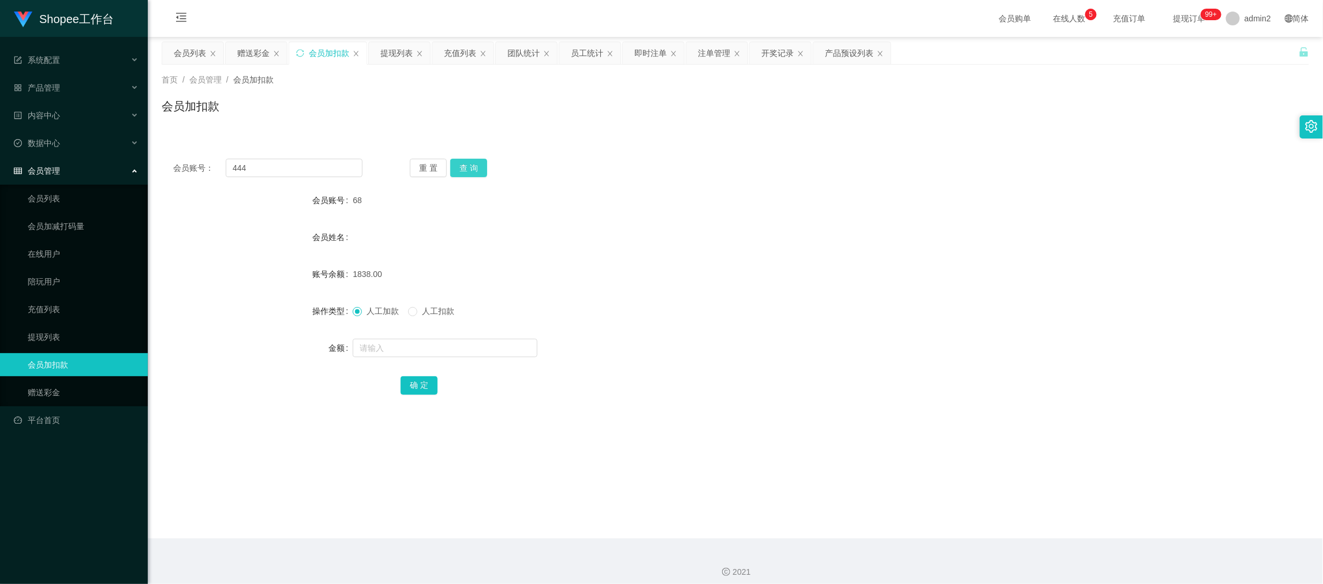
click at [477, 161] on button "查 询" at bounding box center [468, 168] width 37 height 18
click at [481, 345] on input "text" at bounding box center [445, 348] width 185 height 18
type input "945"
click at [409, 394] on button "确 定" at bounding box center [419, 385] width 37 height 18
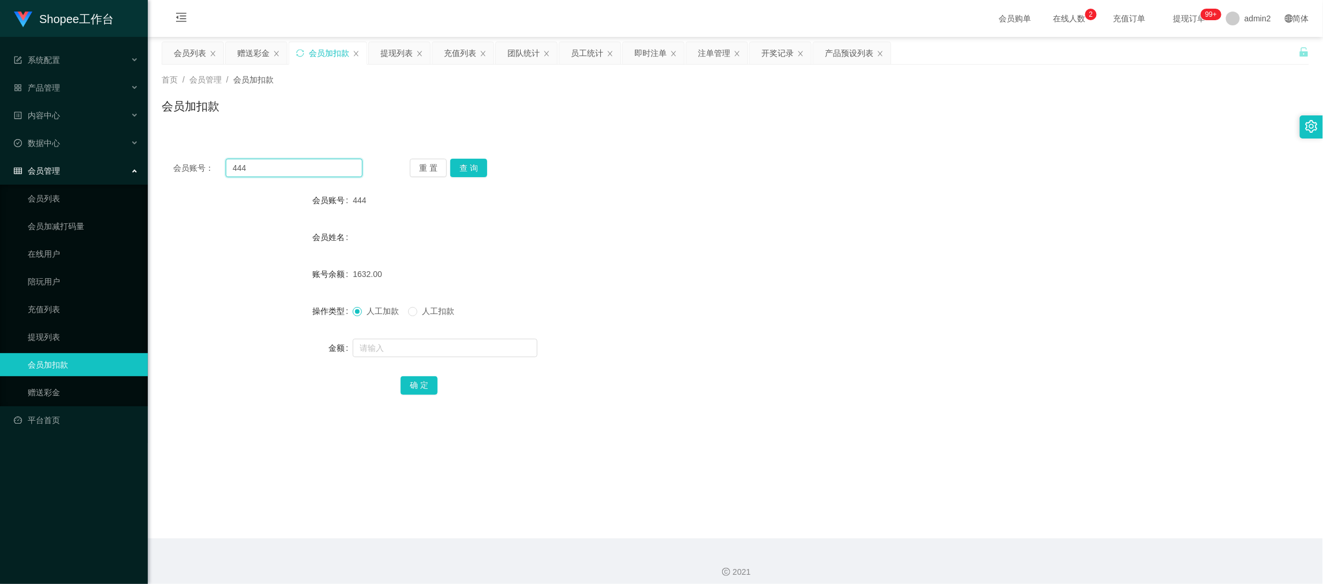
click at [320, 166] on input "444" at bounding box center [294, 168] width 137 height 18
click at [384, 53] on div "提现列表" at bounding box center [396, 53] width 32 height 22
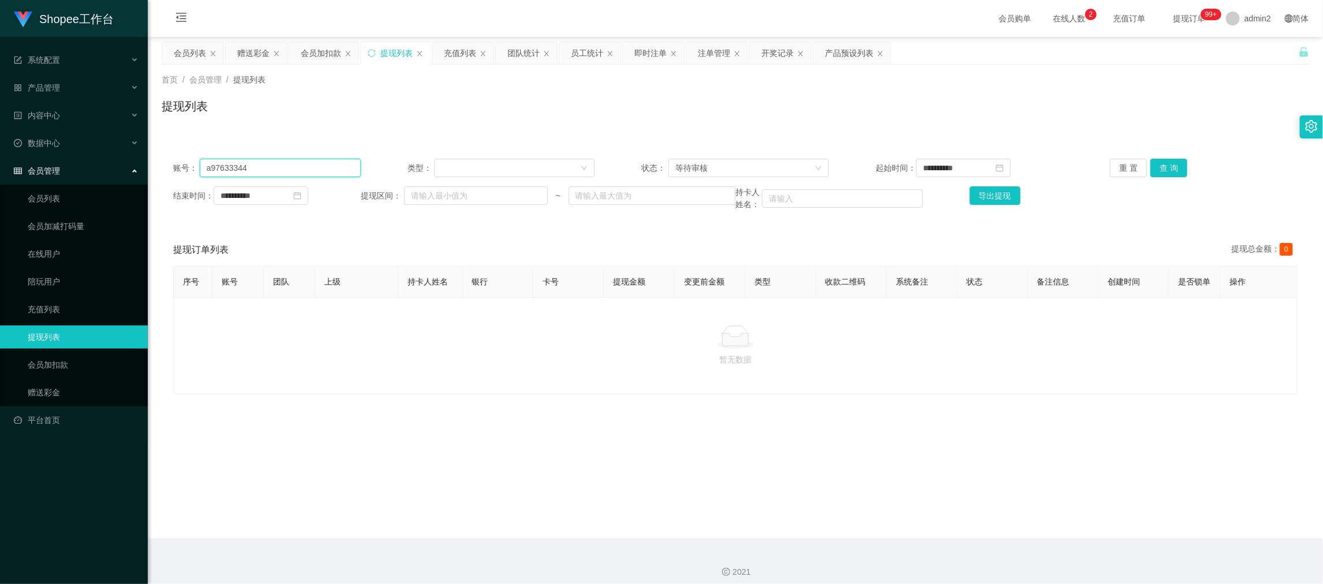
click at [335, 164] on input "a97633344" at bounding box center [280, 168] width 161 height 18
paste input "Jskx333888"
type input "Jskx333888"
click at [1162, 164] on button "查 询" at bounding box center [1168, 168] width 37 height 18
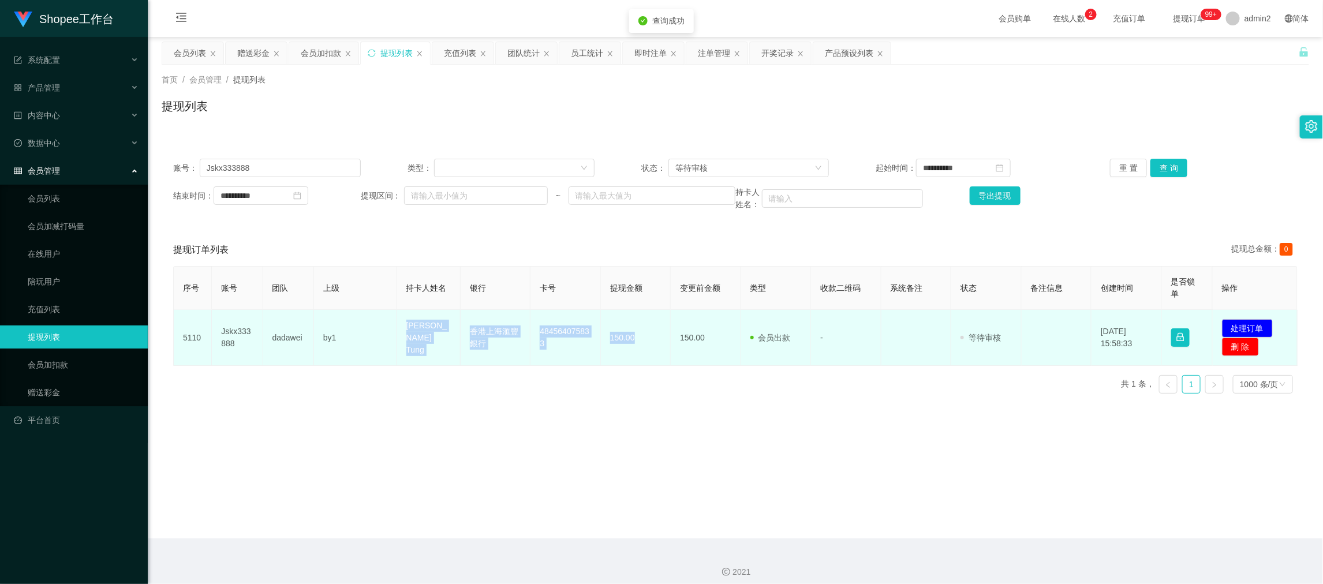
drag, startPoint x: 430, startPoint y: 345, endPoint x: 648, endPoint y: 350, distance: 218.2
click at [648, 350] on tr "5110 Jskx333888 dadawei by1 [PERSON_NAME] Tung 香港上海滙豐銀行 484564075833 150.00 150…" at bounding box center [736, 338] width 1124 height 56
click at [1235, 323] on button "处理订单" at bounding box center [1247, 328] width 51 height 18
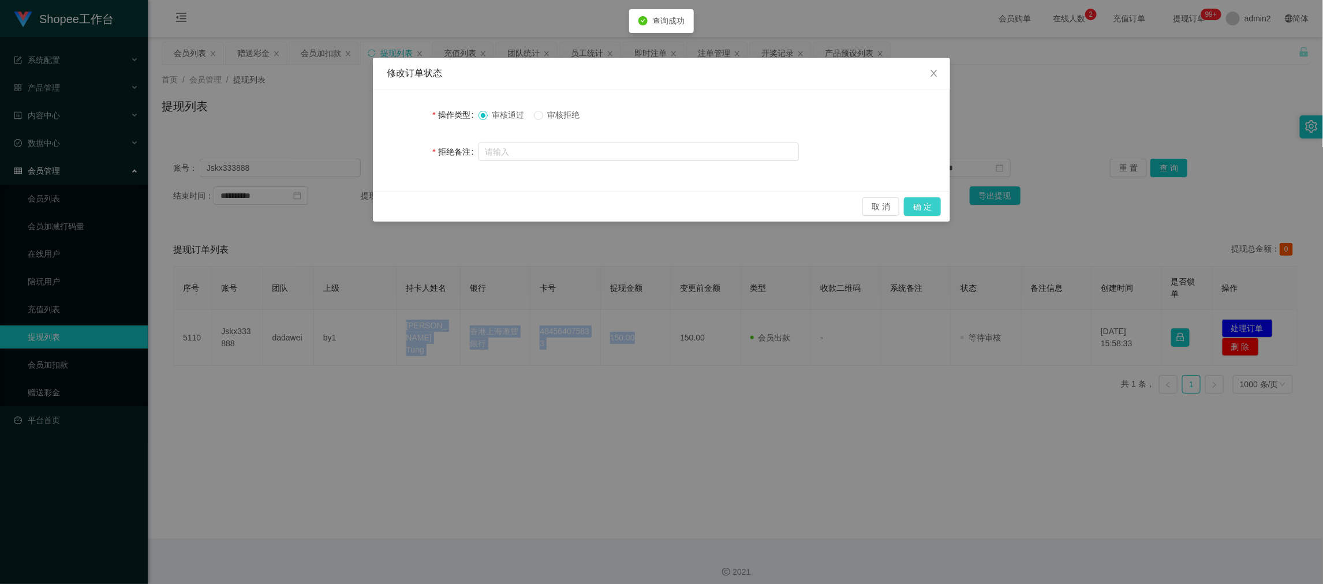
click at [918, 205] on button "确 定" at bounding box center [922, 206] width 37 height 18
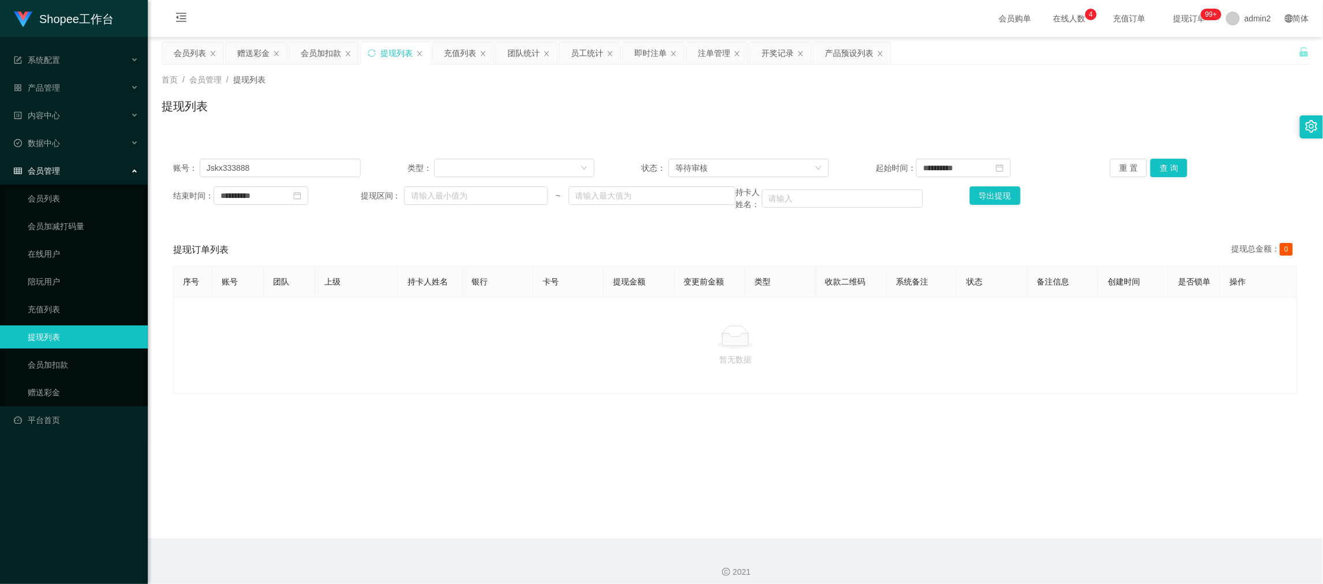
drag, startPoint x: 1067, startPoint y: 509, endPoint x: 670, endPoint y: 307, distance: 445.5
click at [1067, 509] on main "**********" at bounding box center [735, 288] width 1175 height 502
click at [248, 51] on div "赠送彩金" at bounding box center [253, 53] width 32 height 22
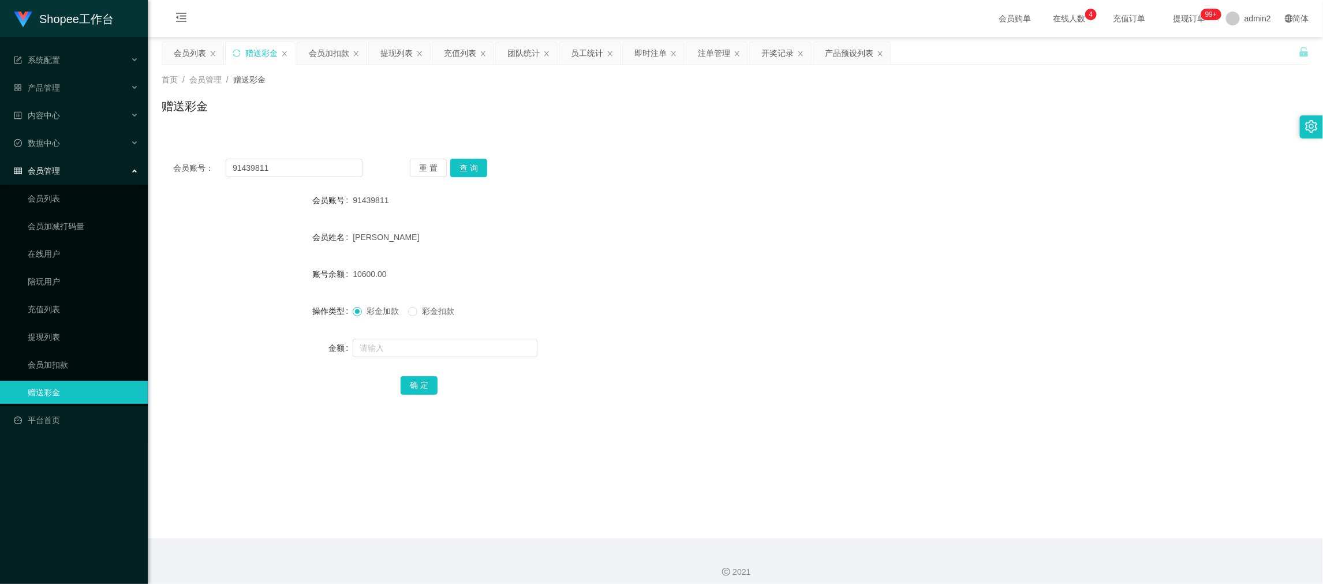
click at [301, 178] on div "会员账号： 91439811 重 置 查 询 会员账号 91439811 会员姓名 [PERSON_NAME] 账号余额 10600.00 操作类型 彩金加款…" at bounding box center [735, 284] width 1147 height 275
click at [307, 171] on input "91439811" at bounding box center [294, 168] width 137 height 18
drag, startPoint x: 307, startPoint y: 171, endPoint x: 371, endPoint y: 175, distance: 64.2
click at [307, 171] on input "91439811" at bounding box center [294, 168] width 137 height 18
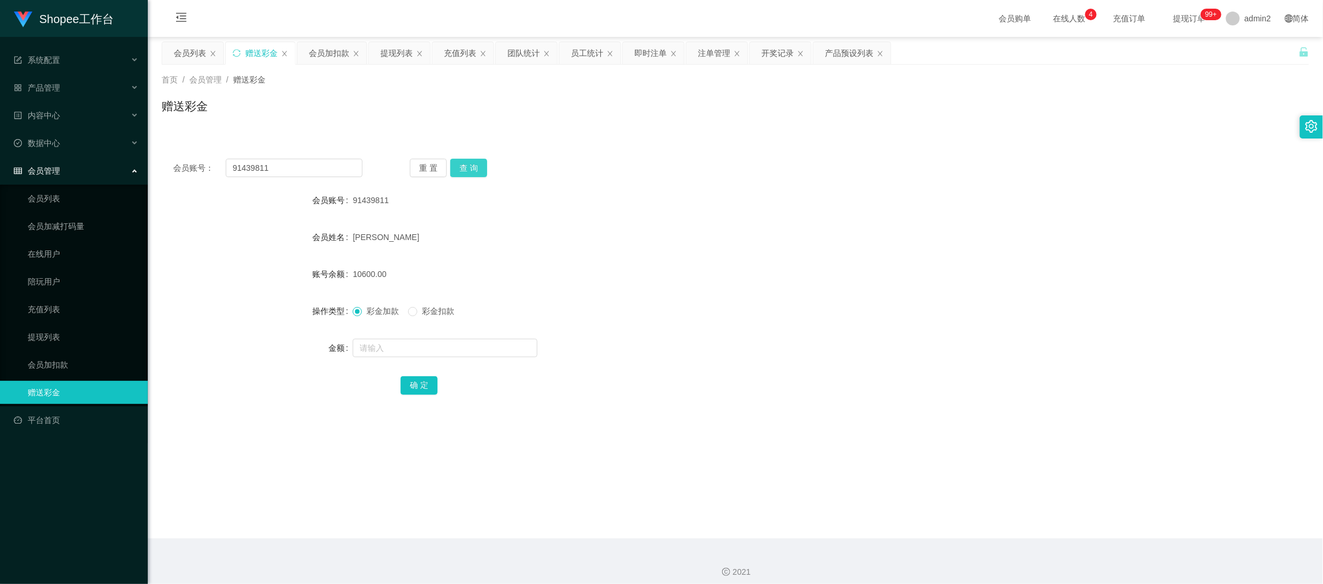
click at [463, 169] on button "查 询" at bounding box center [468, 168] width 37 height 18
click at [484, 342] on input "text" at bounding box center [445, 348] width 185 height 18
type input "20000"
drag, startPoint x: 418, startPoint y: 382, endPoint x: 510, endPoint y: 374, distance: 91.5
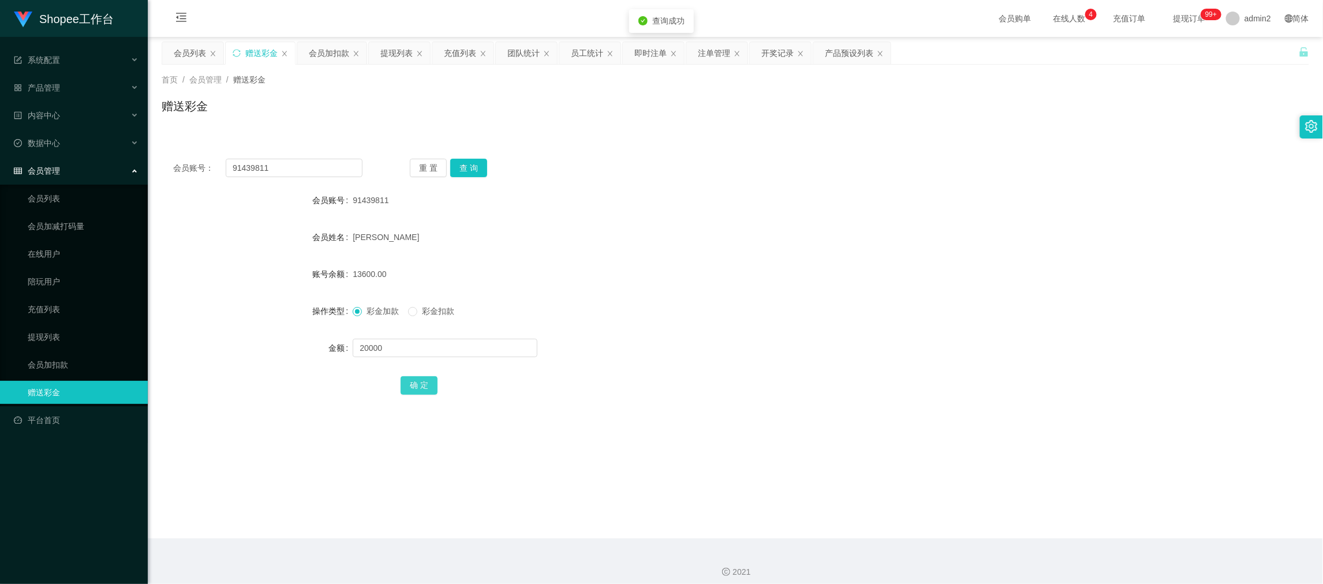
click at [418, 382] on button "确 定" at bounding box center [419, 385] width 37 height 18
click at [794, 304] on div "彩金加款 彩金扣款" at bounding box center [688, 311] width 670 height 23
click at [709, 259] on form "会员账号 91439811 会员姓名 [PERSON_NAME] 账号余额 33600.00 操作类型 彩金加款 彩金扣款 金额 确 定" at bounding box center [735, 293] width 1147 height 208
click at [313, 55] on div "会员加扣款" at bounding box center [329, 53] width 40 height 22
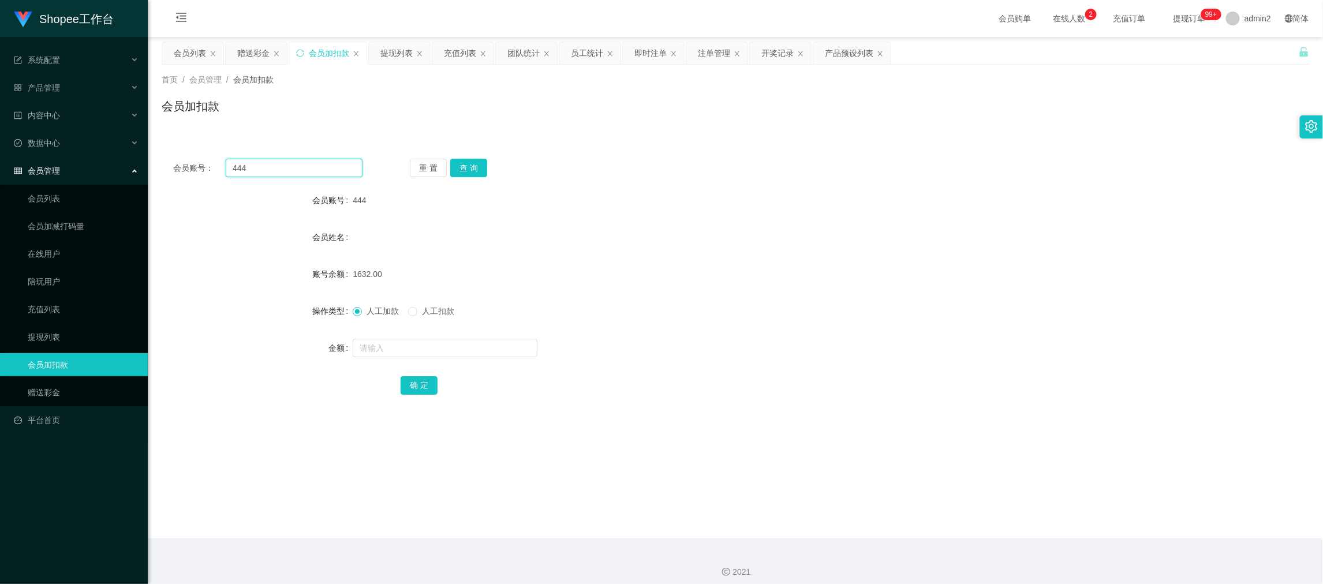
click at [330, 164] on input "444" at bounding box center [294, 168] width 137 height 18
click at [470, 166] on button "查 询" at bounding box center [468, 168] width 37 height 18
click at [467, 356] on input "text" at bounding box center [445, 348] width 185 height 18
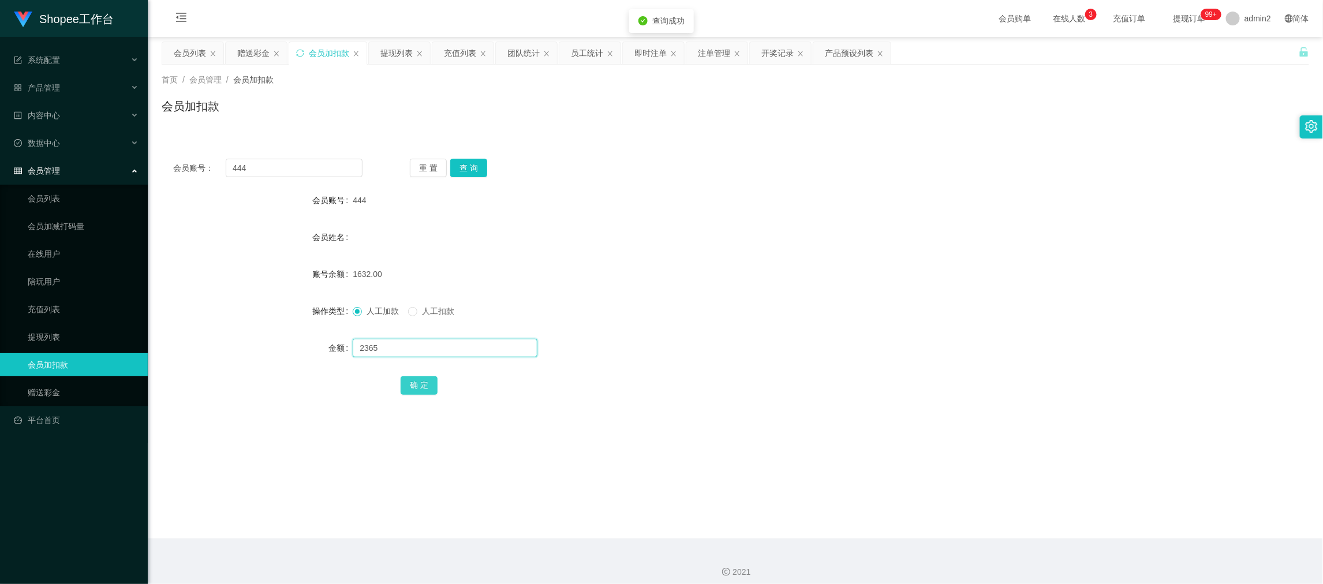
type input "2365"
click at [413, 385] on button "确 定" at bounding box center [419, 385] width 37 height 18
drag, startPoint x: 899, startPoint y: 531, endPoint x: 887, endPoint y: 535, distance: 12.2
click at [899, 531] on main "关闭左侧 关闭右侧 关闭其它 刷新页面 会员列表 赠送彩金 会员加扣款 提现列表 充值列表 团队统计 员工统计 即时注单 注单管理 开奖记录 产品预设列表 首…" at bounding box center [735, 288] width 1175 height 502
drag, startPoint x: 1030, startPoint y: 520, endPoint x: 636, endPoint y: 289, distance: 457.1
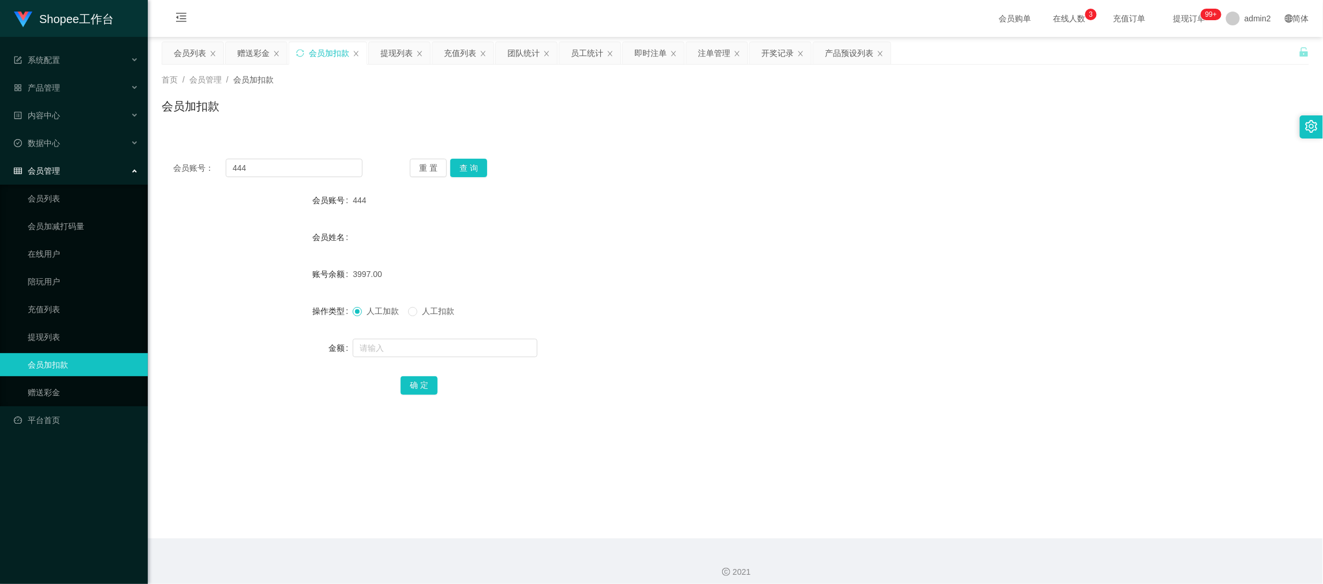
click at [1030, 514] on main "关闭左侧 关闭右侧 关闭其它 刷新页面 会员列表 赠送彩金 会员加扣款 提现列表 充值列表 团队统计 员工统计 即时注单 注单管理 开奖记录 产品预设列表 首…" at bounding box center [735, 288] width 1175 height 502
click at [253, 51] on div "赠送彩金" at bounding box center [253, 53] width 32 height 22
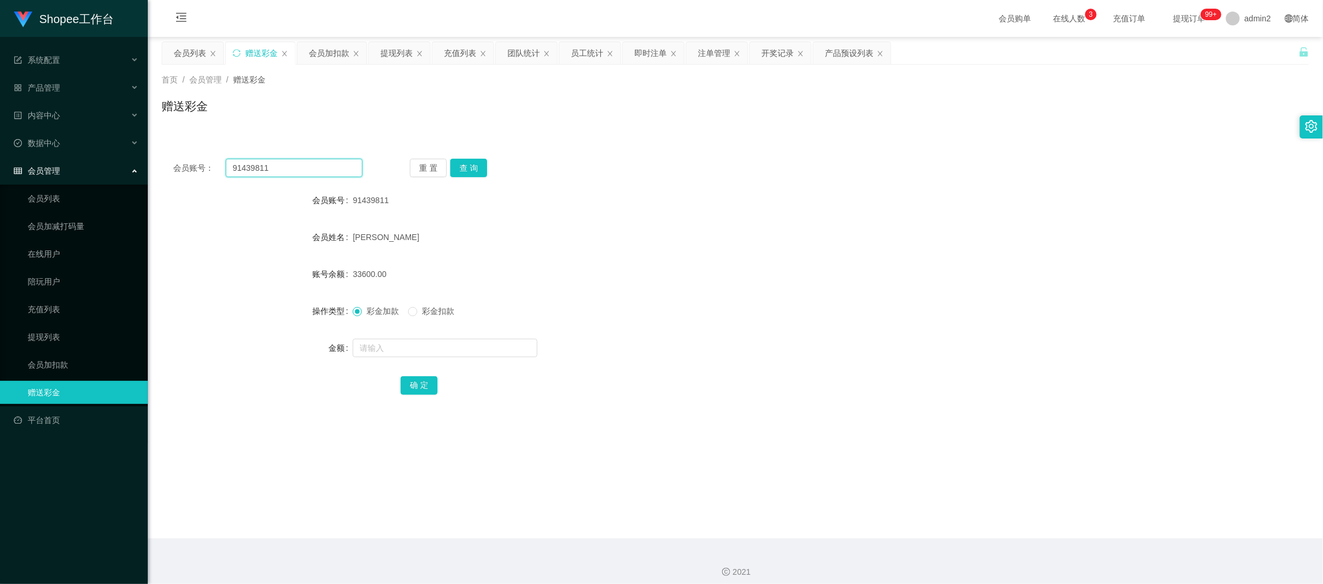
click at [313, 166] on input "91439811" at bounding box center [294, 168] width 137 height 18
click at [314, 166] on input "91439811" at bounding box center [294, 168] width 137 height 18
click at [469, 163] on button "查 询" at bounding box center [468, 168] width 37 height 18
click at [503, 346] on input "text" at bounding box center [445, 348] width 185 height 18
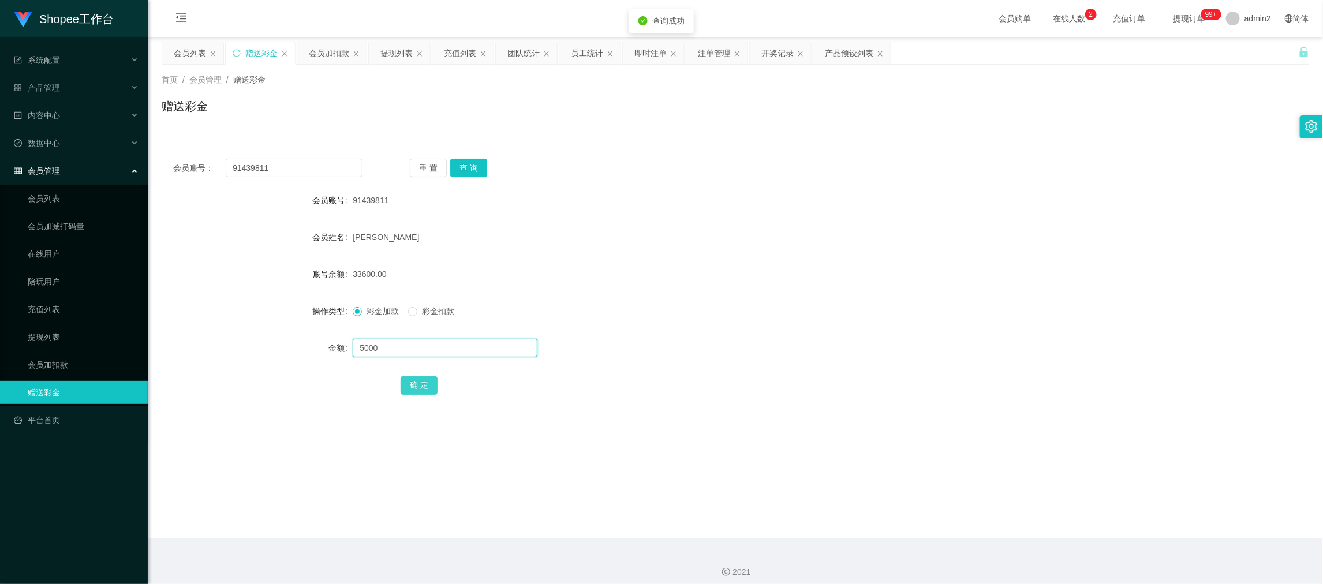
type input "5000"
click at [421, 385] on button "确 定" at bounding box center [419, 385] width 37 height 18
click at [702, 346] on div at bounding box center [688, 347] width 670 height 23
drag, startPoint x: 1009, startPoint y: 504, endPoint x: 723, endPoint y: 345, distance: 327.9
click at [1009, 504] on main "关闭左侧 关闭右侧 关闭其它 刷新页面 会员列表 赠送彩金 会员加扣款 提现列表 充值列表 团队统计 员工统计 即时注单 注单管理 开奖记录 产品预设列表 首…" at bounding box center [735, 288] width 1175 height 502
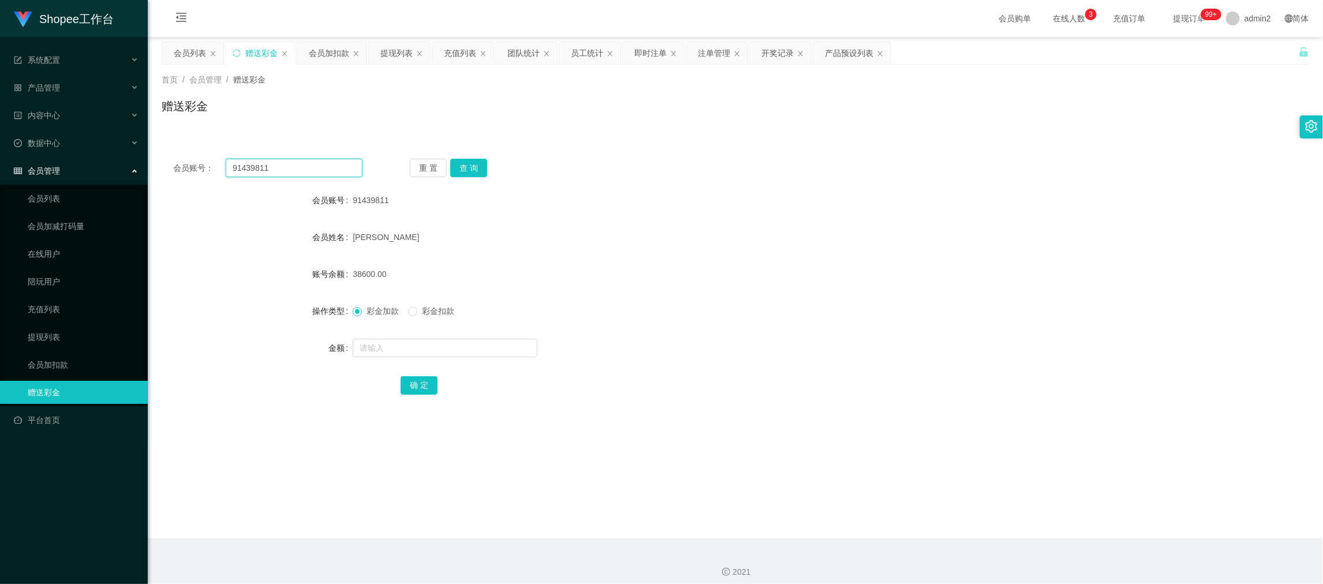
click at [301, 160] on input "91439811" at bounding box center [294, 168] width 137 height 18
paste input "Kitty1023"
type input "Kitty1023"
click at [470, 170] on button "查 询" at bounding box center [468, 168] width 37 height 18
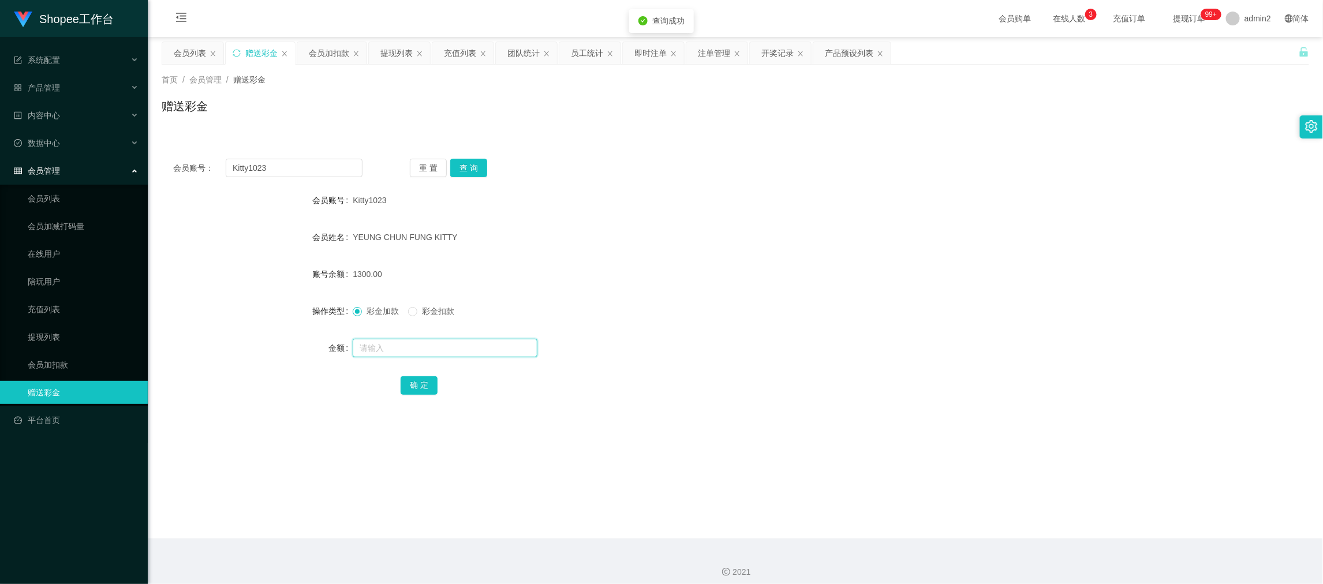
click at [514, 342] on input "text" at bounding box center [445, 348] width 185 height 18
type input "5000"
click at [411, 381] on button "确 定" at bounding box center [419, 385] width 37 height 18
click at [715, 352] on div at bounding box center [688, 347] width 670 height 23
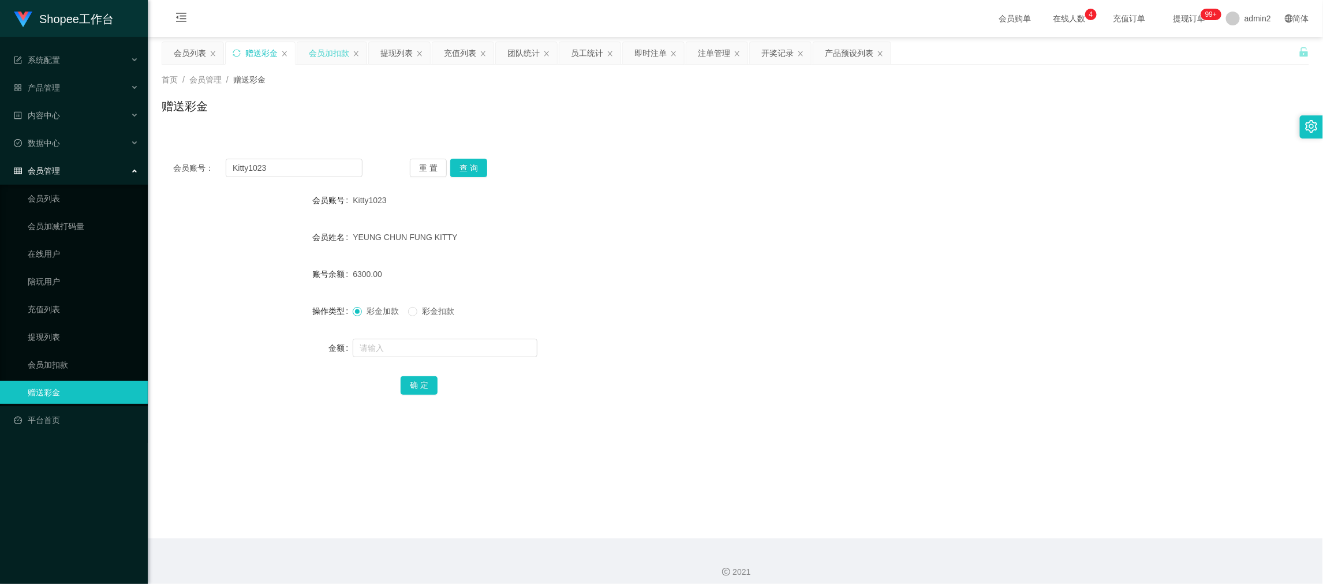
click at [338, 52] on div "会员加扣款" at bounding box center [329, 53] width 40 height 22
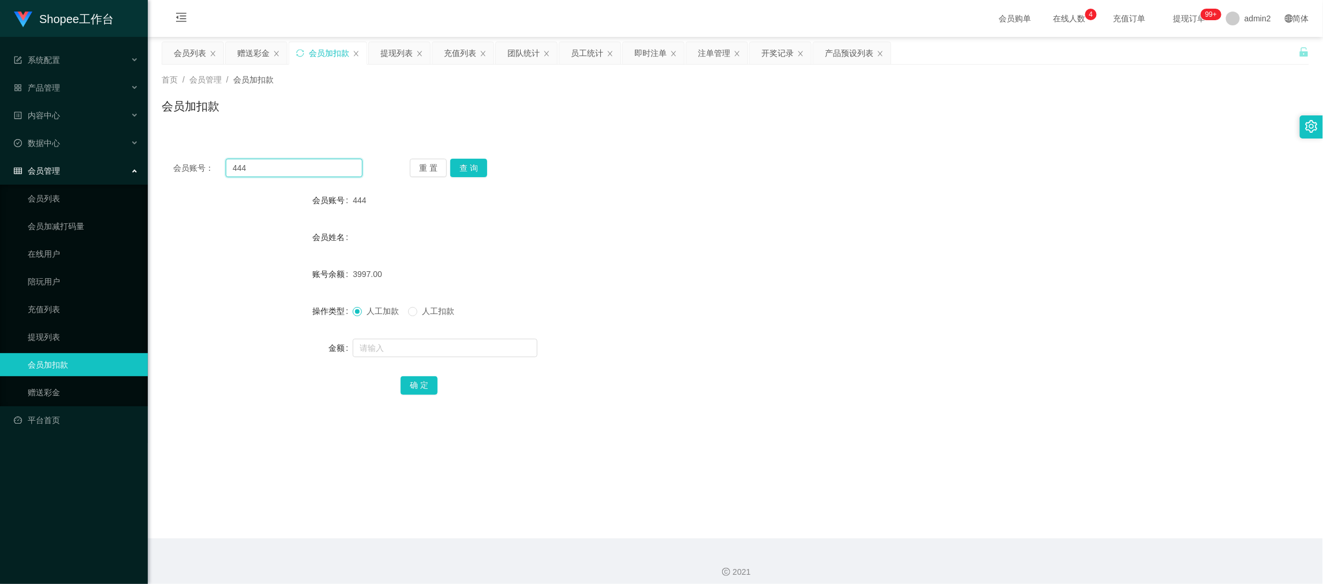
click at [324, 162] on input "444" at bounding box center [294, 168] width 137 height 18
drag, startPoint x: 324, startPoint y: 164, endPoint x: 346, endPoint y: 173, distance: 23.0
click at [324, 164] on input "444" at bounding box center [294, 168] width 137 height 18
paste input "68"
type input "68"
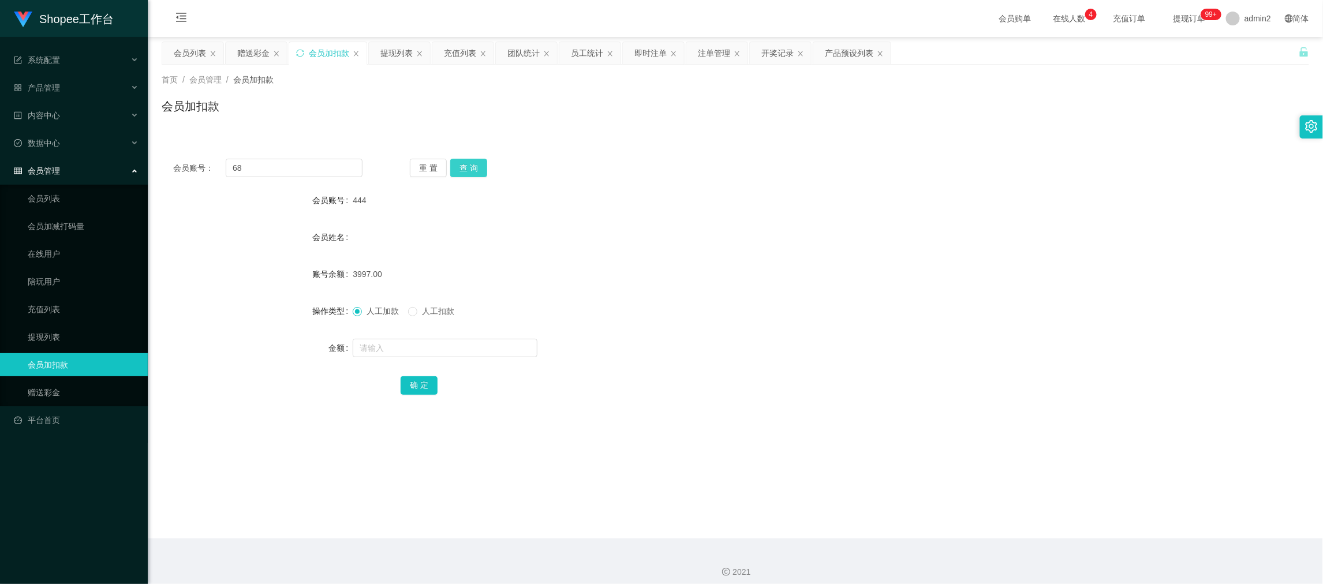
drag, startPoint x: 464, startPoint y: 166, endPoint x: 470, endPoint y: 175, distance: 10.9
click at [464, 166] on button "查 询" at bounding box center [468, 168] width 37 height 18
click at [516, 336] on div at bounding box center [688, 347] width 670 height 23
click at [516, 343] on input "text" at bounding box center [445, 348] width 185 height 18
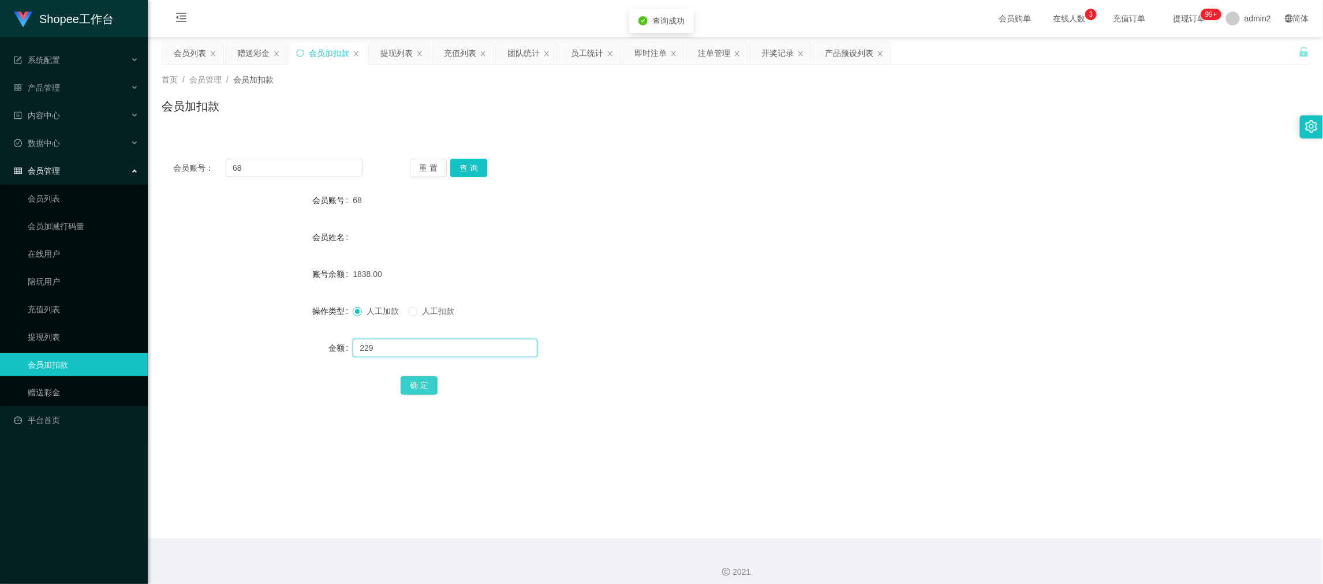
type input "229"
drag, startPoint x: 421, startPoint y: 389, endPoint x: 534, endPoint y: 358, distance: 117.3
click at [420, 389] on button "确 定" at bounding box center [419, 385] width 37 height 18
click at [1063, 504] on main "关闭左侧 关闭右侧 关闭其它 刷新页面 会员列表 赠送彩金 会员加扣款 提现列表 充值列表 团队统计 员工统计 即时注单 注单管理 开奖记录 产品预设列表 首…" at bounding box center [735, 288] width 1175 height 502
click at [244, 48] on div "赠送彩金" at bounding box center [253, 53] width 32 height 22
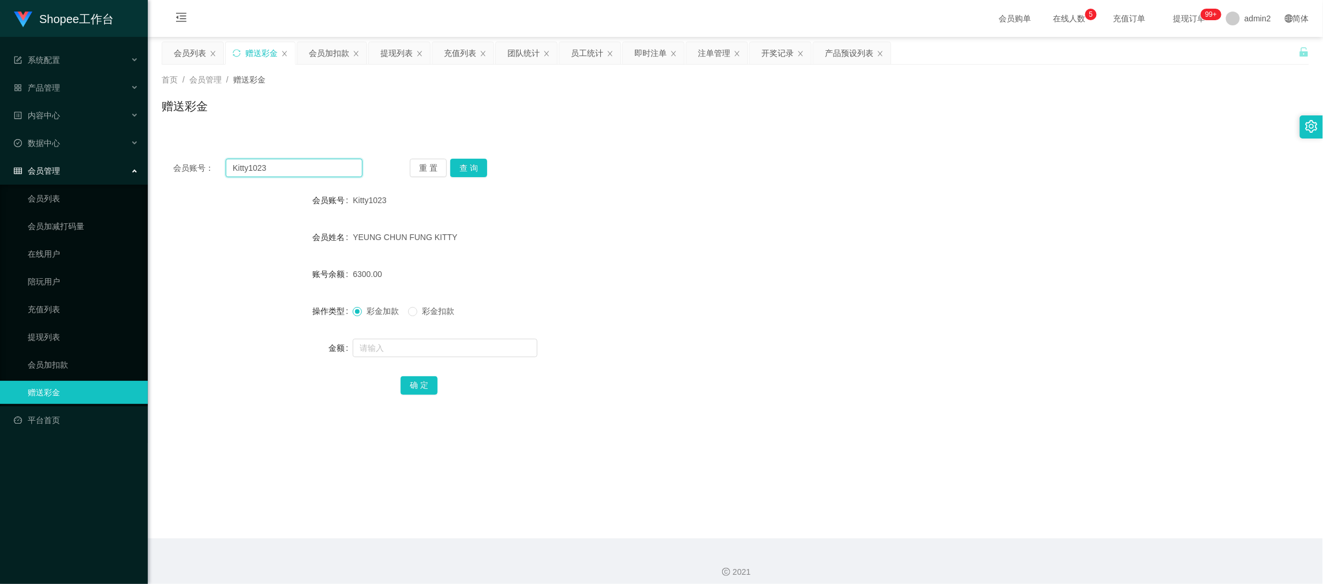
click at [320, 169] on input "Kitty1023" at bounding box center [294, 168] width 137 height 18
click at [349, 171] on input "Kitty1023" at bounding box center [294, 168] width 137 height 18
paste input "91439811"
type input "91439811"
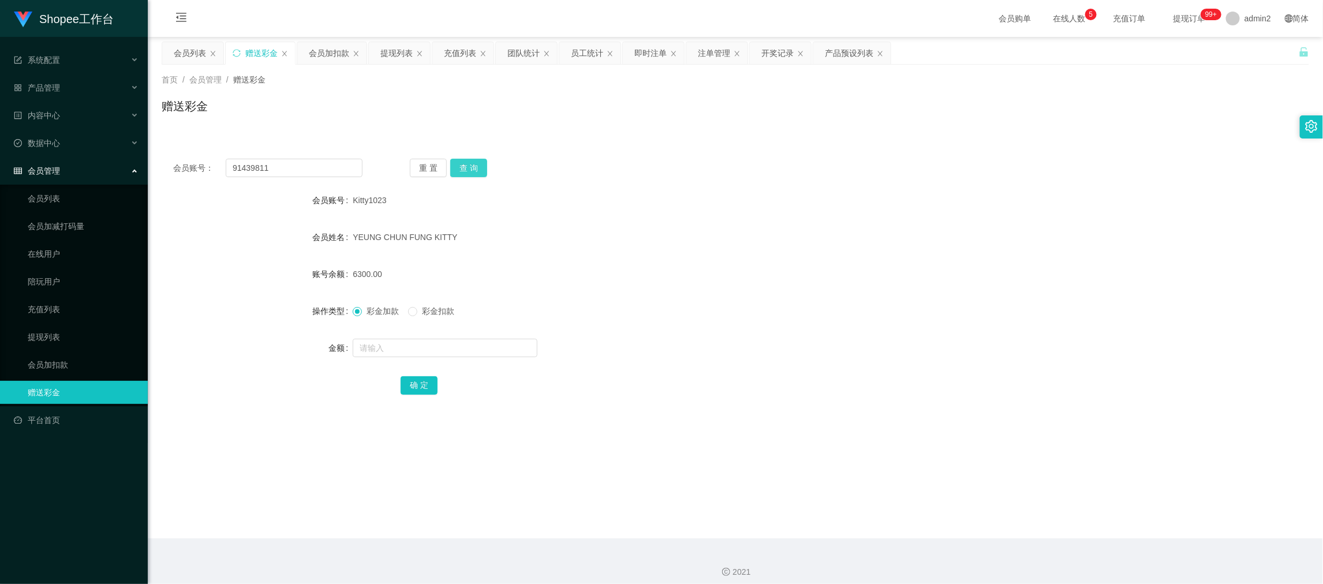
click at [476, 171] on button "查 询" at bounding box center [468, 168] width 37 height 18
click at [506, 347] on input "text" at bounding box center [445, 348] width 185 height 18
click at [506, 347] on input "1" at bounding box center [445, 348] width 185 height 18
type input "15000"
click at [425, 379] on button "确 定" at bounding box center [419, 385] width 37 height 18
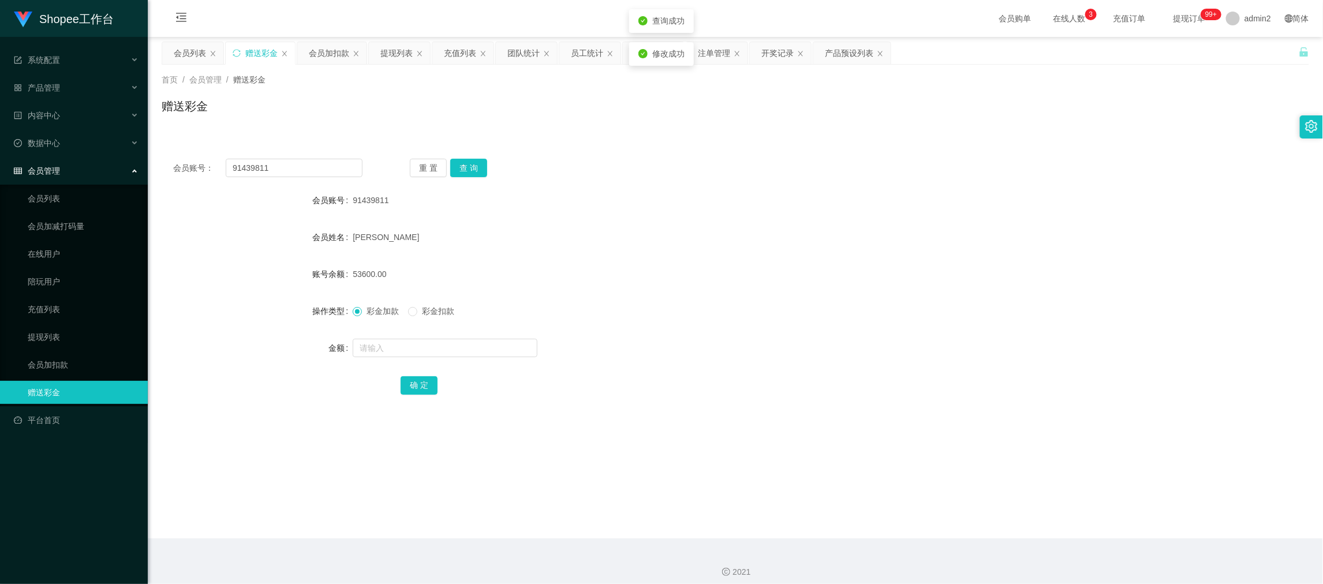
click at [723, 323] on form "会员账号 91439811 会员姓名 [PERSON_NAME] 账号余额 53600.00 操作类型 彩金加款 彩金扣款 金额 确 定" at bounding box center [735, 293] width 1147 height 208
